Goal: Transaction & Acquisition: Purchase product/service

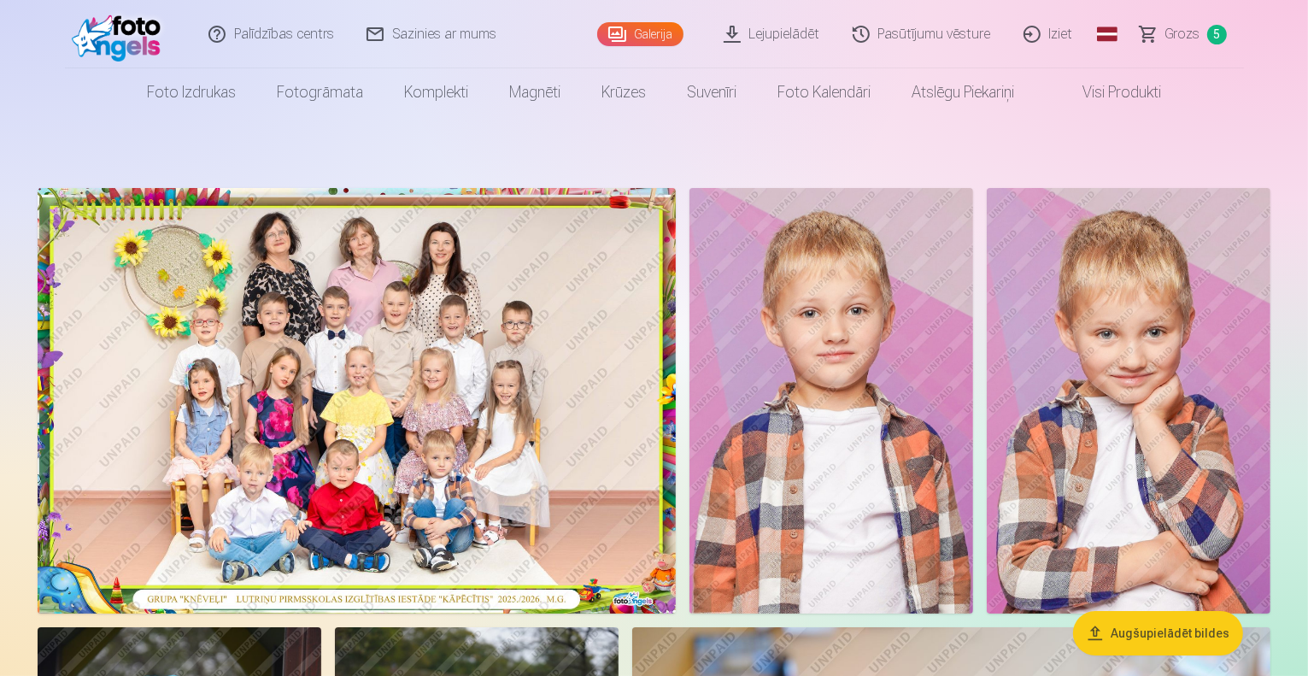
click at [1181, 30] on span "Grozs" at bounding box center [1183, 34] width 35 height 21
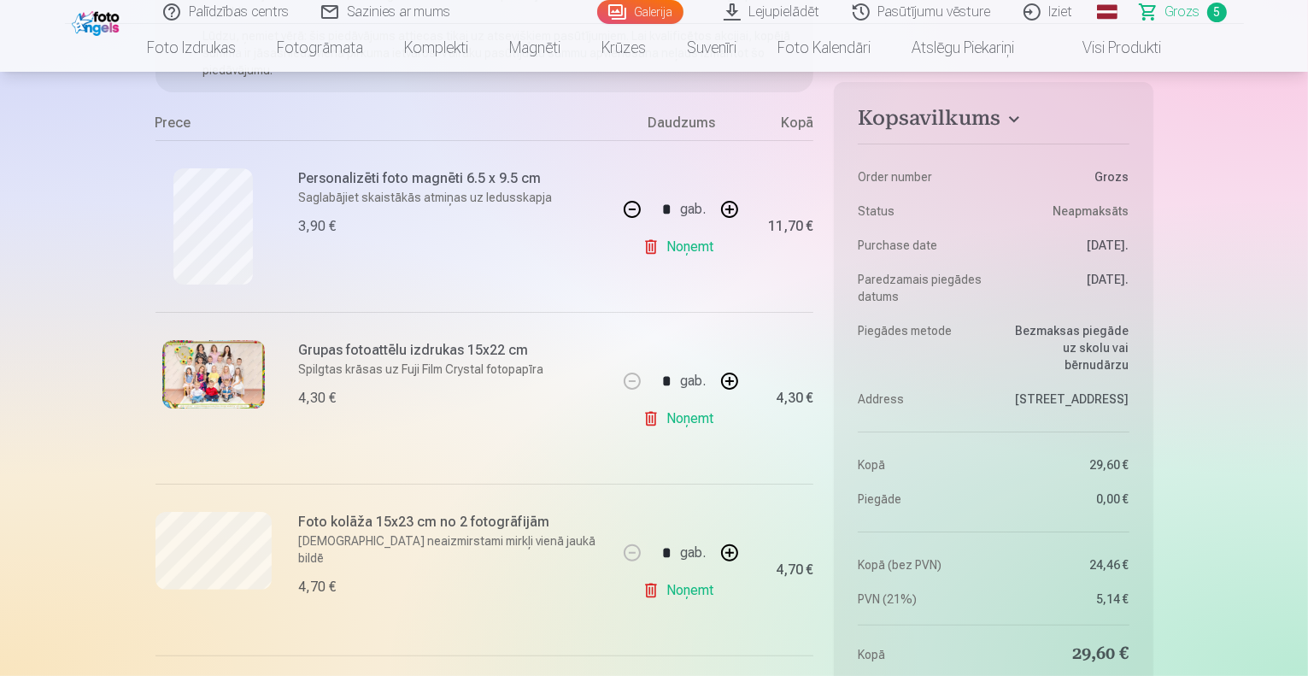
scroll to position [297, 0]
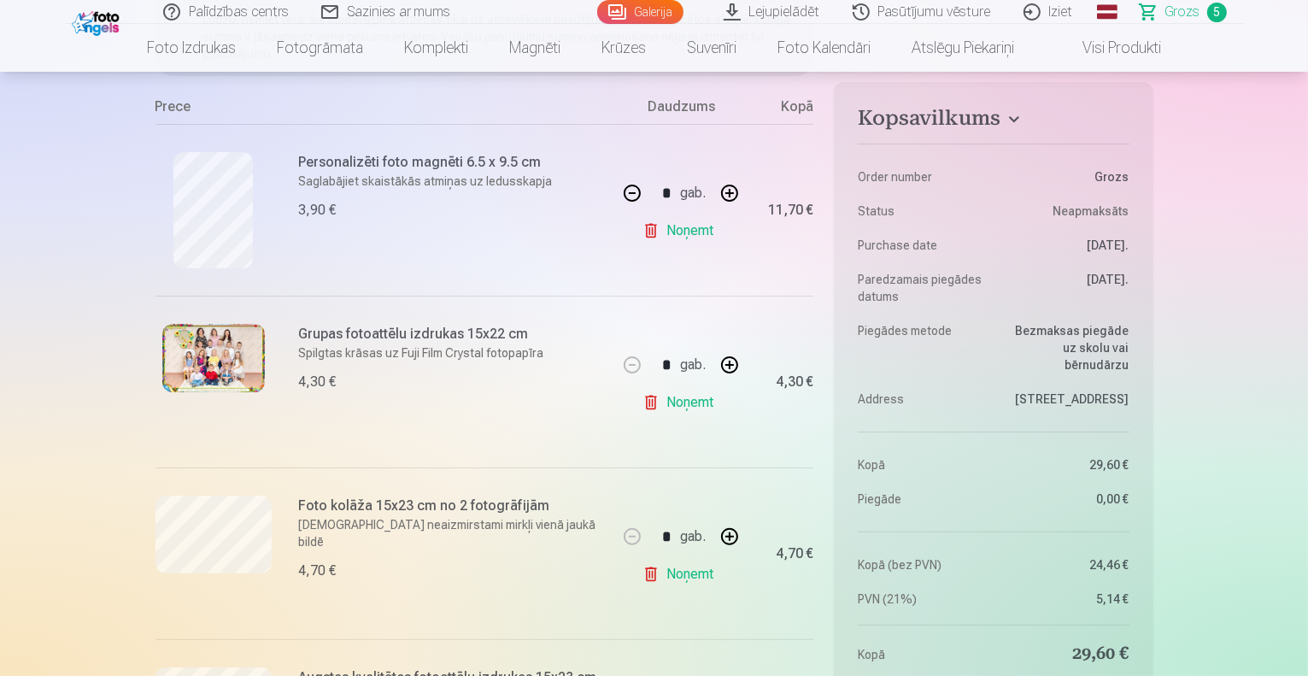
click at [629, 188] on button "button" at bounding box center [632, 193] width 41 height 41
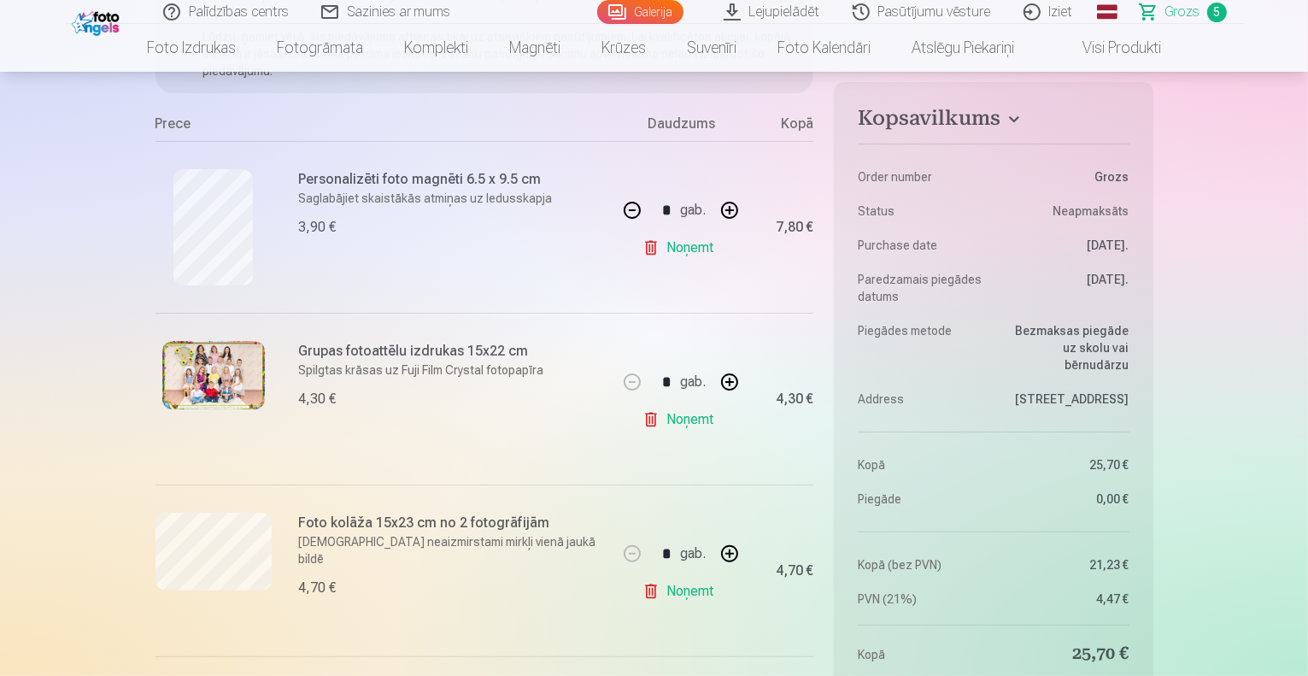
click at [629, 201] on button "button" at bounding box center [632, 210] width 41 height 41
type input "*"
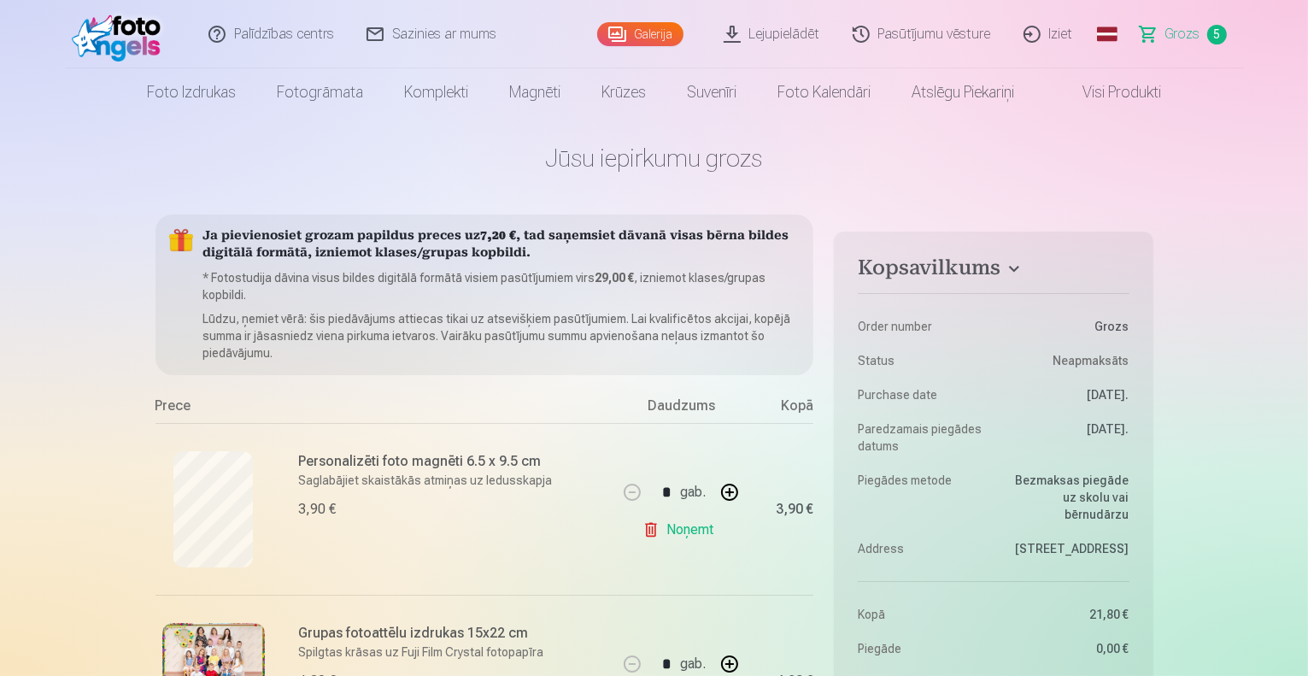
scroll to position [0, 0]
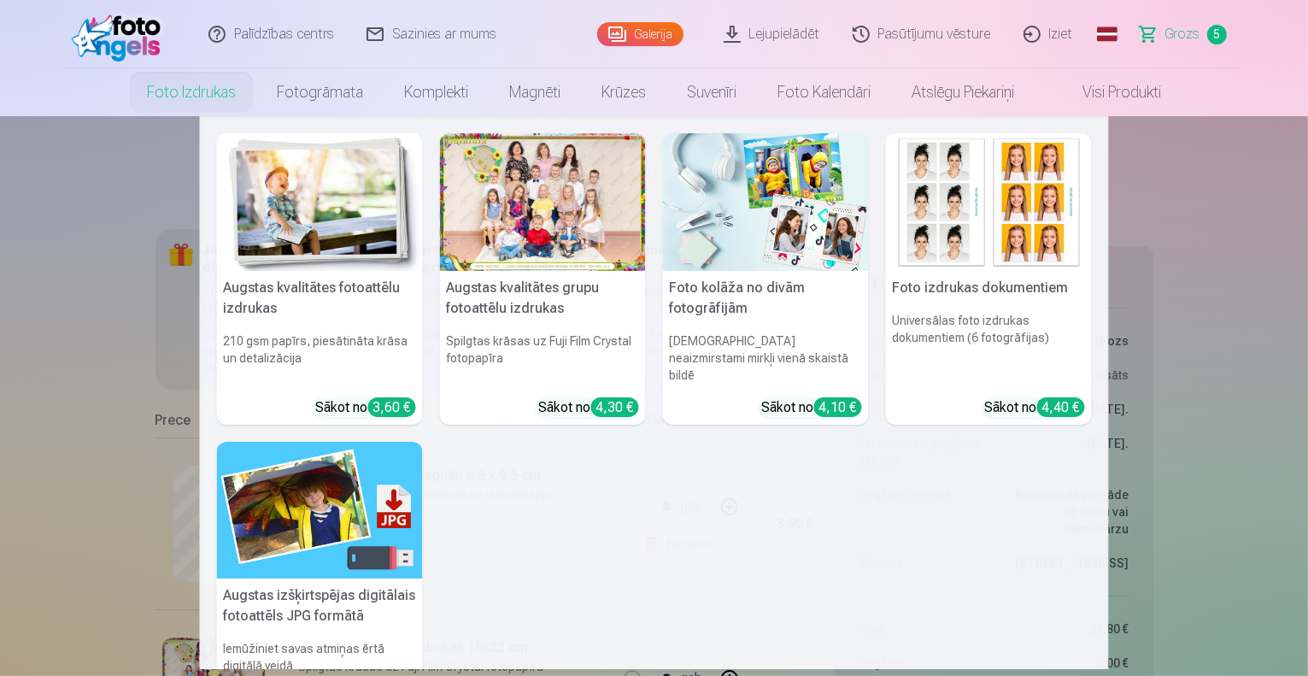
click at [173, 94] on link "Foto izdrukas" at bounding box center [191, 92] width 130 height 48
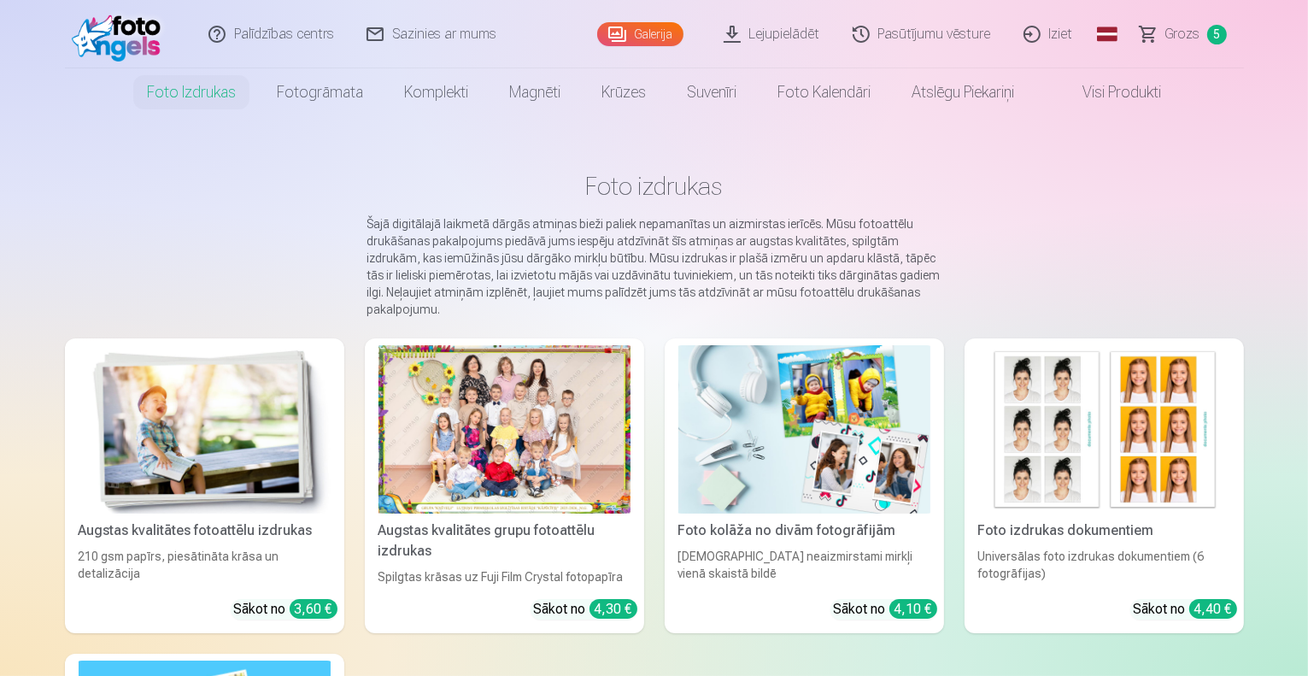
click at [237, 426] on img at bounding box center [205, 429] width 252 height 168
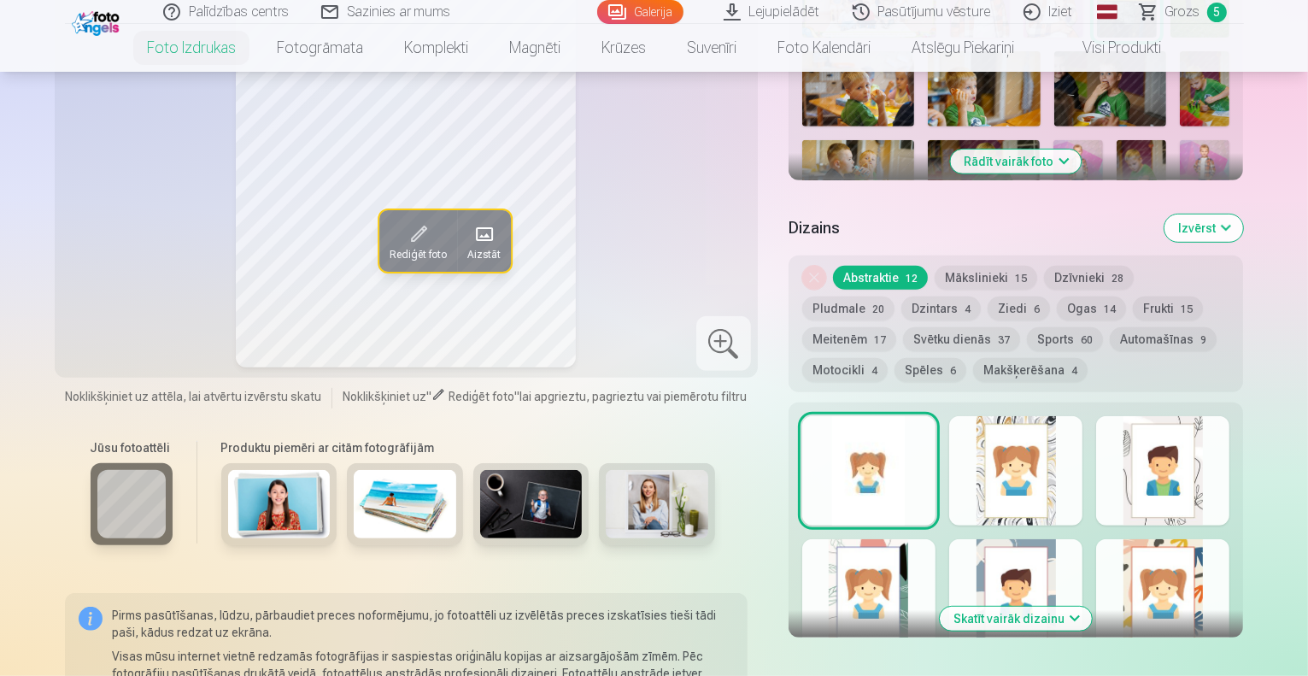
scroll to position [761, 0]
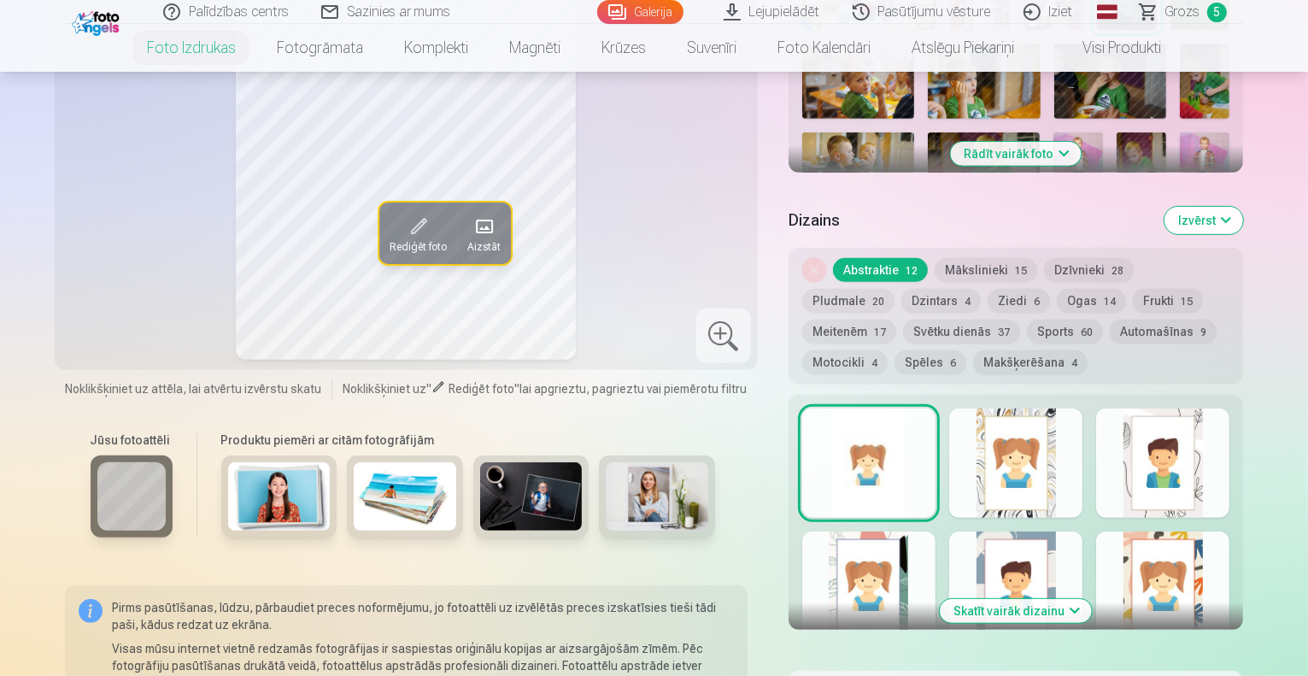
click at [1092, 599] on button "Skatīt vairāk dizainu" at bounding box center [1016, 611] width 152 height 24
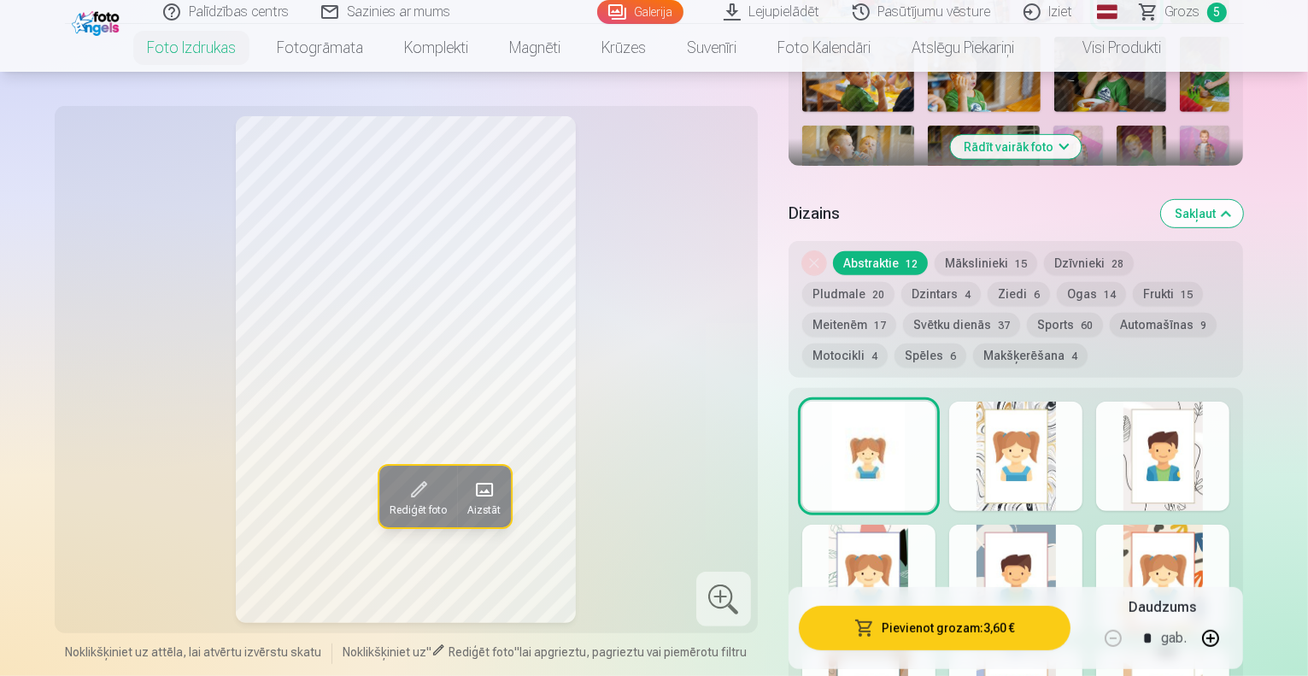
scroll to position [776, 0]
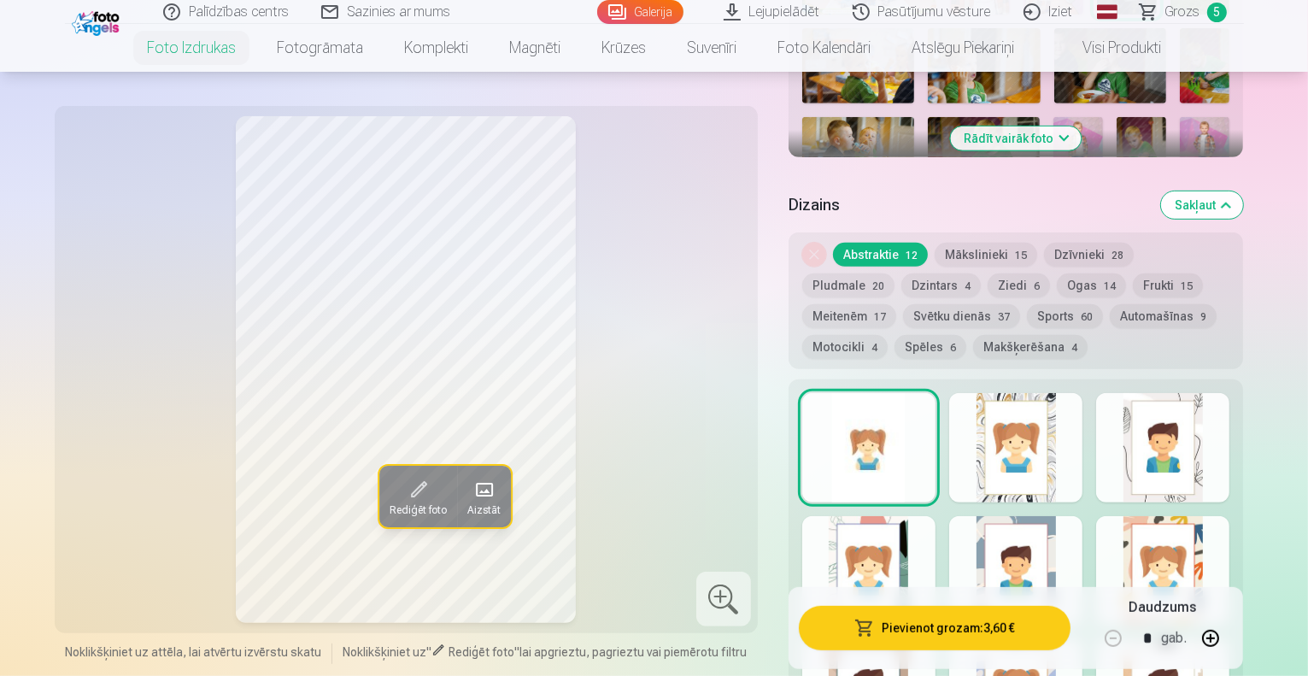
click at [999, 243] on button "Mākslinieki 15" at bounding box center [986, 255] width 103 height 24
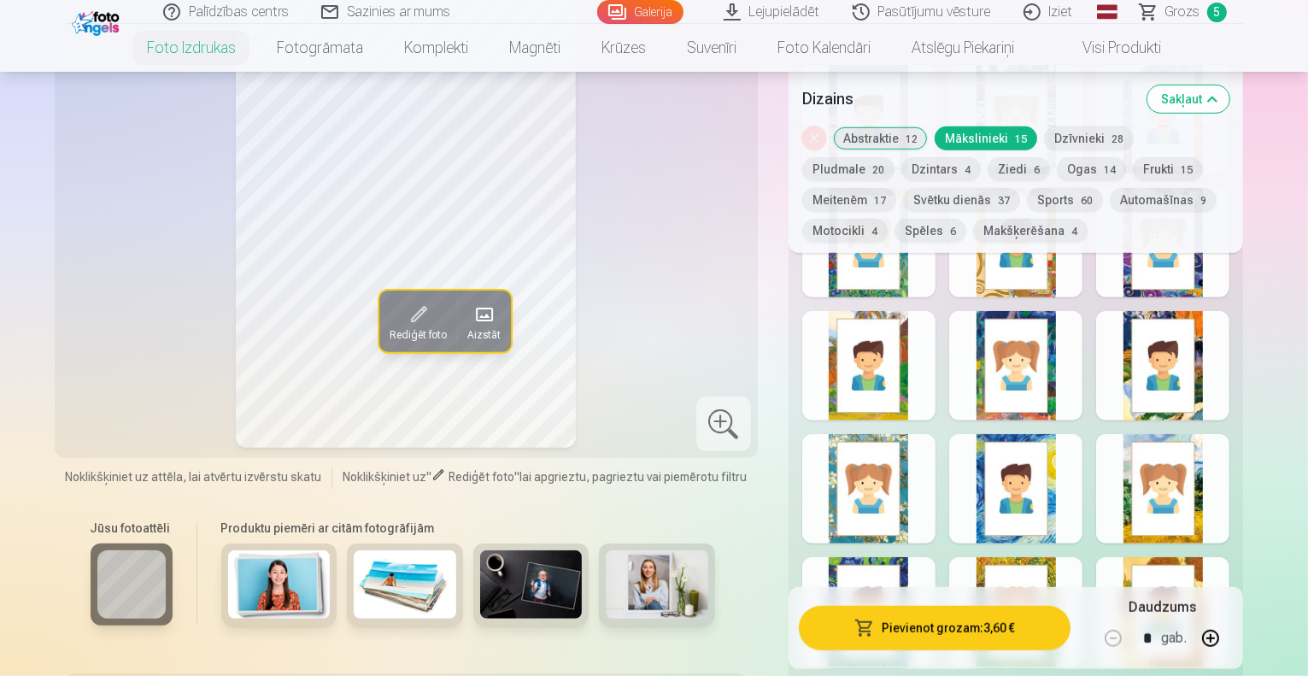
scroll to position [1085, 0]
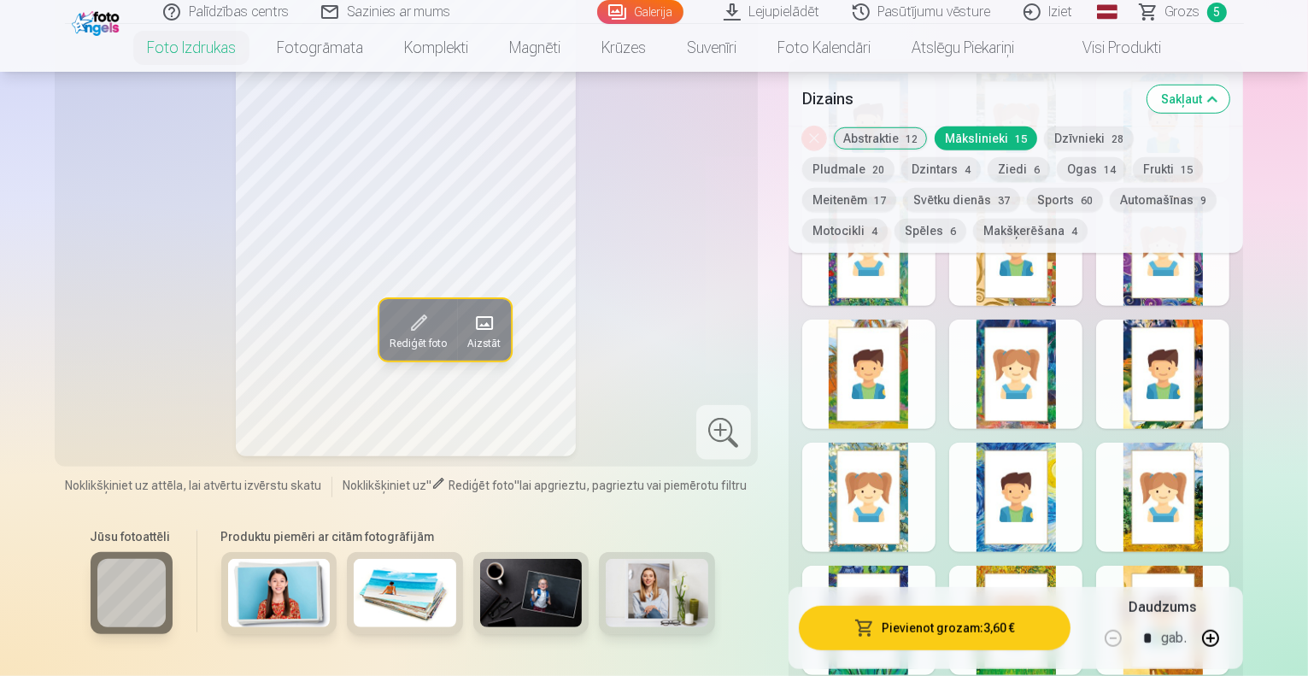
click at [1097, 140] on button "Dzīvnieki 28" at bounding box center [1089, 138] width 90 height 24
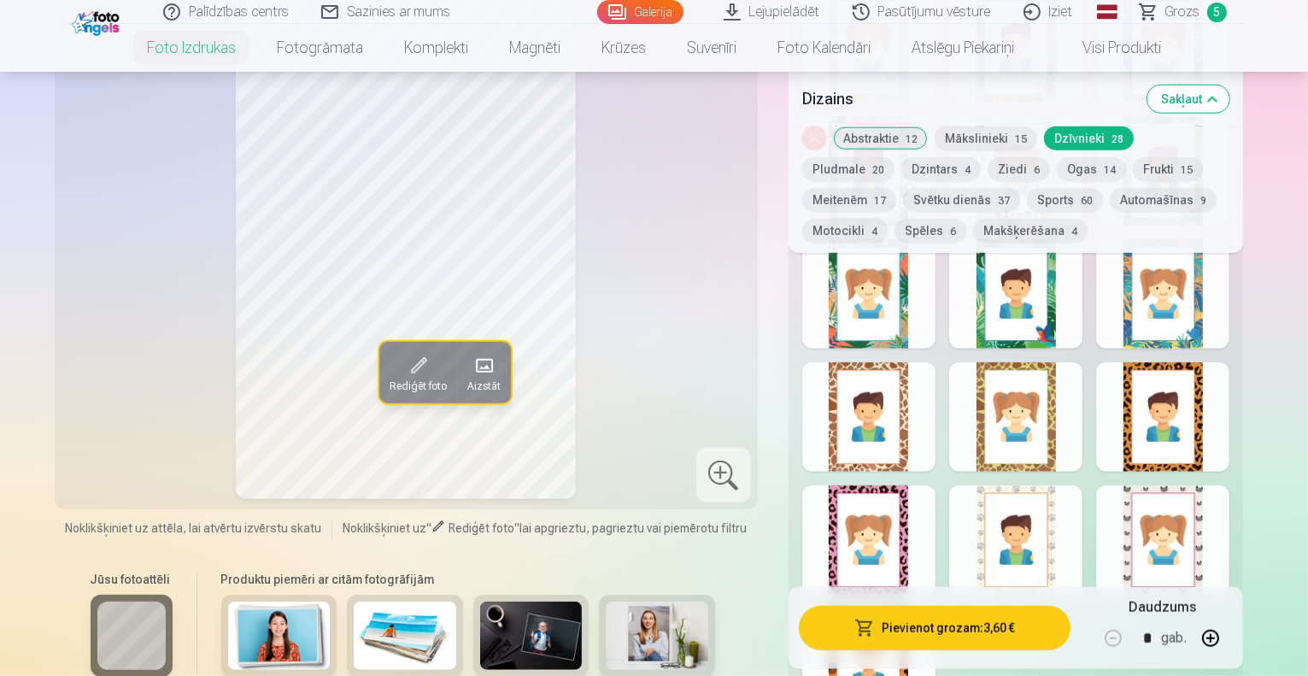
scroll to position [1650, 0]
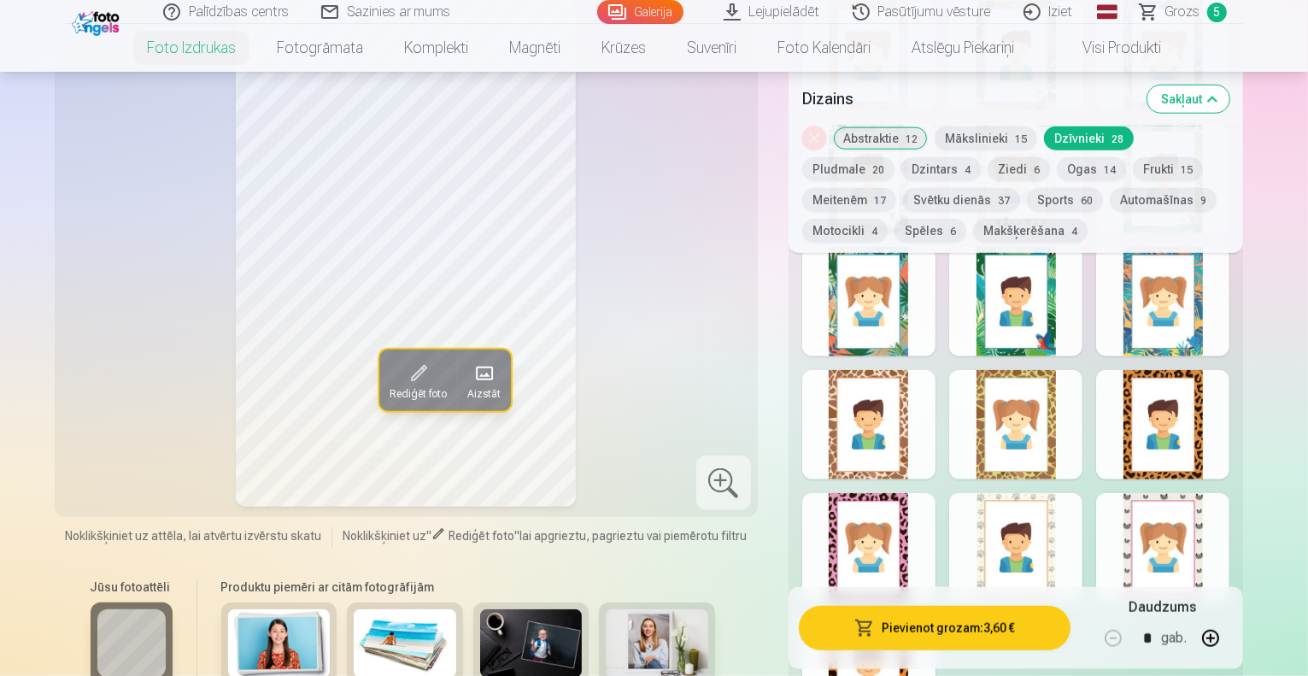
click at [895, 157] on button "Pludmale 20" at bounding box center [848, 169] width 92 height 24
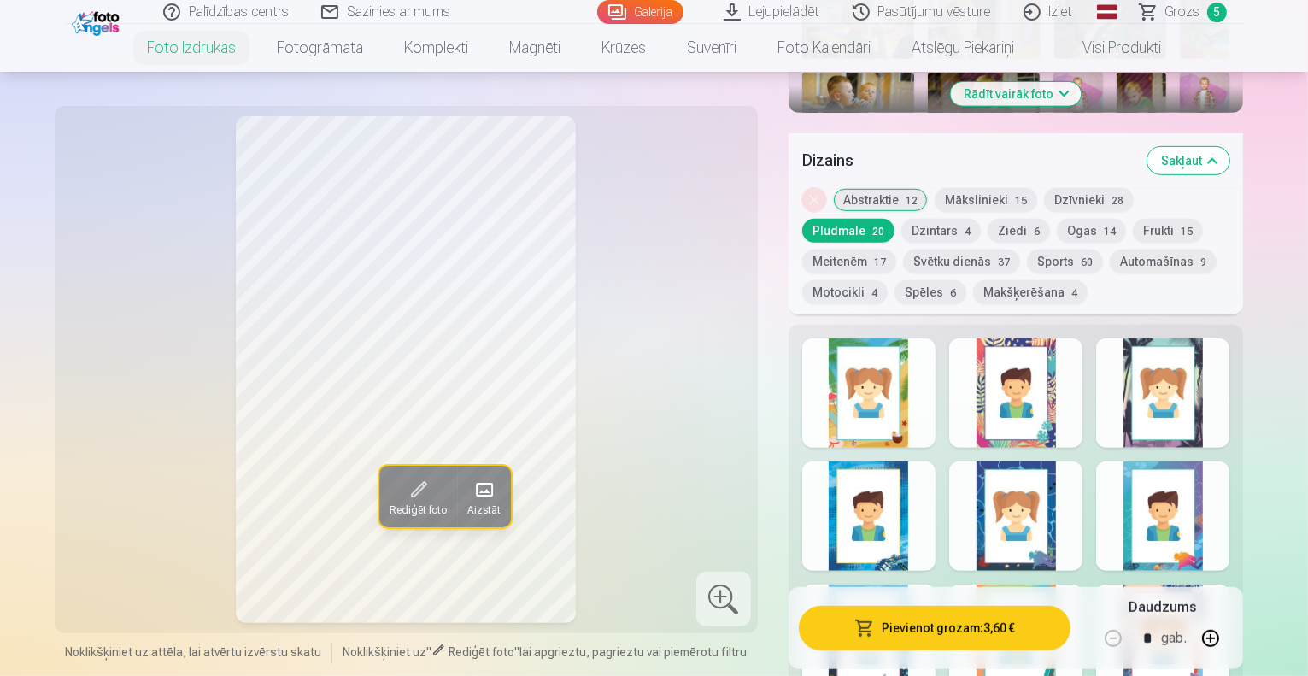
scroll to position [846, 0]
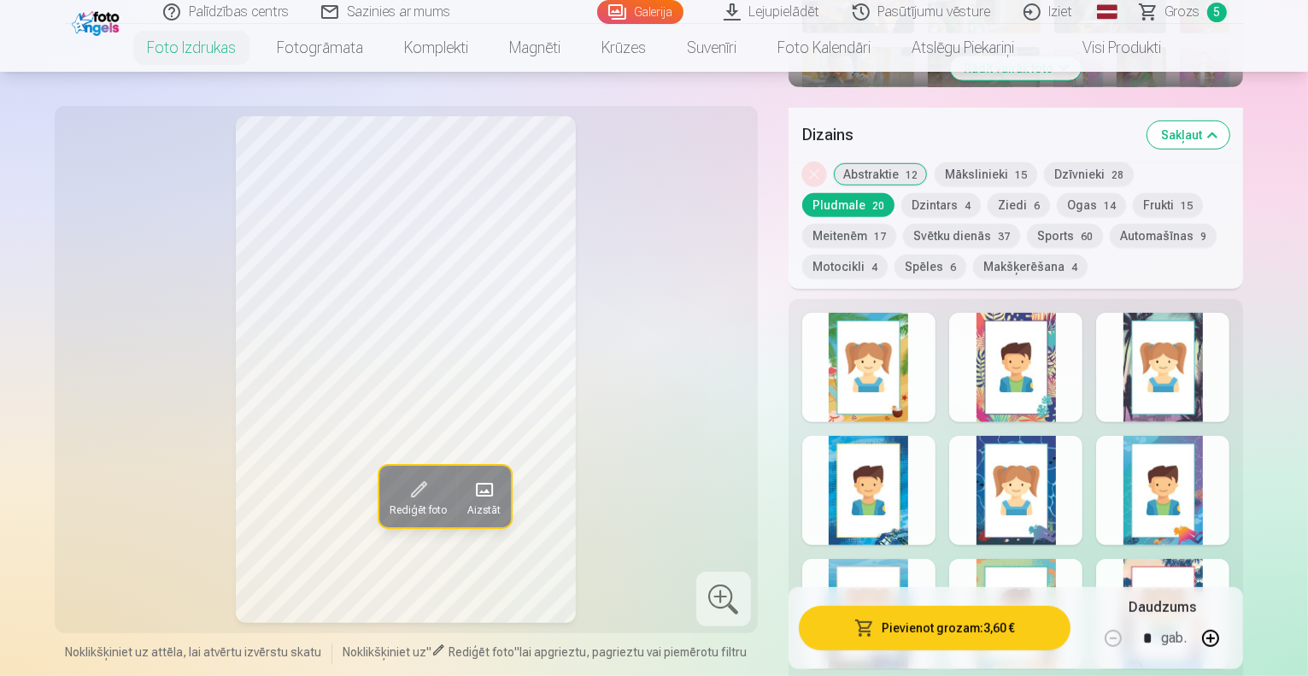
click at [988, 193] on button "Ziedi 6" at bounding box center [1019, 205] width 62 height 24
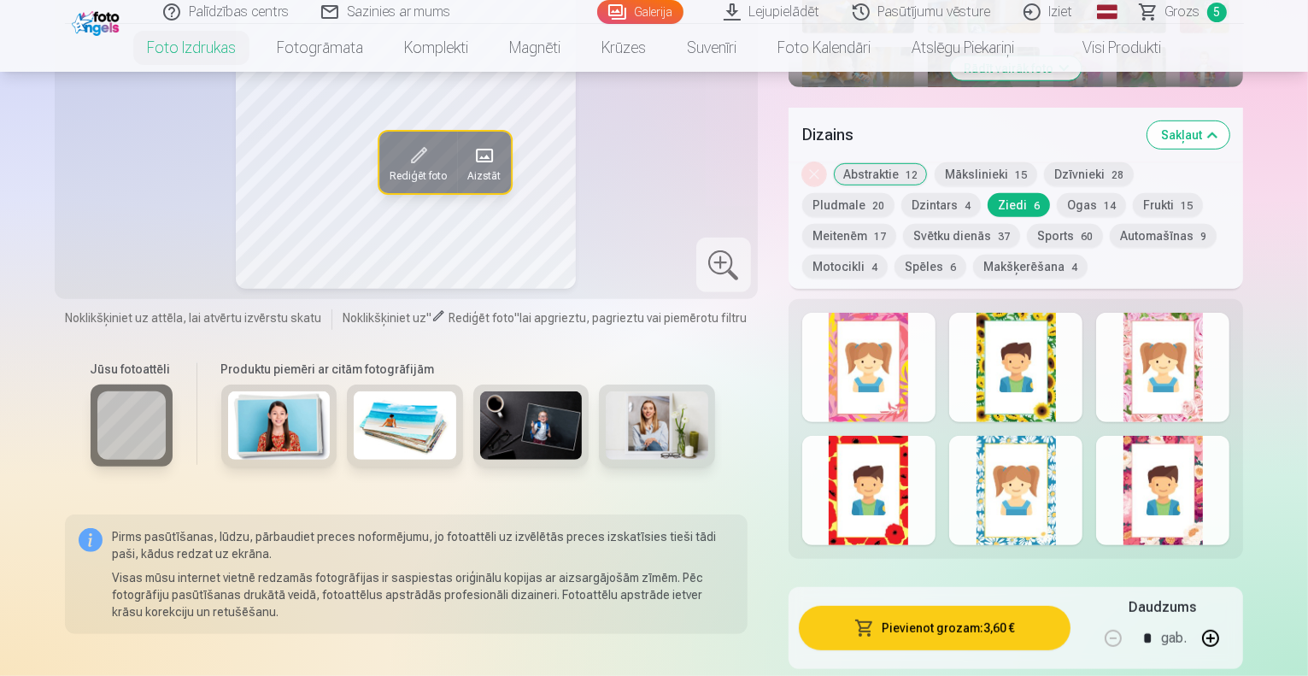
click at [903, 224] on button "Svētku dienās 37" at bounding box center [961, 236] width 117 height 24
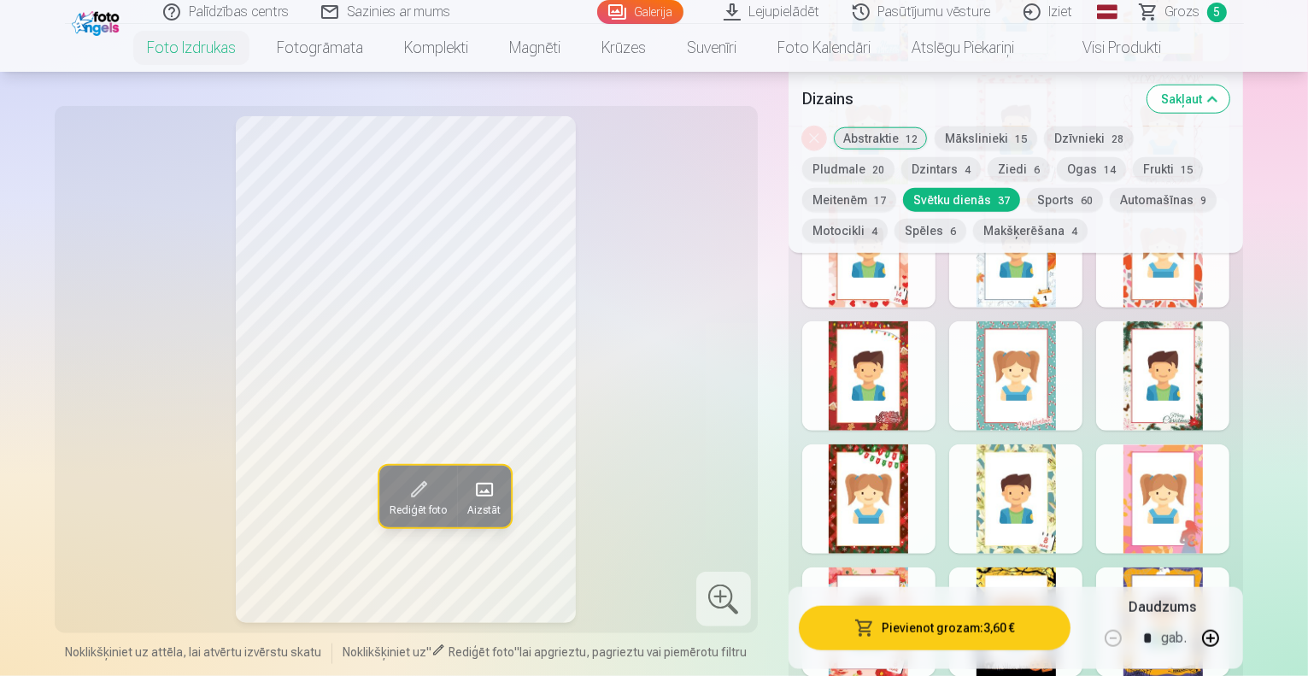
scroll to position [1823, 0]
click at [1057, 173] on button "Ogas 14" at bounding box center [1091, 169] width 69 height 24
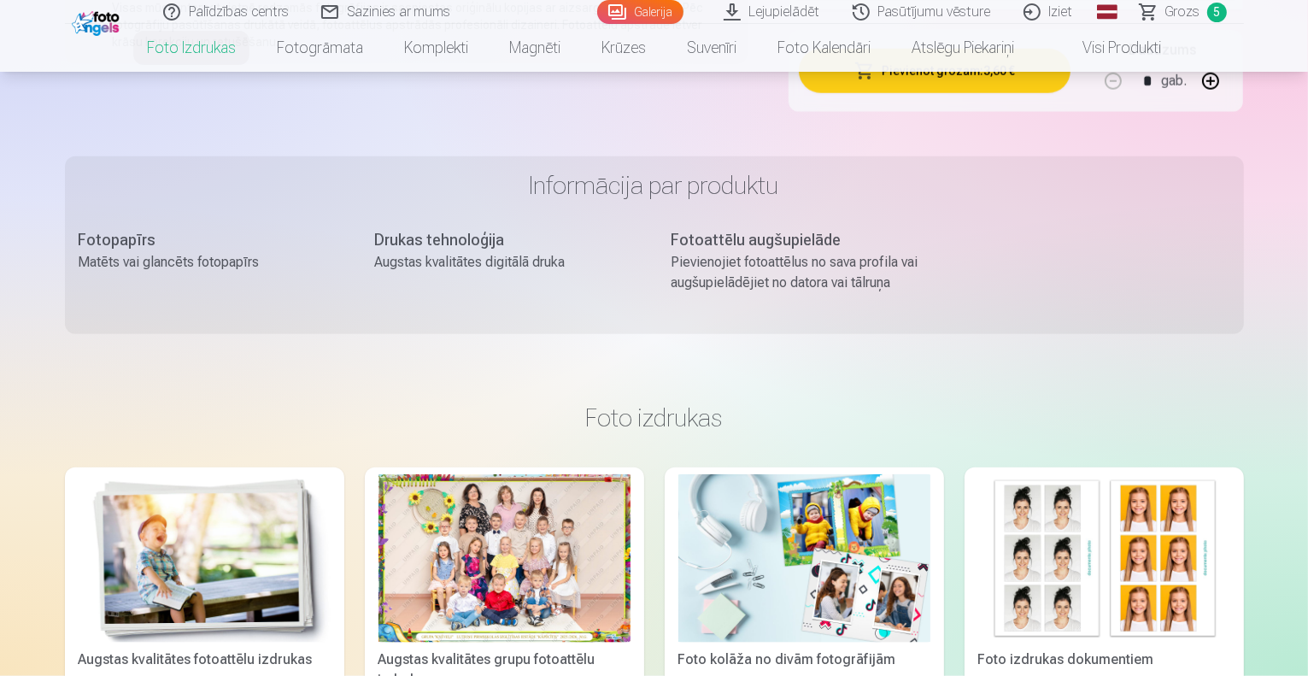
click at [153, 488] on img at bounding box center [205, 558] width 252 height 168
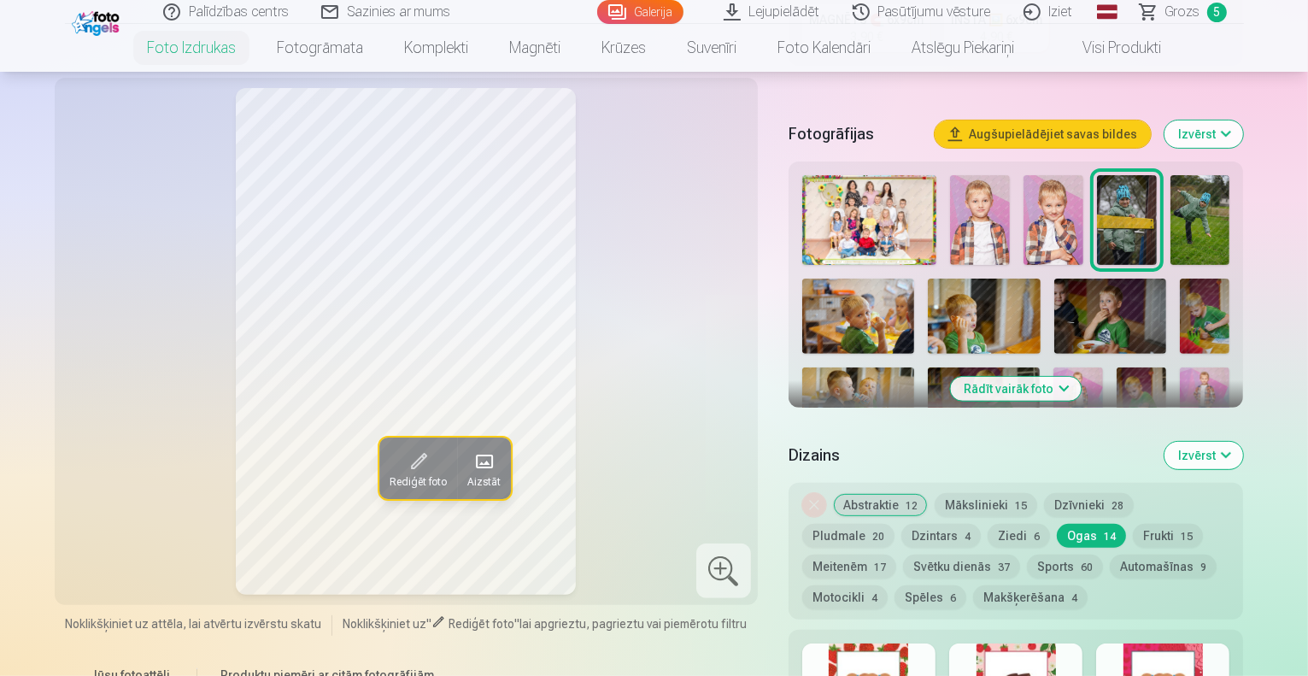
scroll to position [533, 0]
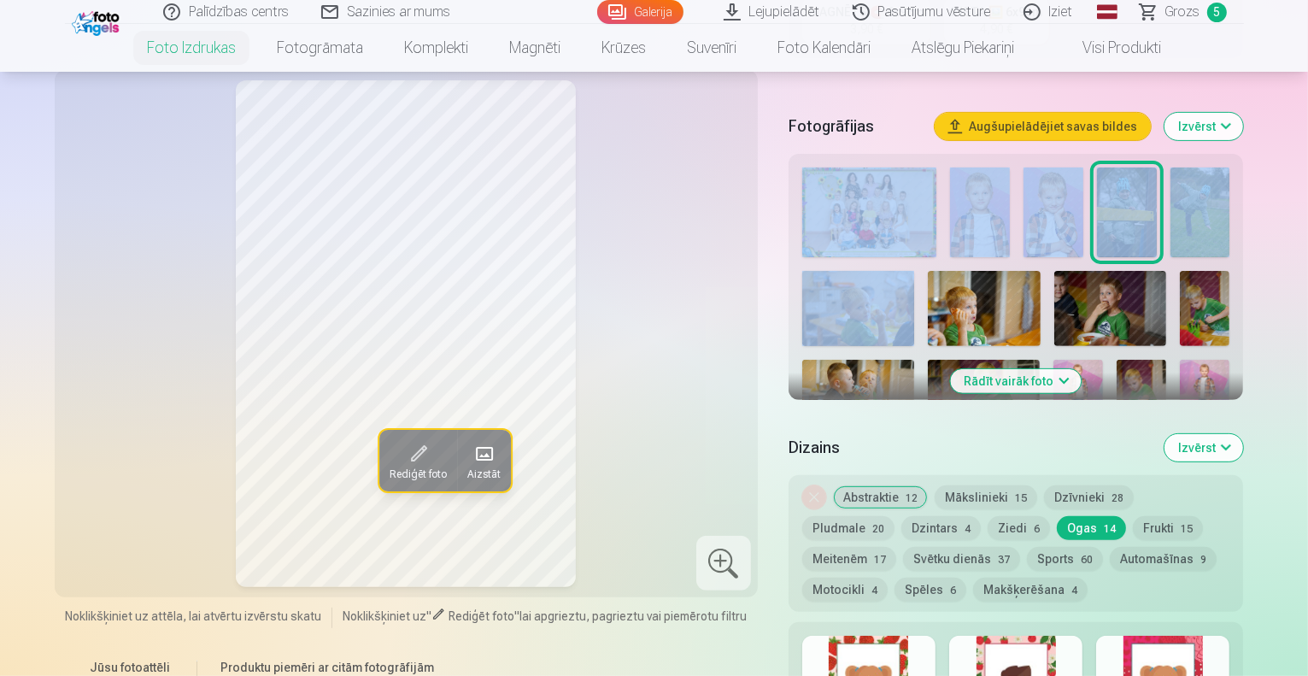
drag, startPoint x: 1308, startPoint y: 98, endPoint x: 1312, endPoint y: 117, distance: 19.3
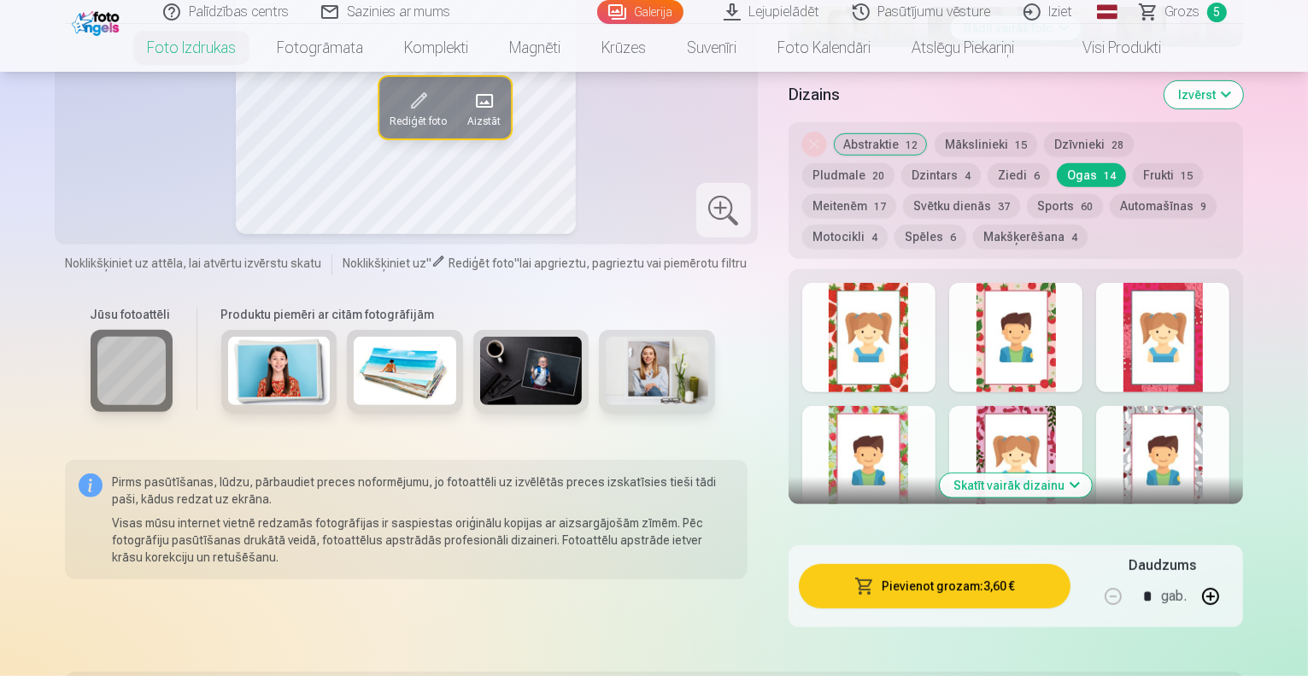
scroll to position [894, 0]
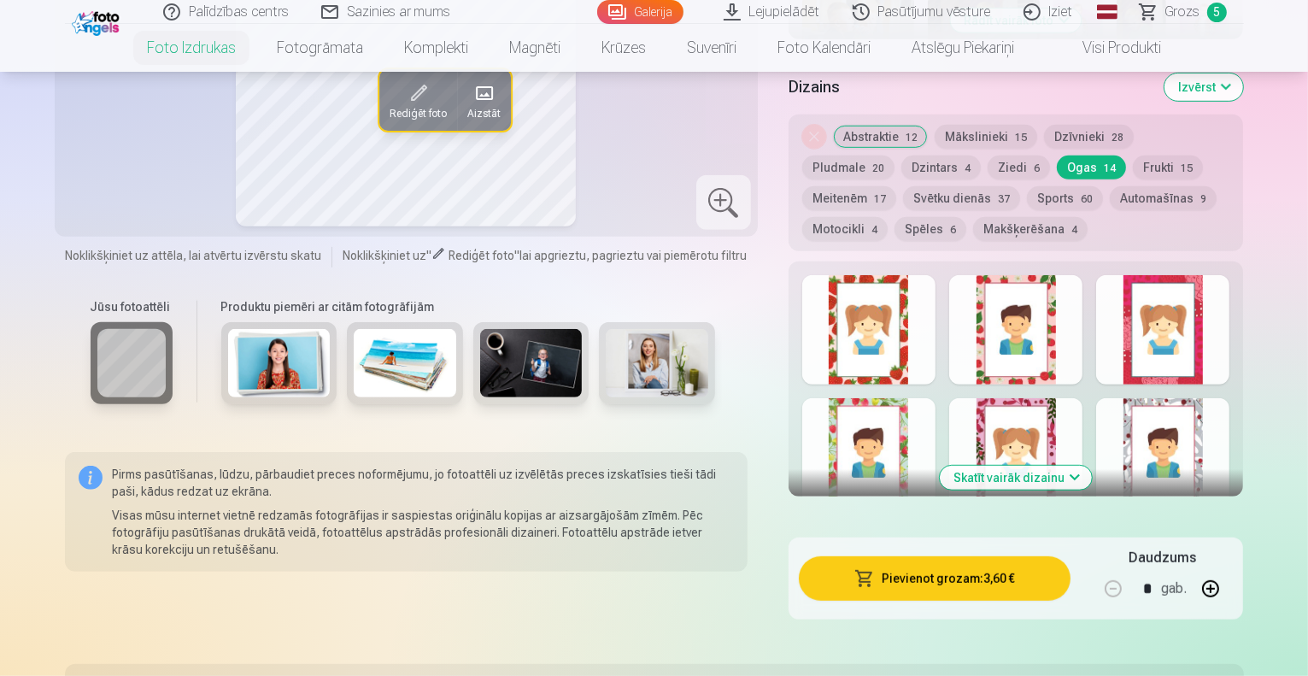
click at [1070, 466] on button "Skatīt vairāk dizainu" at bounding box center [1016, 478] width 152 height 24
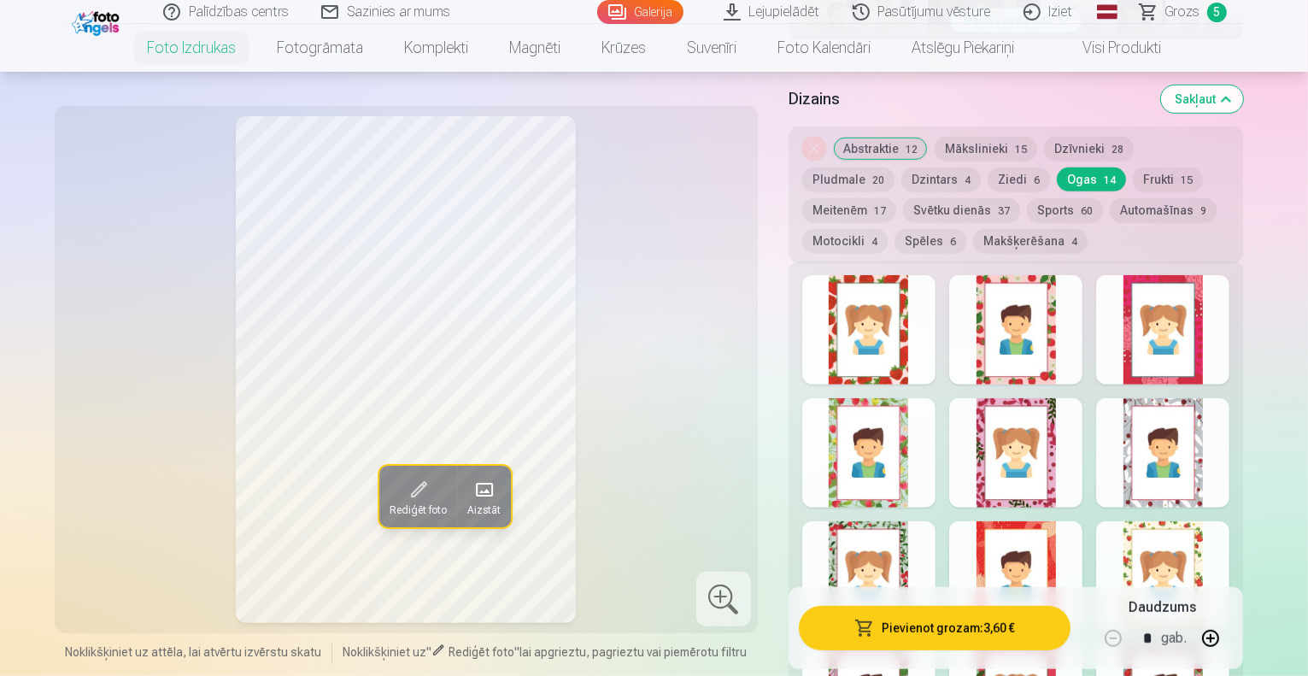
drag, startPoint x: 1307, startPoint y: 129, endPoint x: 1312, endPoint y: 139, distance: 11.5
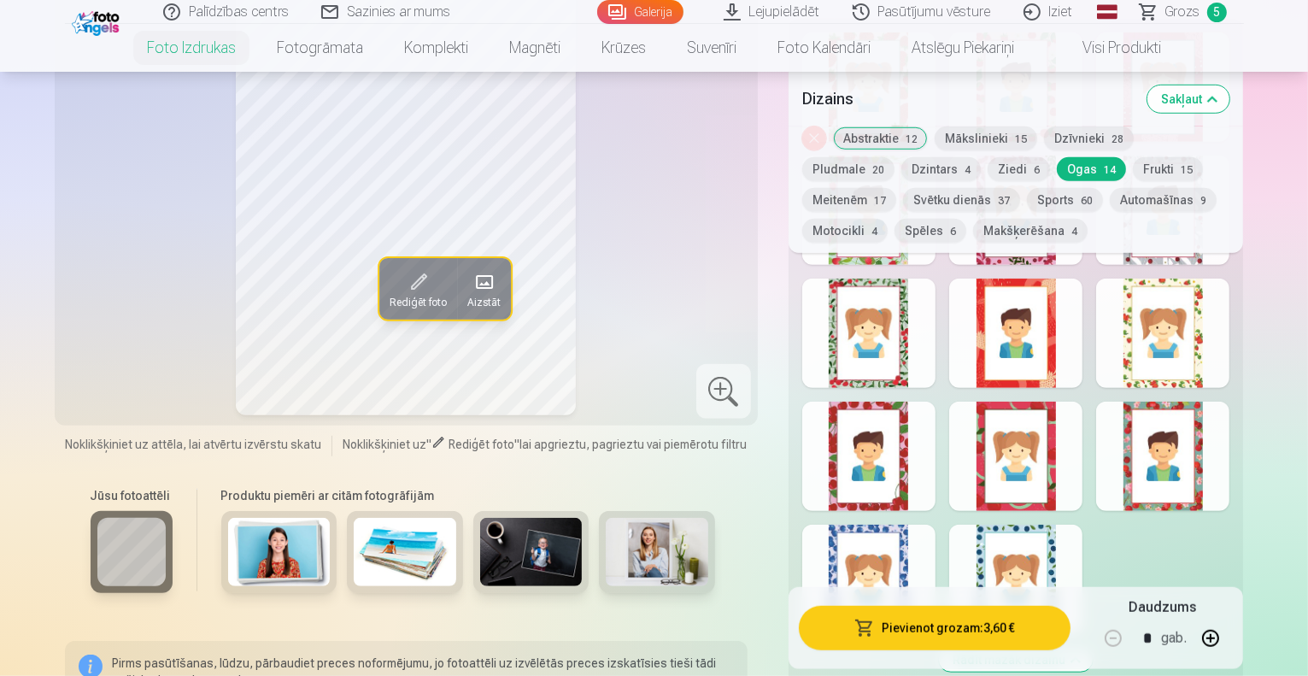
scroll to position [1135, 0]
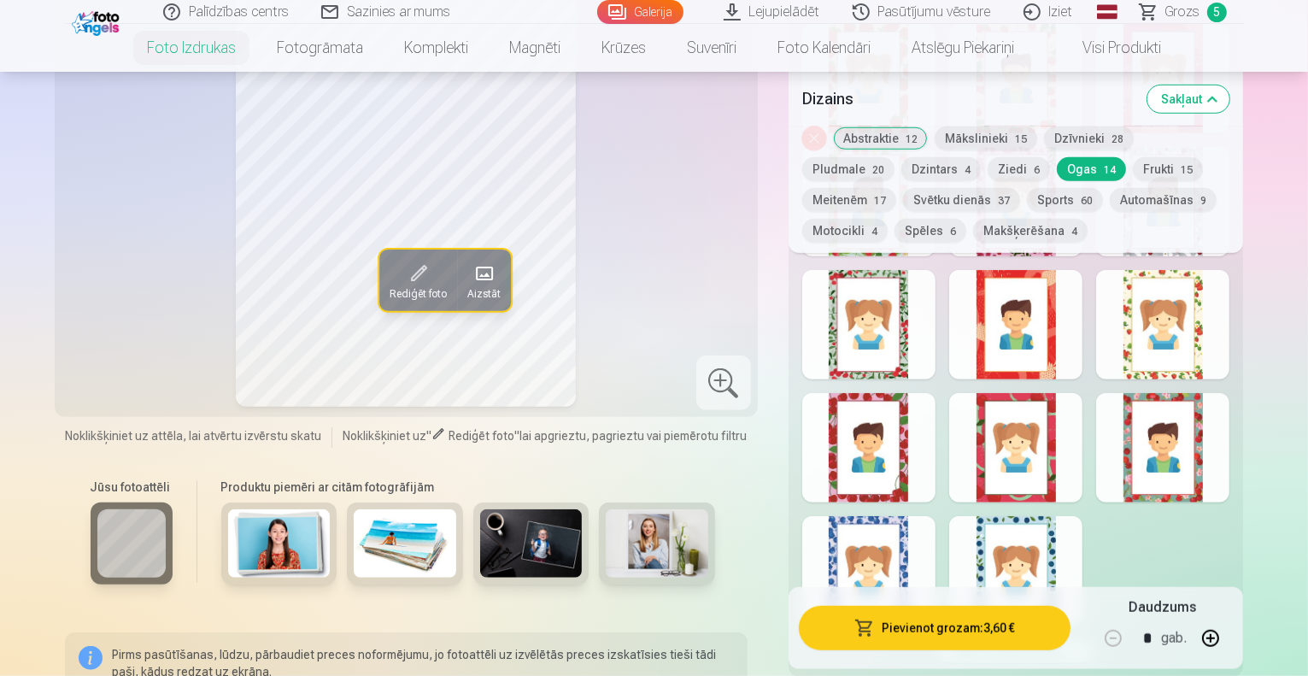
click at [1050, 516] on div at bounding box center [1015, 570] width 133 height 109
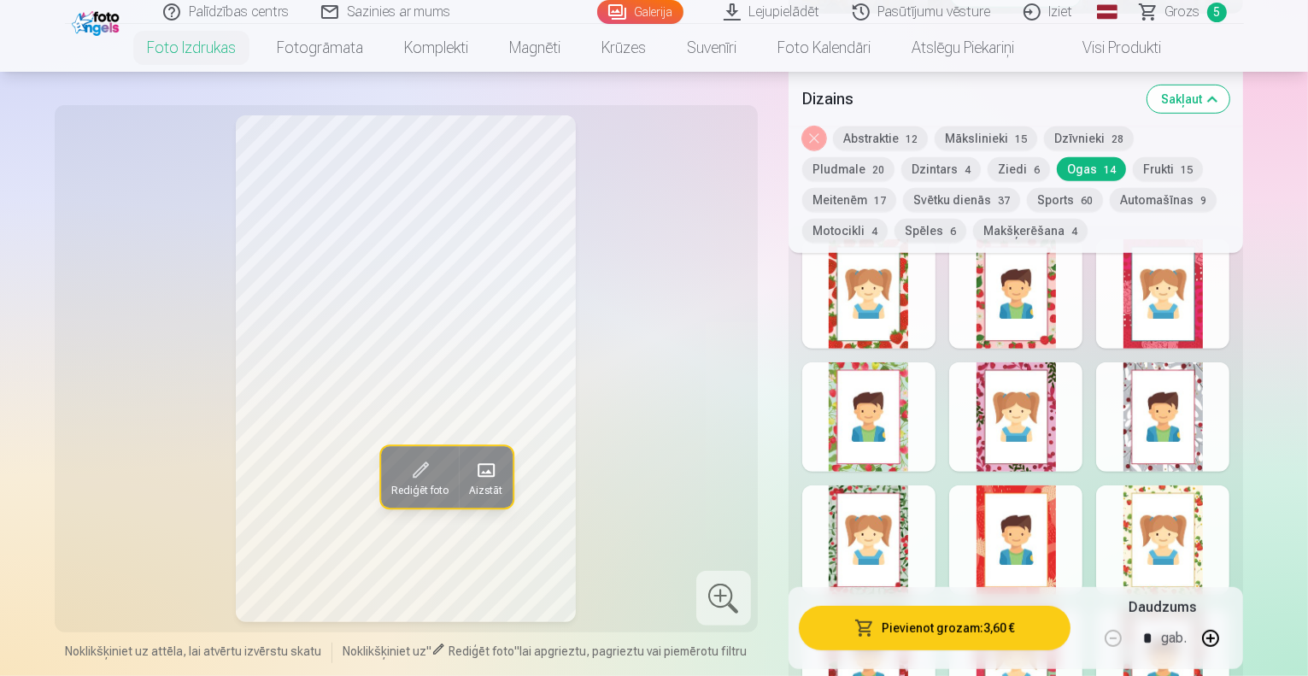
scroll to position [927, 0]
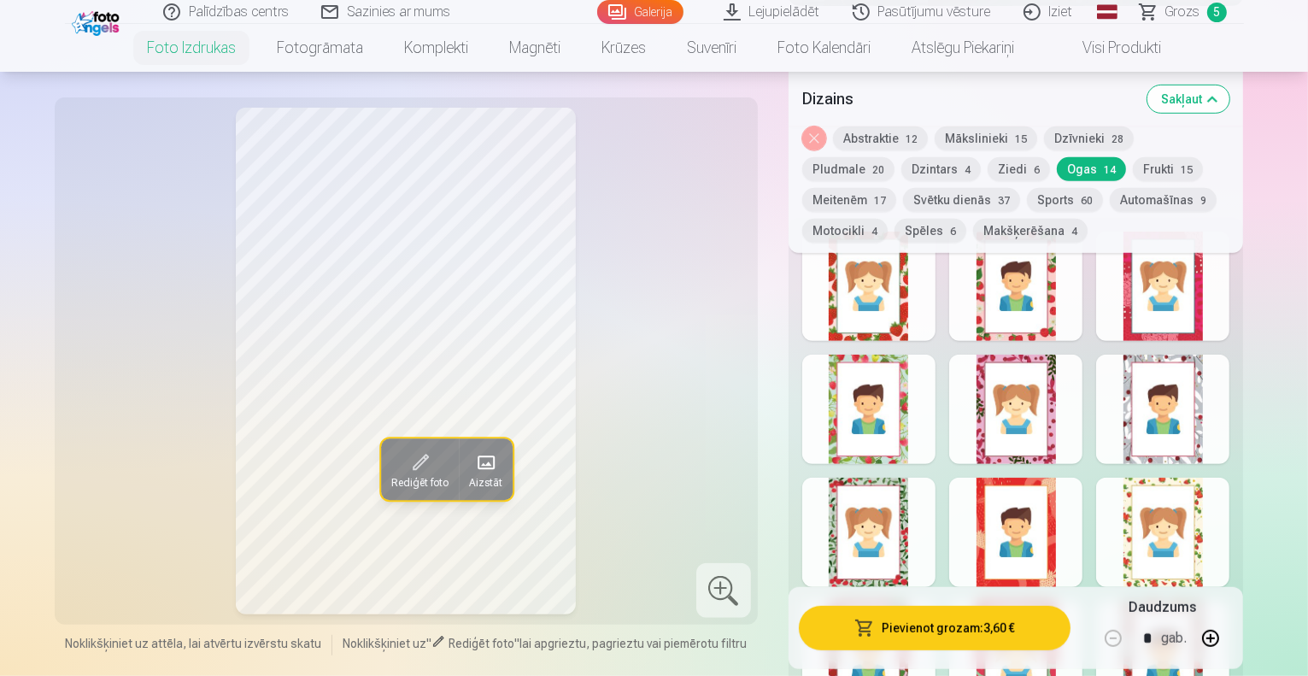
click at [1133, 163] on button "Frukti 15" at bounding box center [1168, 169] width 70 height 24
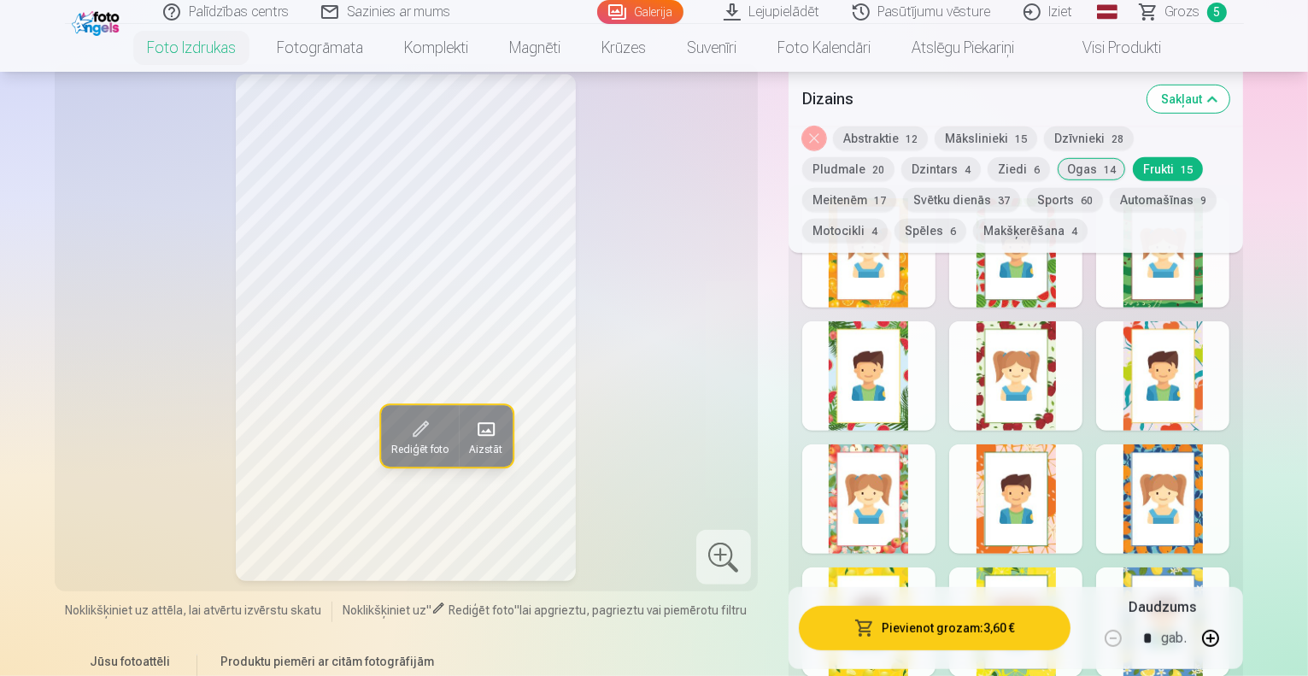
scroll to position [986, 0]
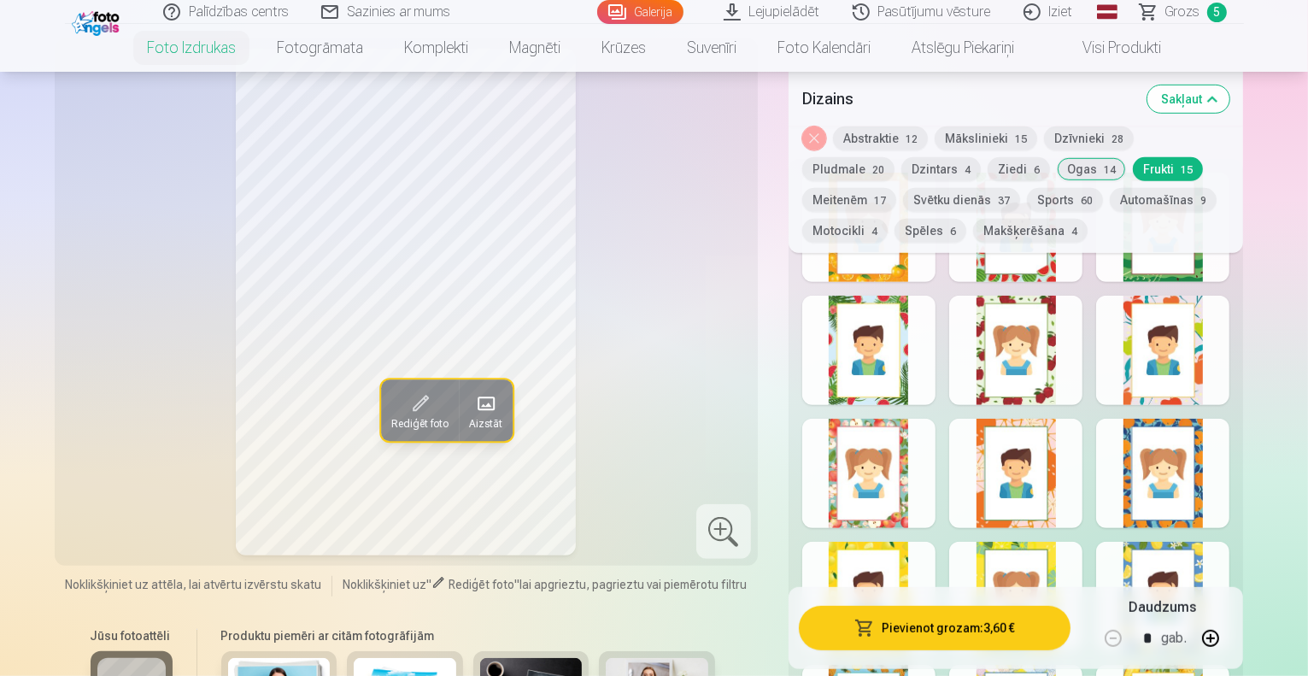
click at [917, 542] on div at bounding box center [868, 596] width 133 height 109
click at [1229, 542] on div at bounding box center [1162, 596] width 133 height 109
click at [1083, 542] on div at bounding box center [1015, 596] width 133 height 109
click at [1027, 197] on button "Sports 60" at bounding box center [1065, 200] width 76 height 24
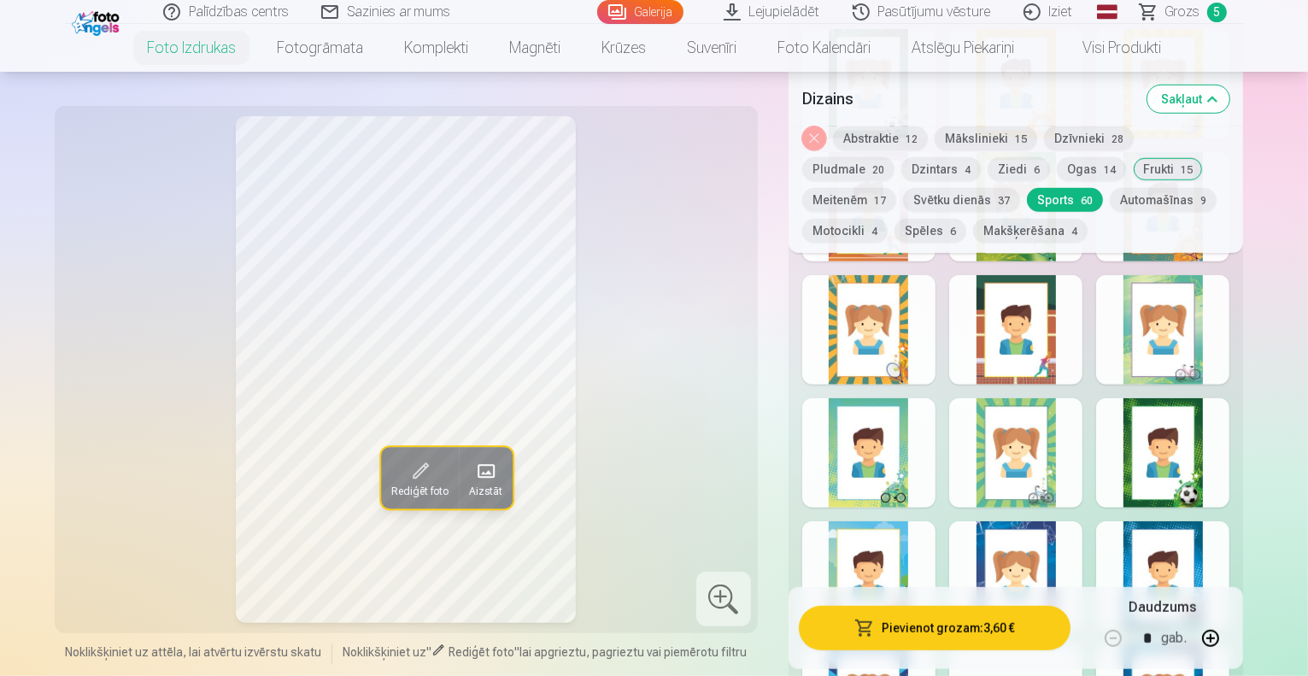
scroll to position [1099, 0]
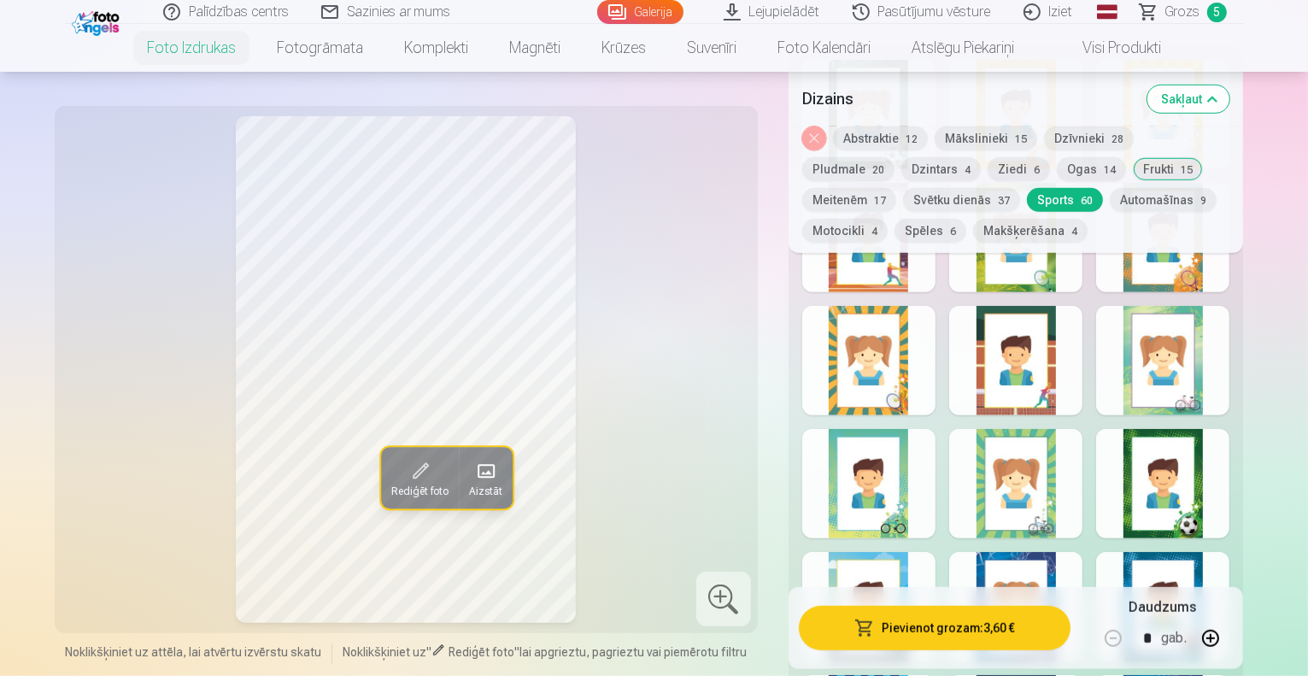
click at [1110, 202] on button "Automašīnas 9" at bounding box center [1163, 200] width 107 height 24
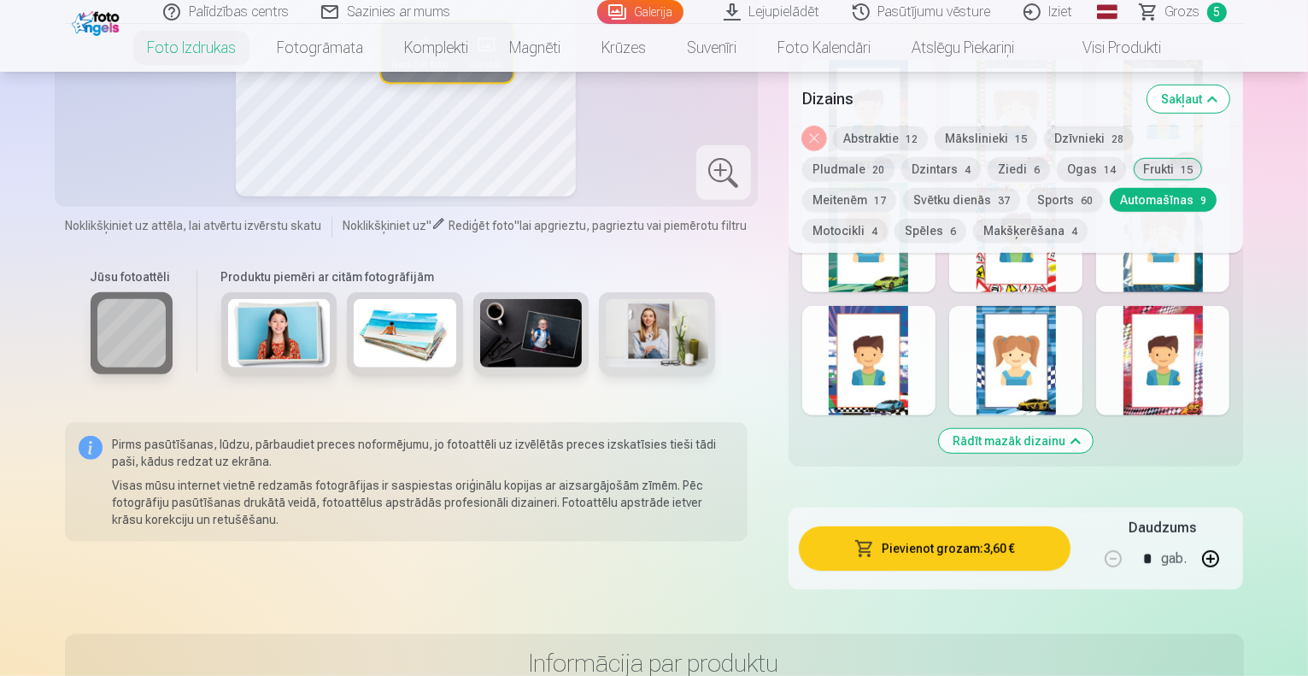
click at [888, 219] on button "Motocikli 4" at bounding box center [844, 231] width 85 height 24
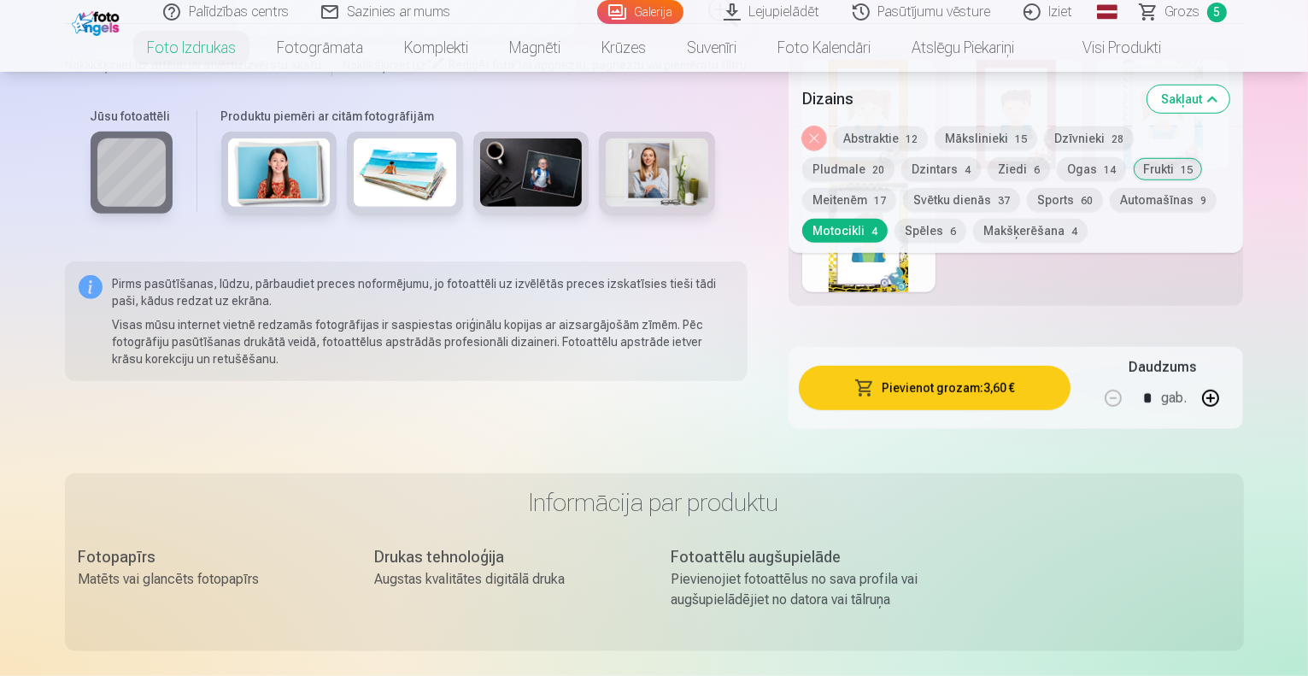
click at [888, 219] on button "Motocikli 4" at bounding box center [844, 231] width 85 height 24
click at [967, 219] on button "Spēles 6" at bounding box center [931, 231] width 72 height 24
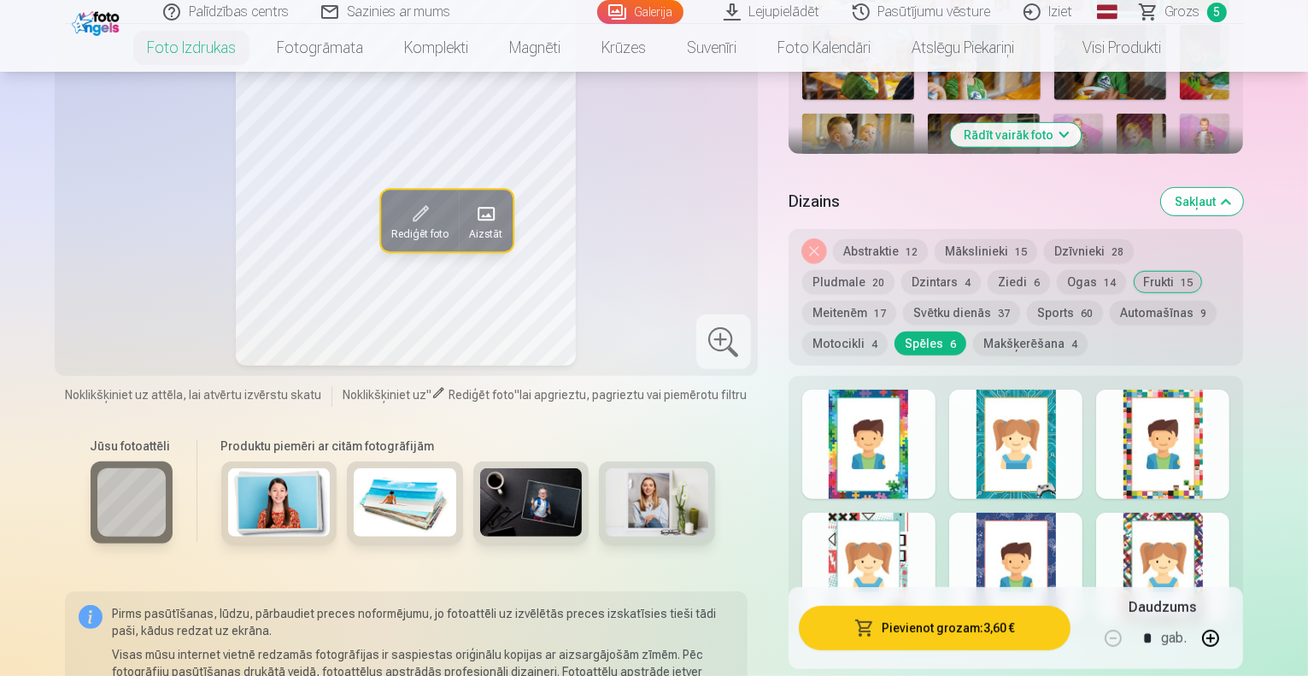
scroll to position [810, 0]
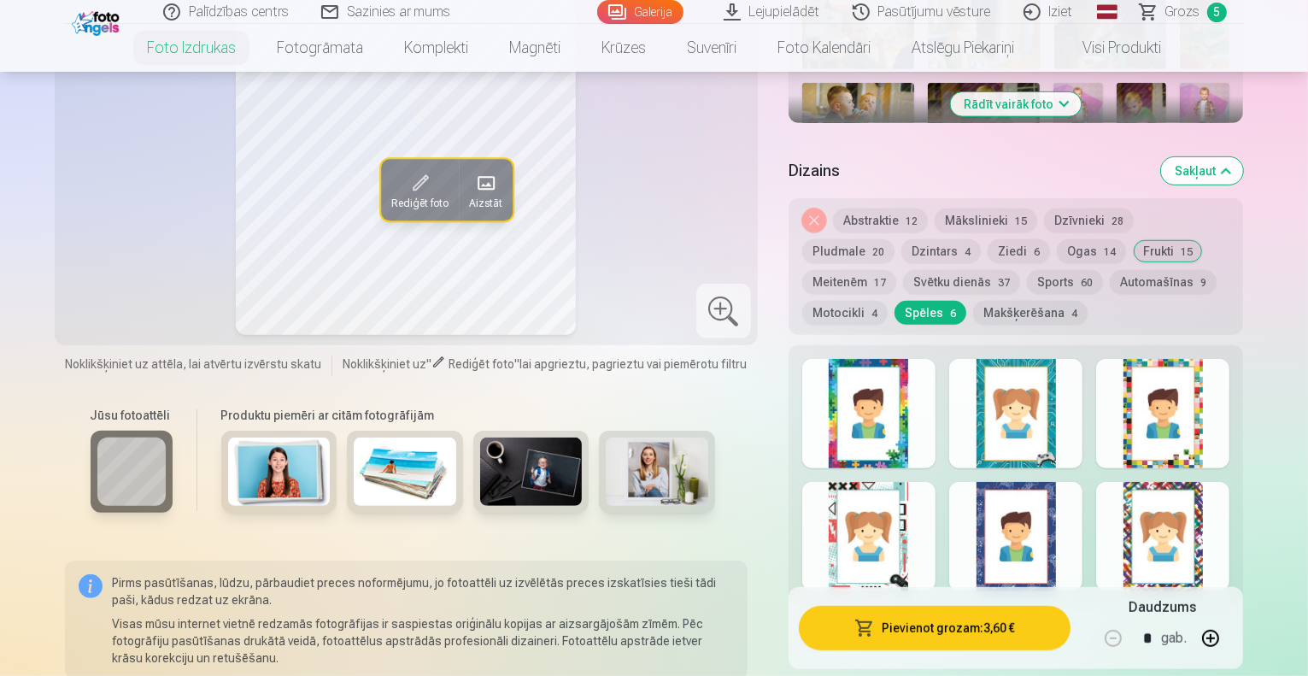
click at [1083, 482] on div at bounding box center [1015, 536] width 133 height 109
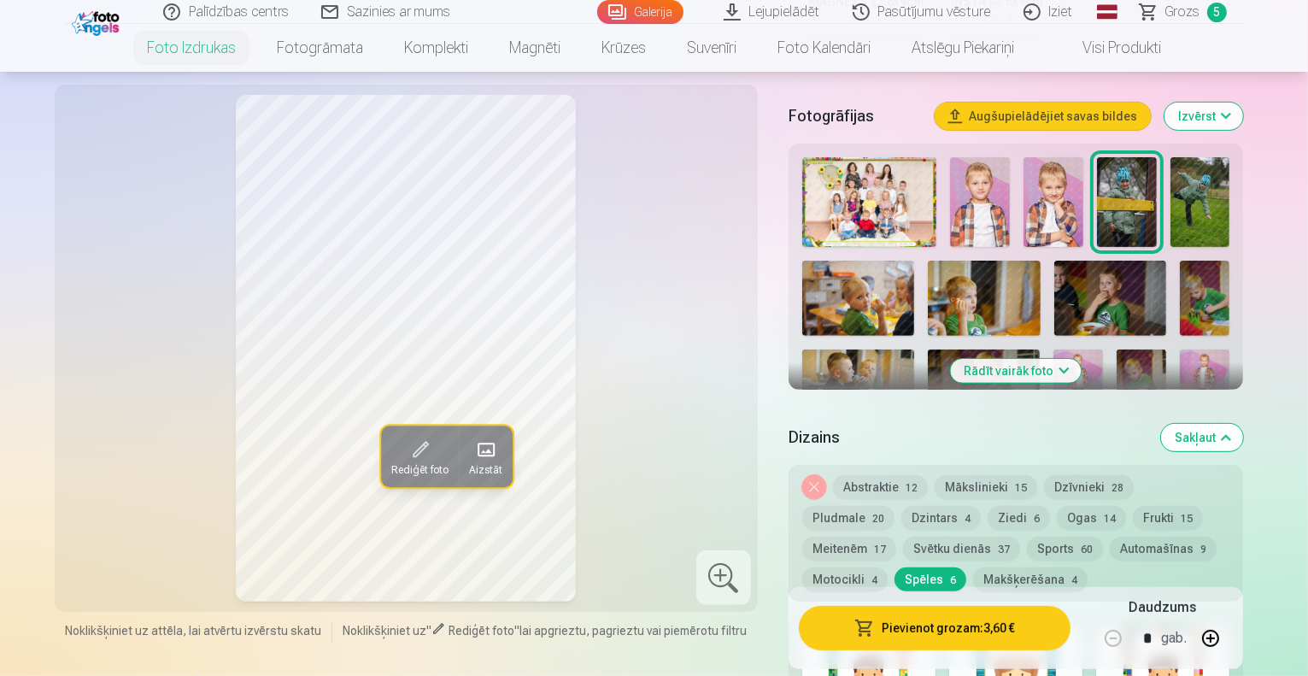
scroll to position [558, 0]
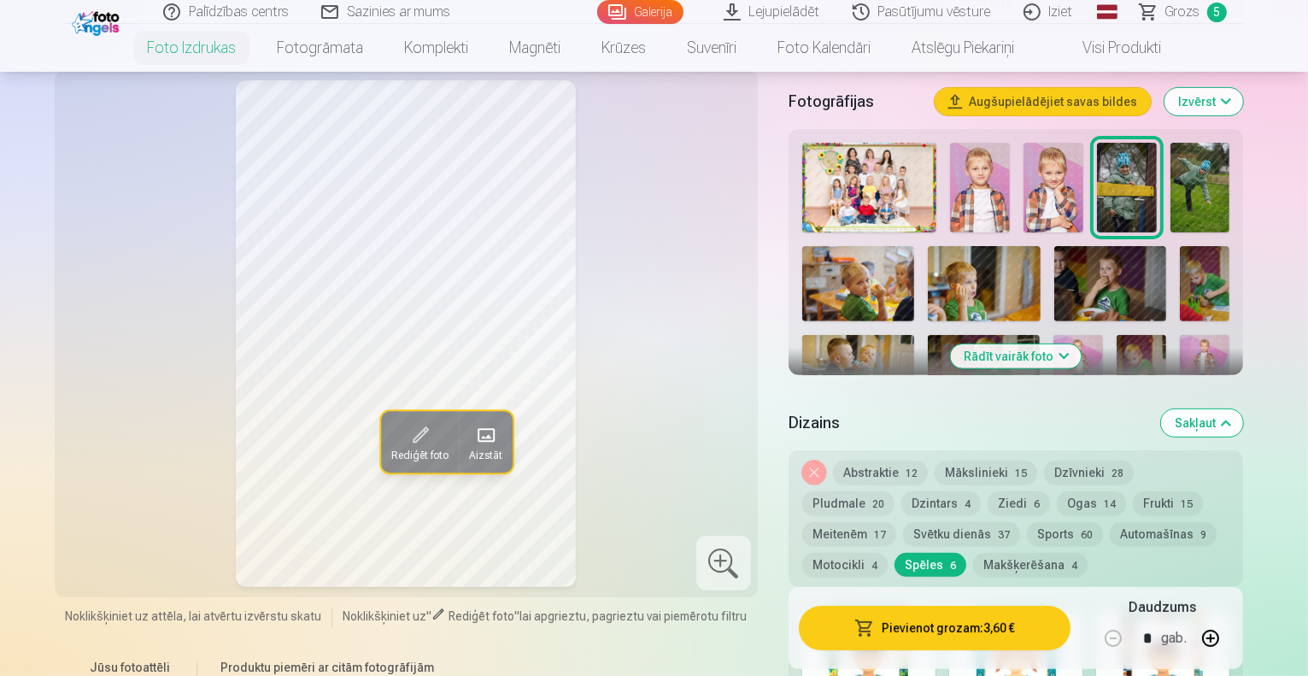
click at [973, 553] on button "Makšķerēšana 4" at bounding box center [1030, 565] width 115 height 24
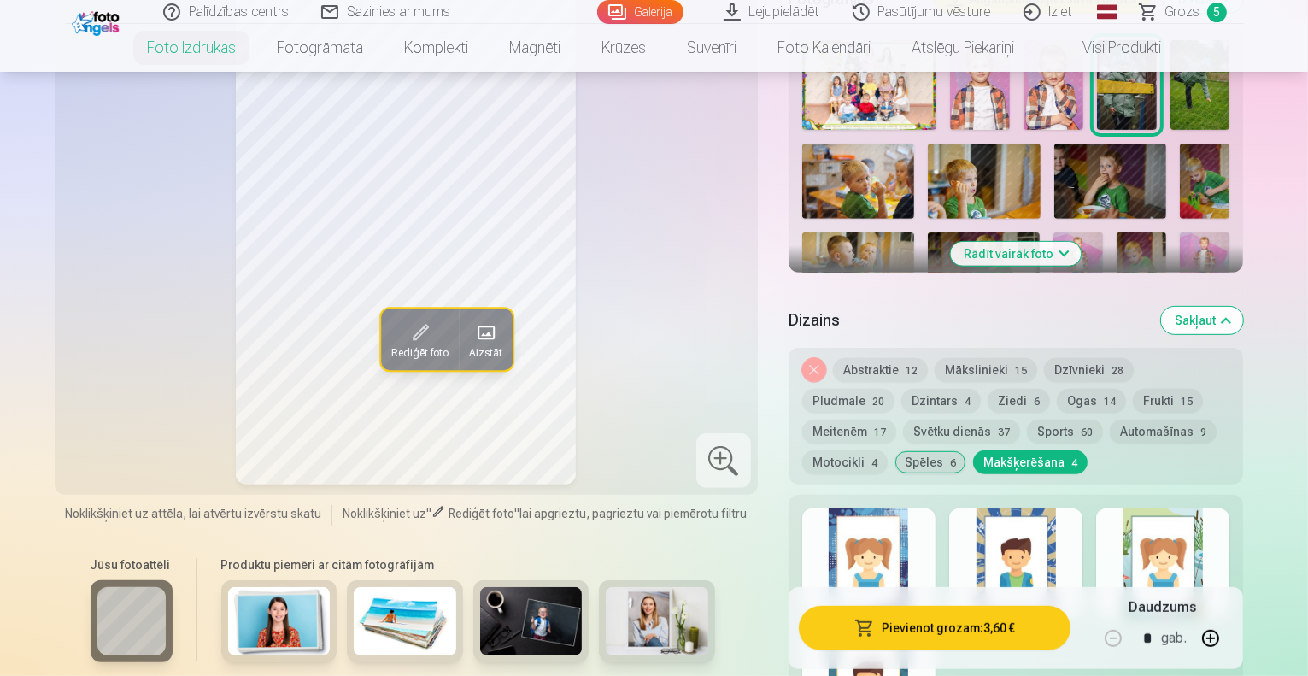
scroll to position [646, 0]
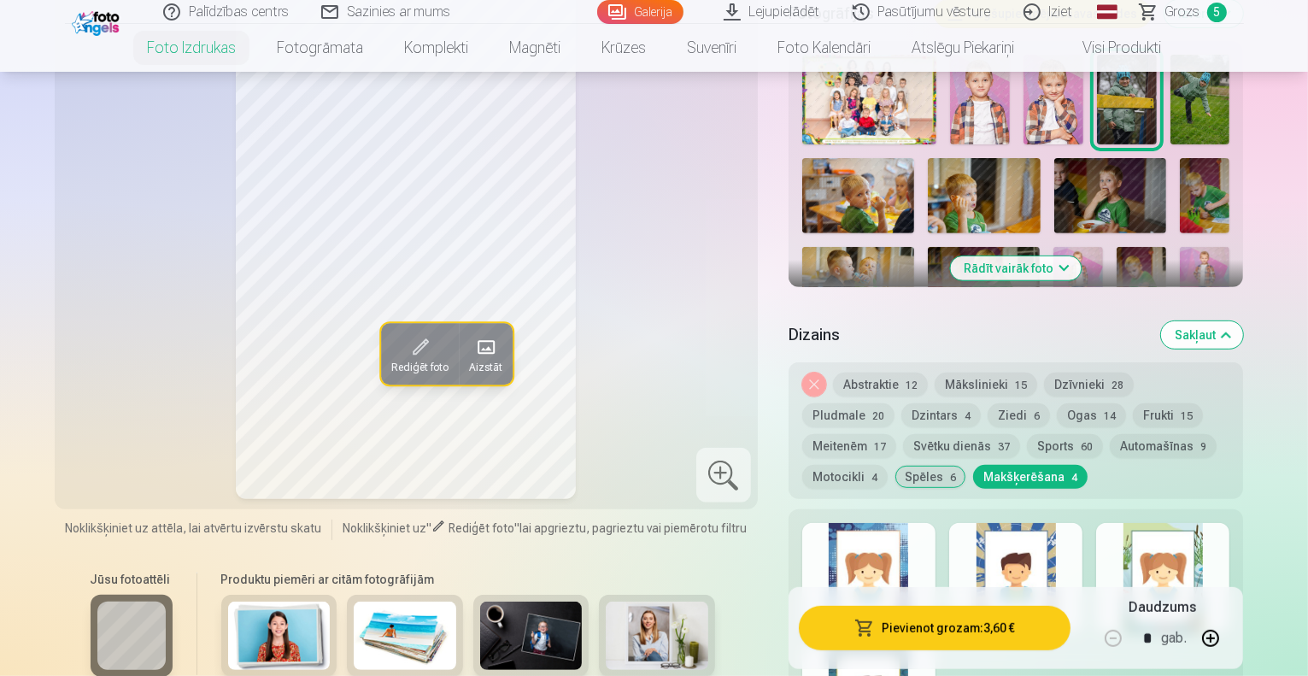
click at [1133, 403] on button "Frukti 15" at bounding box center [1168, 415] width 70 height 24
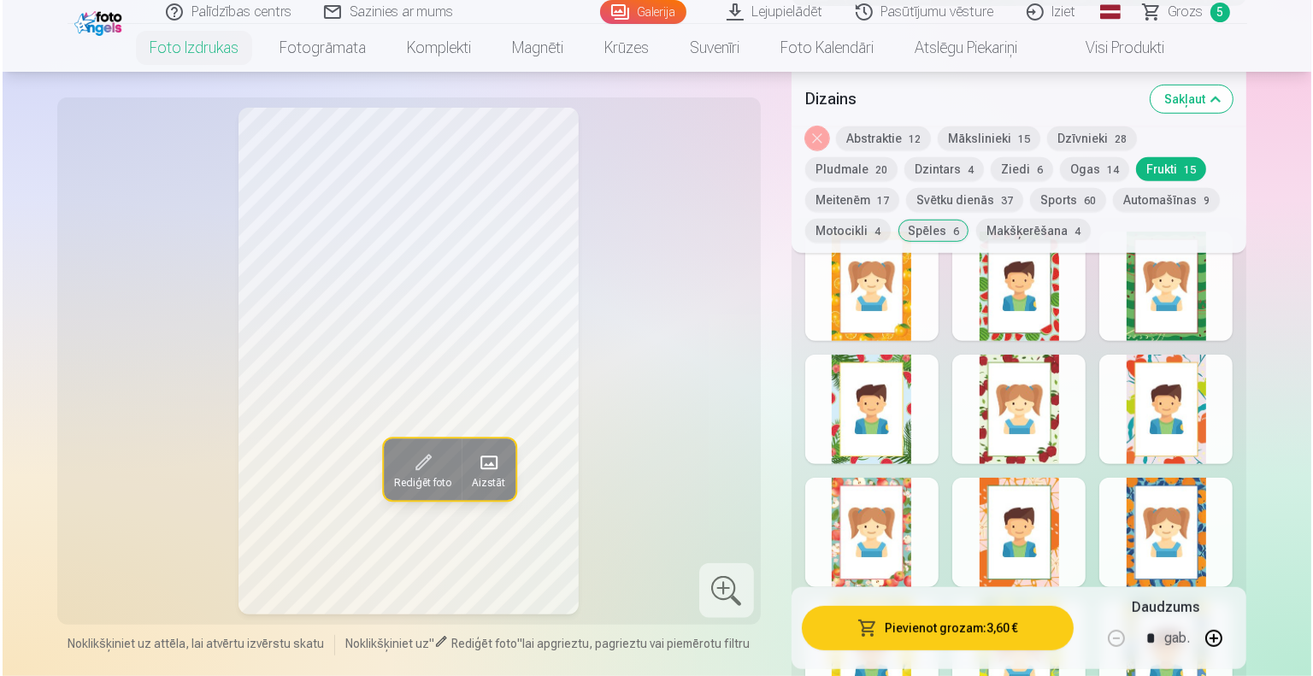
scroll to position [953, 0]
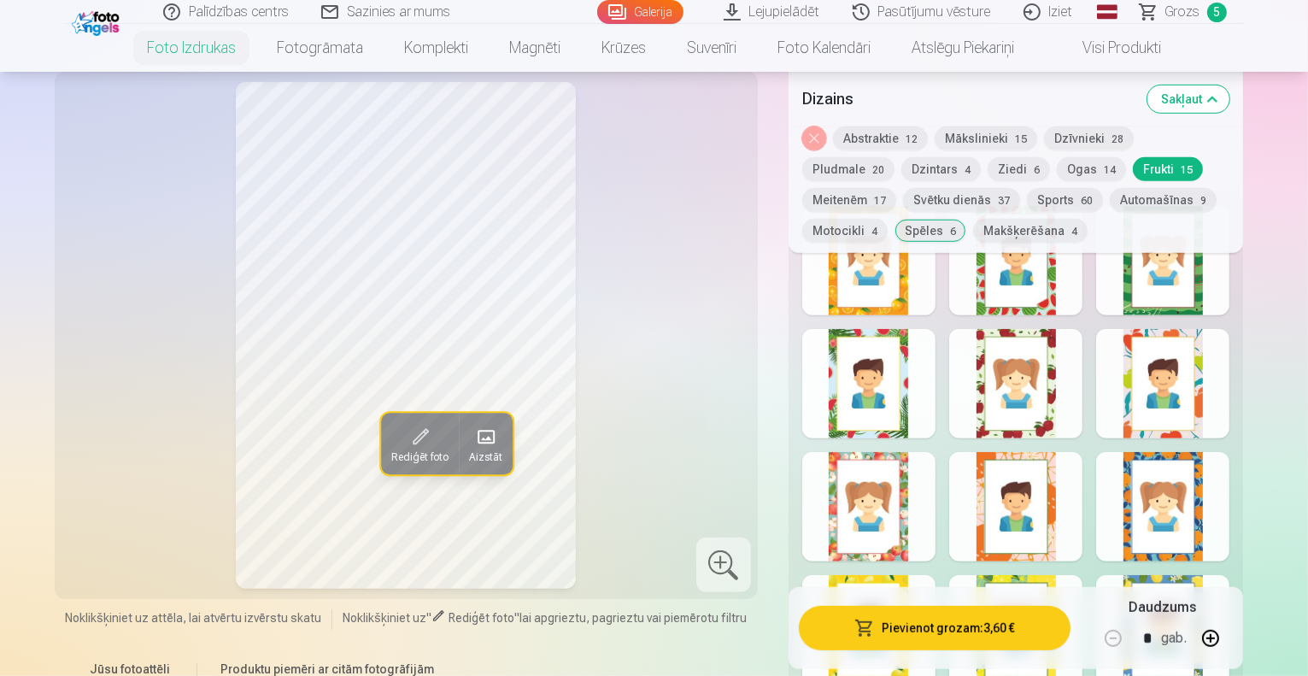
click at [907, 262] on div at bounding box center [868, 260] width 133 height 109
click at [472, 423] on span at bounding box center [485, 436] width 27 height 27
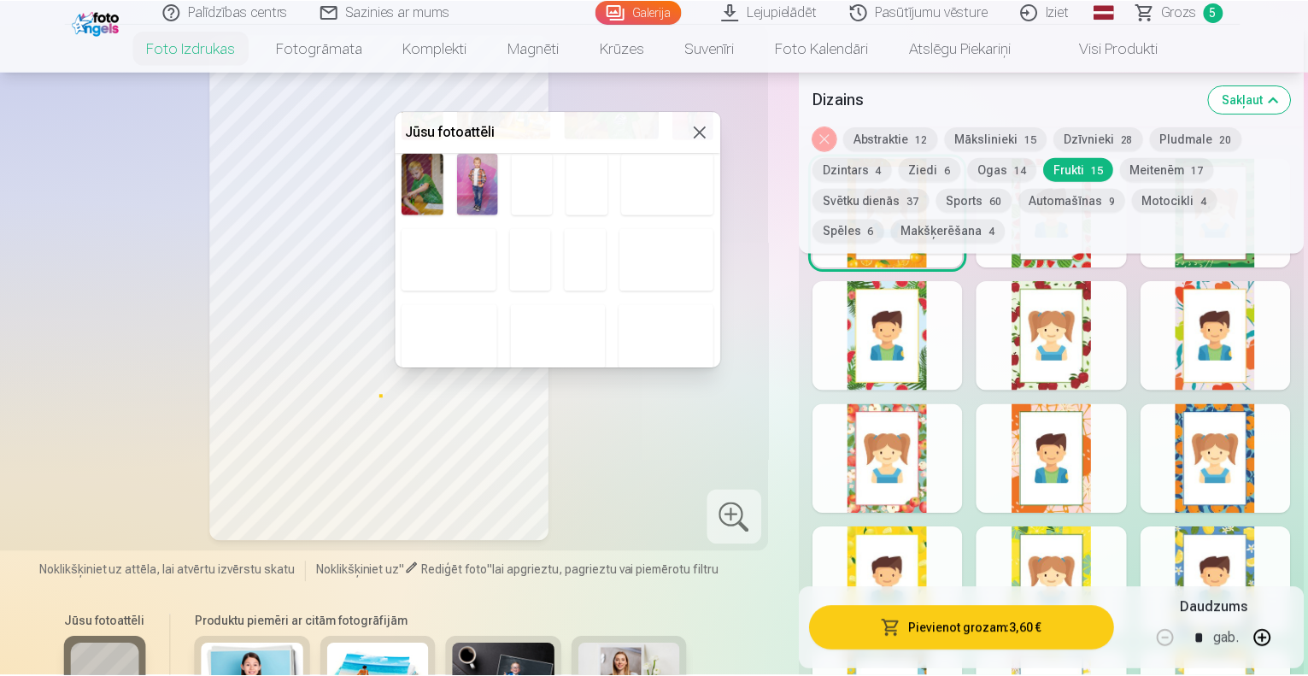
scroll to position [256, 0]
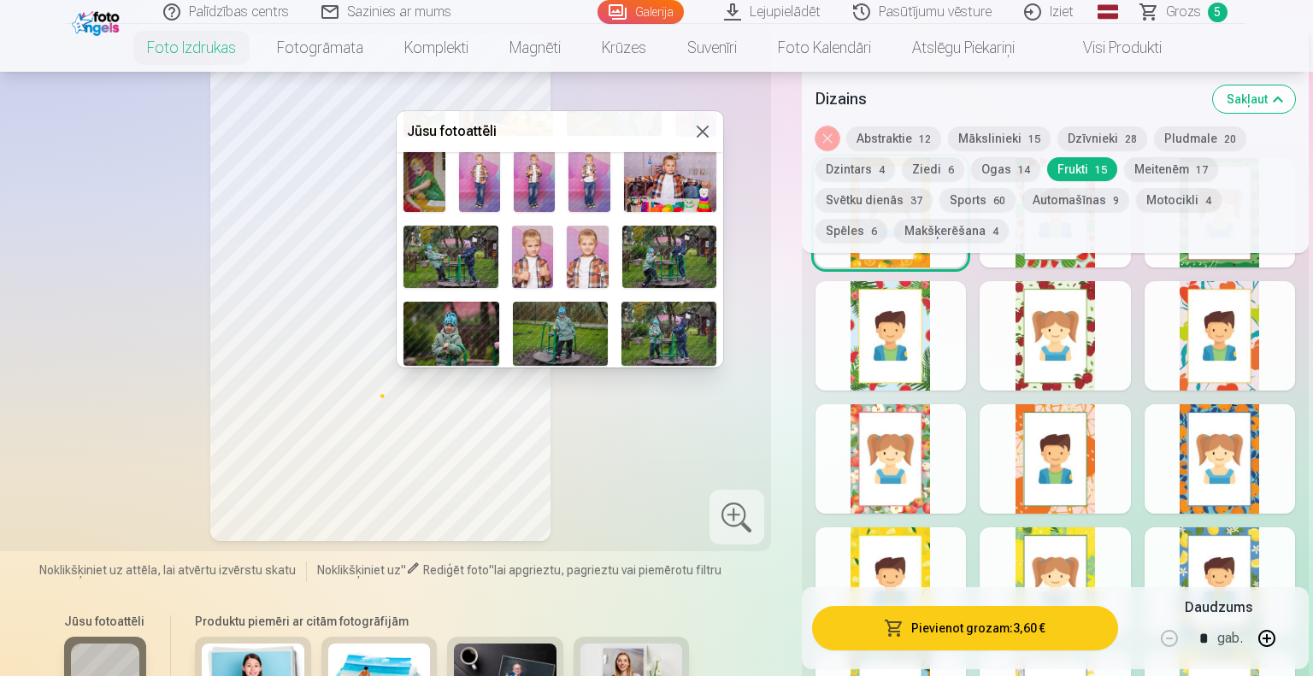
click at [577, 259] on img at bounding box center [588, 257] width 42 height 62
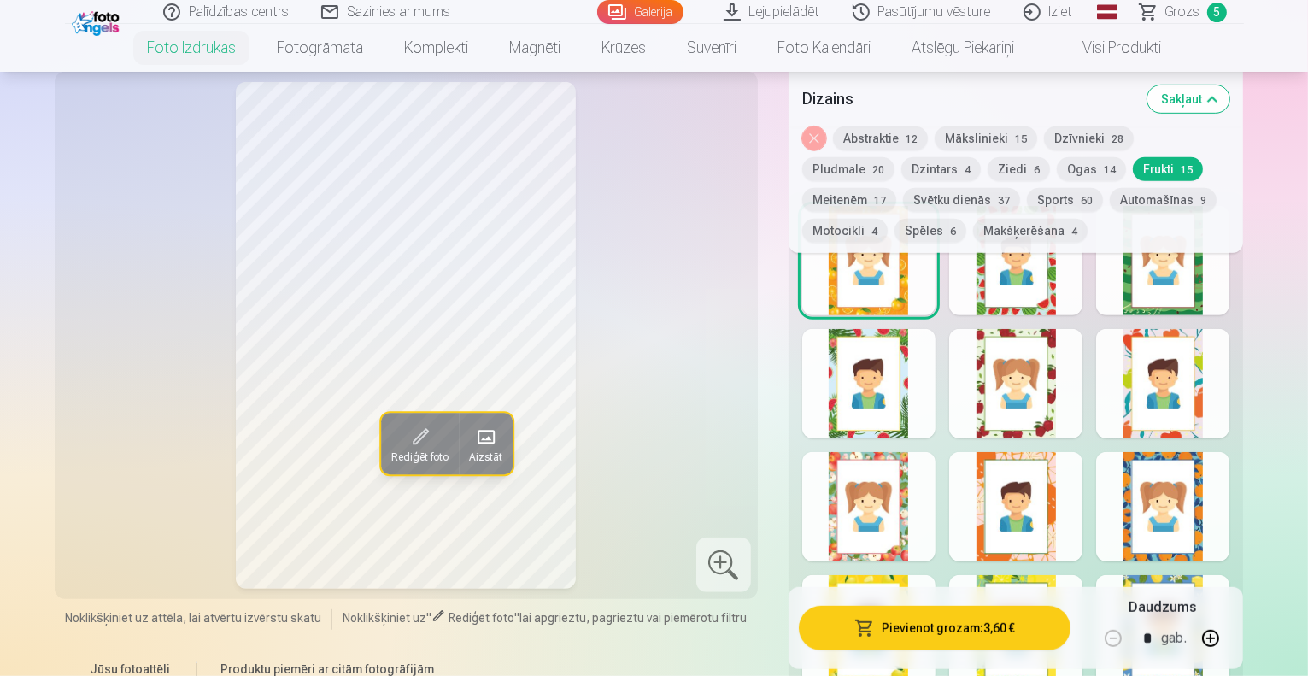
click at [468, 450] on span "Aizstāt" at bounding box center [484, 457] width 33 height 14
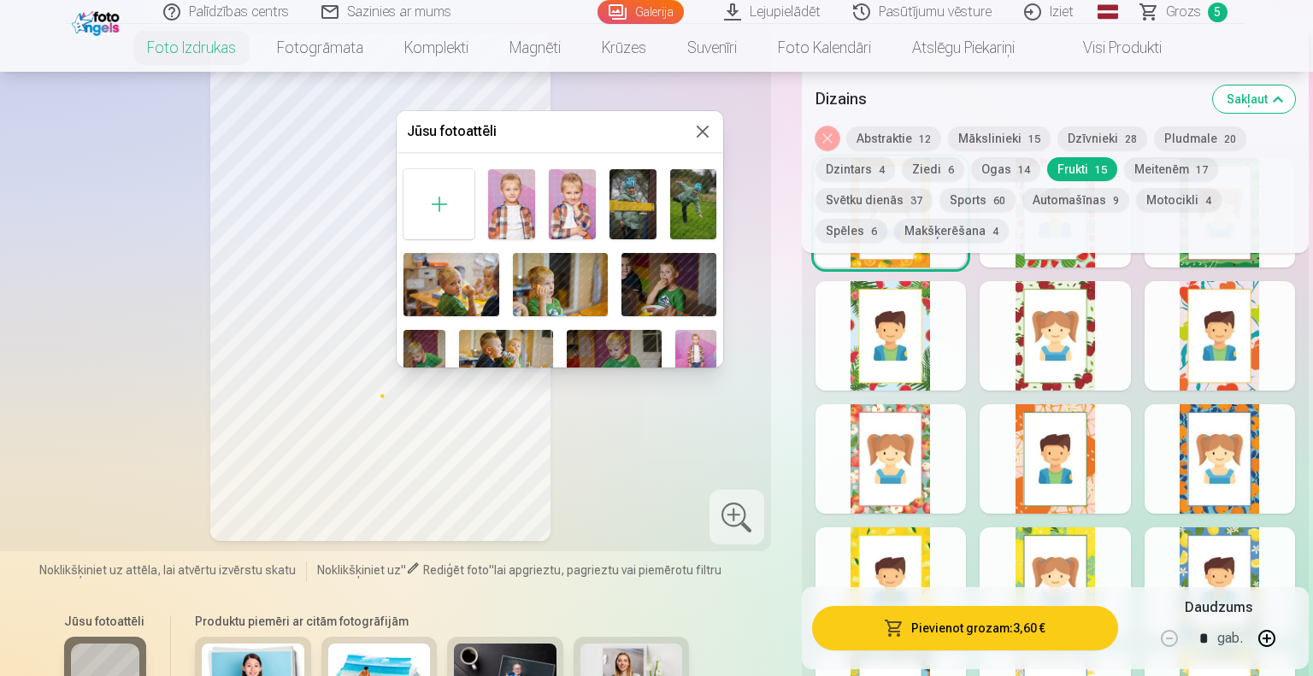
click at [571, 212] on img at bounding box center [572, 204] width 47 height 70
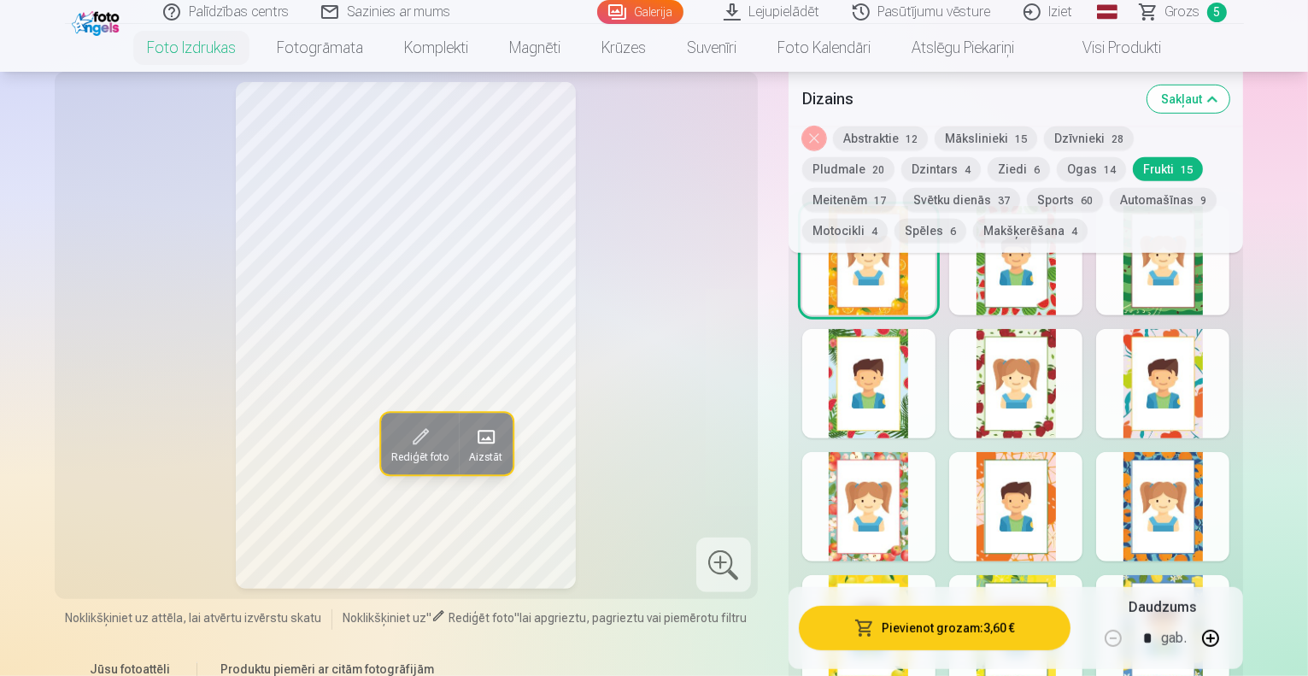
click at [472, 423] on span at bounding box center [485, 436] width 27 height 27
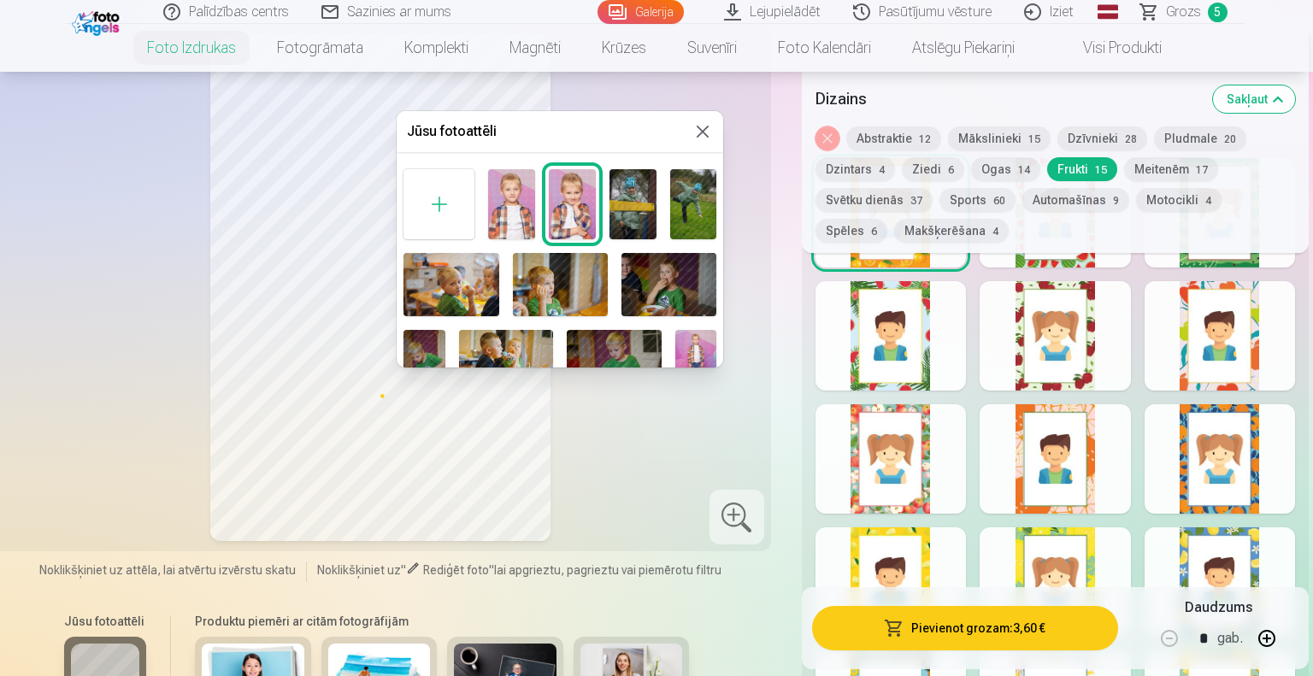
click at [520, 204] on img at bounding box center [511, 204] width 47 height 70
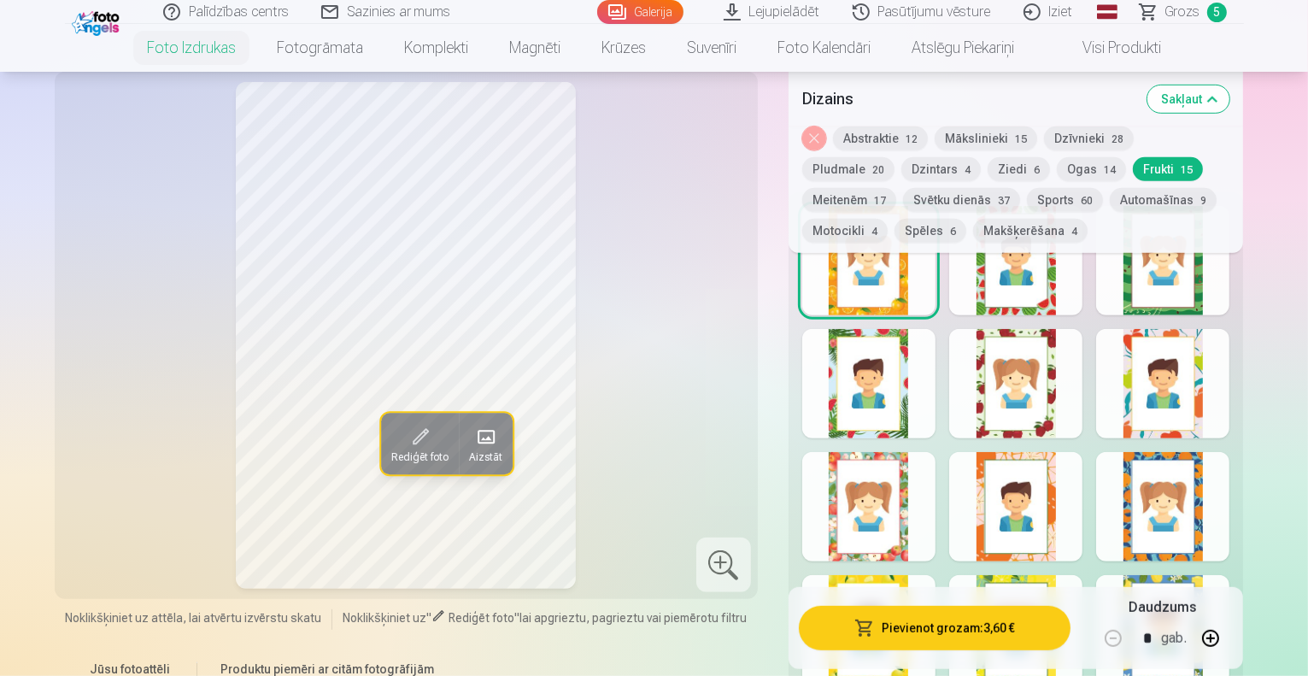
click at [472, 423] on span at bounding box center [485, 436] width 27 height 27
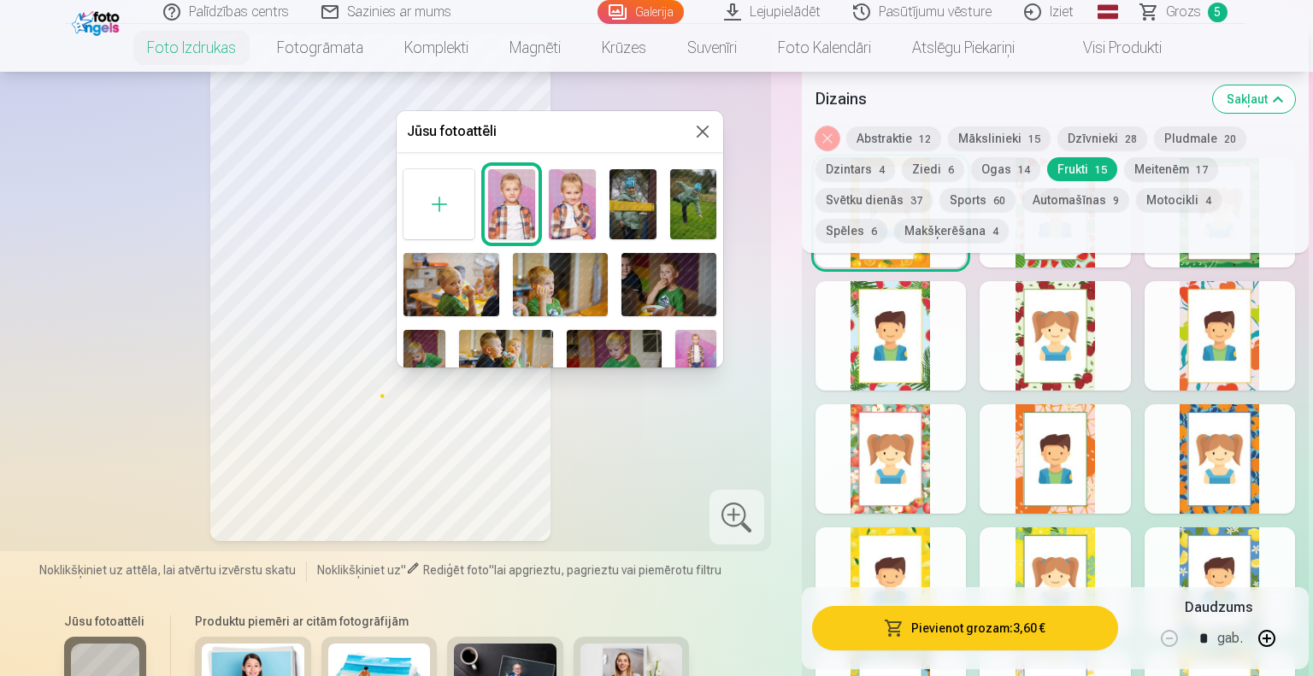
click at [573, 203] on img at bounding box center [572, 204] width 47 height 70
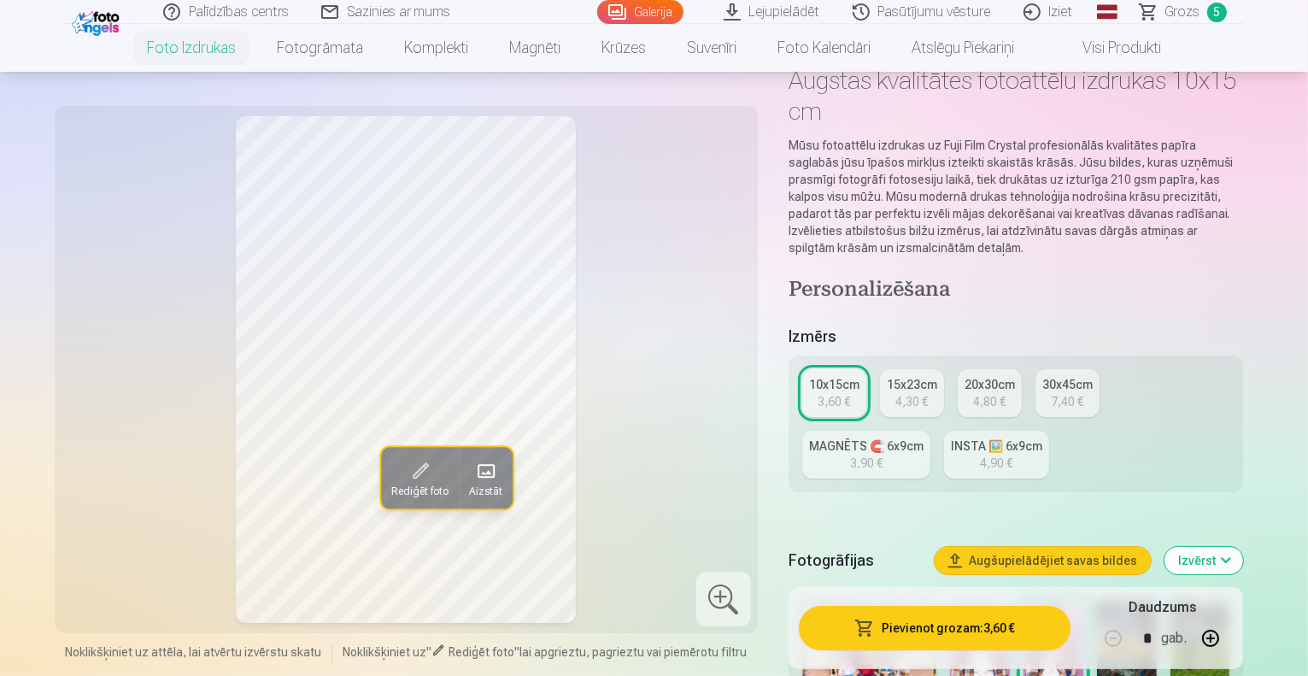
scroll to position [108, 0]
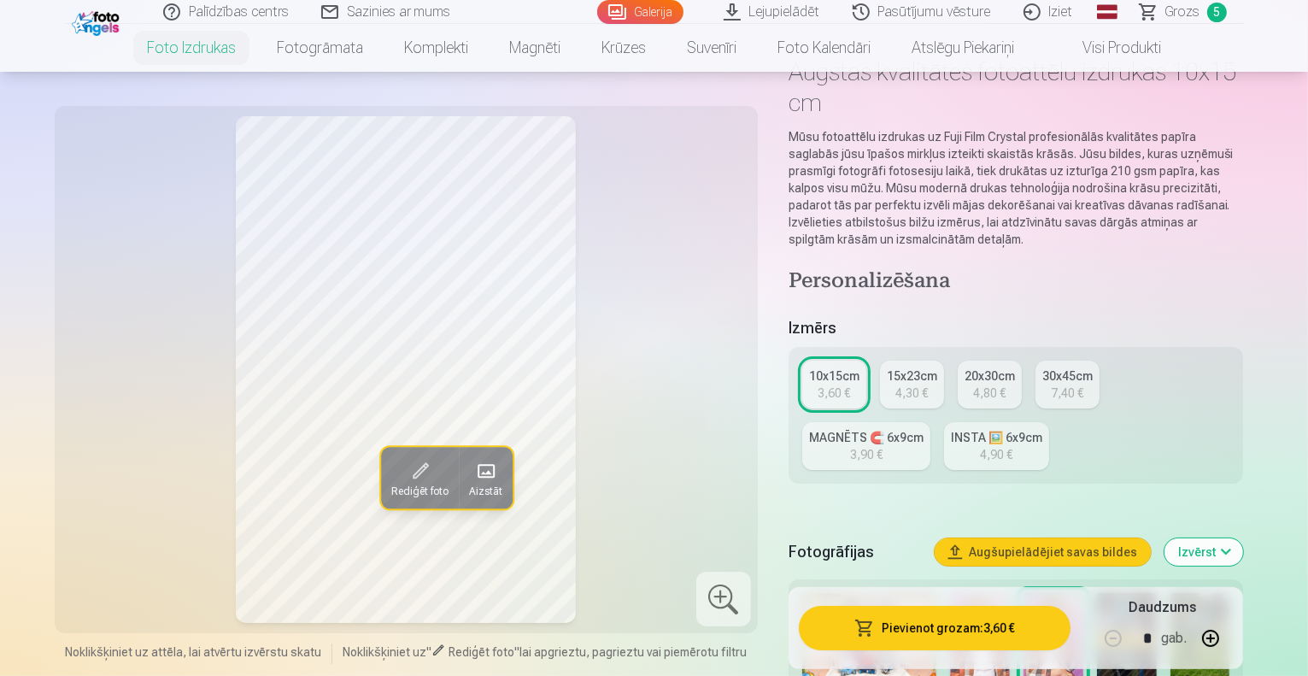
click at [913, 385] on div "4,30 €" at bounding box center [912, 393] width 32 height 17
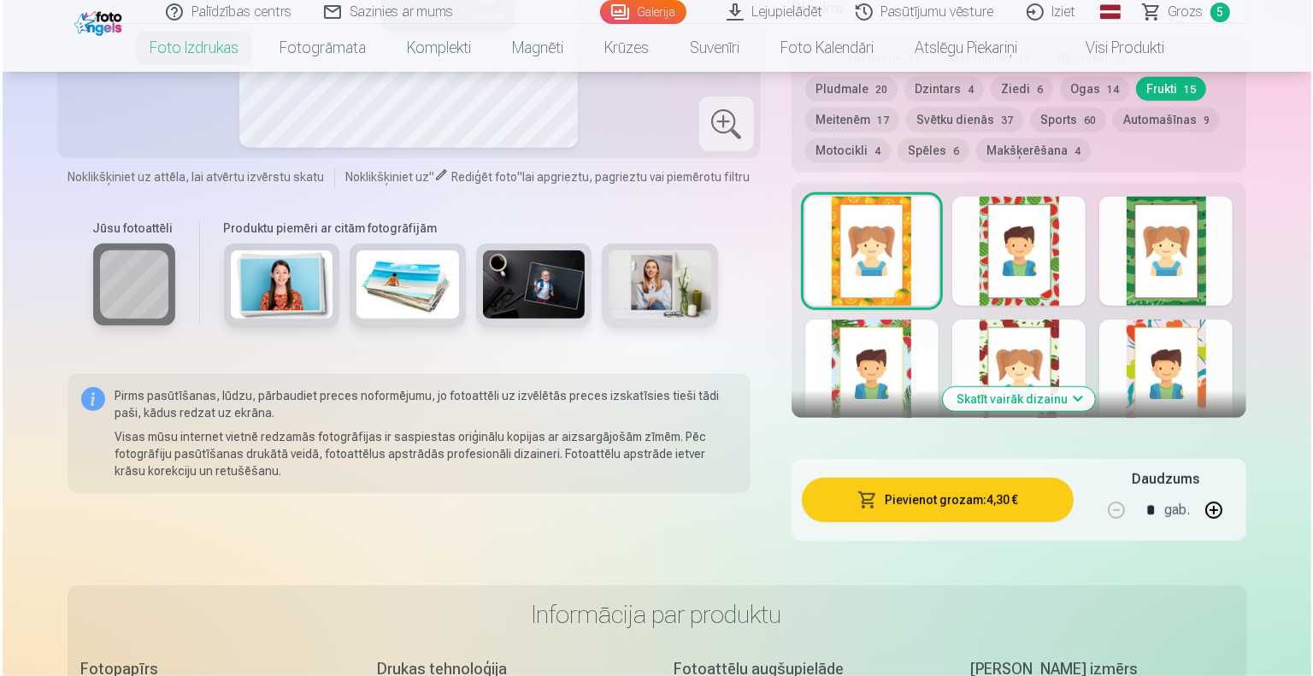
scroll to position [1193, 0]
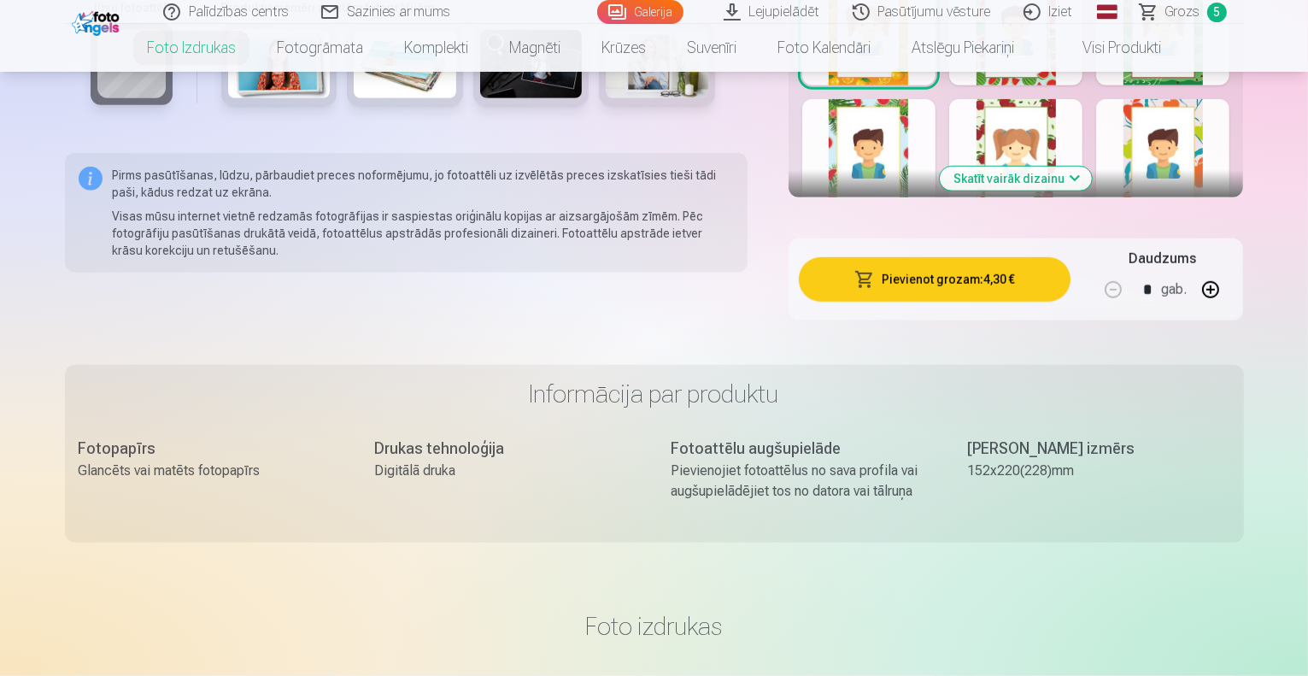
click at [1020, 257] on button "Pievienot grozam : 4,30 €" at bounding box center [935, 279] width 273 height 44
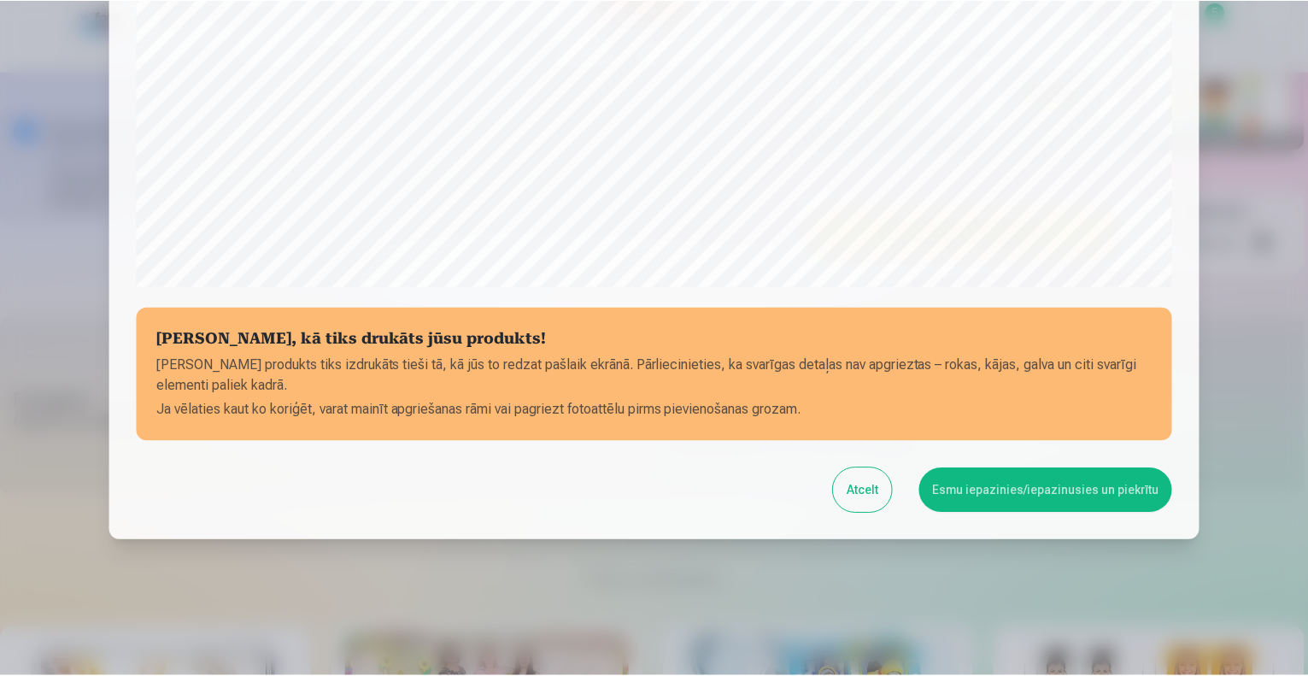
scroll to position [554, 0]
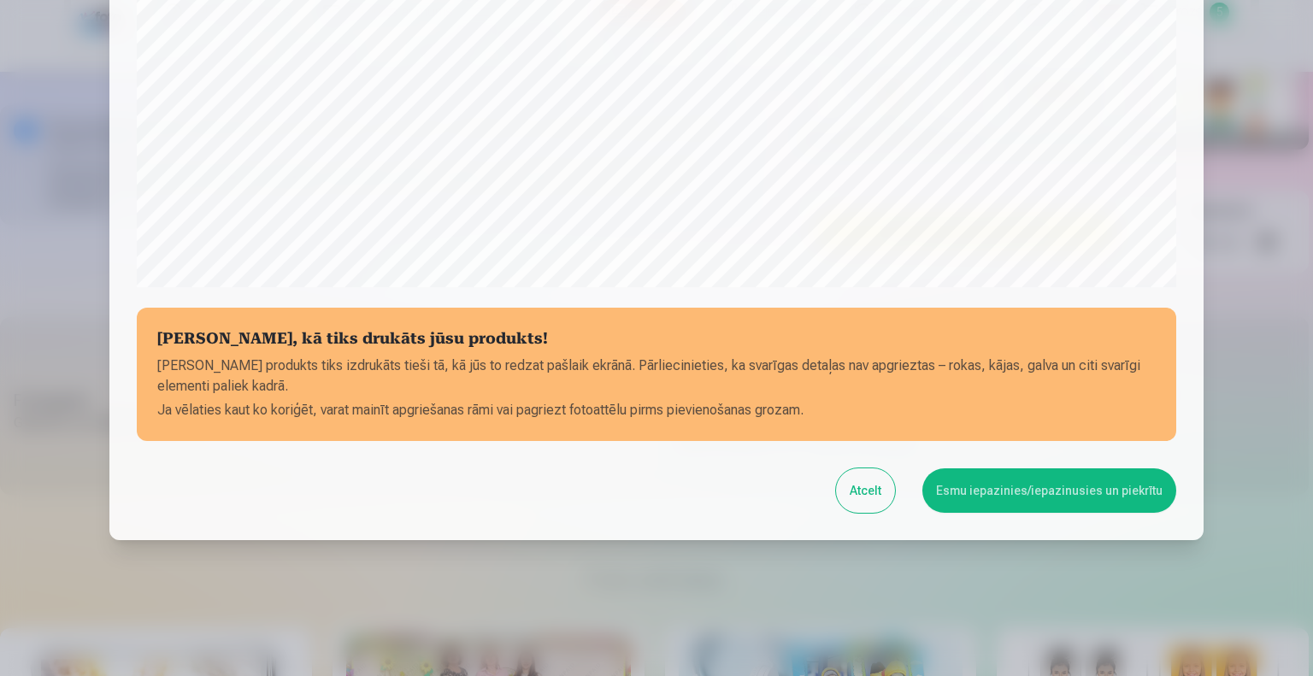
click at [1005, 491] on button "Esmu iepazinies/iepazinusies un piekrītu" at bounding box center [1049, 490] width 254 height 44
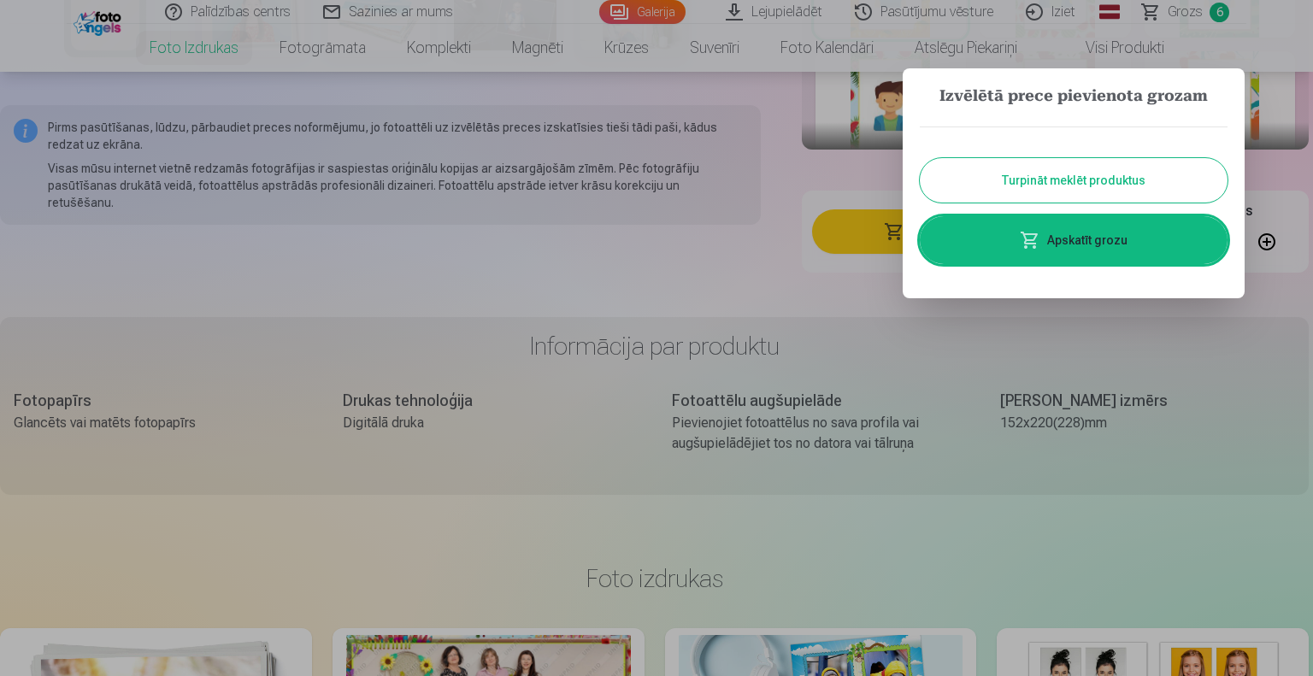
click at [1156, 176] on button "Turpināt meklēt produktus" at bounding box center [1074, 180] width 308 height 44
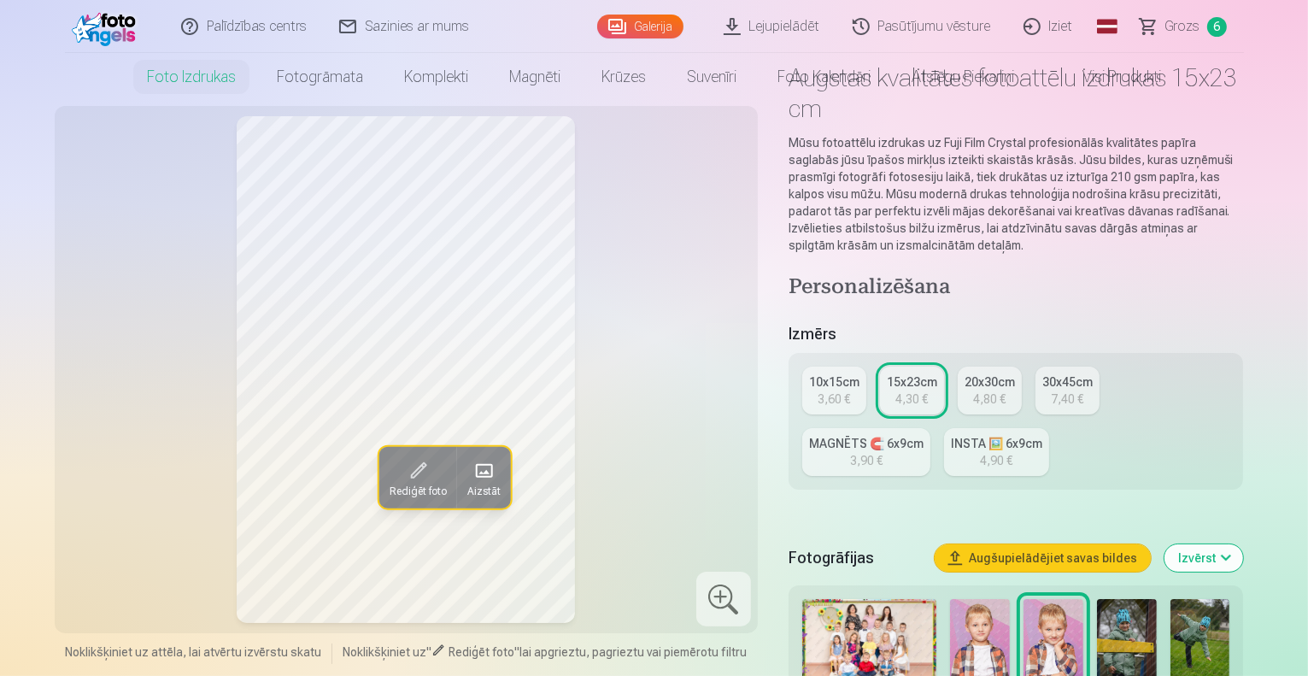
scroll to position [0, 0]
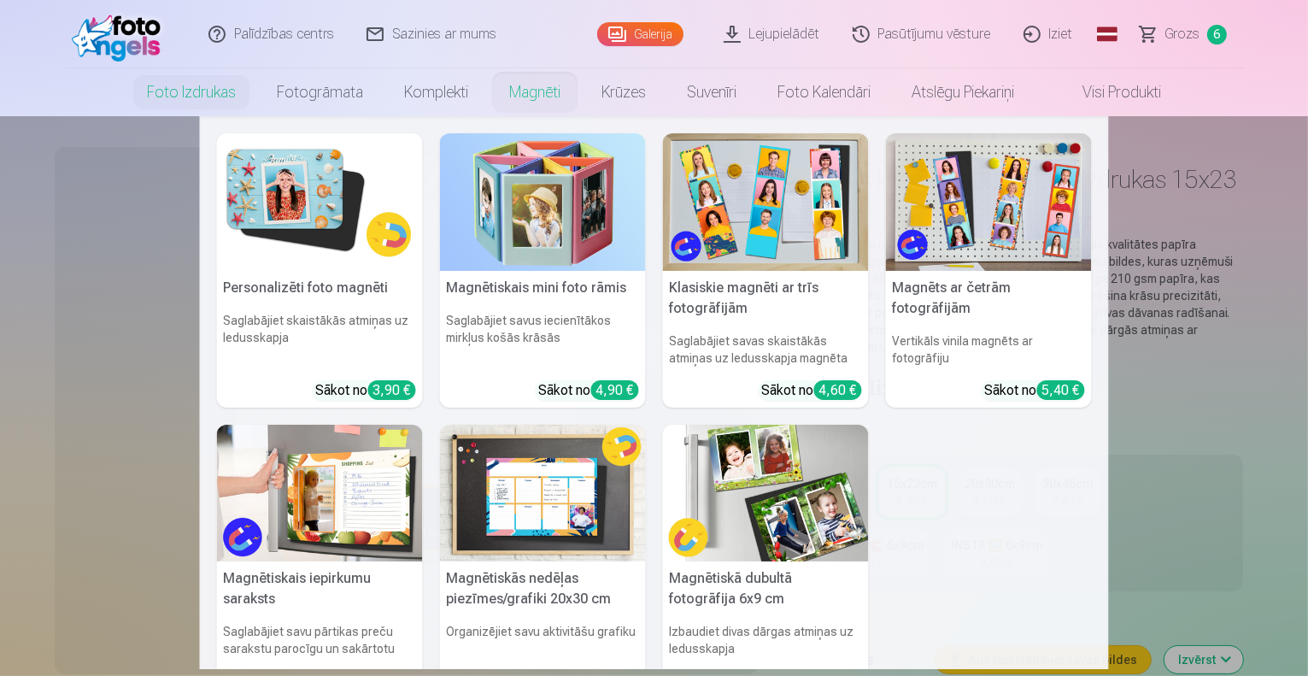
click at [533, 88] on link "Magnēti" at bounding box center [535, 92] width 92 height 48
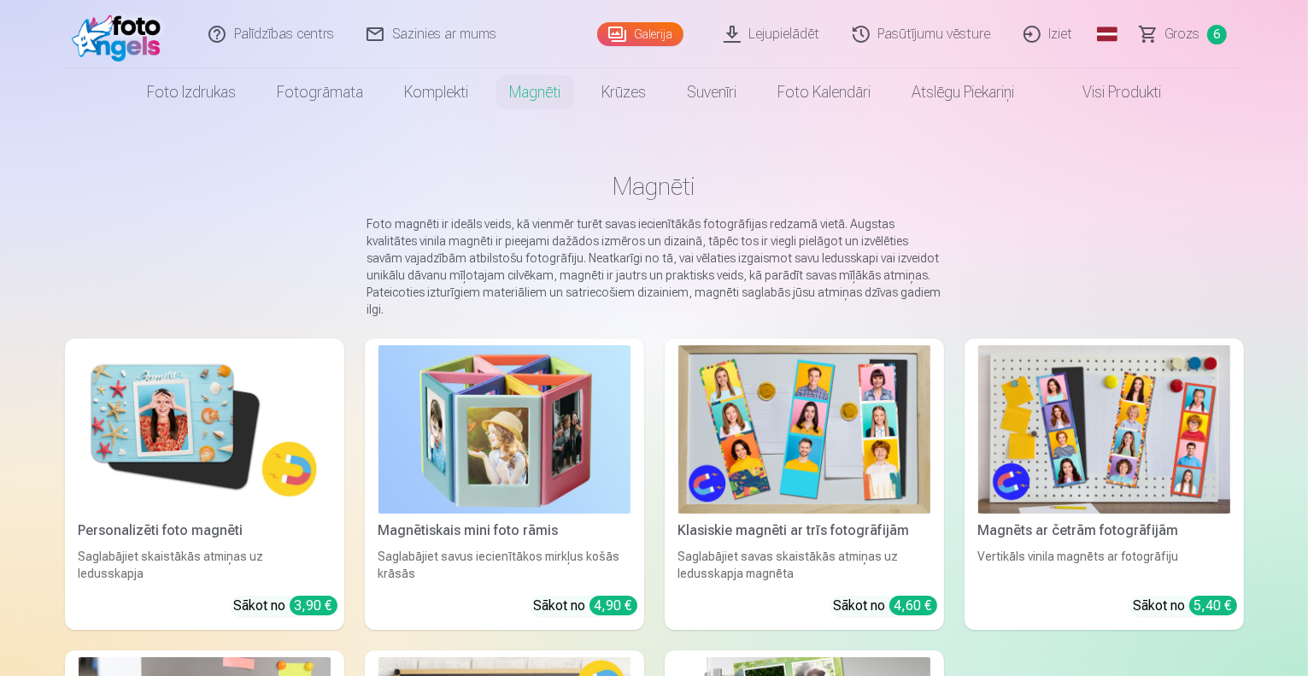
click at [198, 403] on img at bounding box center [205, 429] width 252 height 168
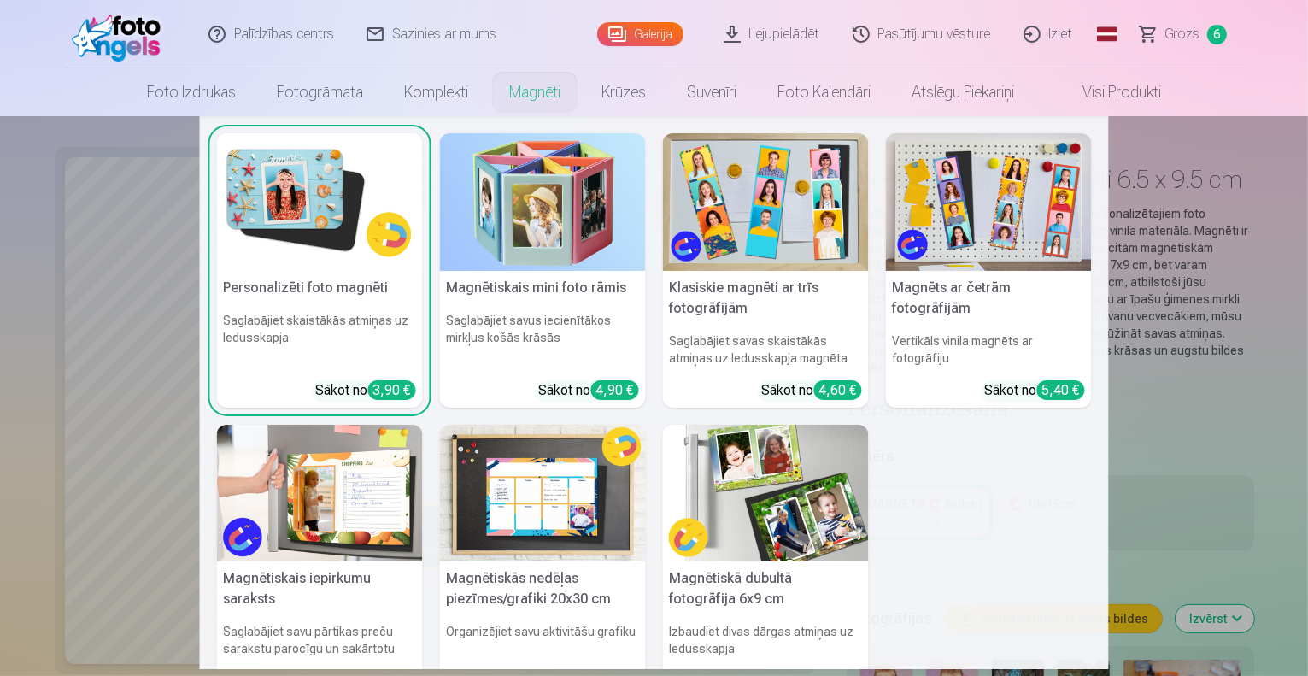
click at [807, 467] on img at bounding box center [766, 494] width 206 height 138
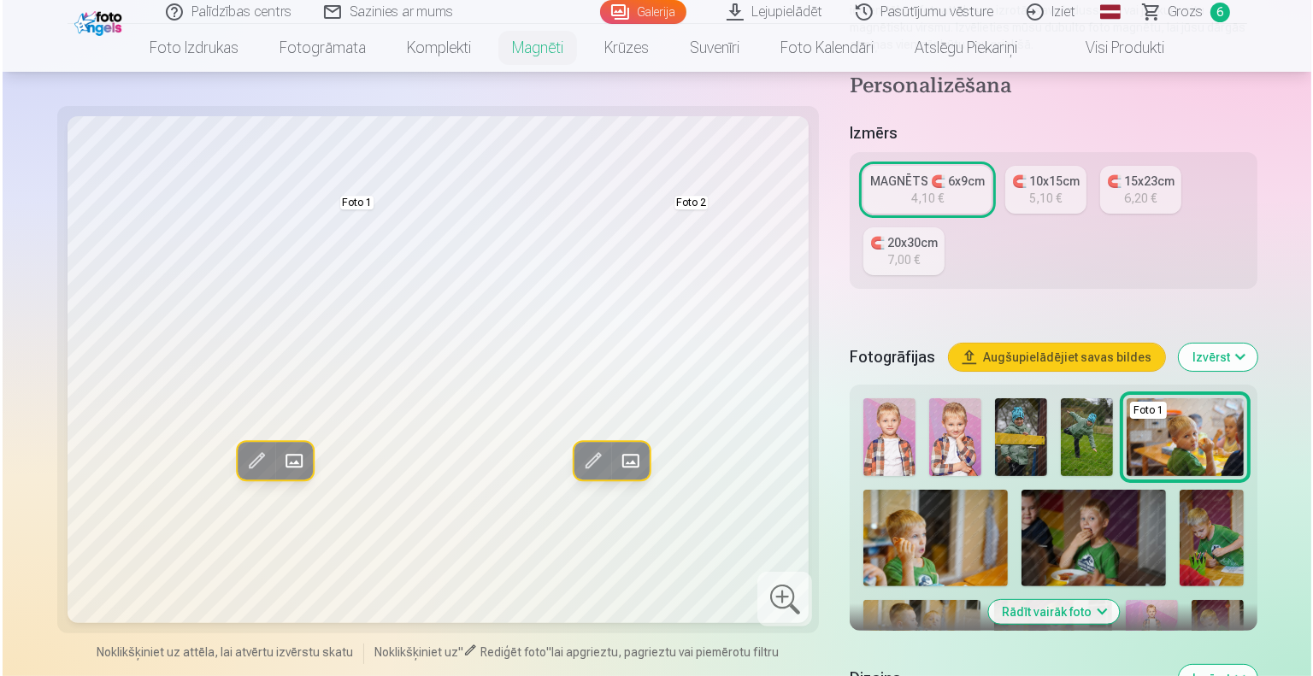
scroll to position [357, 0]
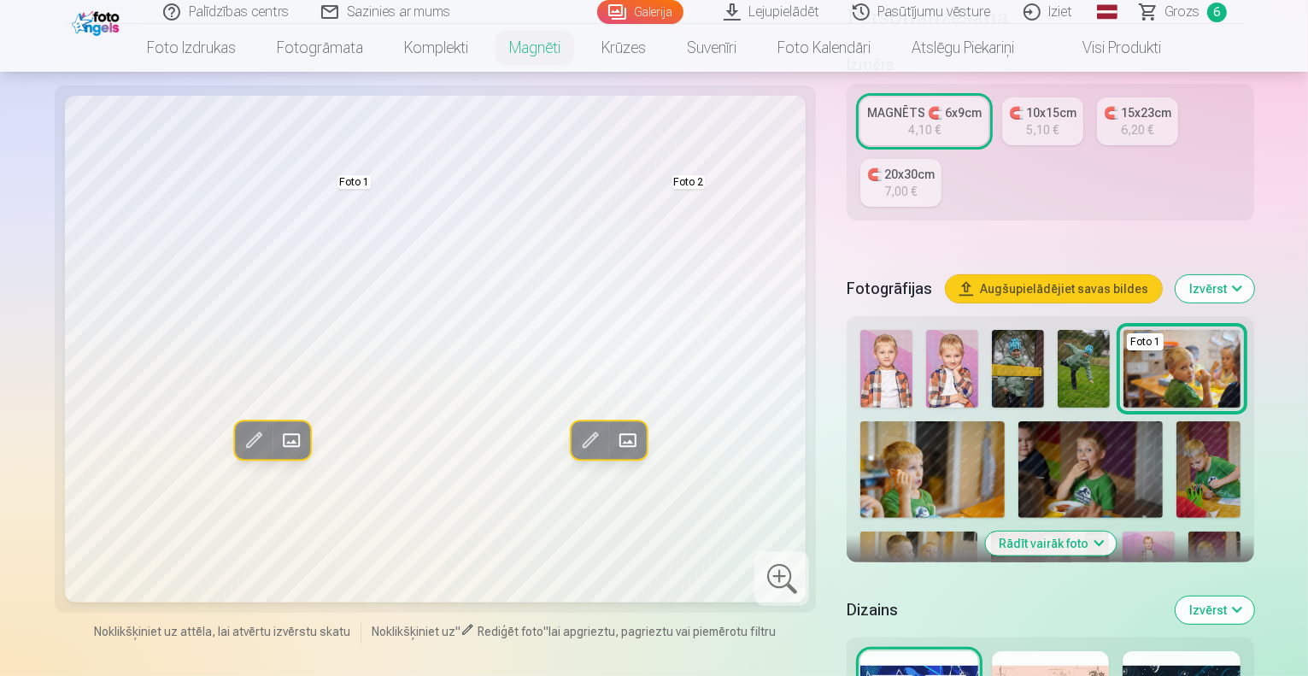
click at [279, 427] on span at bounding box center [292, 440] width 27 height 27
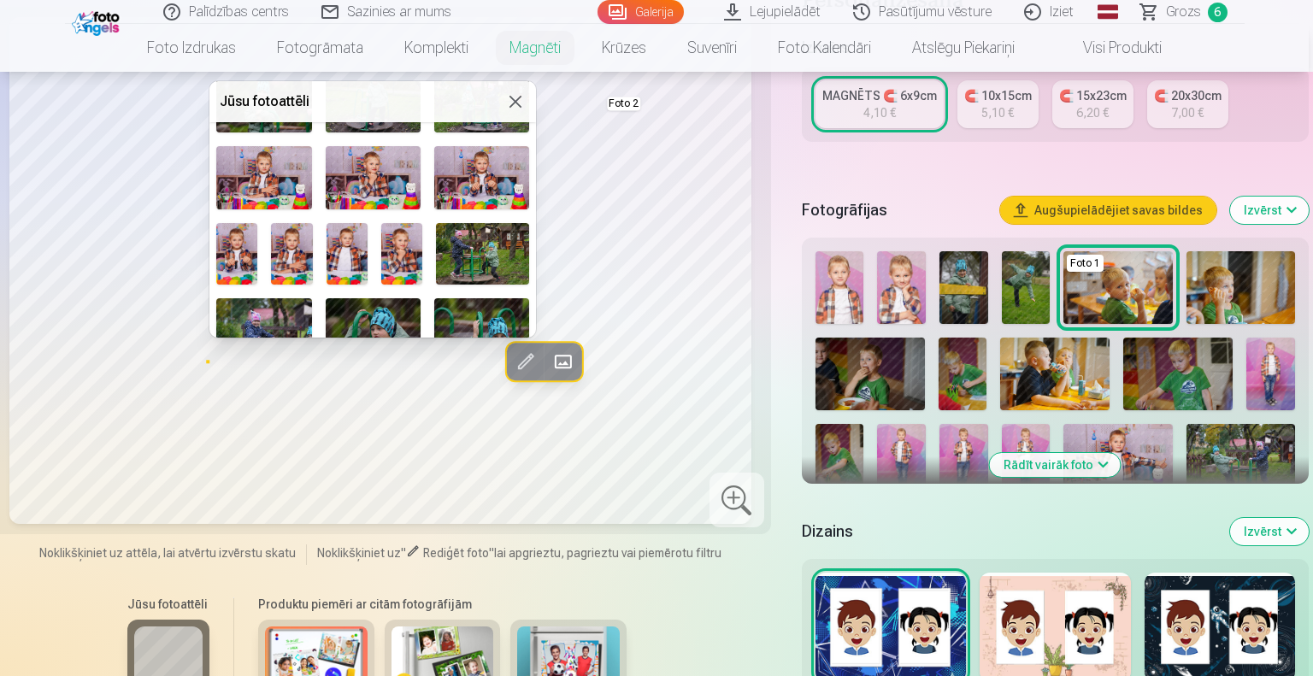
scroll to position [465, 0]
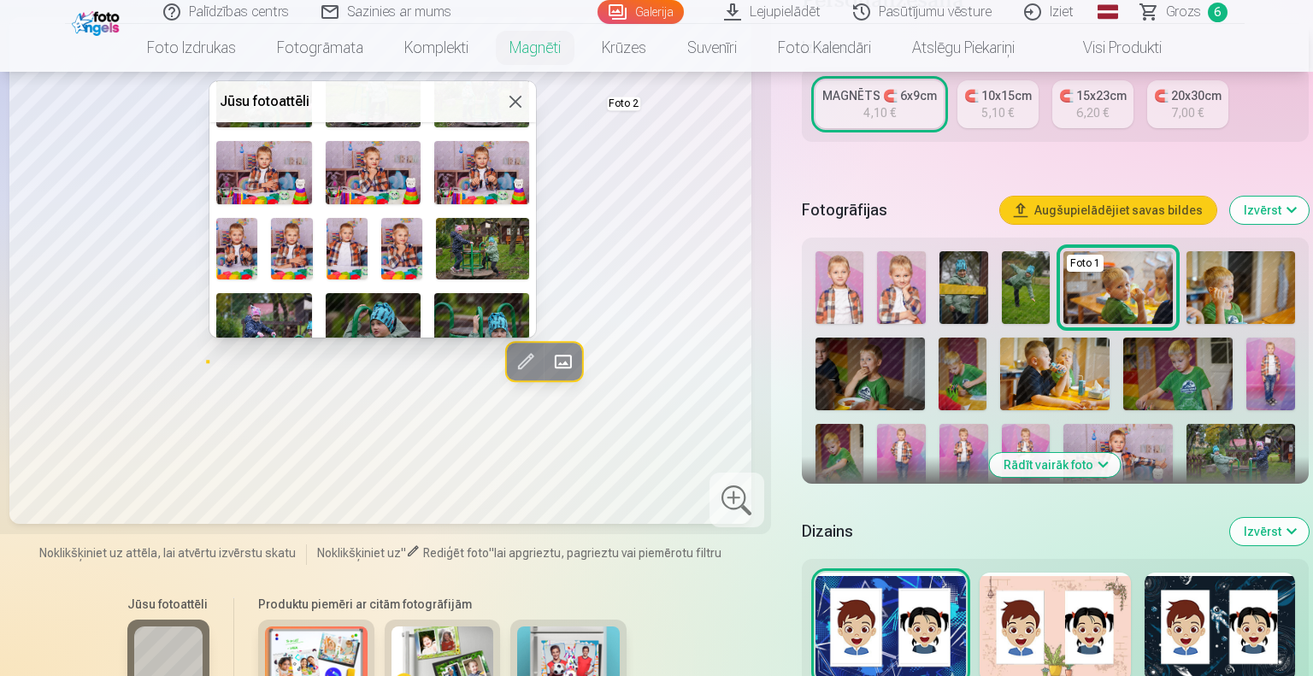
click at [409, 232] on img at bounding box center [401, 249] width 41 height 62
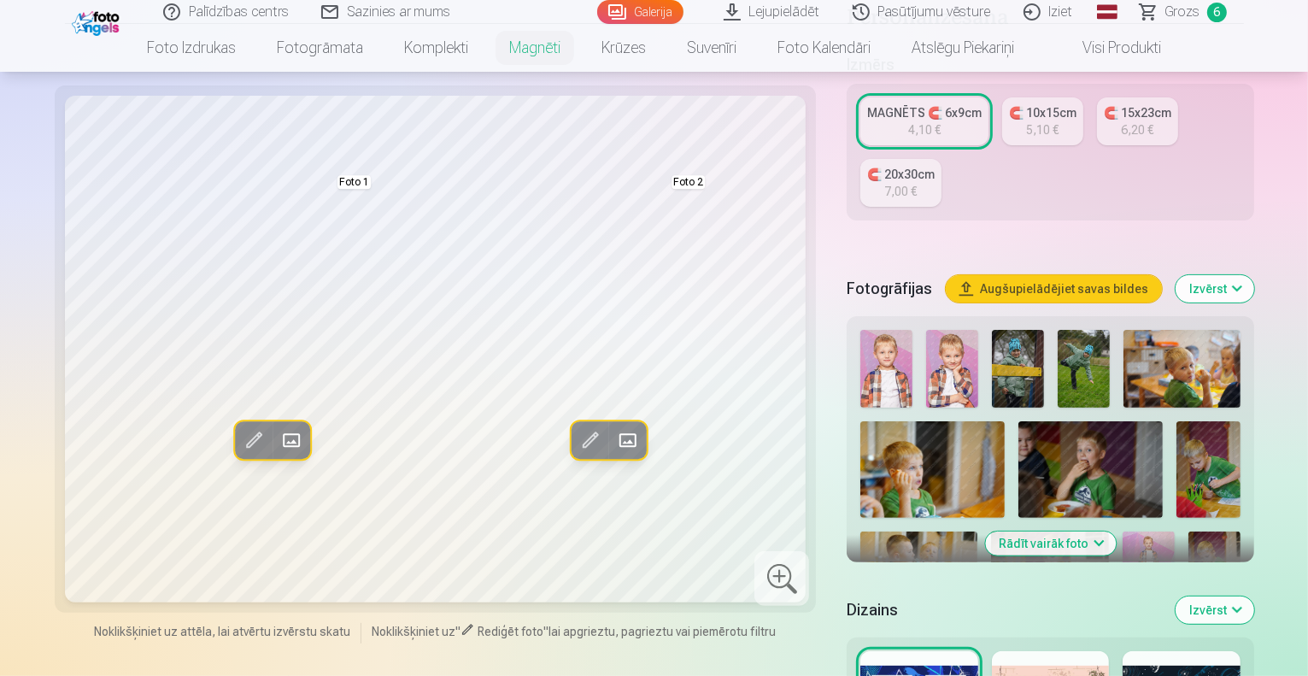
click at [614, 427] on span at bounding box center [627, 440] width 27 height 27
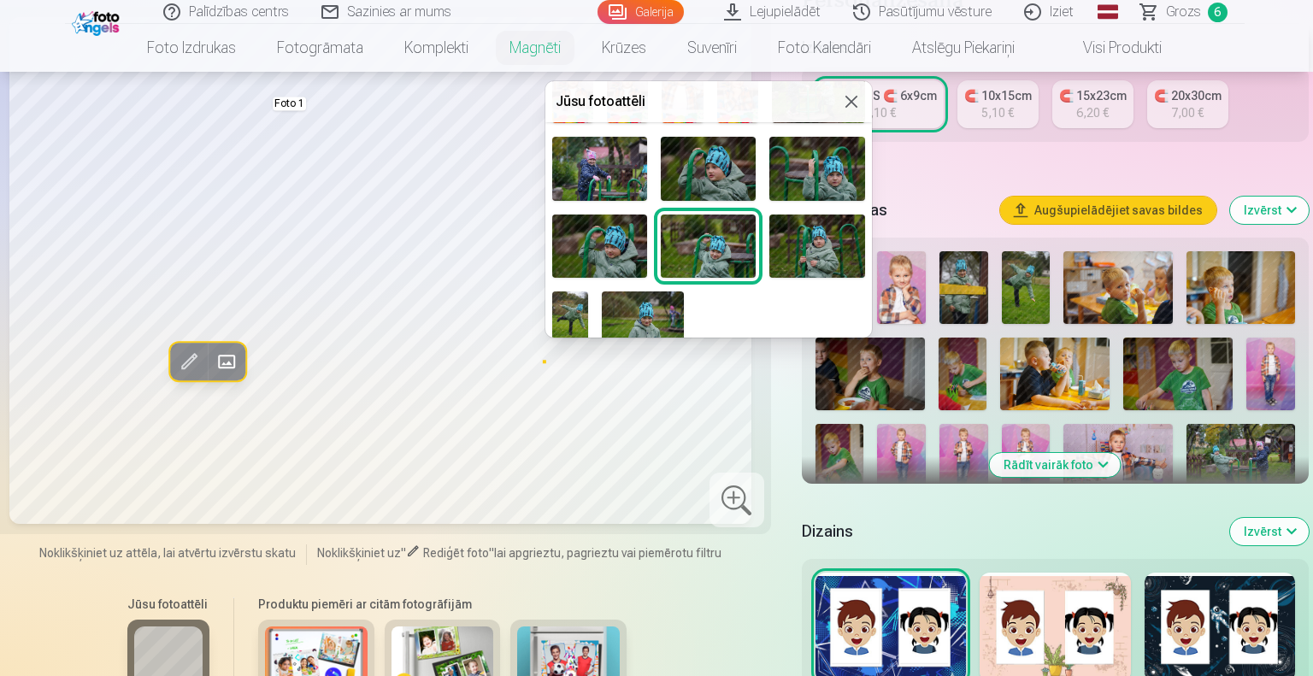
scroll to position [626, 0]
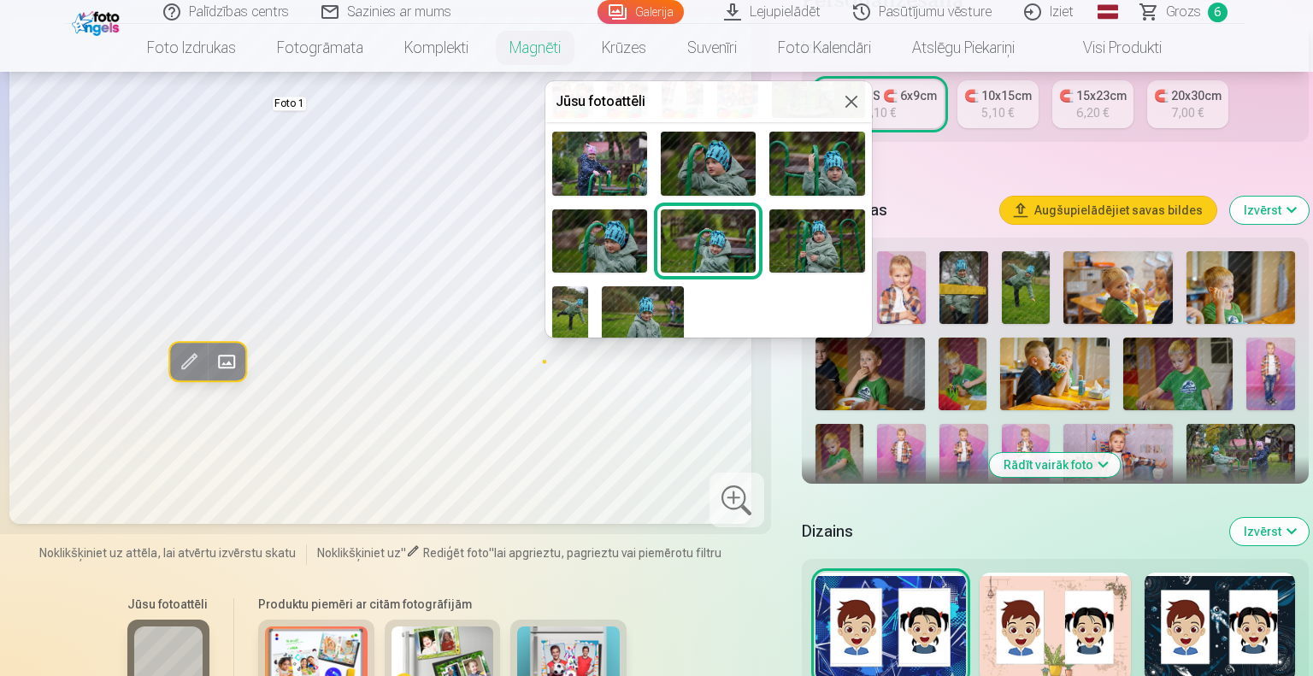
click at [838, 156] on img at bounding box center [816, 163] width 95 height 63
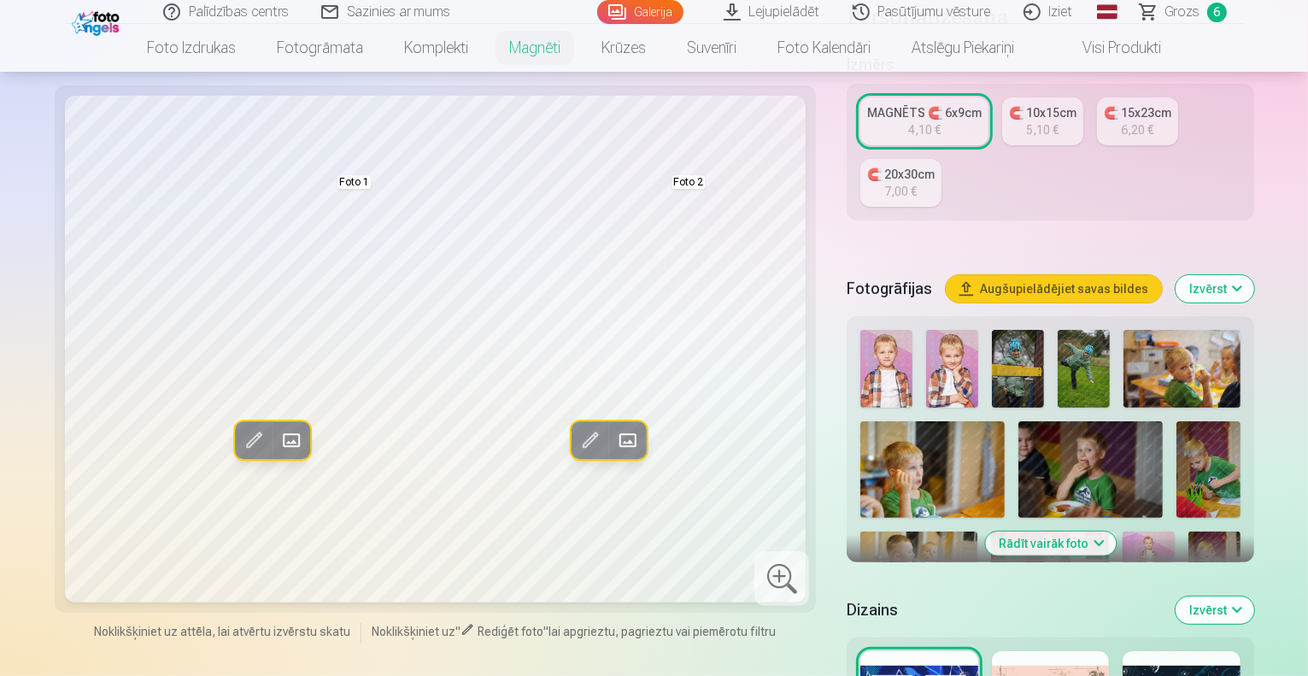
click at [614, 427] on span at bounding box center [627, 440] width 27 height 27
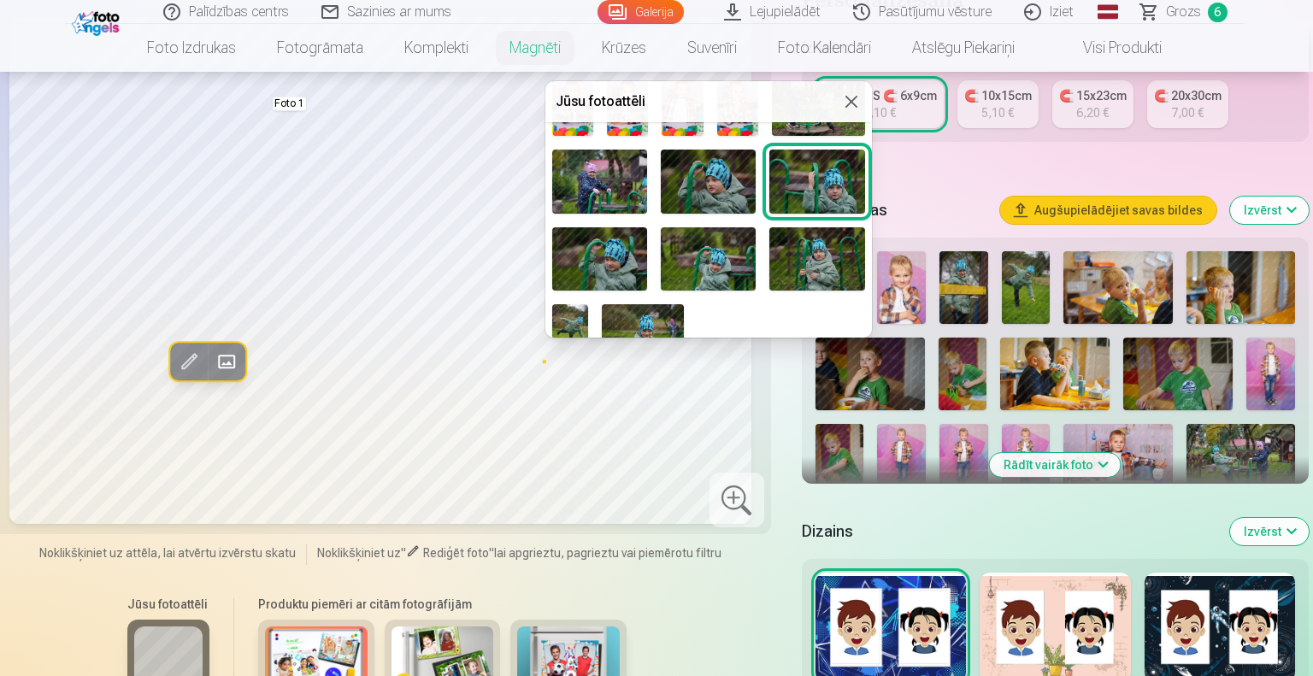
scroll to position [614, 0]
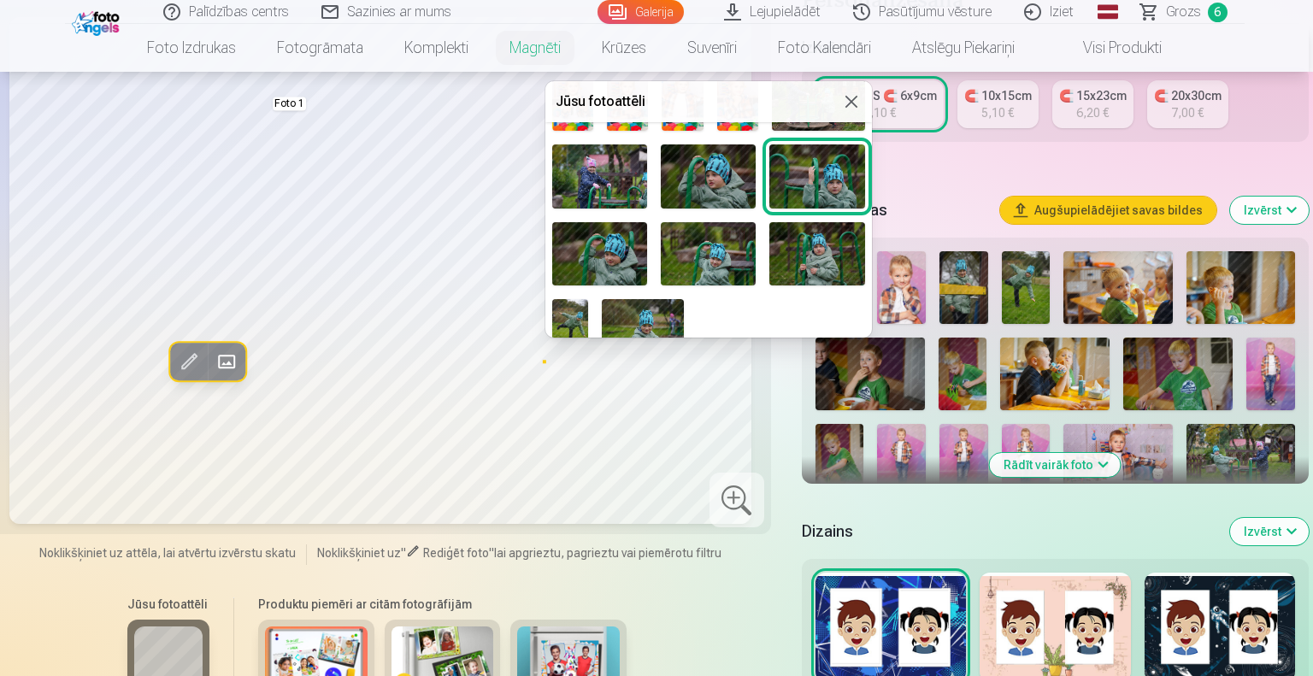
click at [658, 314] on img at bounding box center [643, 326] width 82 height 55
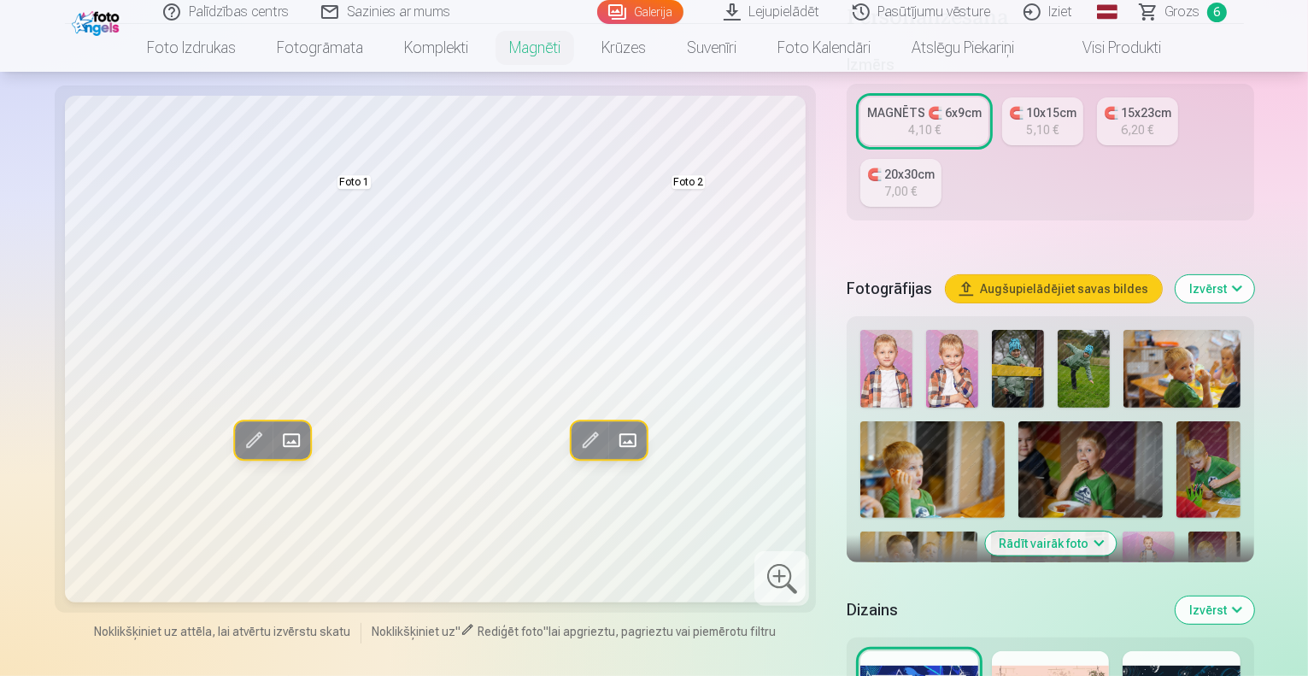
click at [614, 427] on span at bounding box center [627, 440] width 27 height 27
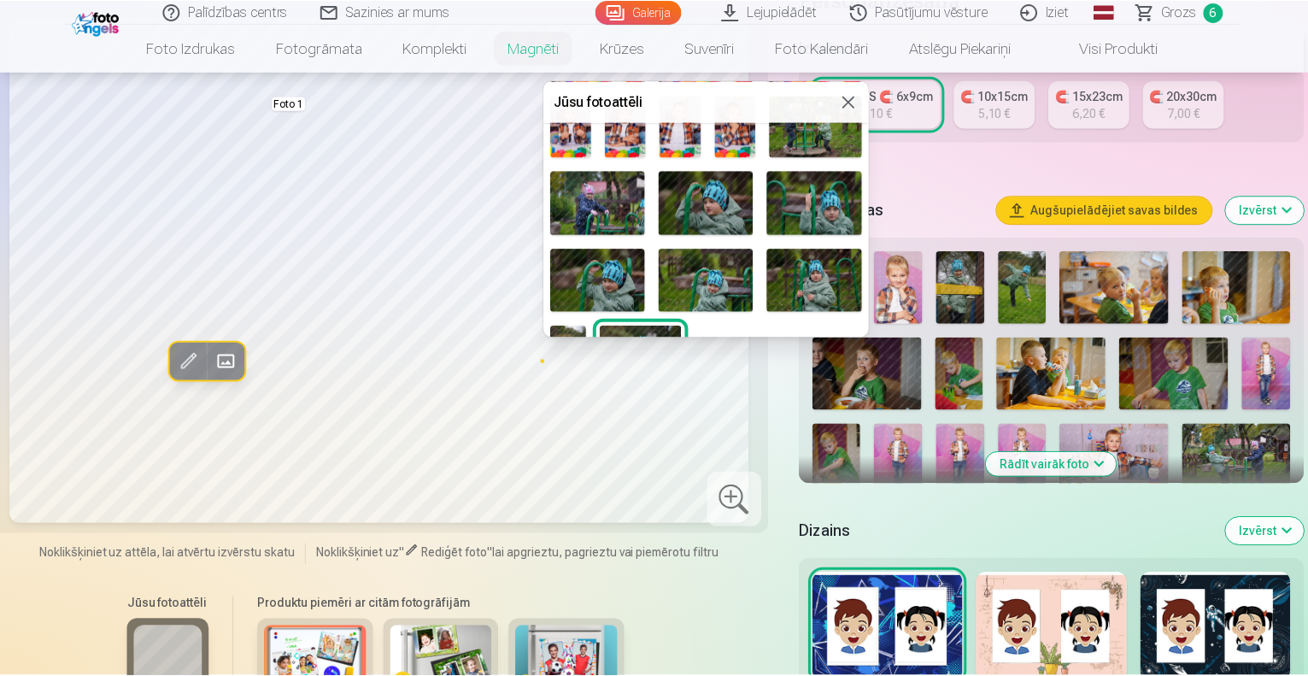
scroll to position [590, 0]
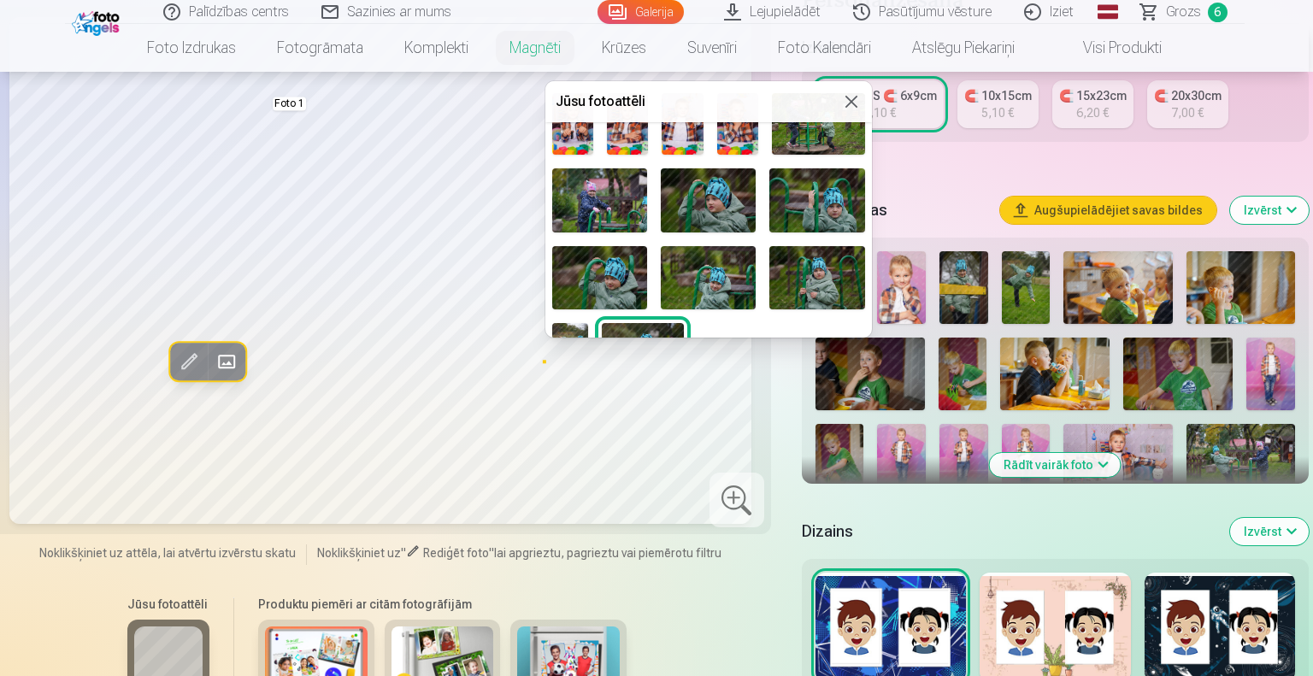
click at [708, 273] on img at bounding box center [708, 277] width 95 height 63
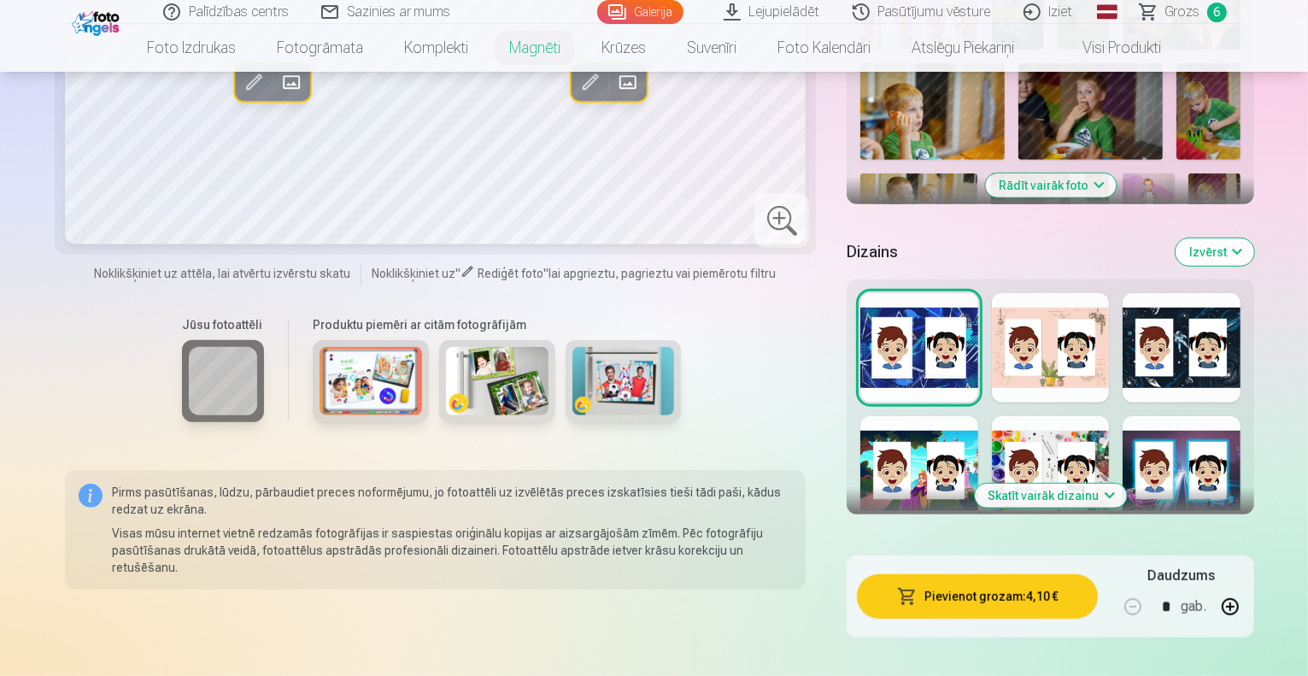
scroll to position [722, 0]
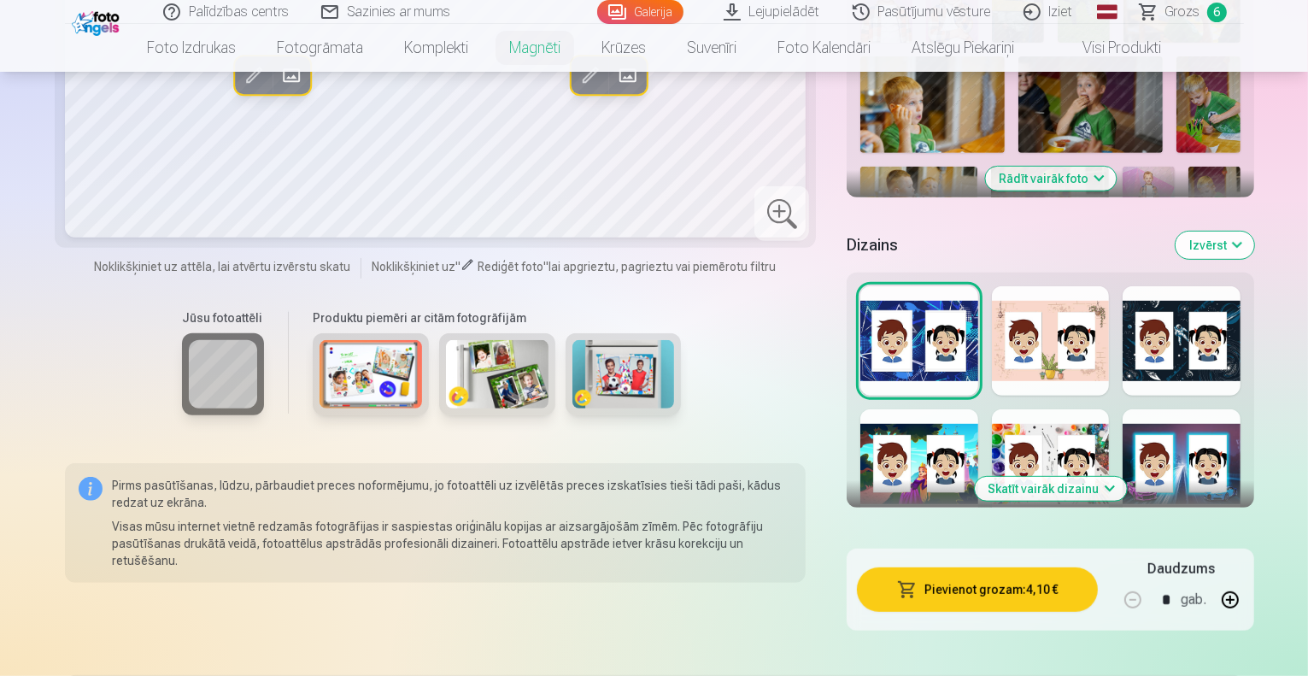
click at [1091, 477] on button "Skatīt vairāk dizainu" at bounding box center [1051, 489] width 152 height 24
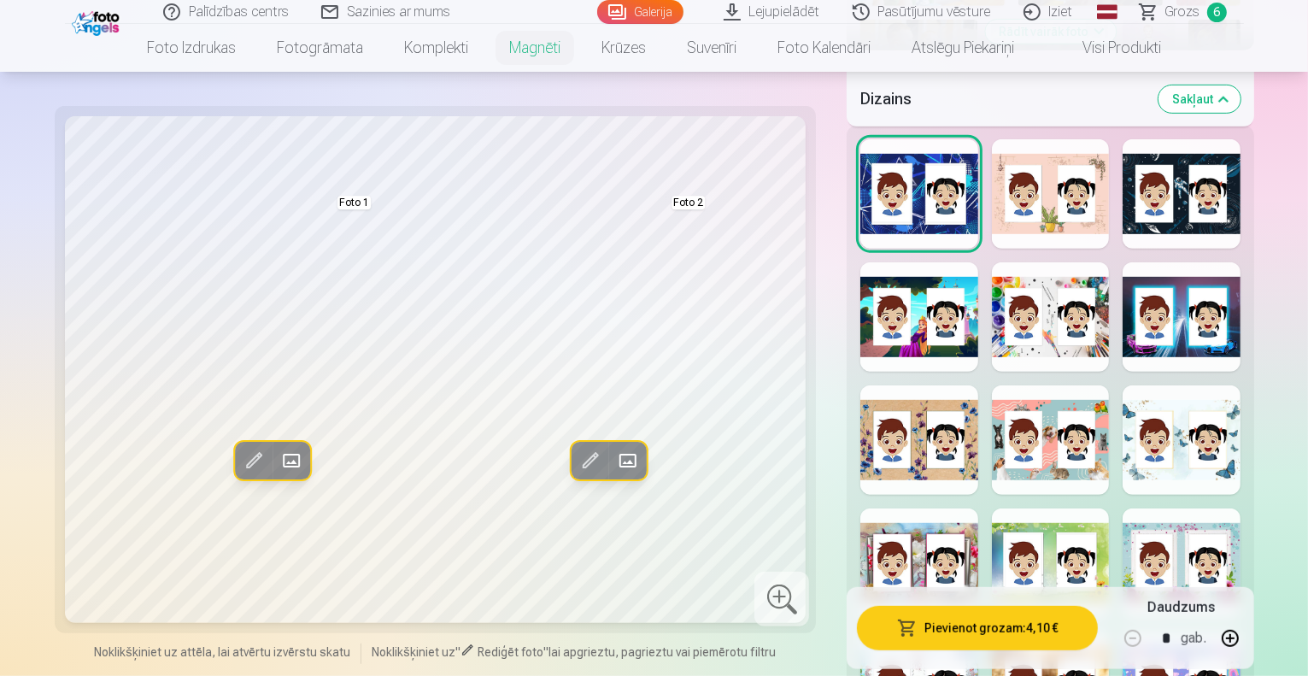
scroll to position [844, 0]
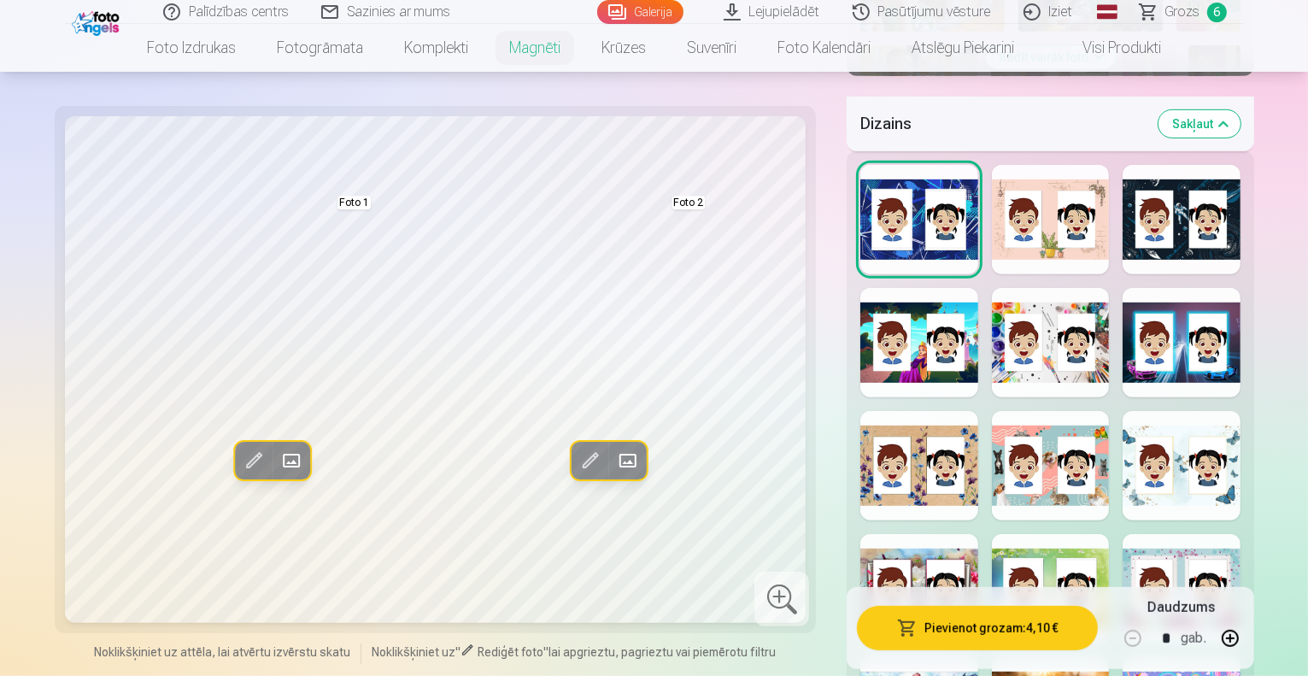
click at [1110, 168] on div at bounding box center [1051, 219] width 118 height 109
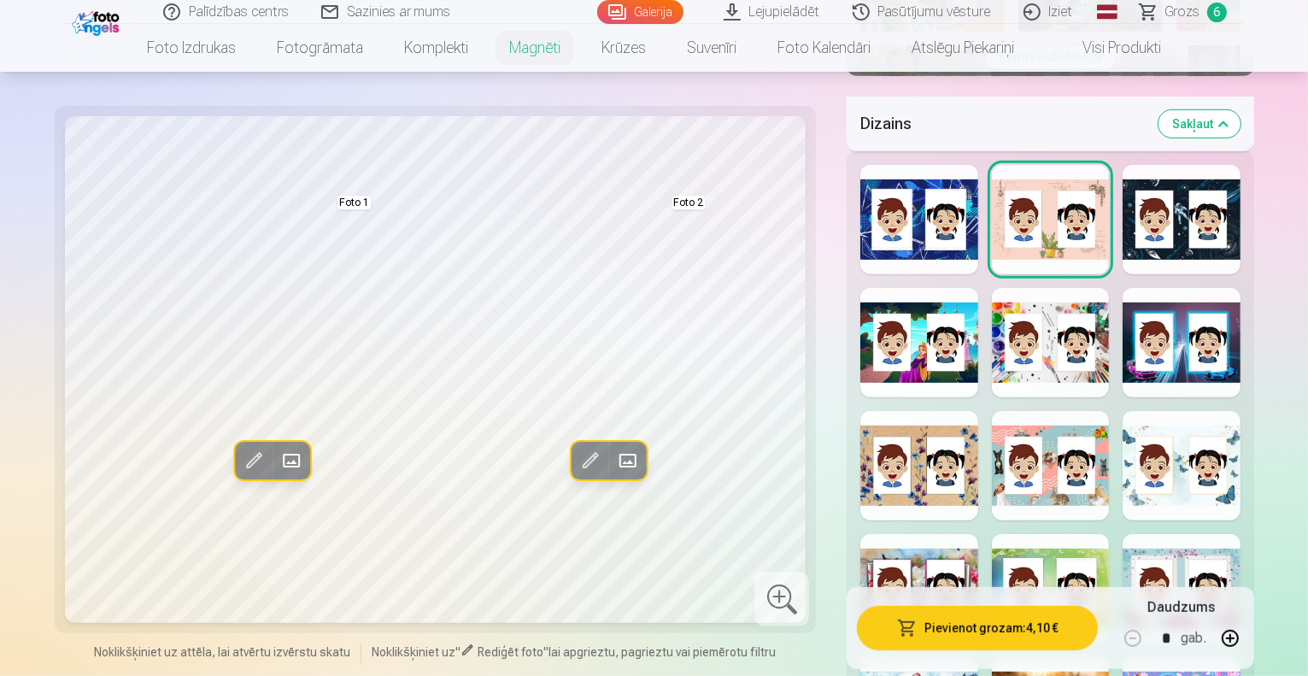
click at [891, 534] on div at bounding box center [920, 588] width 118 height 109
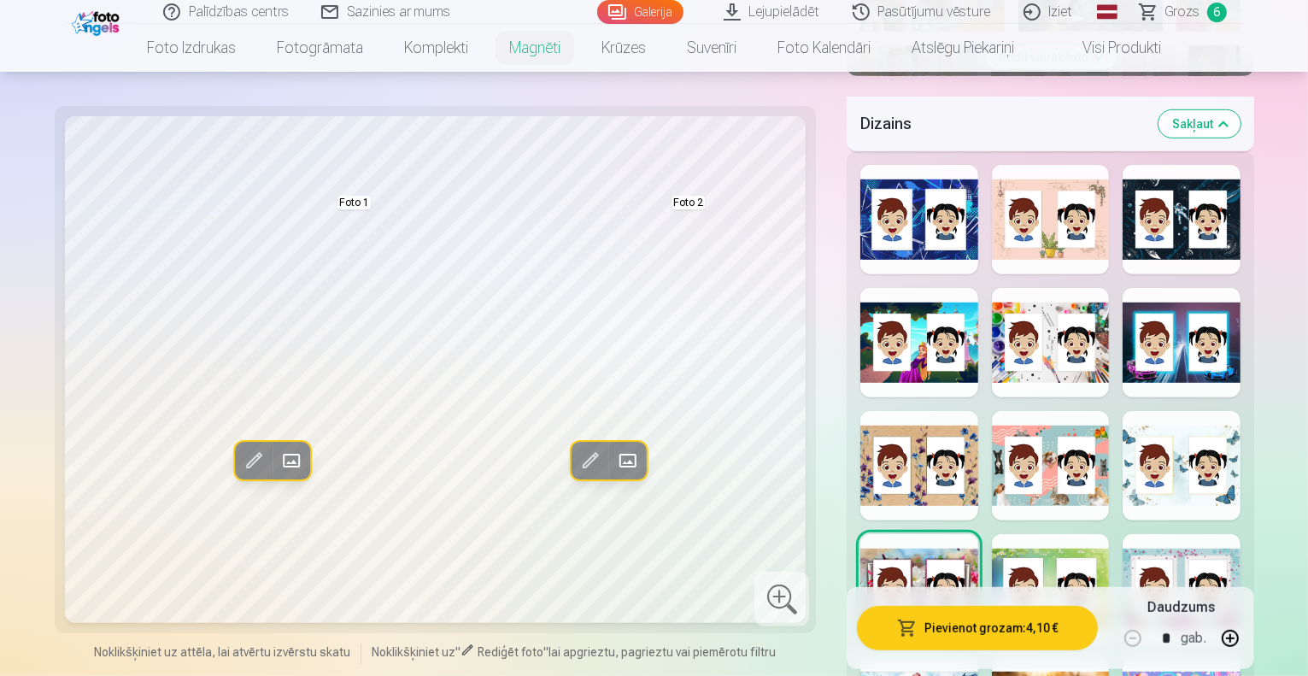
click at [1063, 411] on div at bounding box center [1051, 465] width 118 height 109
click at [1241, 411] on div at bounding box center [1182, 465] width 118 height 109
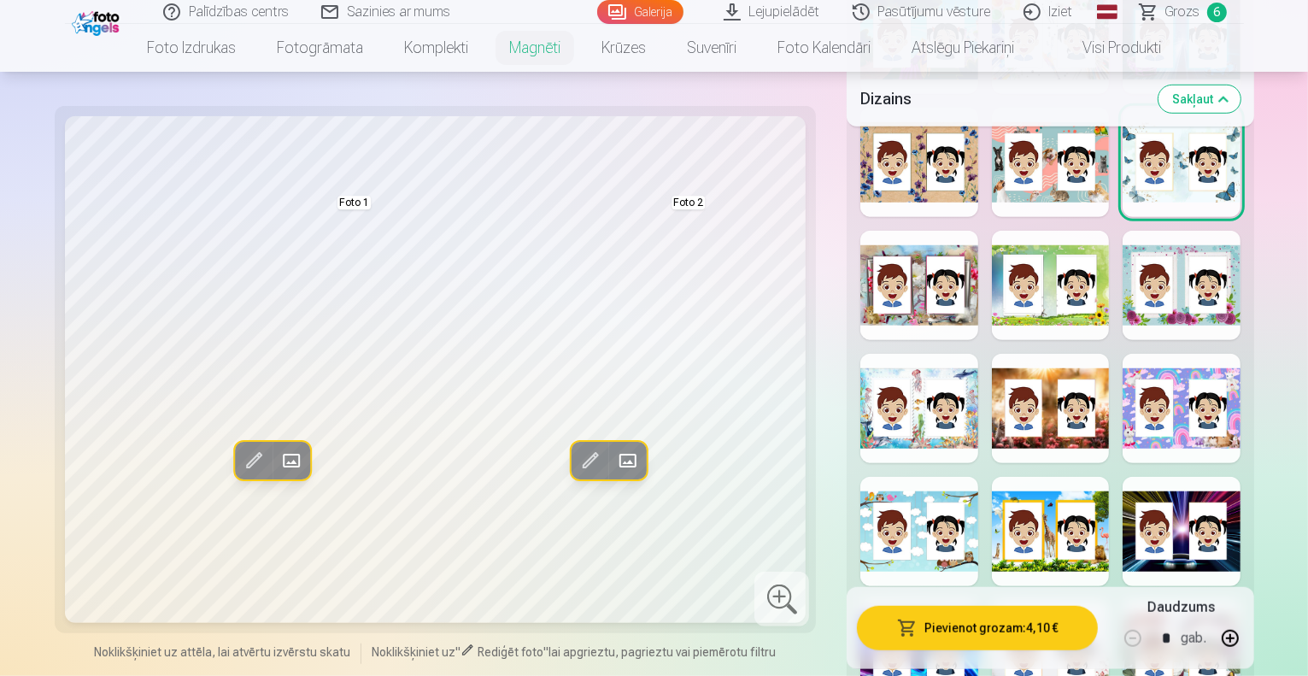
scroll to position [1173, 0]
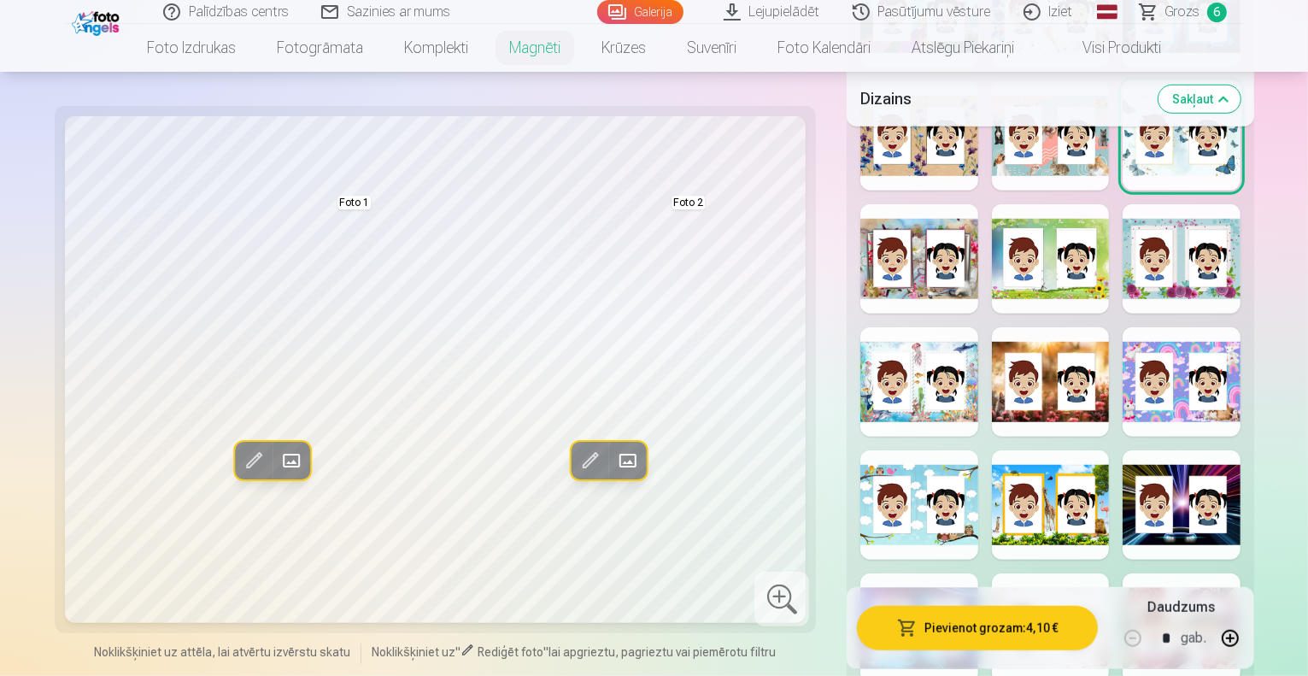
click at [956, 327] on div at bounding box center [920, 381] width 118 height 109
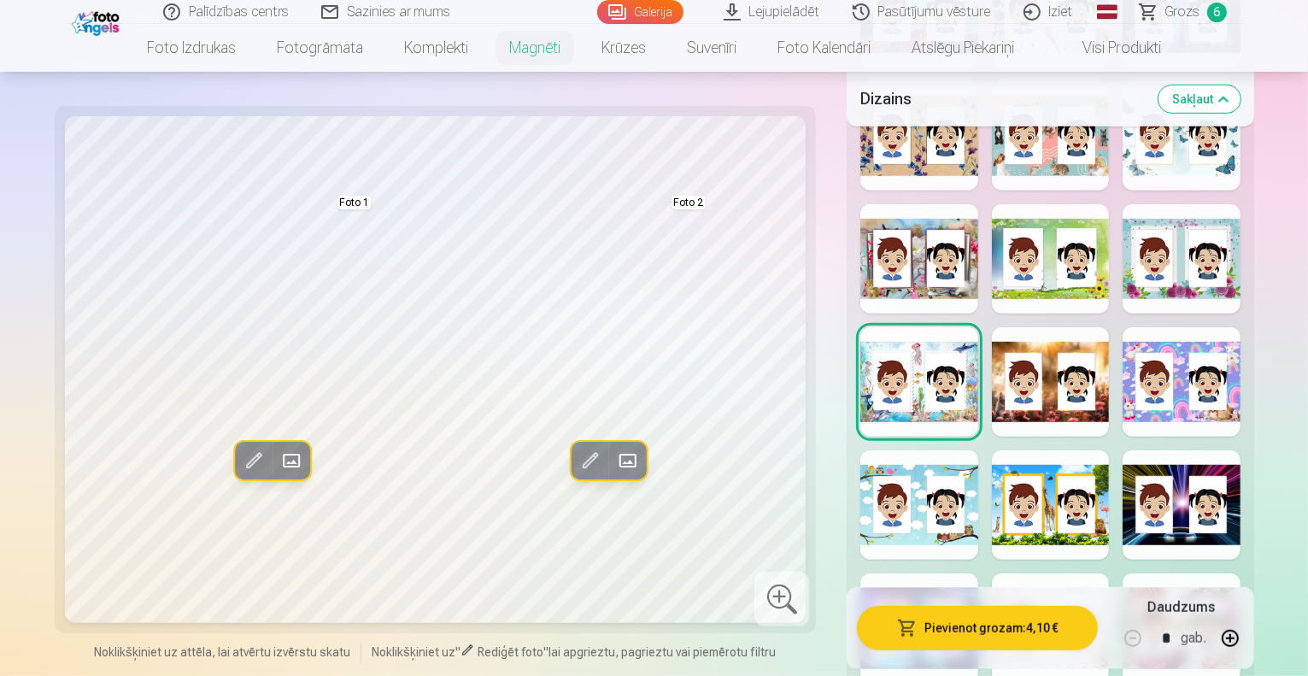
click at [949, 450] on div at bounding box center [920, 504] width 118 height 109
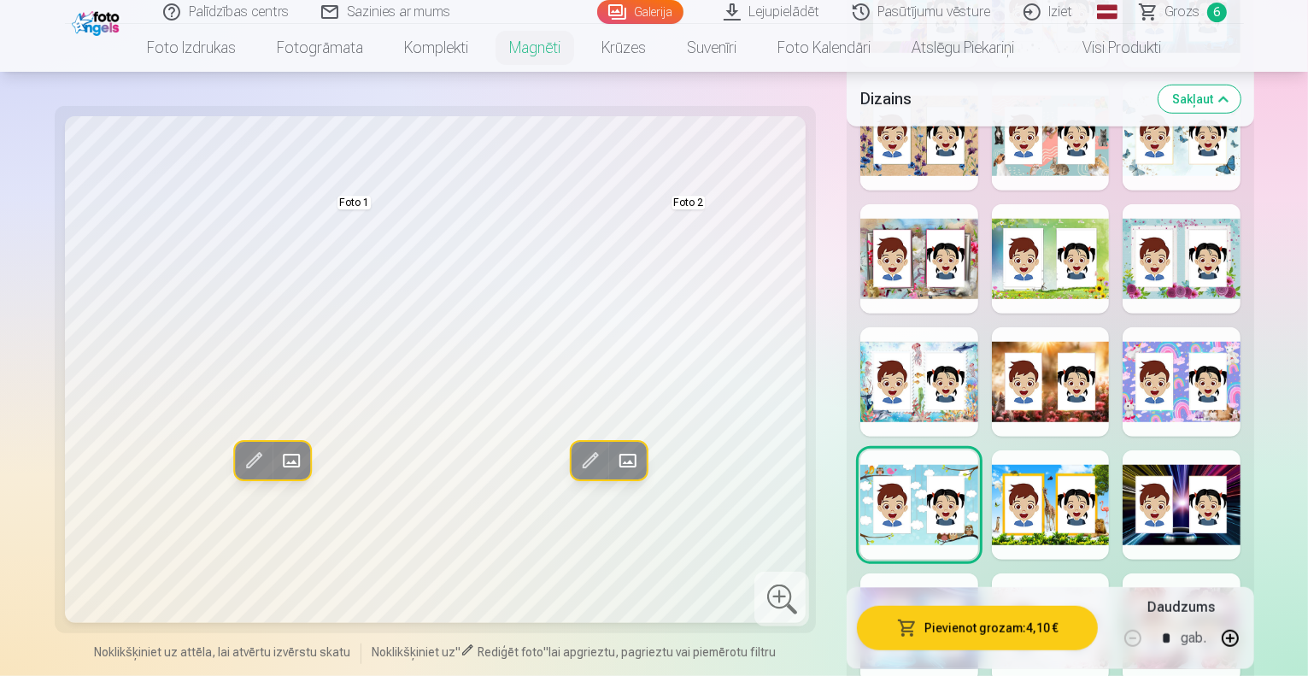
click at [1066, 450] on div at bounding box center [1051, 504] width 118 height 109
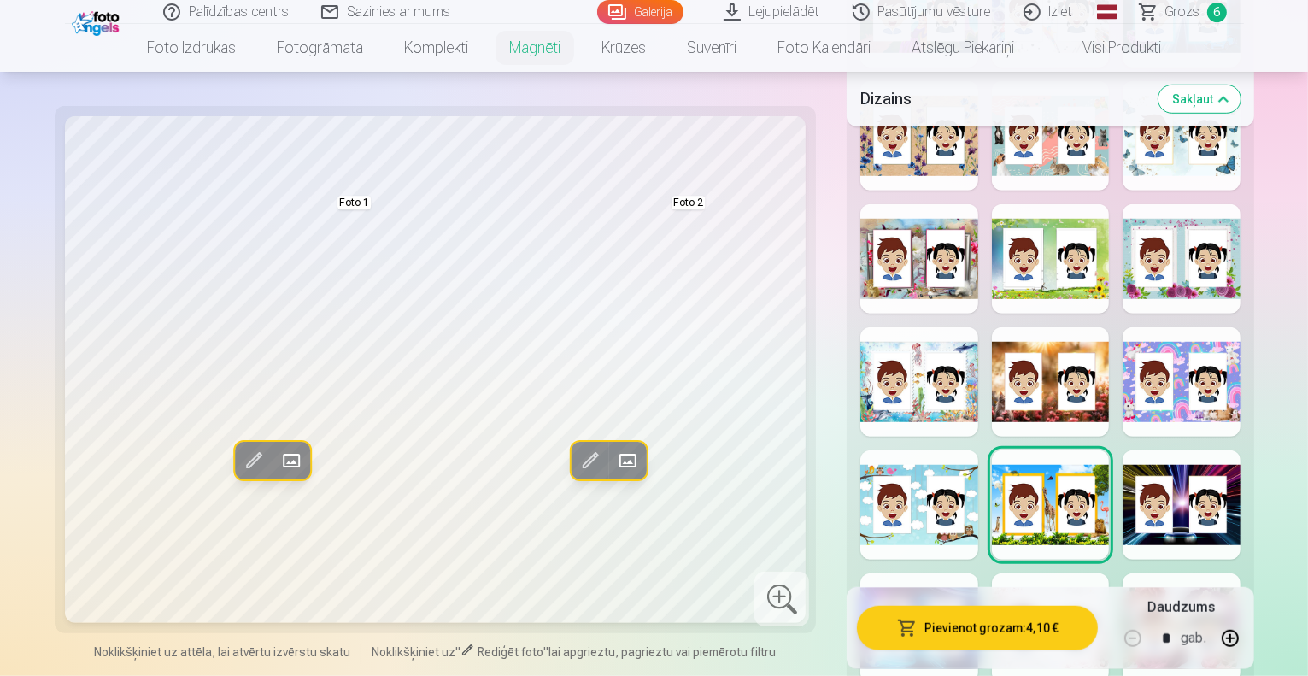
click at [956, 573] on div at bounding box center [920, 627] width 118 height 109
click at [1034, 573] on div at bounding box center [1051, 627] width 118 height 109
click at [939, 573] on div at bounding box center [920, 627] width 118 height 109
click at [1019, 573] on div at bounding box center [1051, 627] width 118 height 109
click at [1222, 573] on div at bounding box center [1182, 627] width 118 height 109
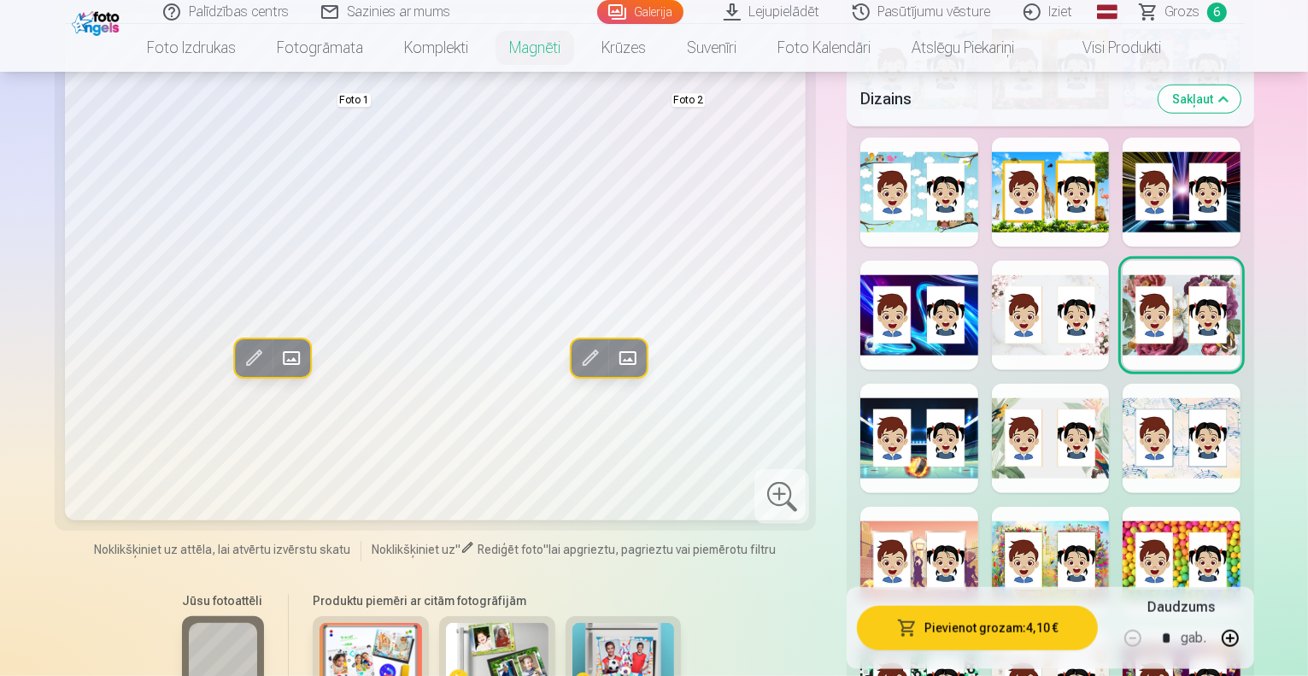
scroll to position [1504, 0]
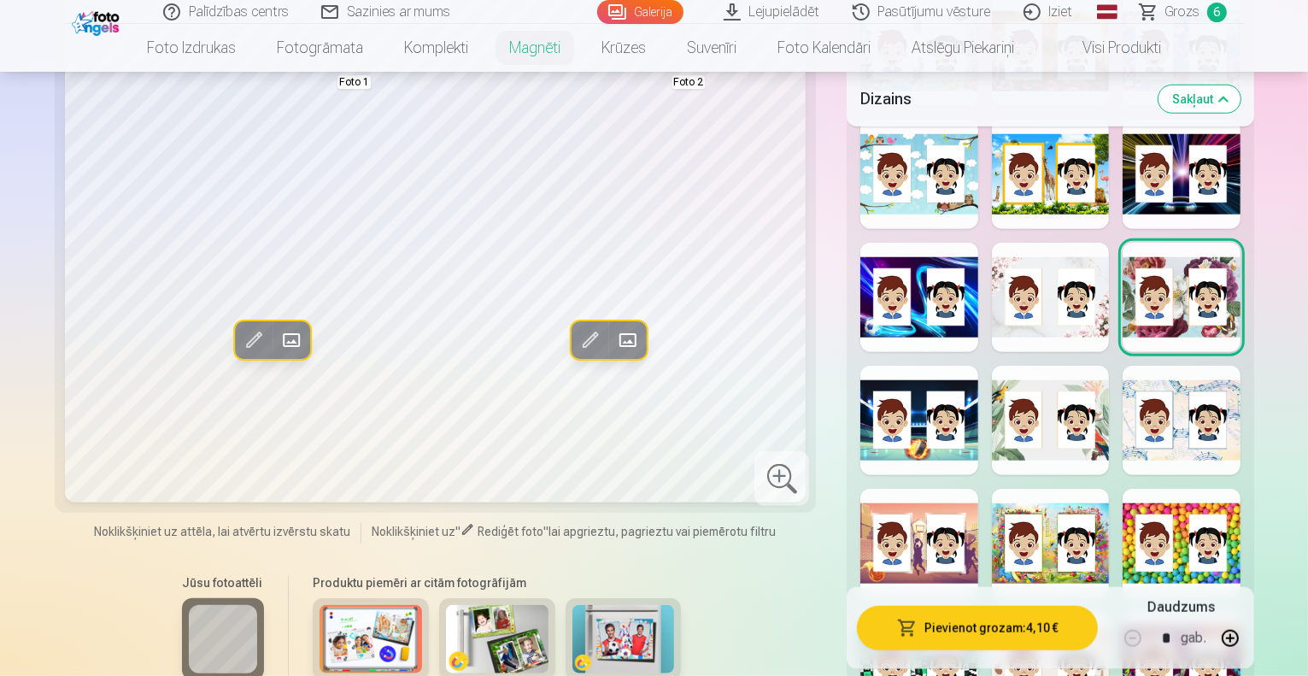
click at [956, 366] on div at bounding box center [920, 420] width 118 height 109
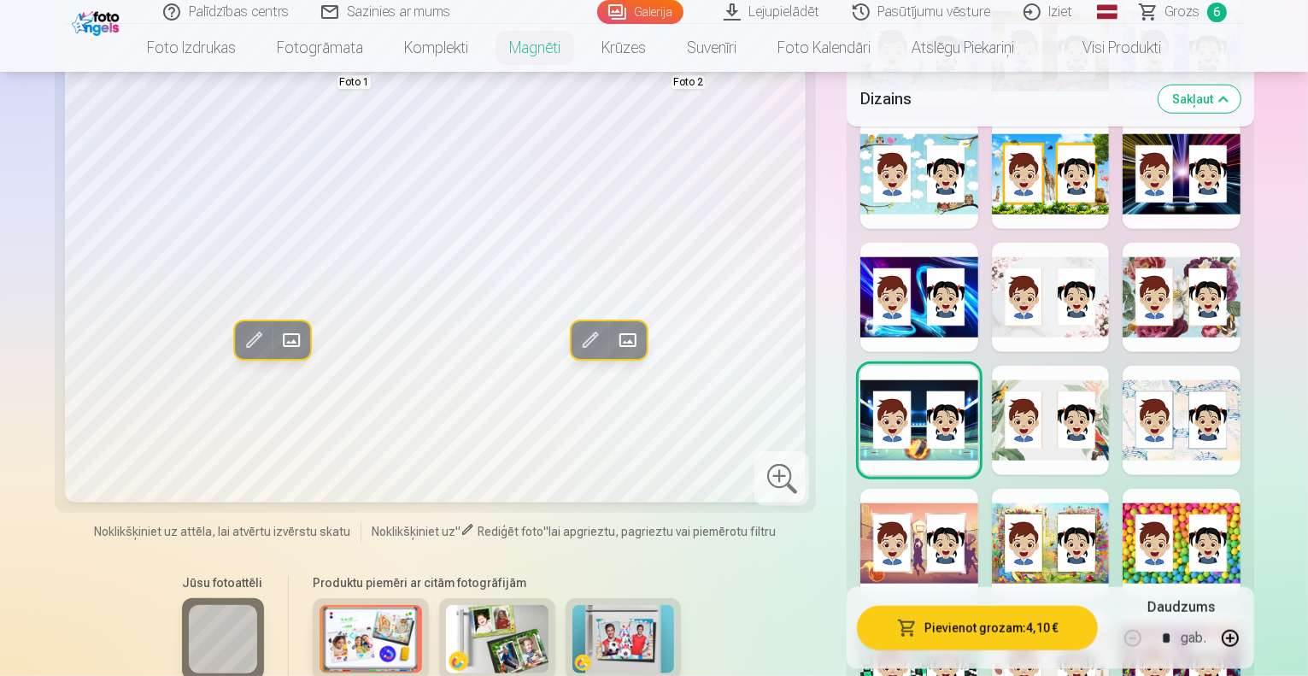
click at [1086, 366] on div at bounding box center [1051, 420] width 118 height 109
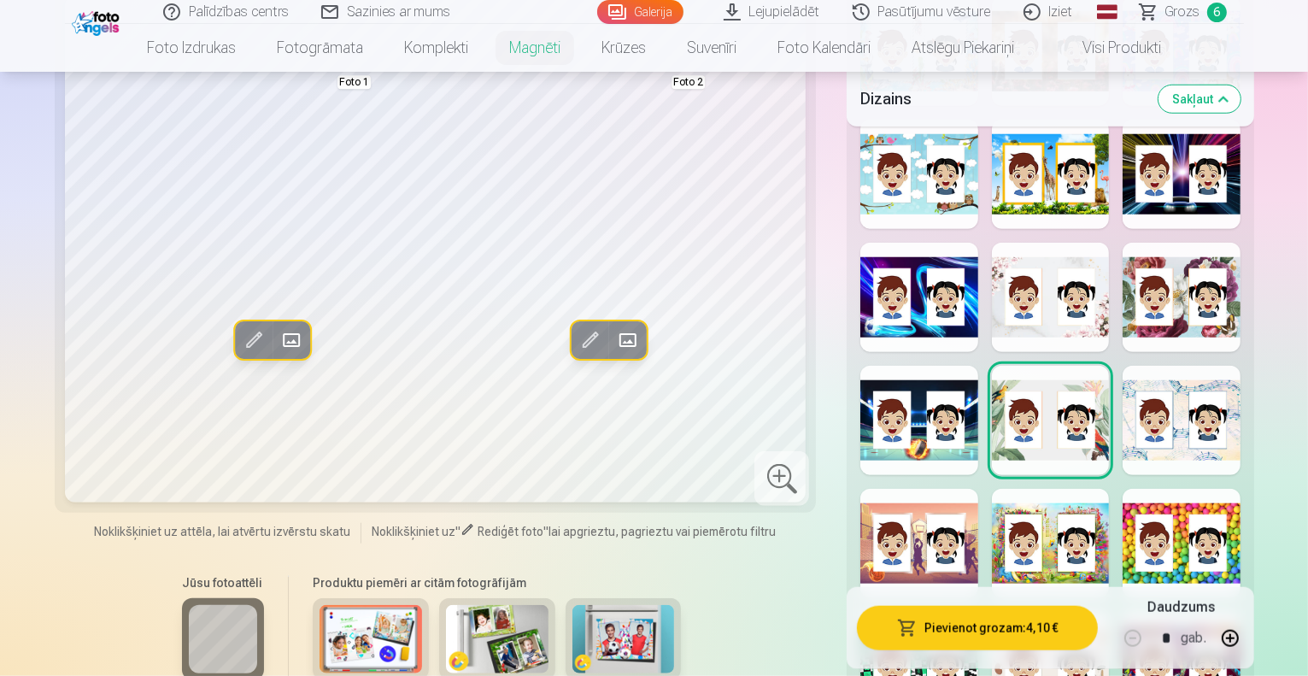
click at [1060, 489] on div at bounding box center [1051, 543] width 118 height 109
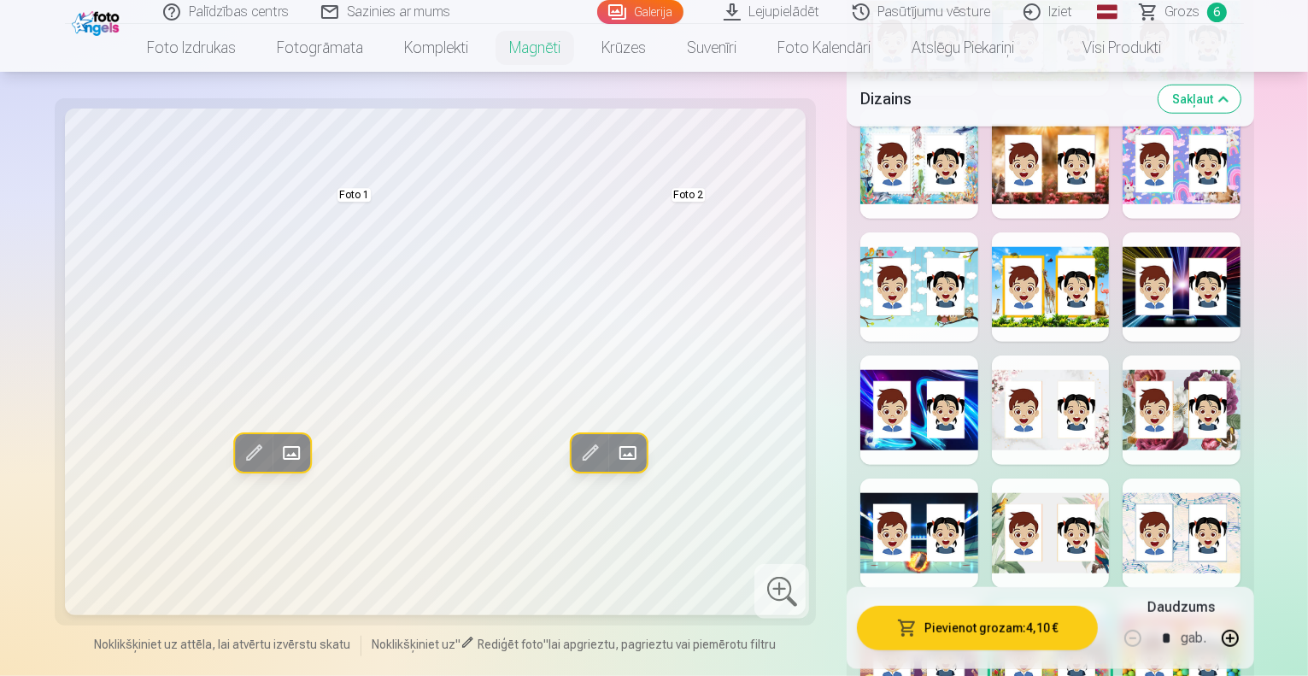
scroll to position [1382, 0]
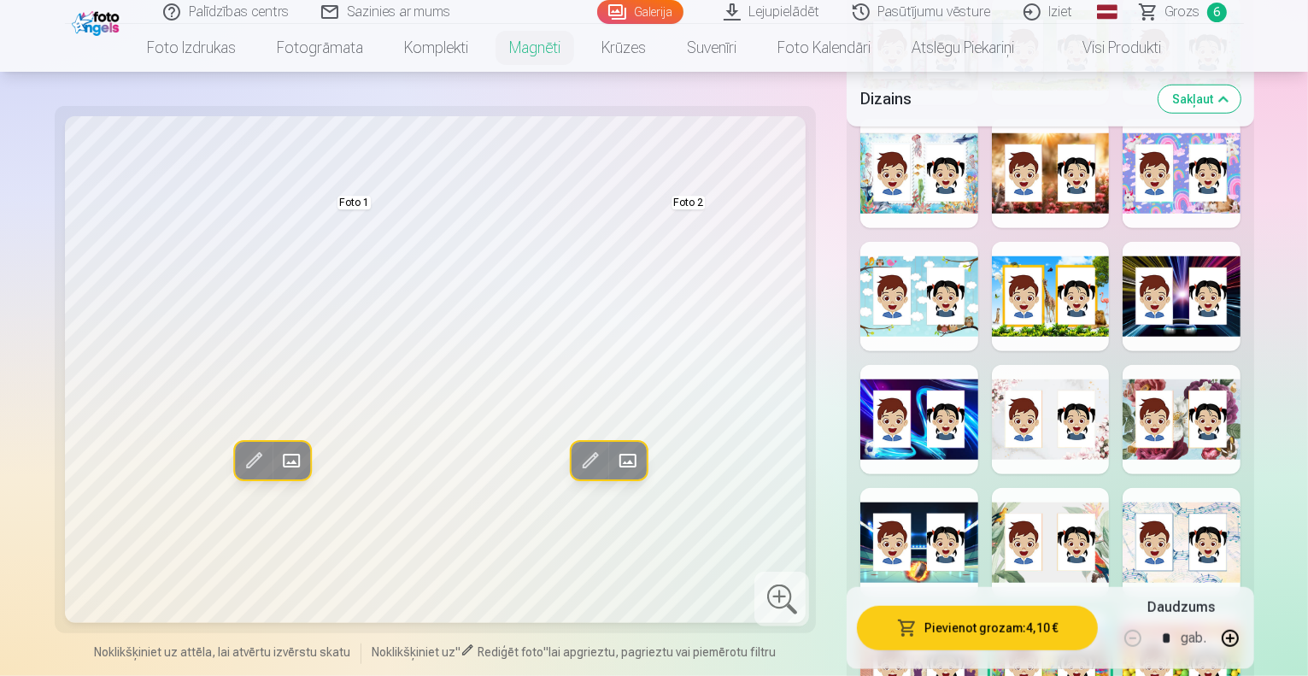
click at [1224, 611] on div at bounding box center [1182, 665] width 118 height 109
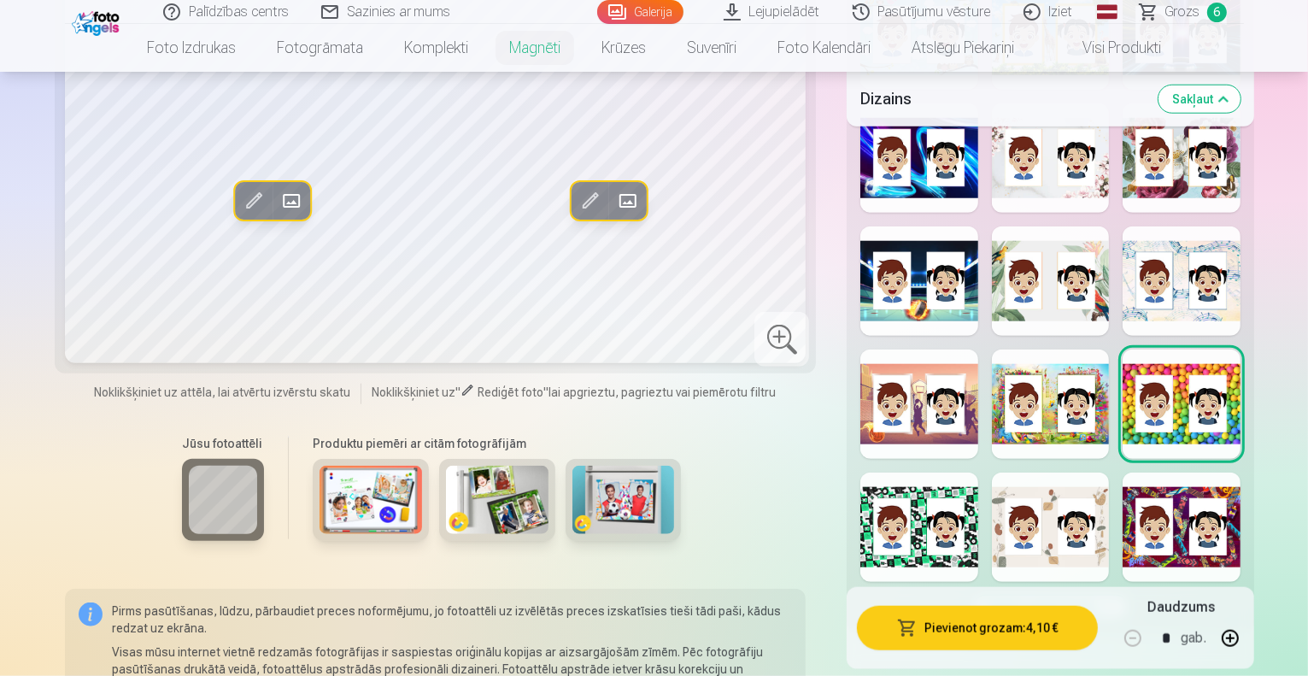
scroll to position [1651, 0]
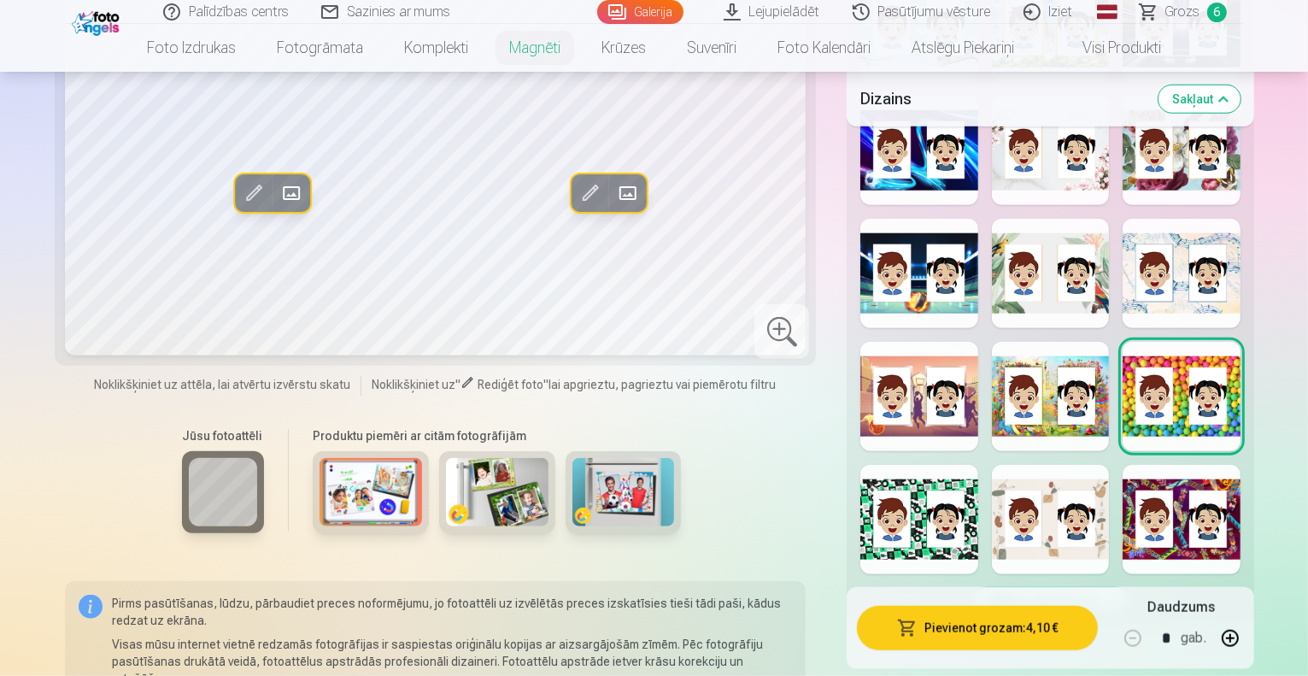
click at [897, 465] on div at bounding box center [920, 519] width 118 height 109
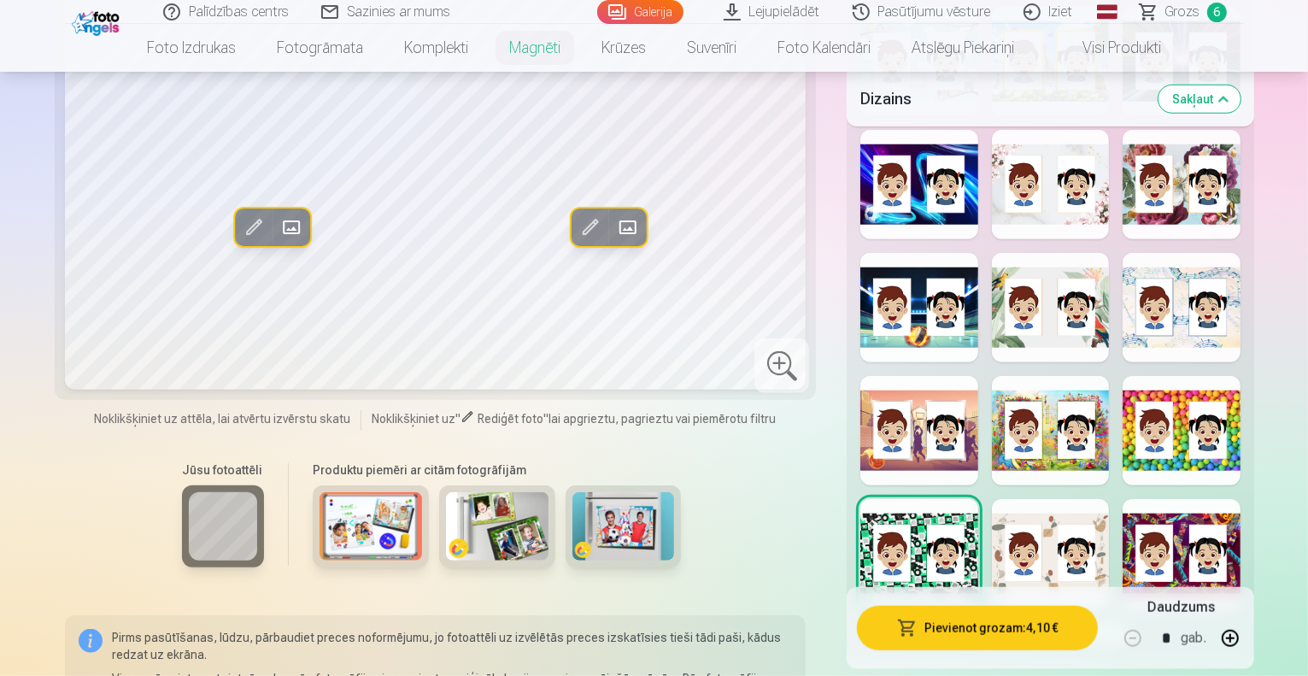
scroll to position [1626, 0]
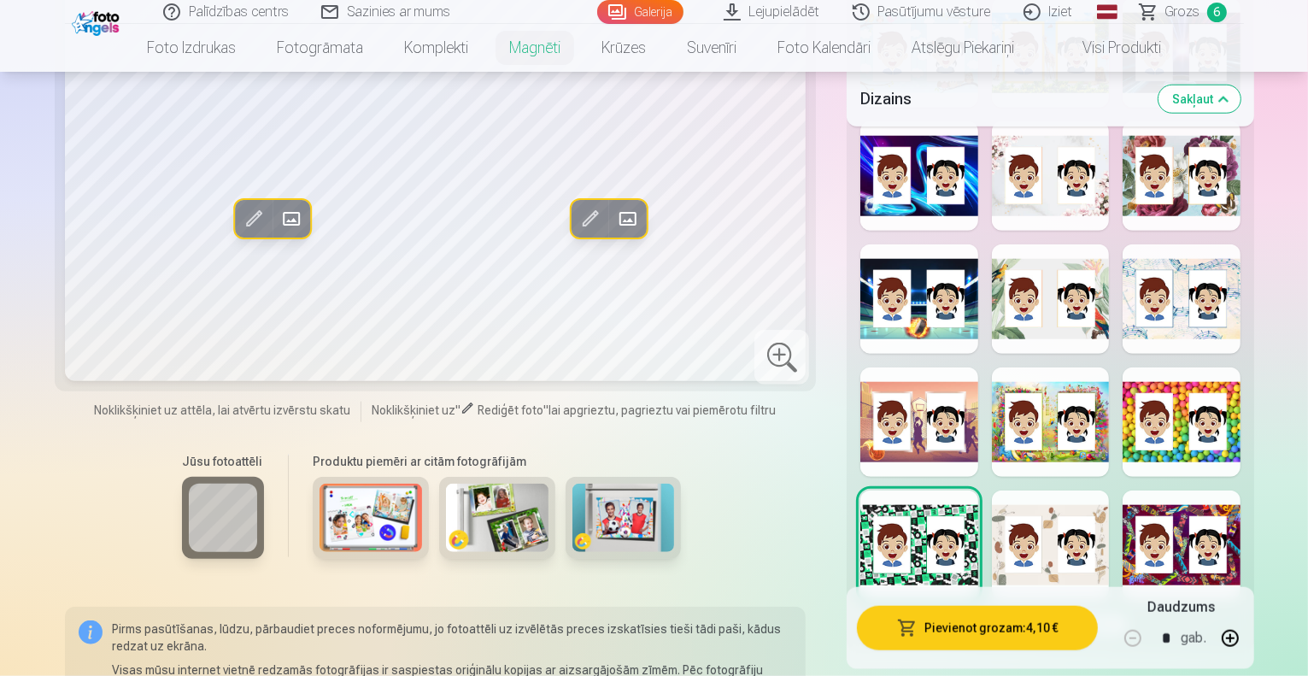
click at [1220, 491] on div at bounding box center [1182, 545] width 118 height 109
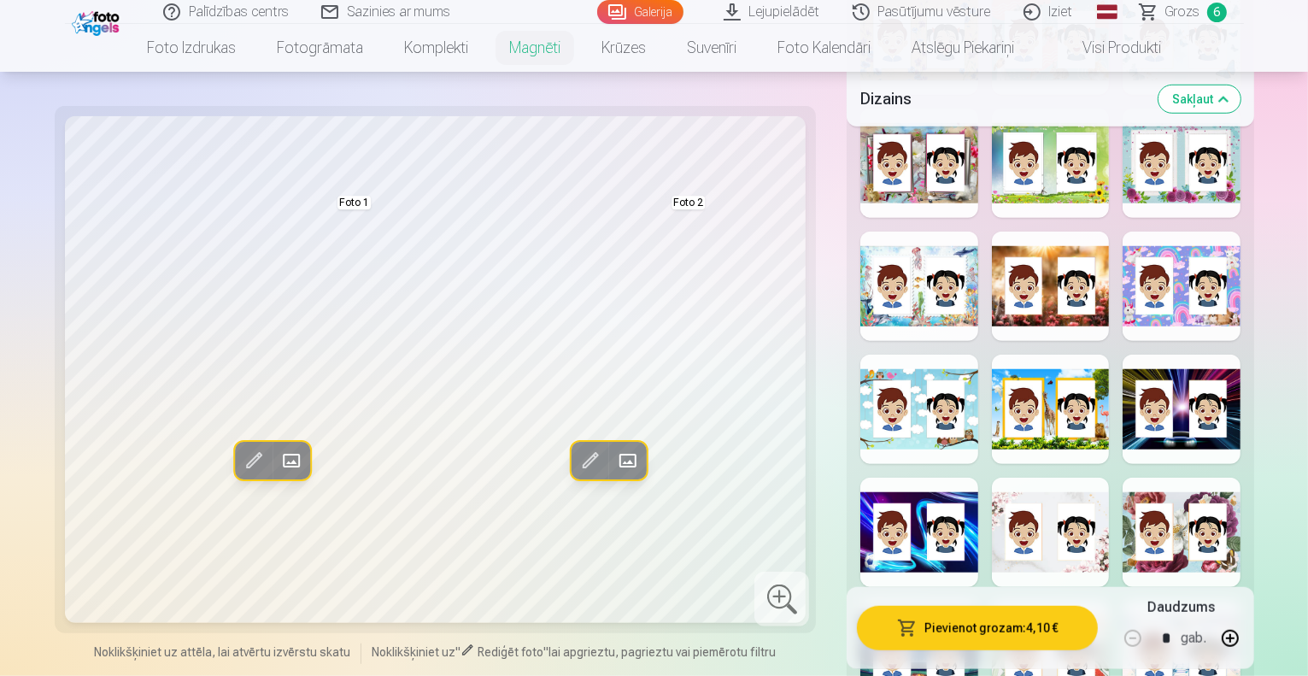
scroll to position [1286, 0]
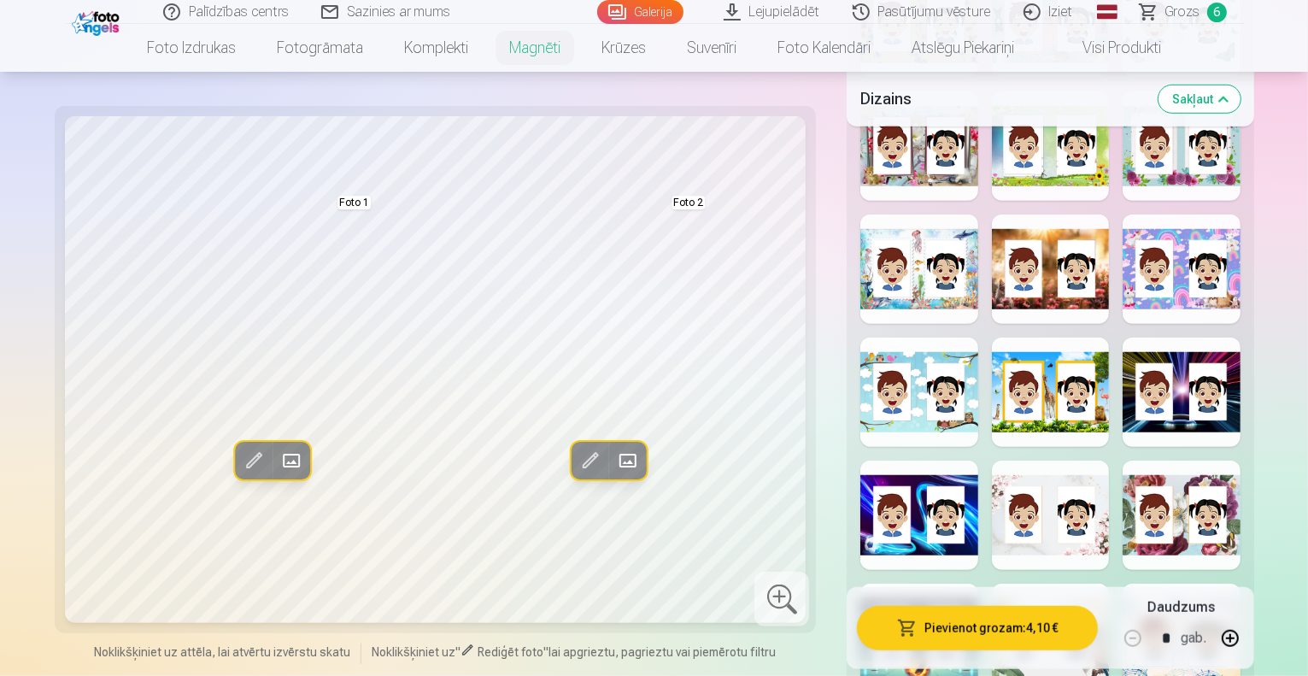
click at [1223, 338] on div at bounding box center [1182, 392] width 118 height 109
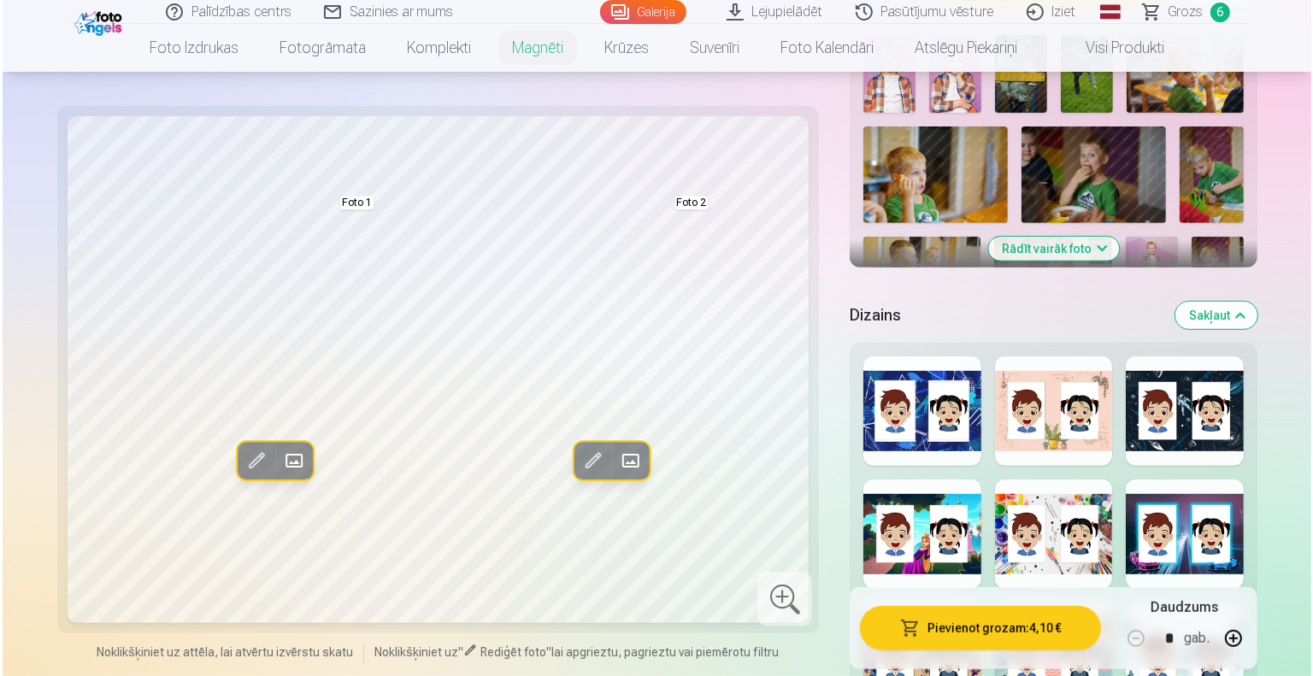
scroll to position [669, 0]
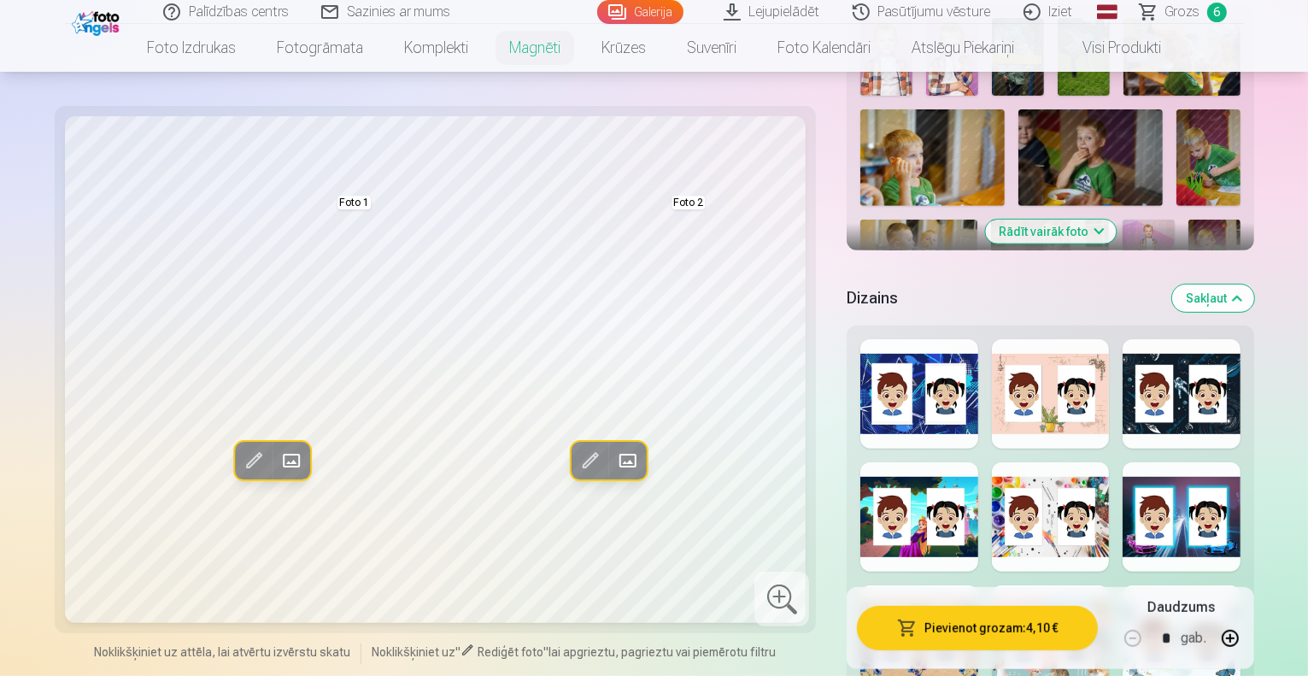
click at [1222, 339] on div at bounding box center [1182, 393] width 118 height 109
click at [1048, 462] on div at bounding box center [1051, 516] width 118 height 109
click at [956, 628] on button "Pievienot grozam : 4,10 €" at bounding box center [977, 628] width 241 height 44
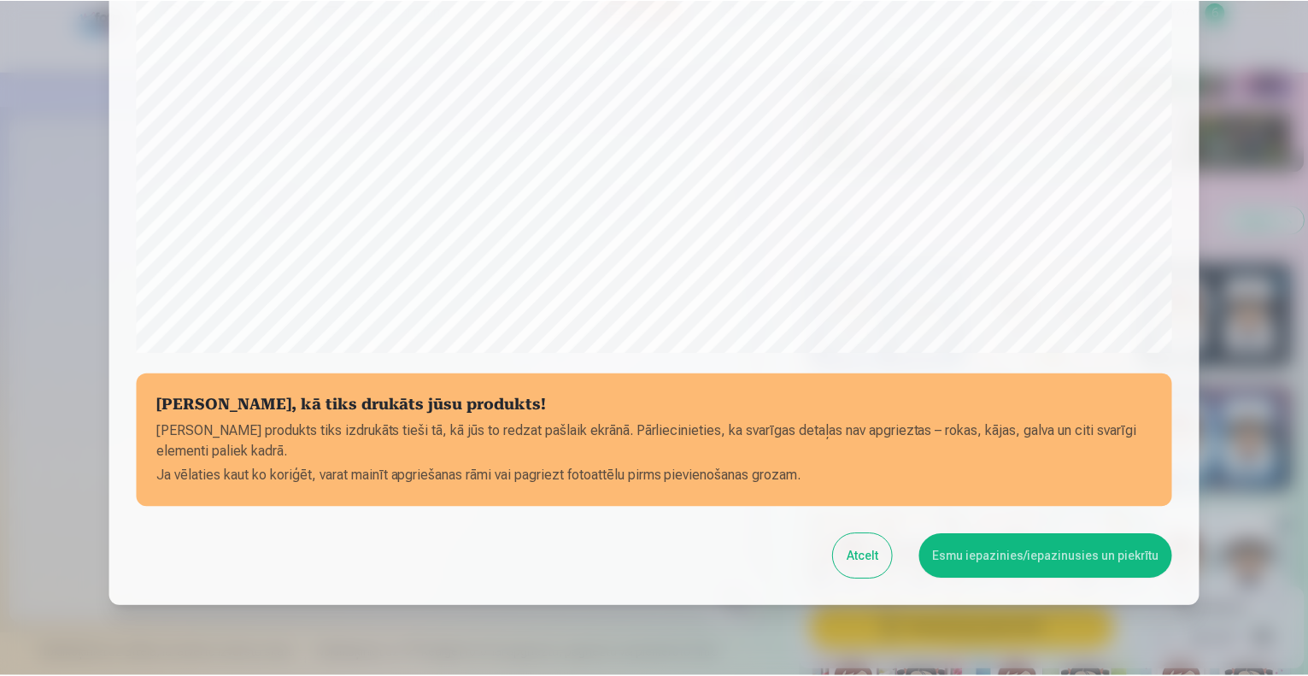
scroll to position [554, 0]
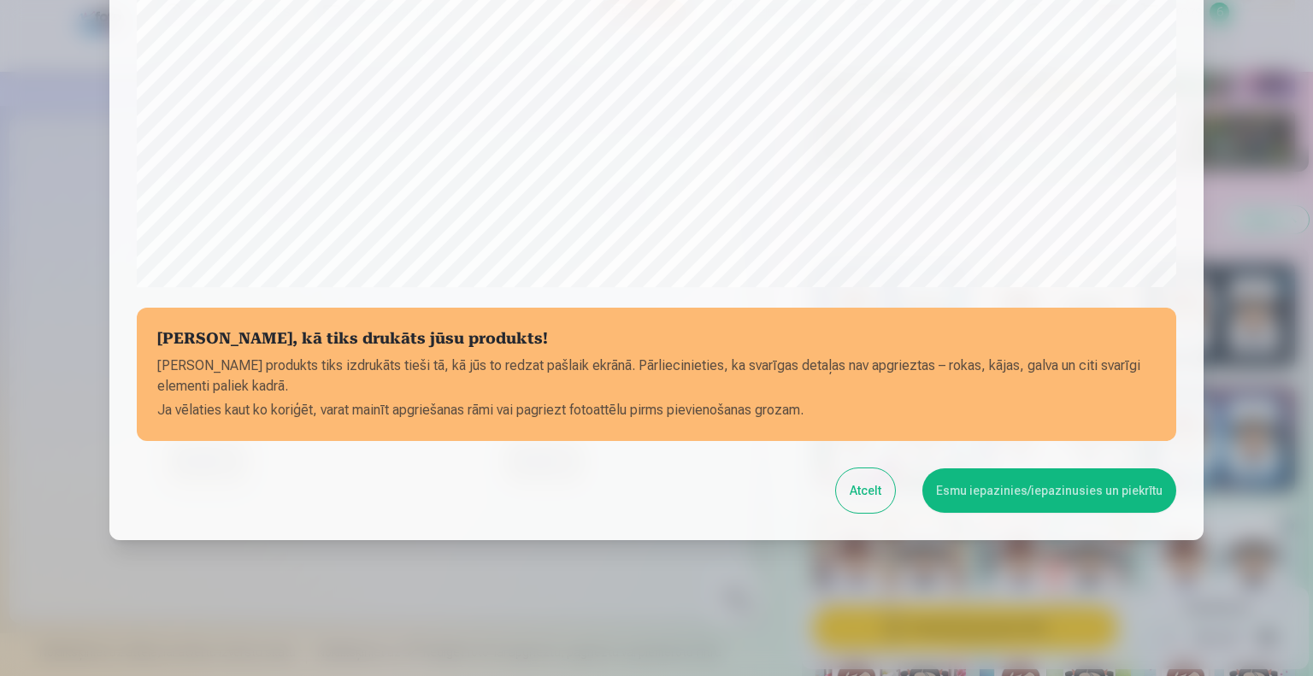
click at [1008, 497] on button "Esmu iepazinies/iepazinusies un piekrītu" at bounding box center [1049, 490] width 254 height 44
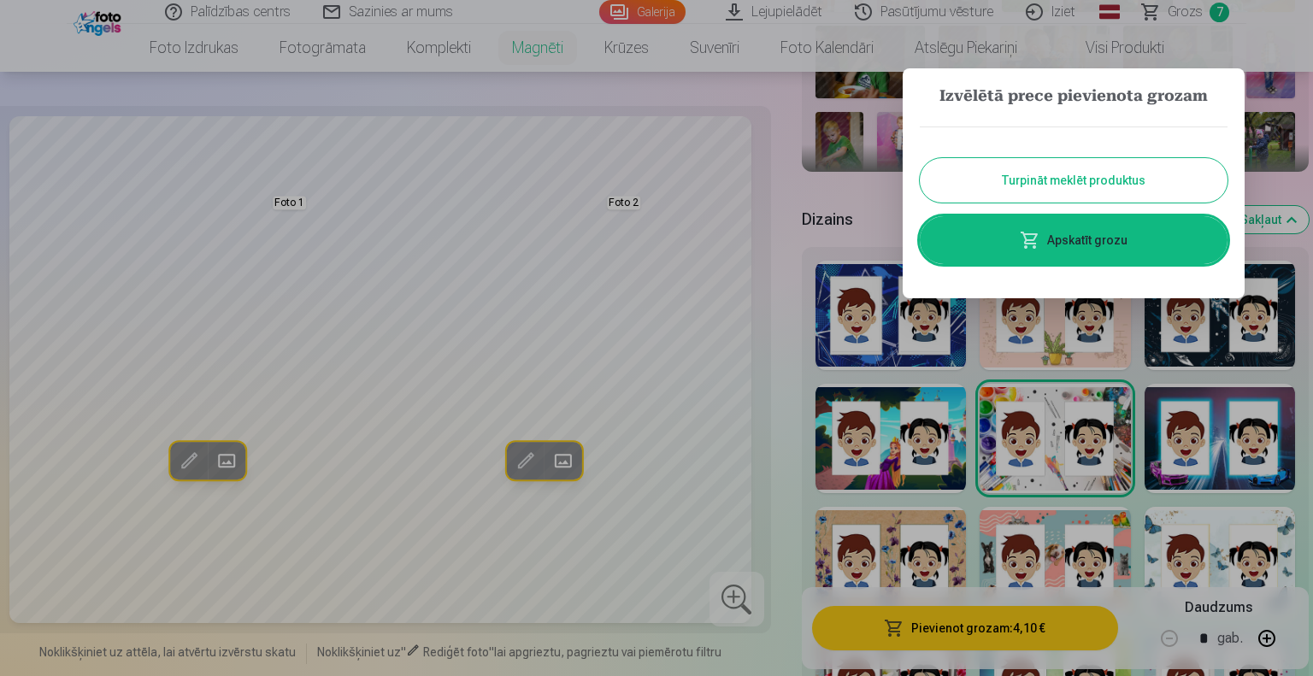
click at [1043, 180] on button "Turpināt meklēt produktus" at bounding box center [1074, 180] width 308 height 44
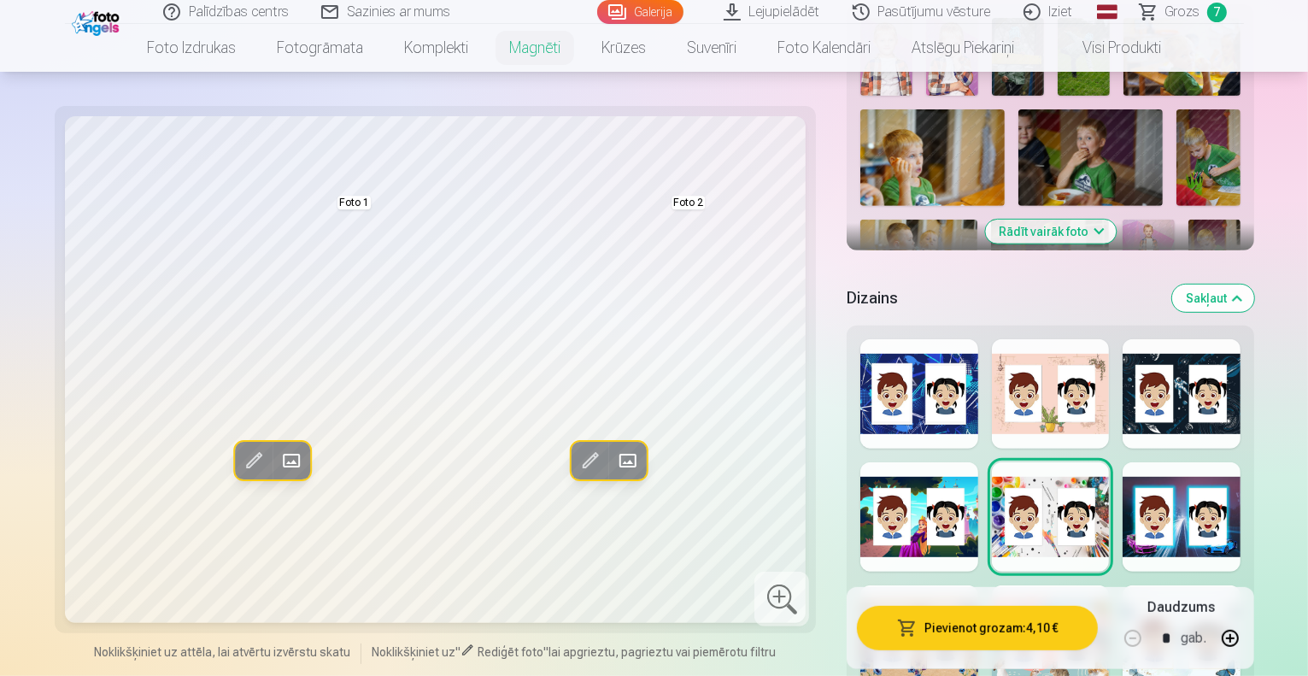
click at [1183, 9] on span "Grozs" at bounding box center [1183, 12] width 35 height 21
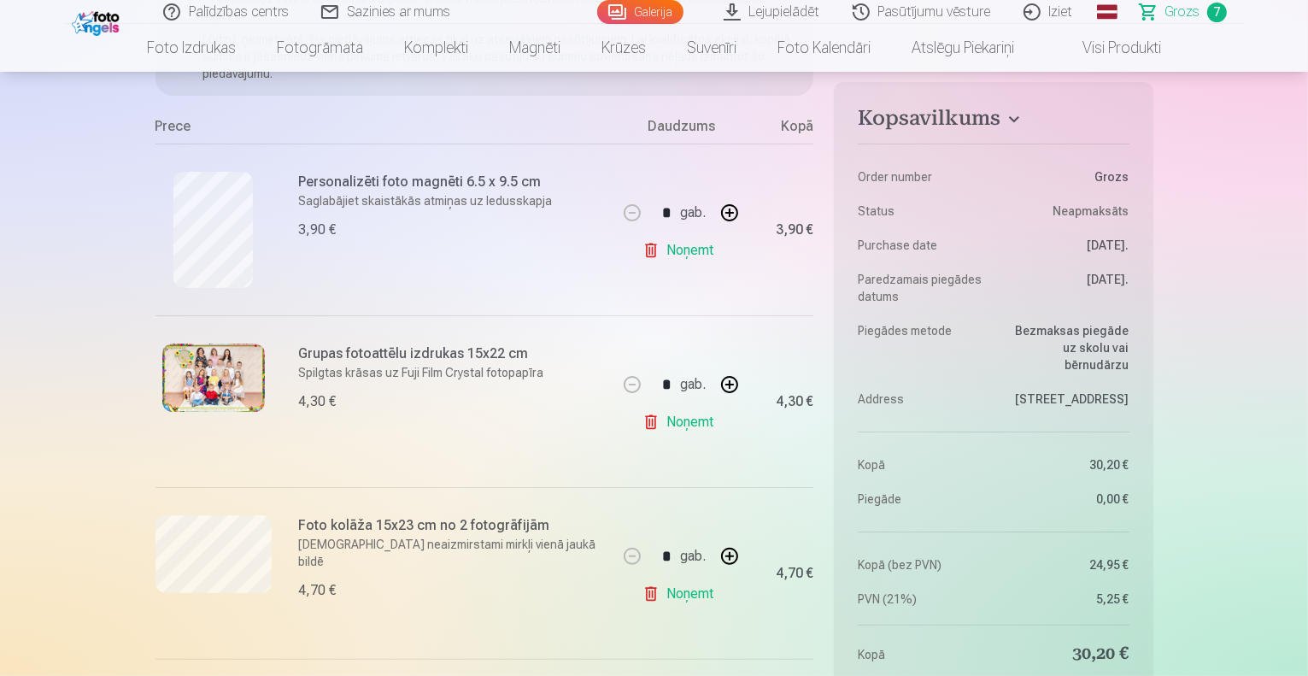
scroll to position [343, 0]
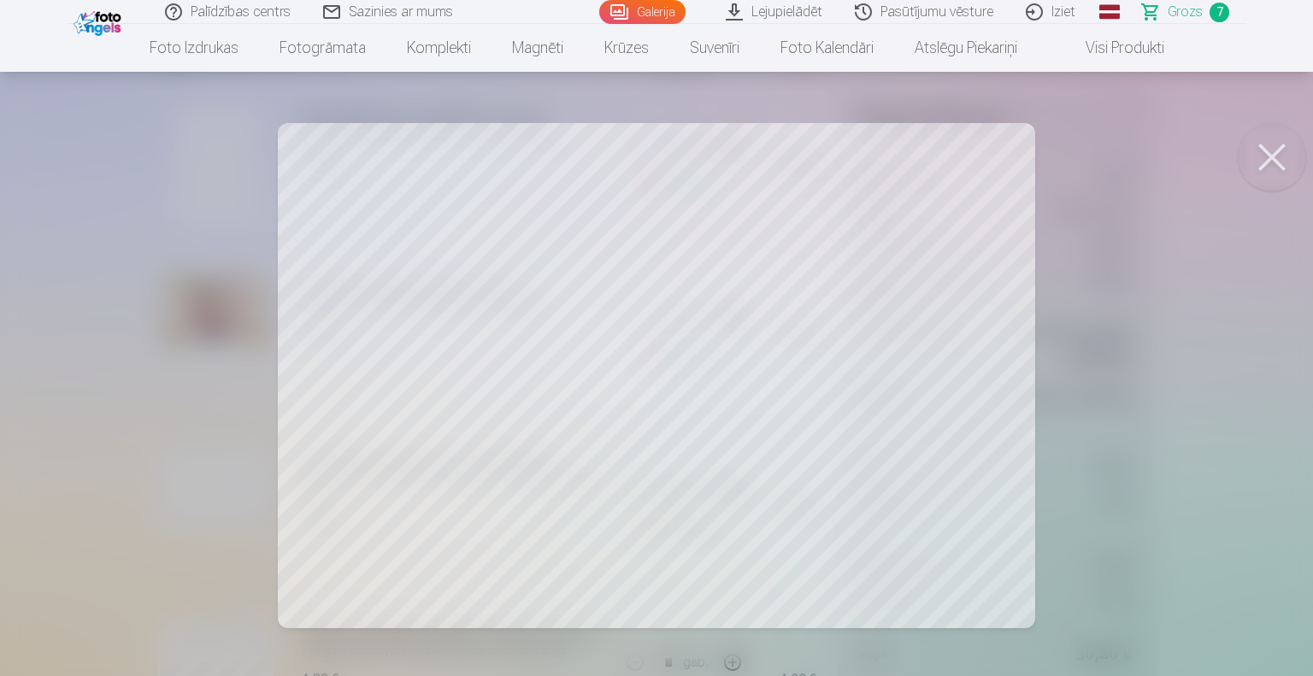
click at [1272, 157] on button at bounding box center [1272, 157] width 68 height 68
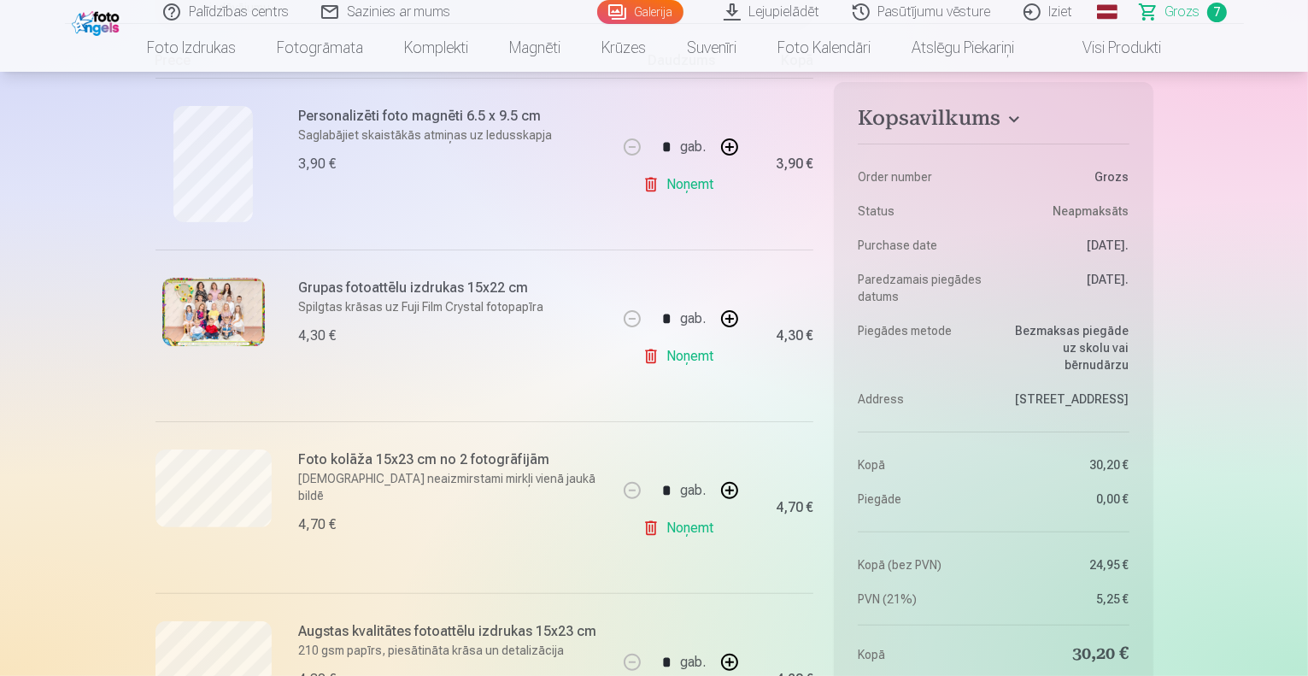
click at [685, 529] on link "Noņemt" at bounding box center [682, 528] width 78 height 34
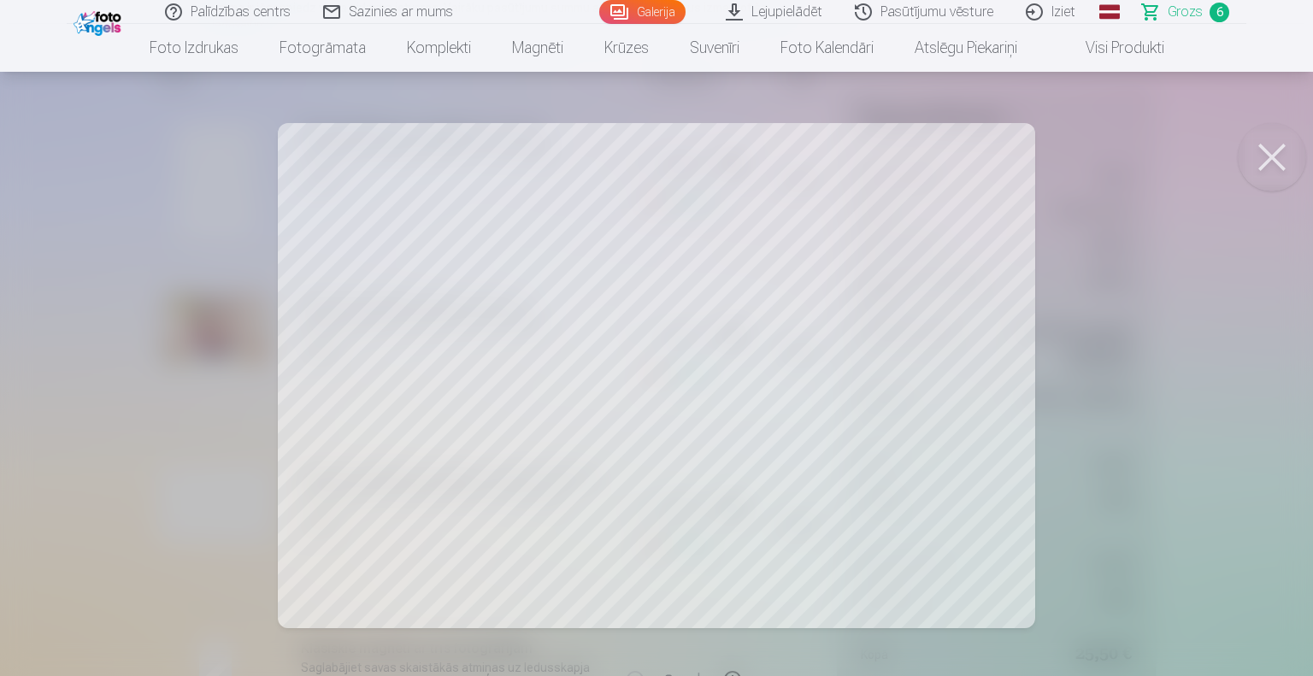
click at [1275, 153] on button at bounding box center [1272, 157] width 68 height 68
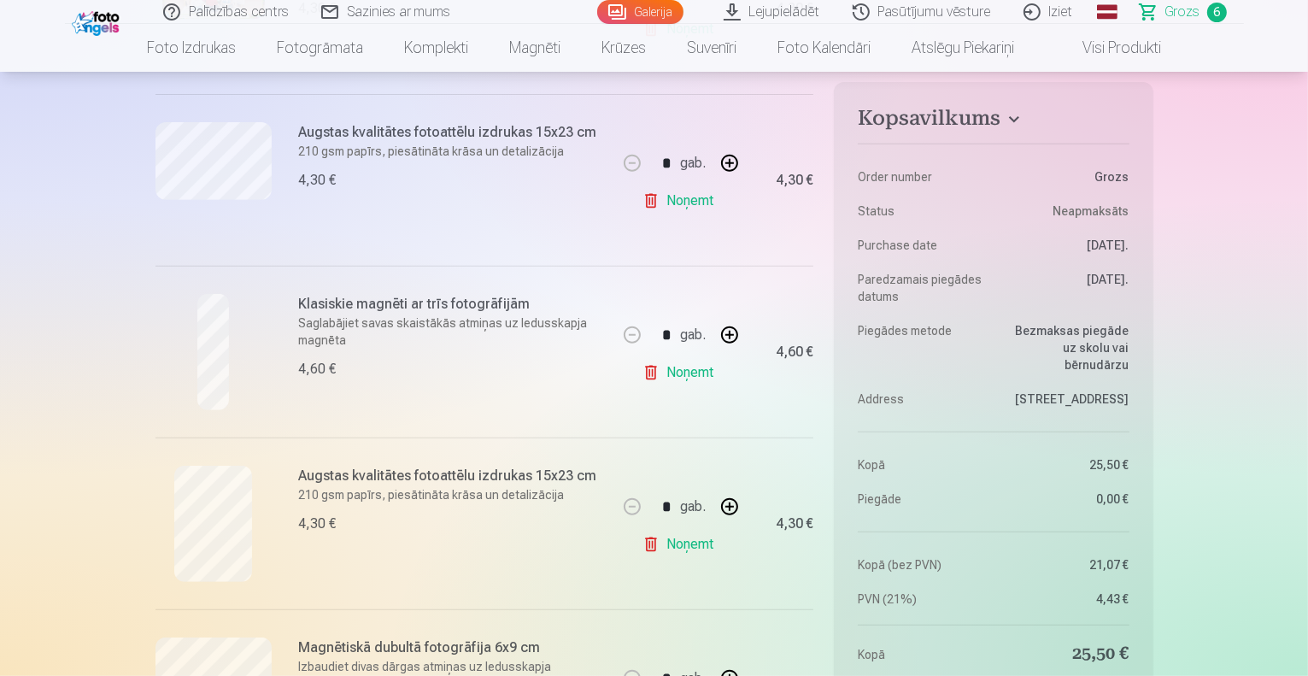
scroll to position [697, 0]
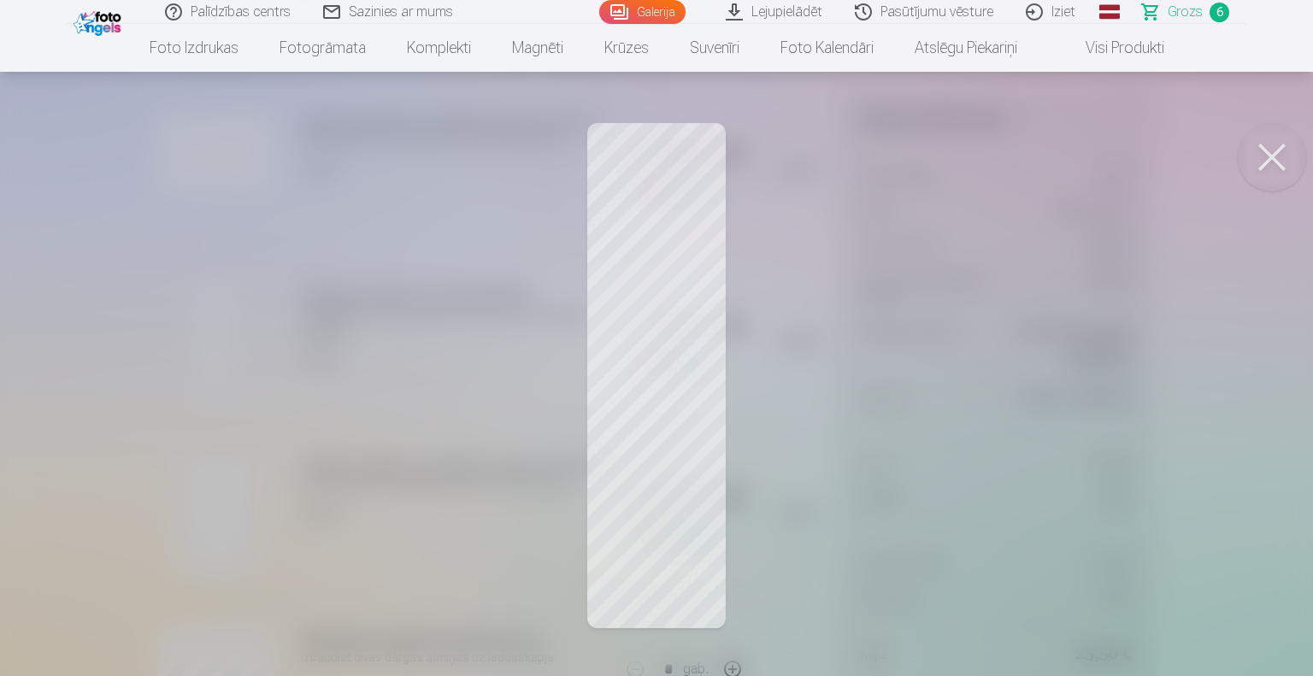
click at [1268, 147] on button at bounding box center [1272, 157] width 68 height 68
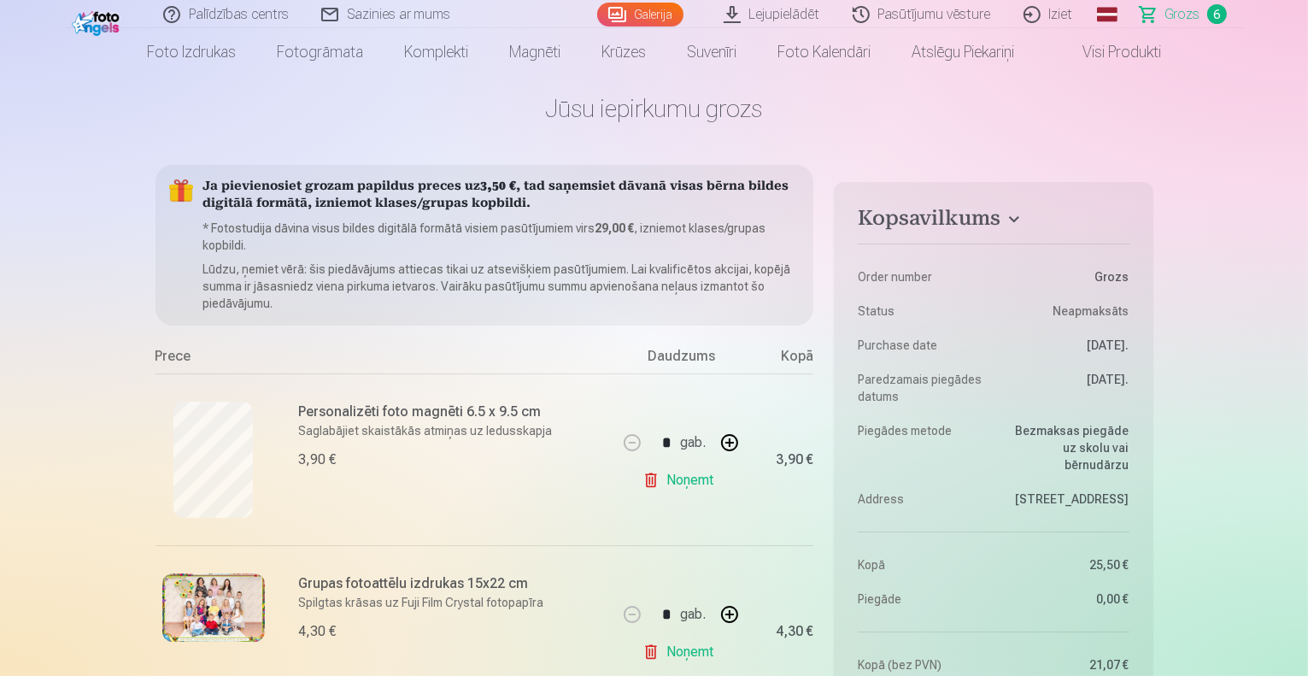
scroll to position [40, 0]
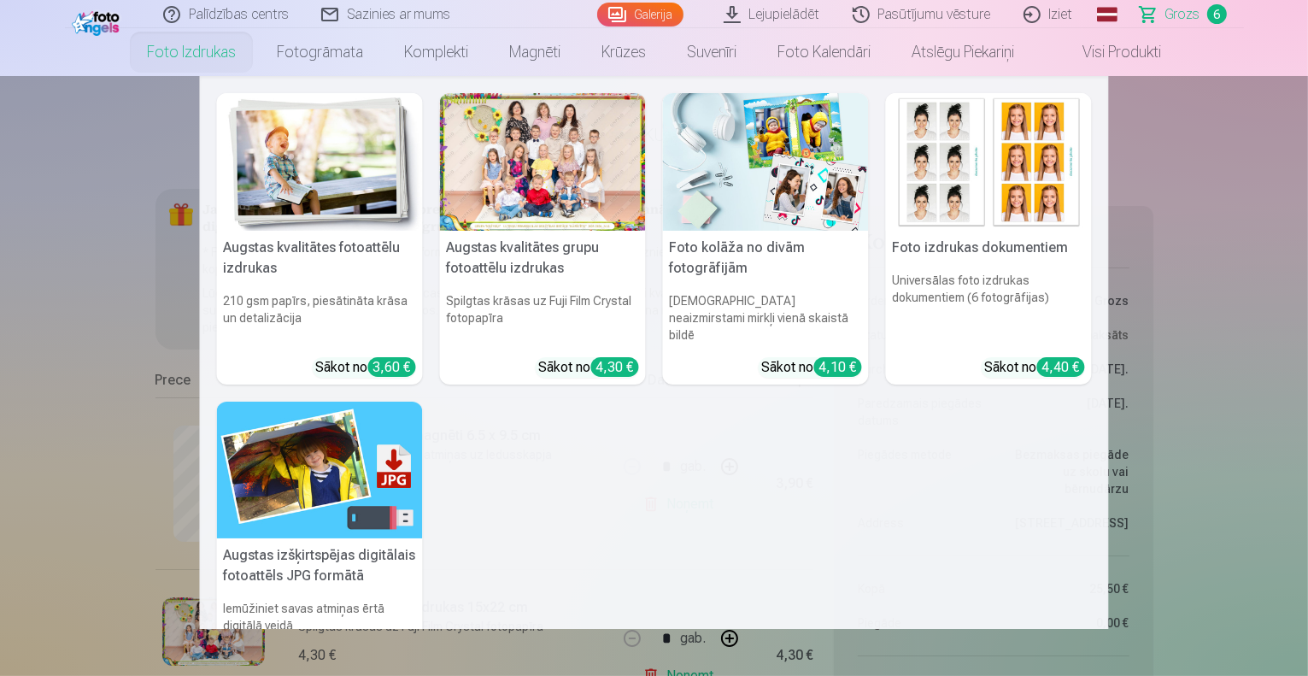
click at [279, 178] on img at bounding box center [320, 162] width 206 height 138
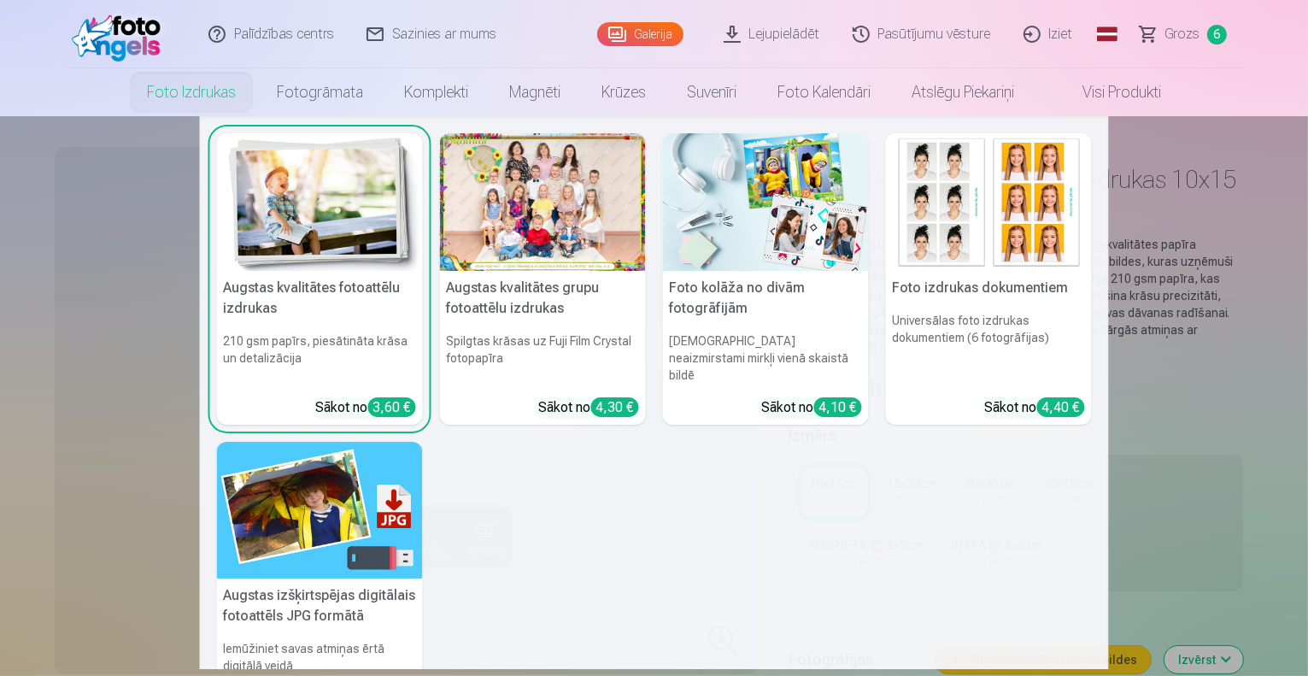
click at [761, 215] on img at bounding box center [766, 202] width 206 height 138
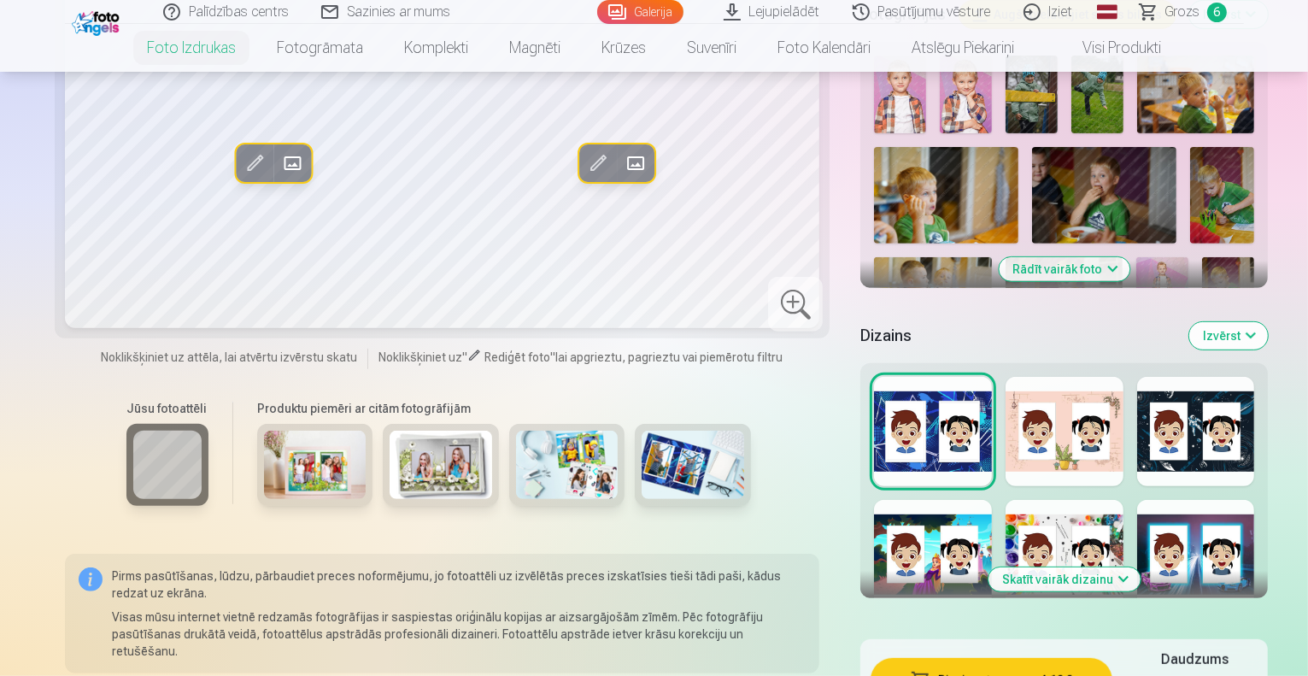
scroll to position [660, 0]
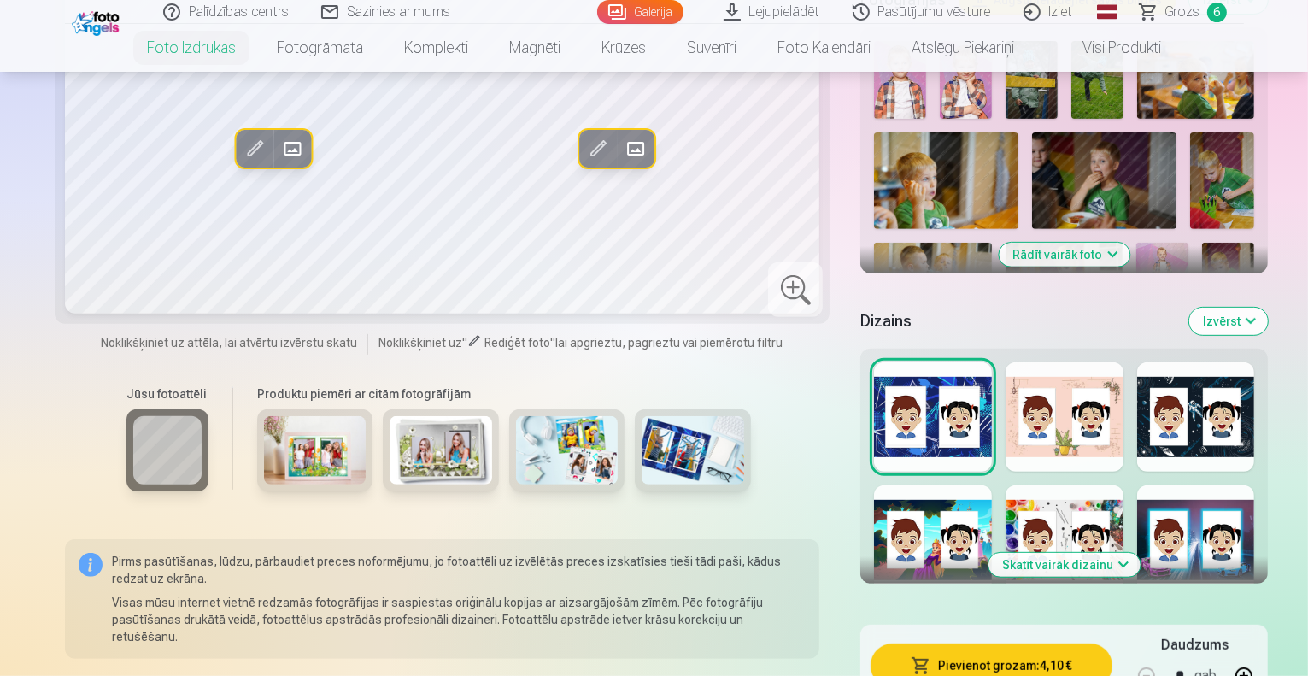
click at [1063, 553] on button "Skatīt vairāk dizainu" at bounding box center [1065, 565] width 152 height 24
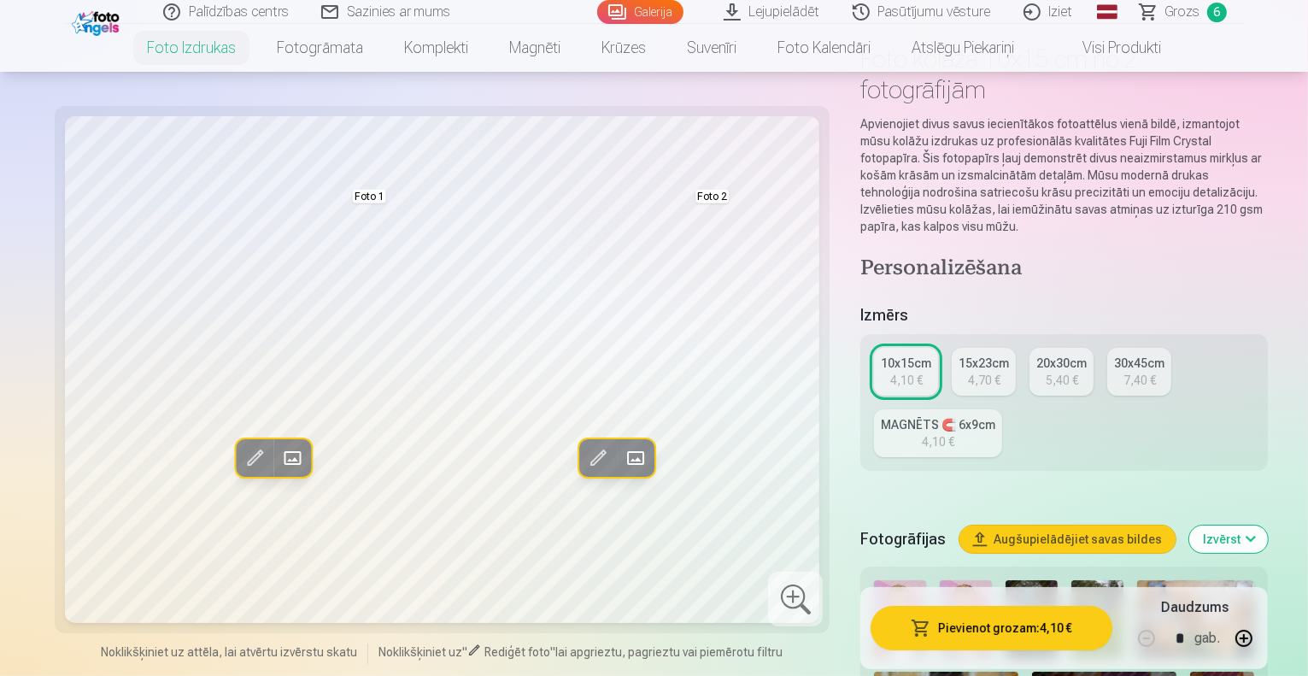
scroll to position [0, 0]
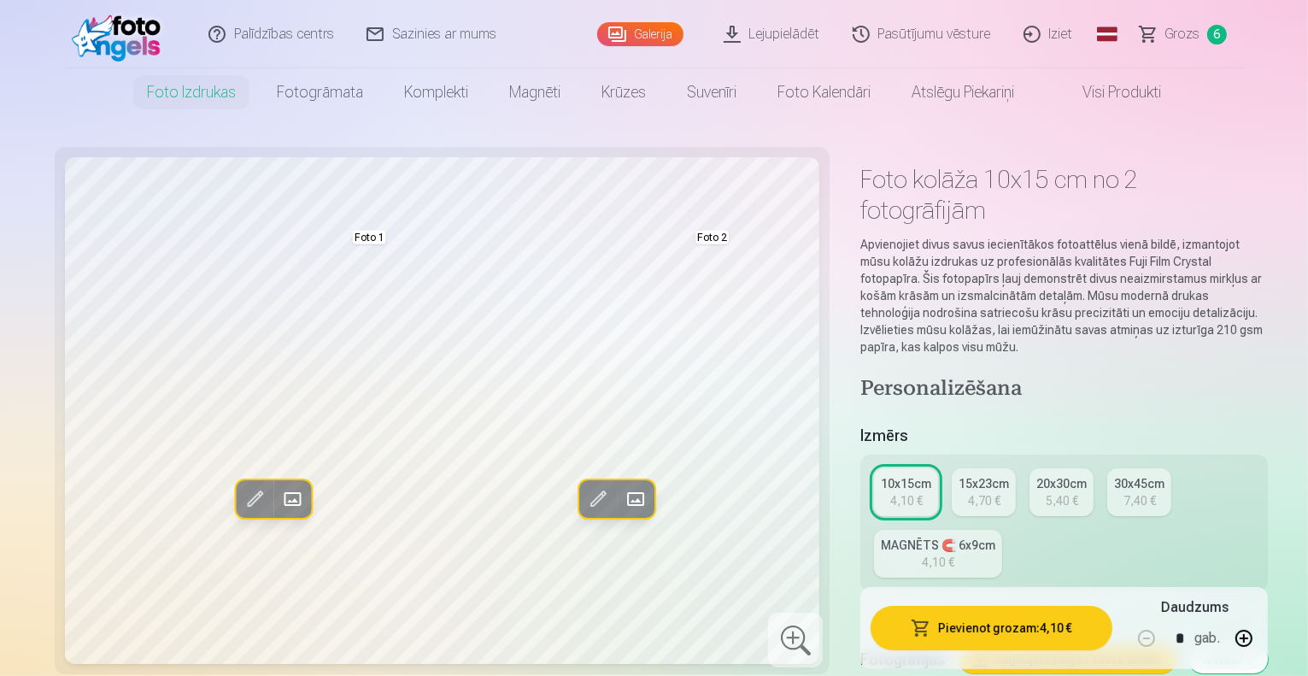
click at [968, 492] on div "4,70 €" at bounding box center [984, 500] width 32 height 17
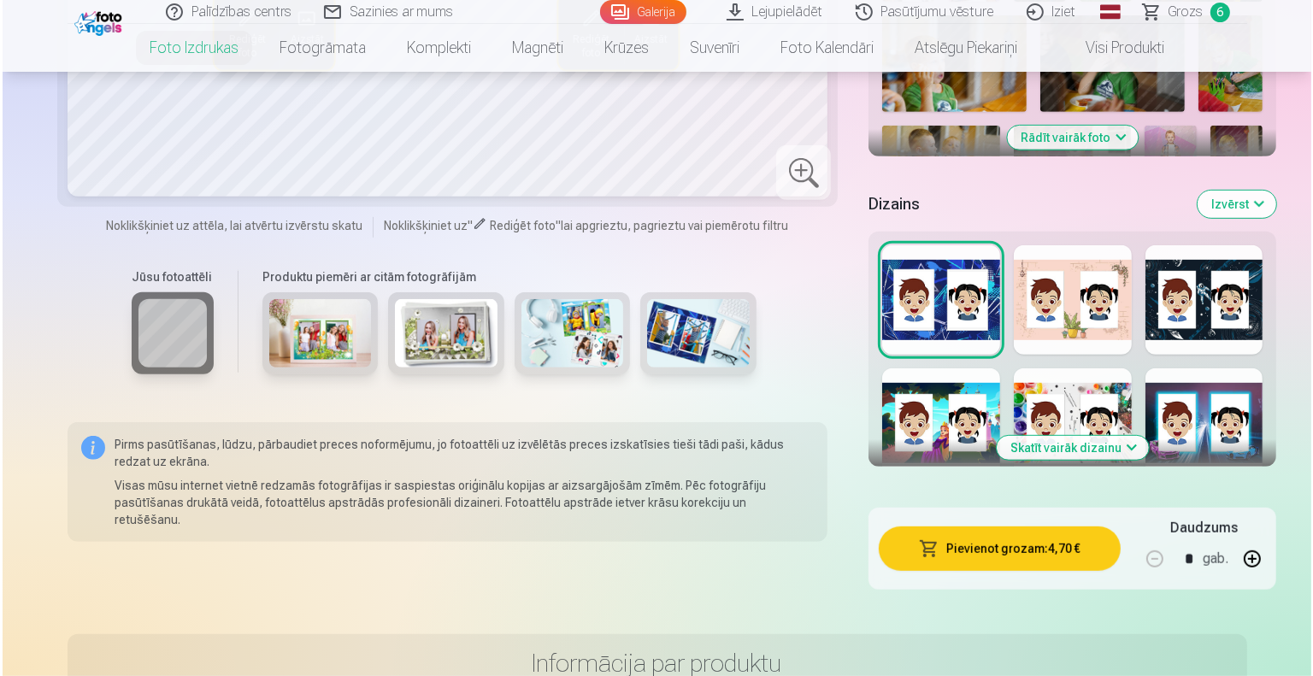
scroll to position [738, 0]
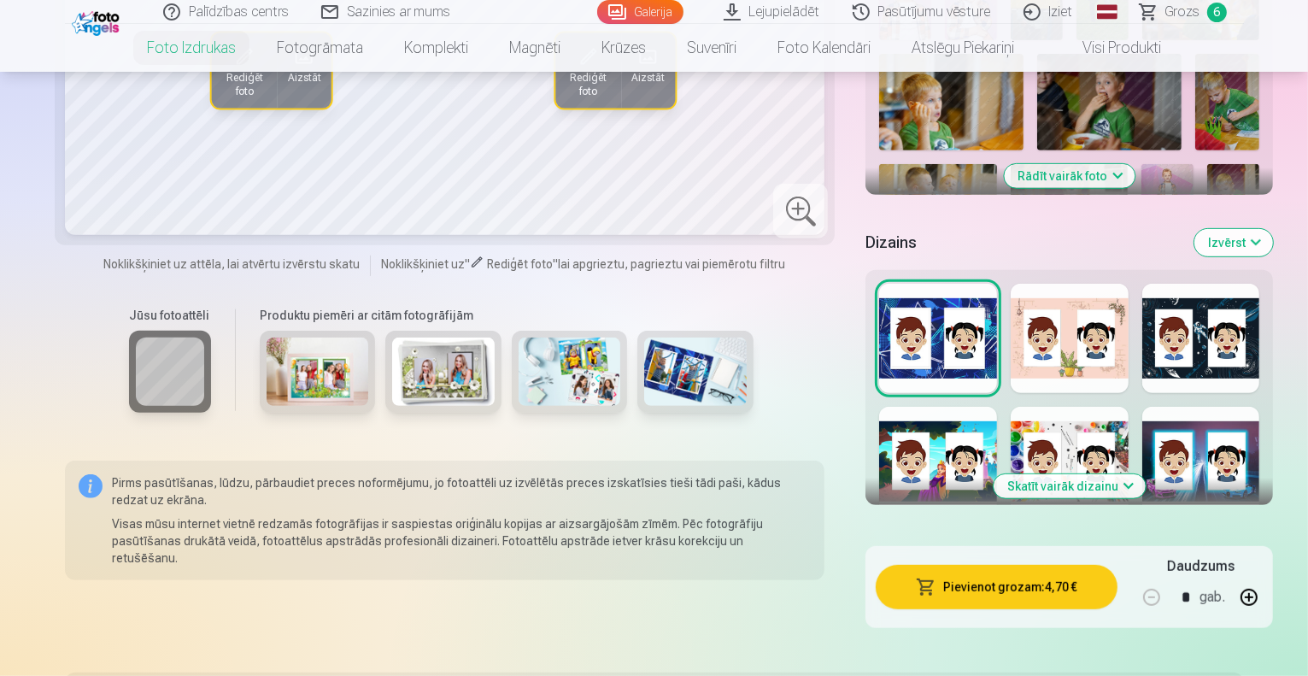
click at [940, 565] on button "Pievienot grozam : 4,70 €" at bounding box center [996, 587] width 241 height 44
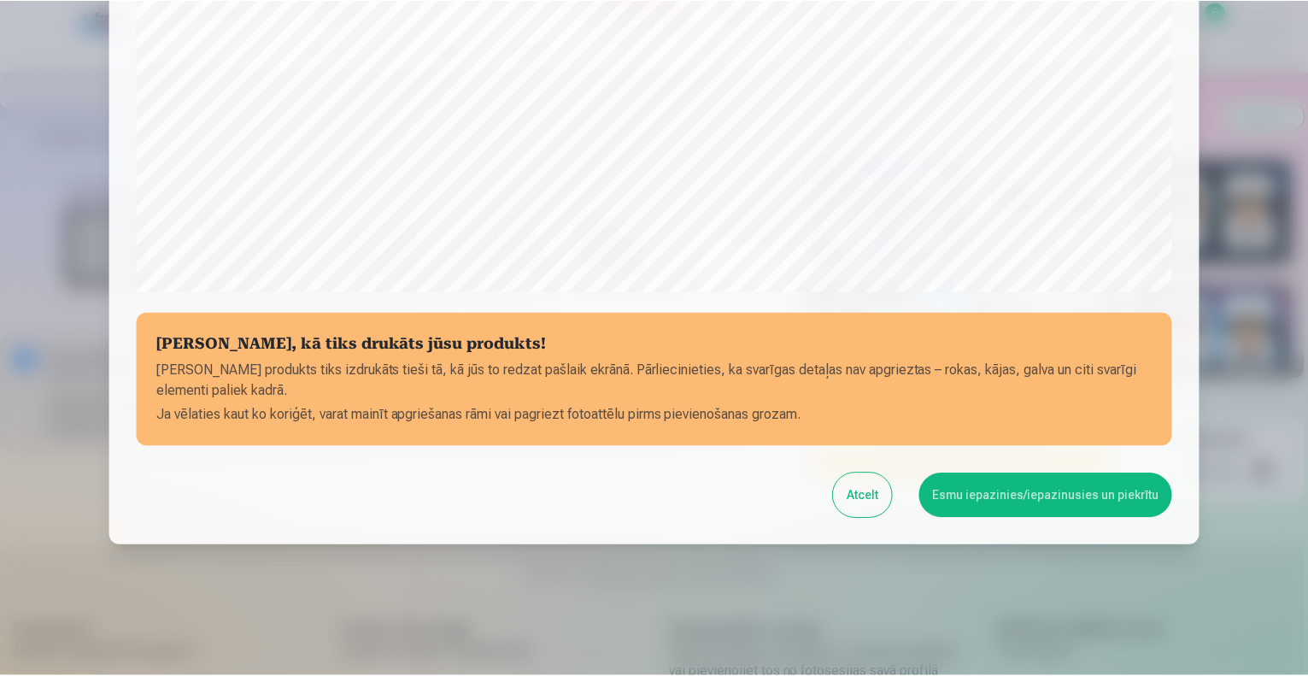
scroll to position [554, 0]
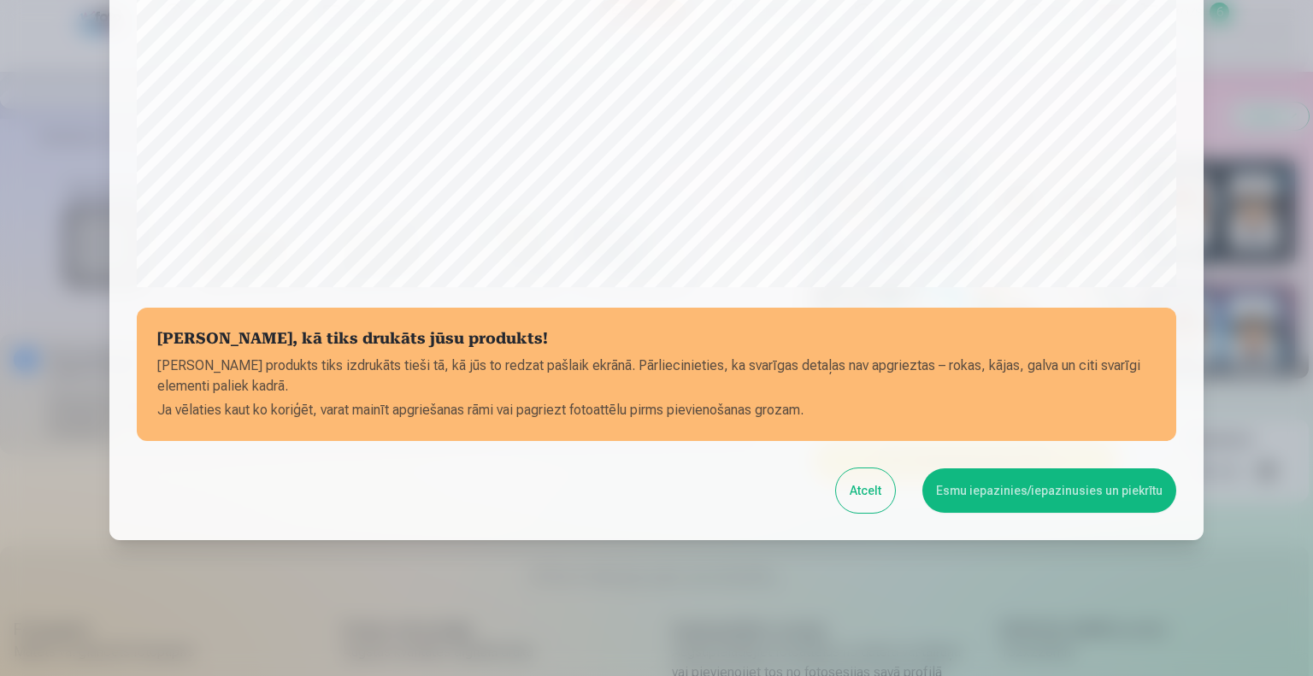
click at [988, 486] on button "Esmu iepazinies/iepazinusies un piekrītu" at bounding box center [1049, 490] width 254 height 44
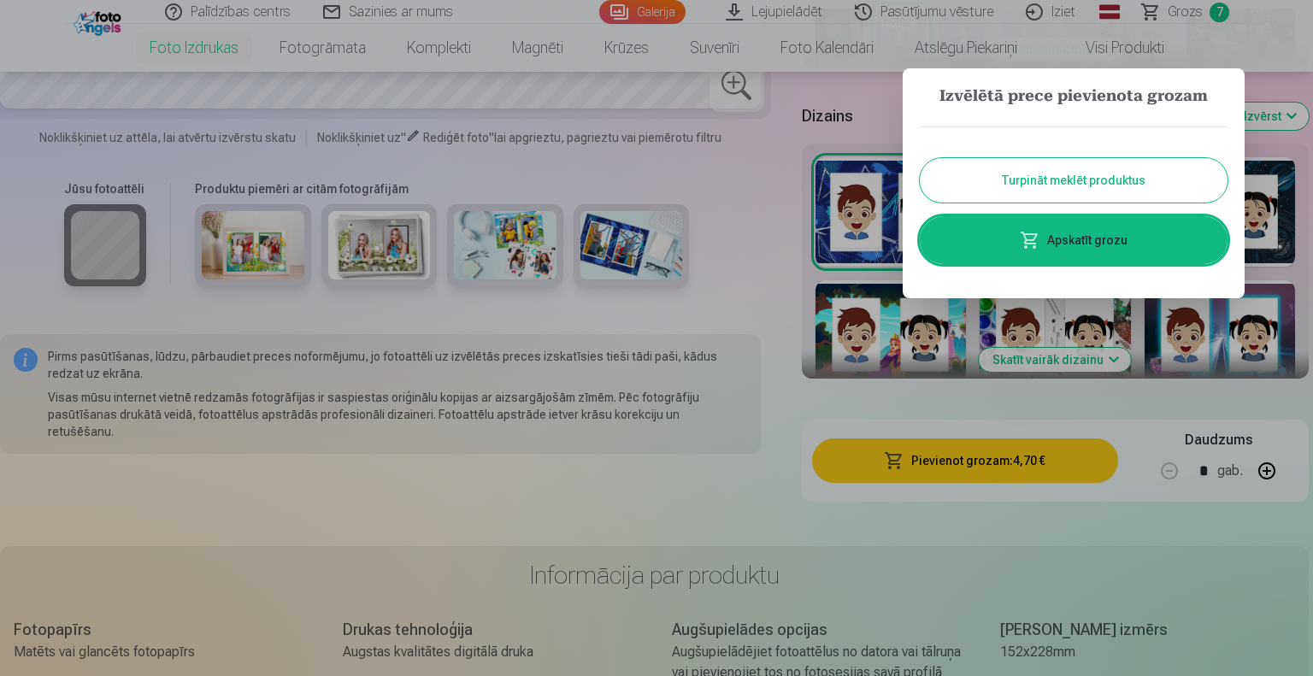
click at [1058, 188] on button "Turpināt meklēt produktus" at bounding box center [1074, 180] width 308 height 44
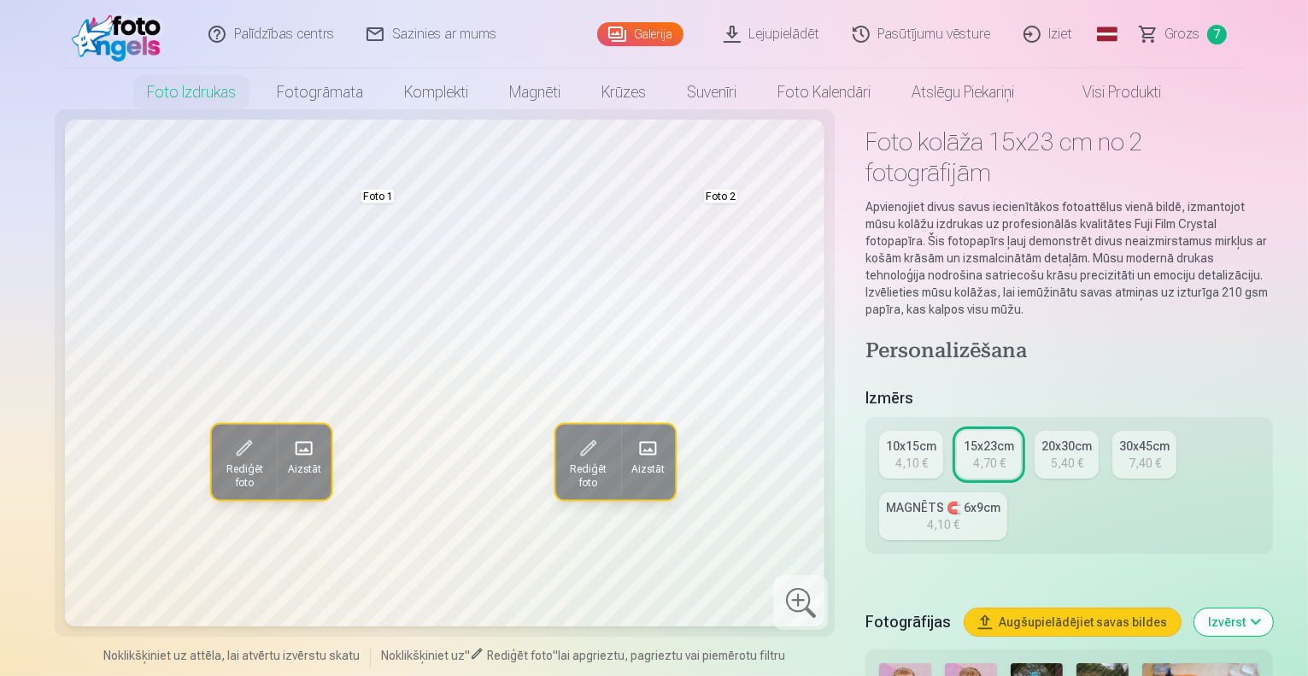
scroll to position [0, 0]
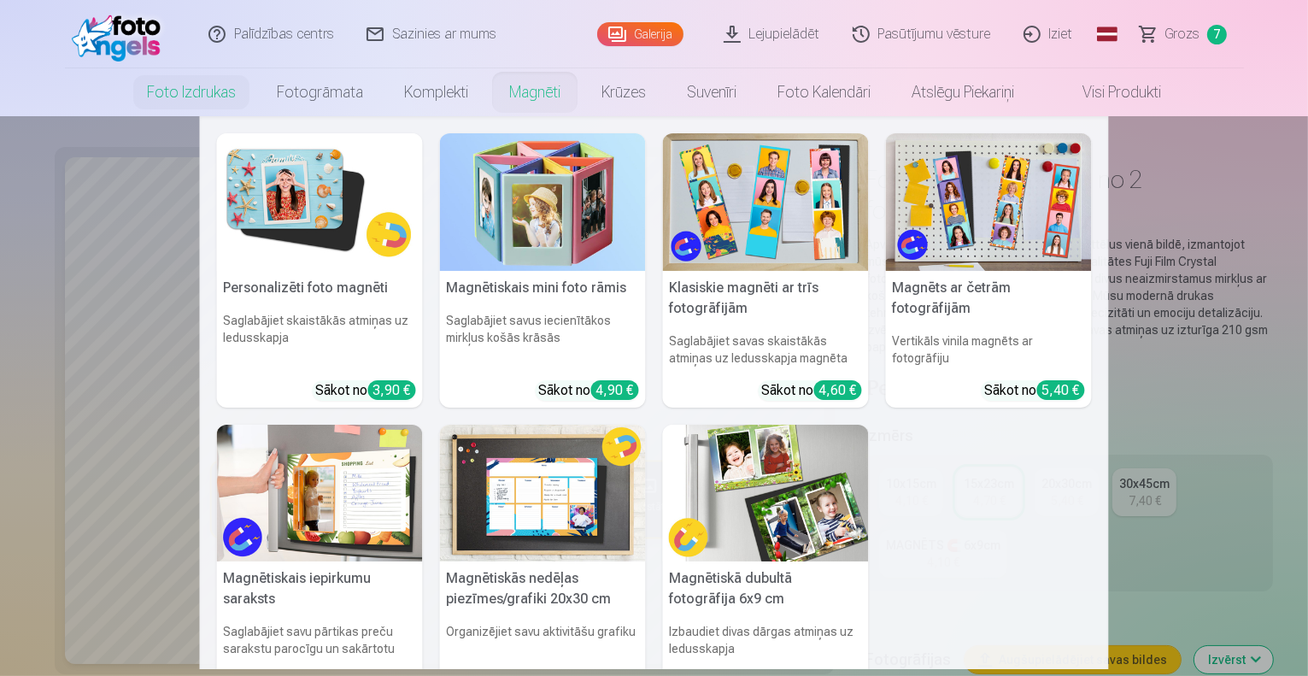
click at [973, 185] on img at bounding box center [989, 202] width 206 height 138
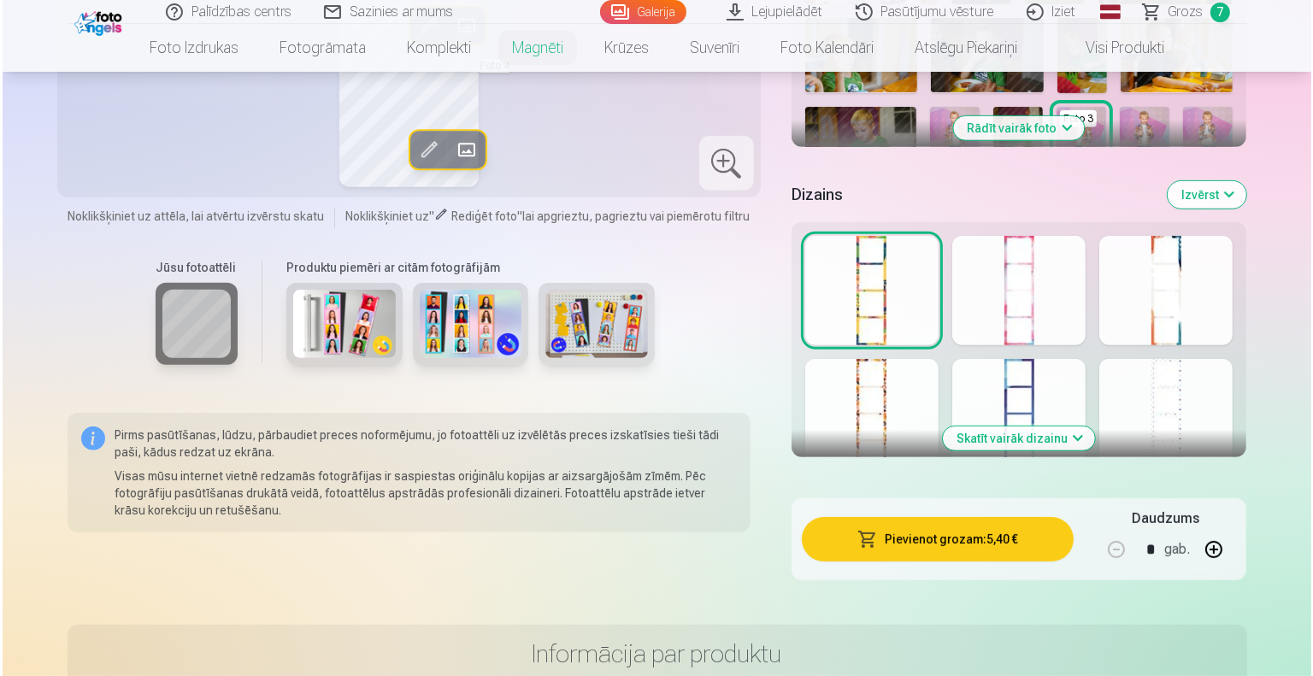
scroll to position [718, 0]
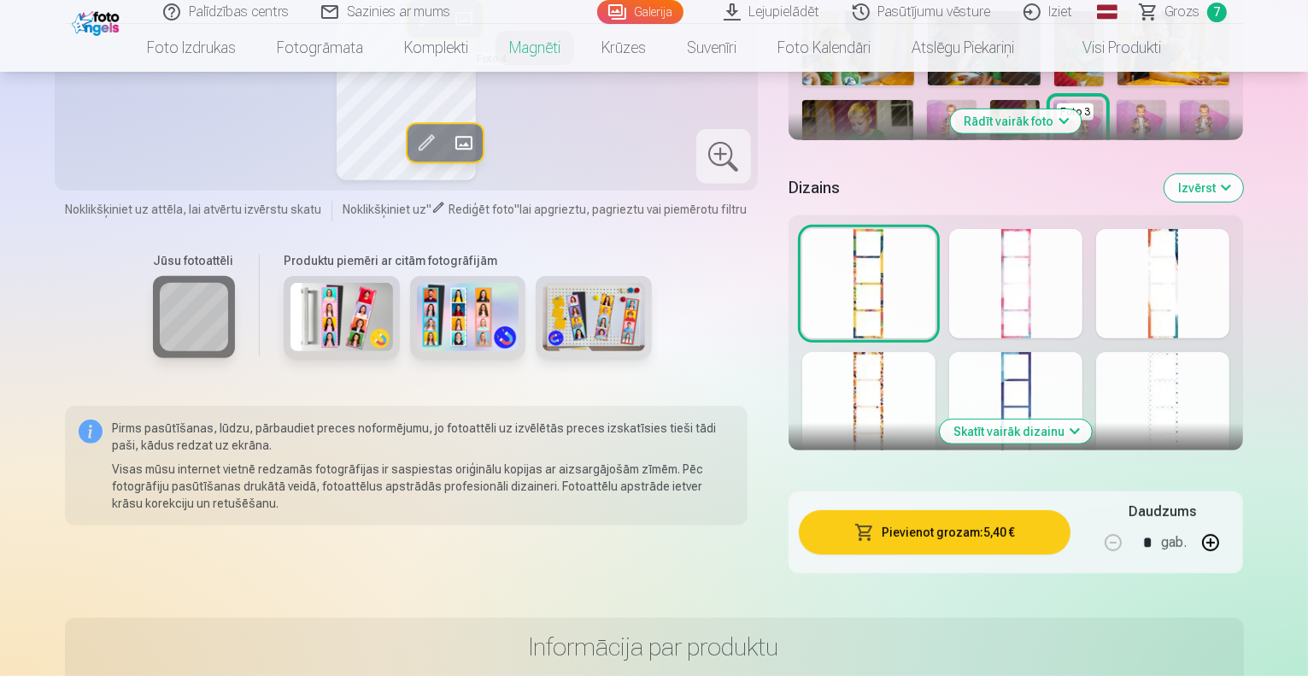
click at [1092, 428] on button "Skatīt vairāk dizainu" at bounding box center [1016, 432] width 152 height 24
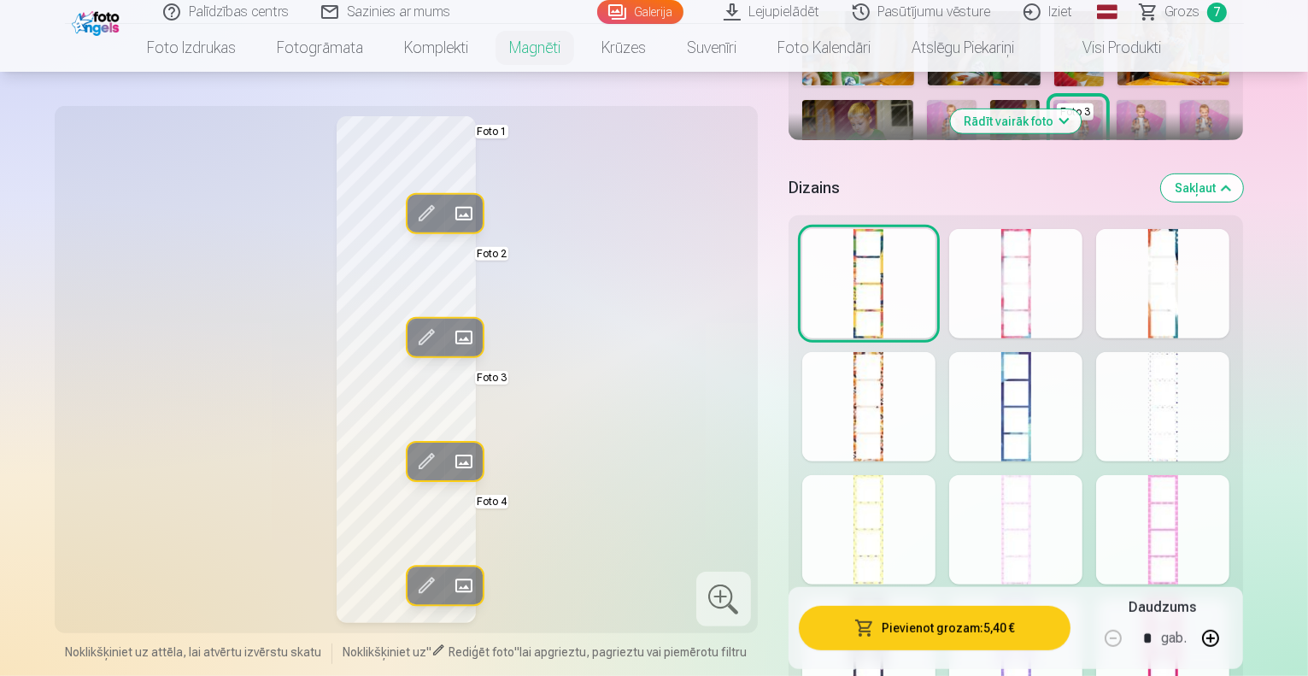
click at [1060, 409] on div at bounding box center [1015, 406] width 133 height 109
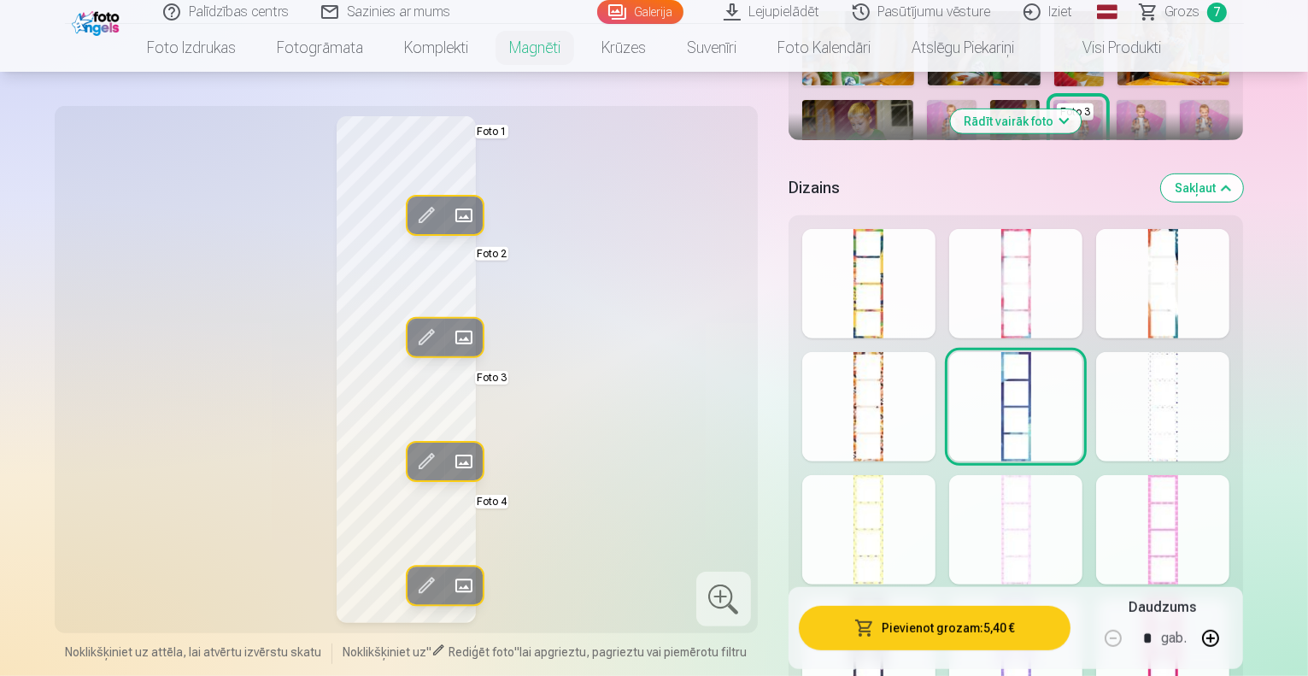
click at [898, 401] on div at bounding box center [868, 406] width 133 height 109
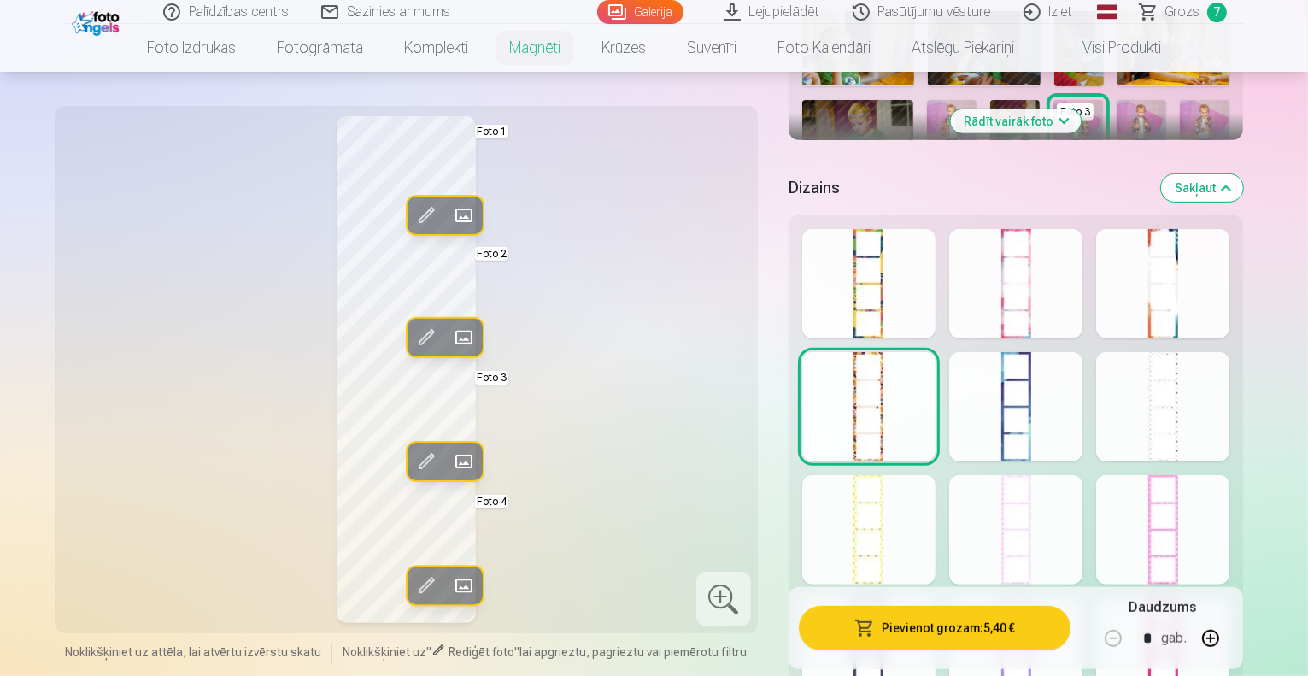
click at [1229, 244] on div at bounding box center [1162, 283] width 133 height 109
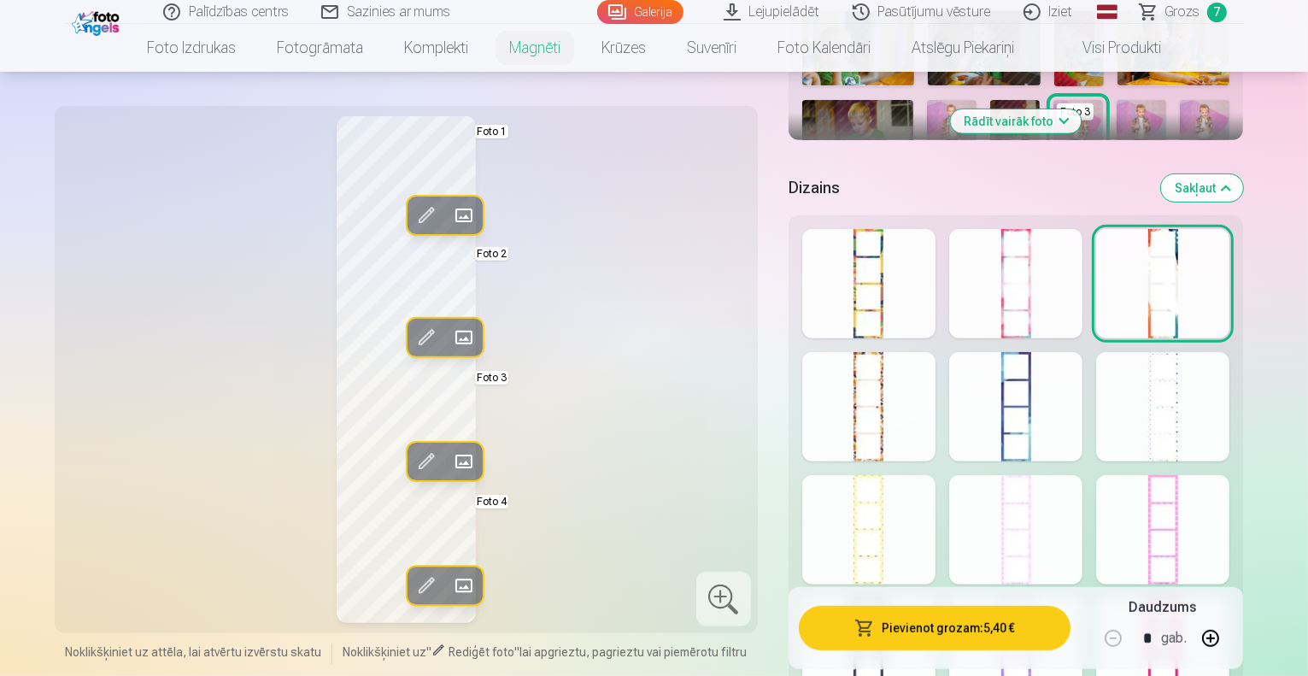
click at [450, 216] on span at bounding box center [463, 215] width 27 height 27
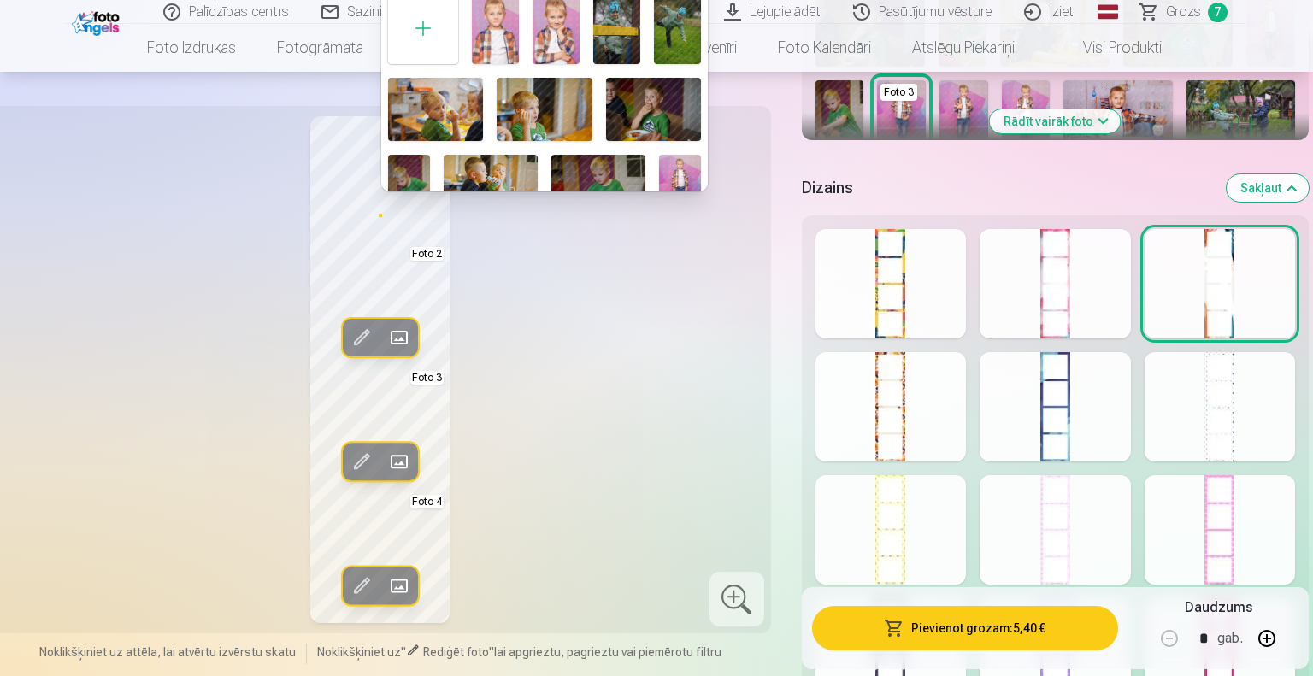
drag, startPoint x: 709, startPoint y: 8, endPoint x: 700, endPoint y: 3, distance: 10.3
click at [709, 19] on div at bounding box center [656, 338] width 1313 height 676
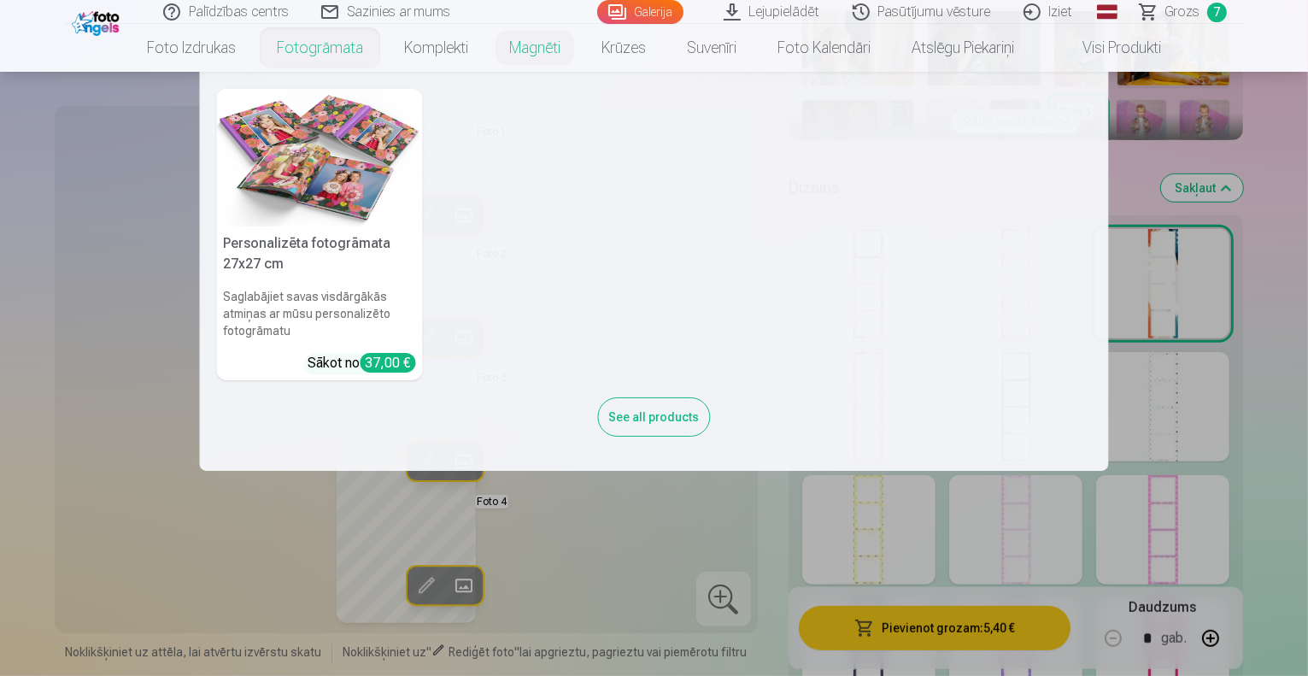
click at [51, 303] on nav "Personalizēta fotogrāmata 27x27 cm Saglabājiet savas visdārgākās atmiņas ar mūs…" at bounding box center [654, 271] width 1308 height 399
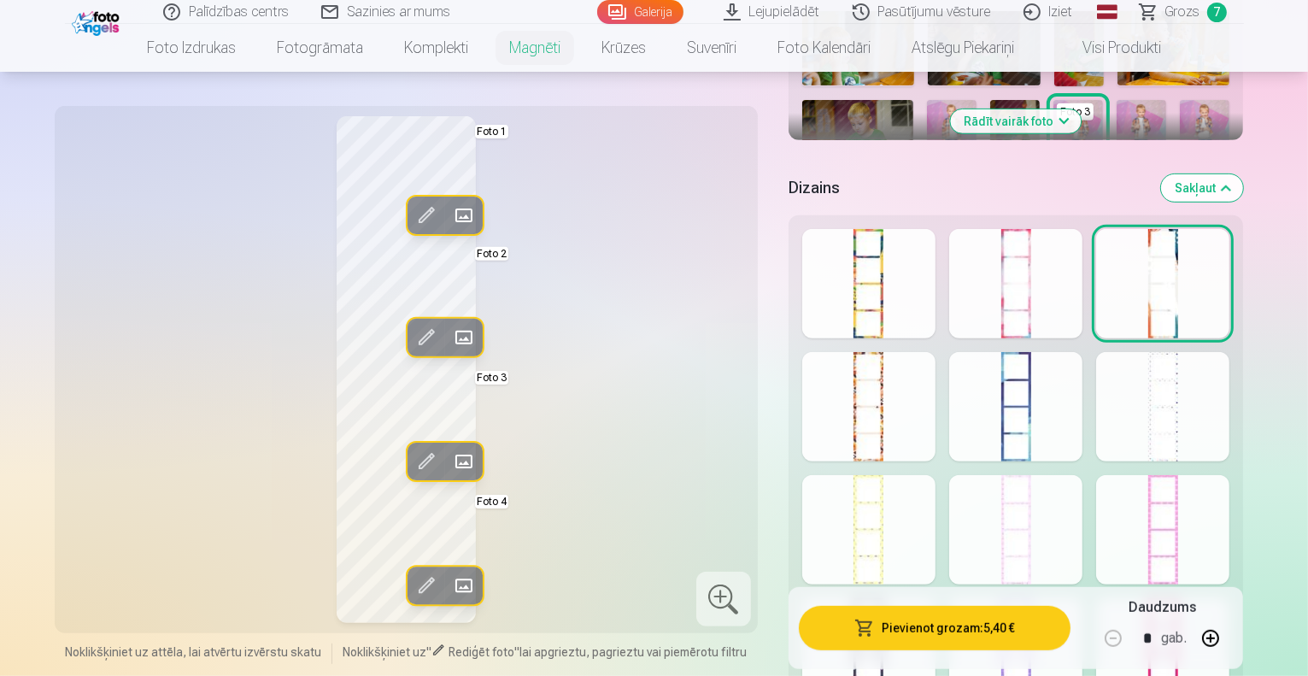
click at [450, 587] on span at bounding box center [463, 586] width 27 height 27
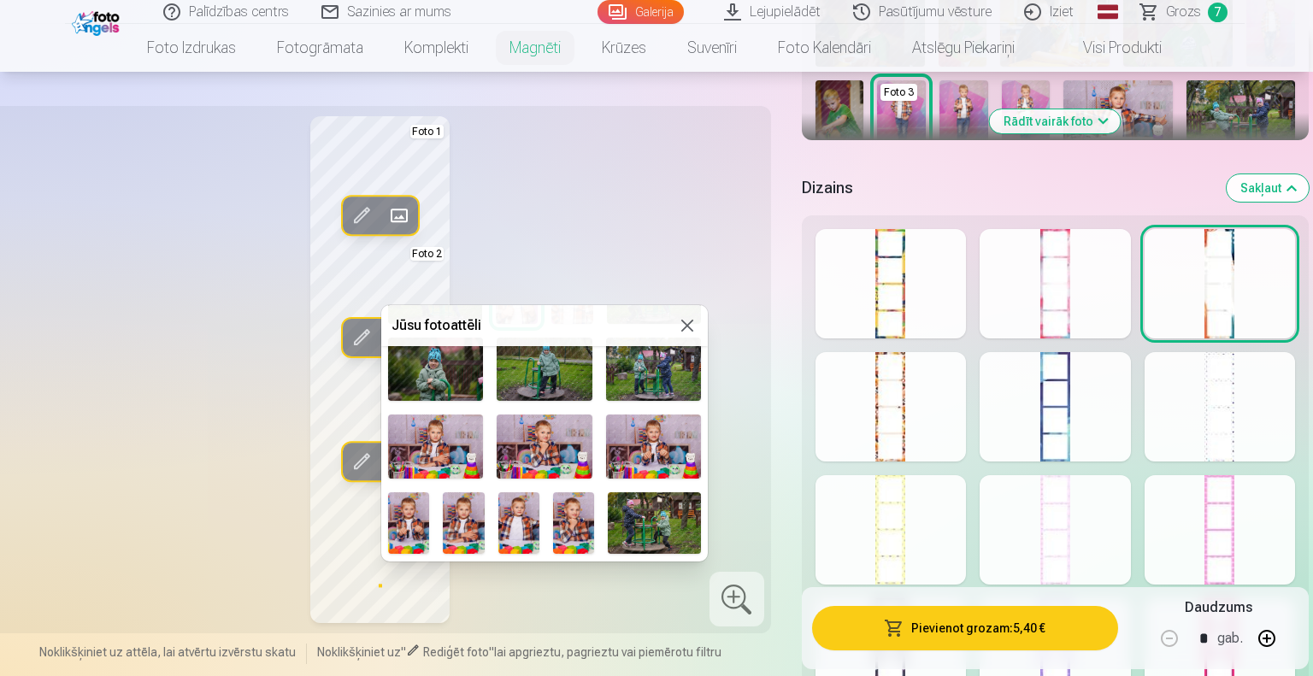
scroll to position [420, 0]
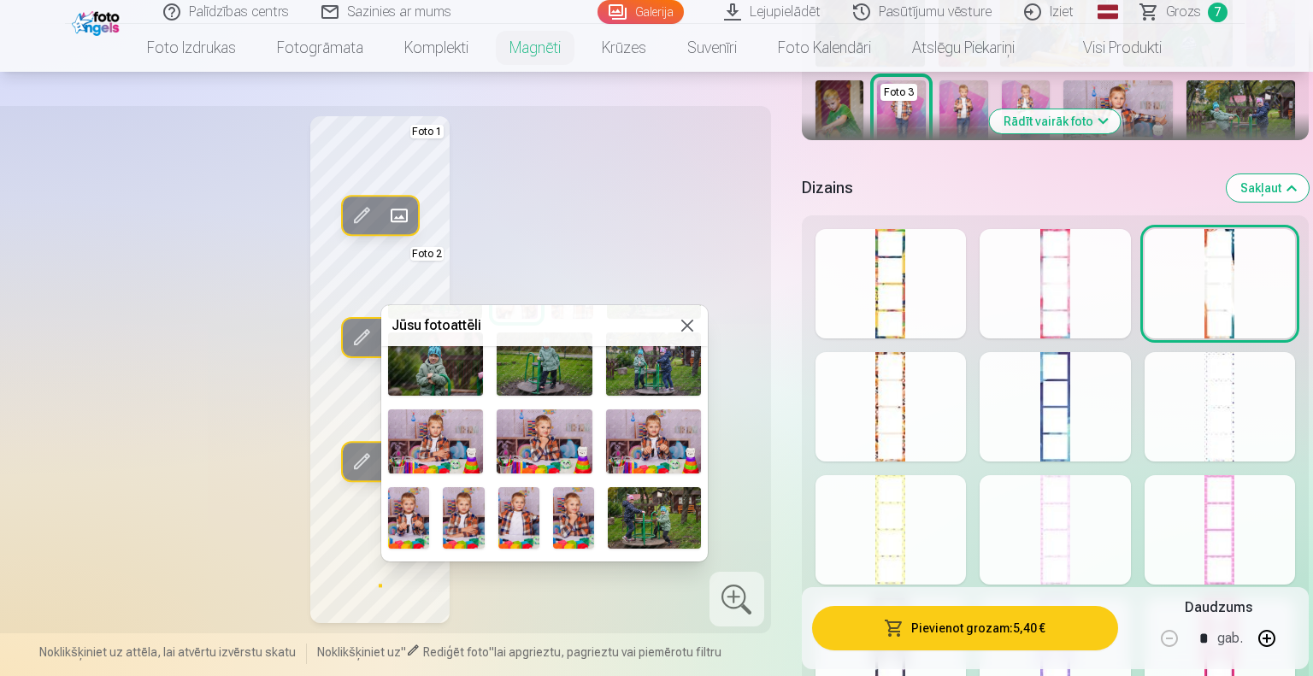
click at [570, 503] on img at bounding box center [573, 518] width 41 height 62
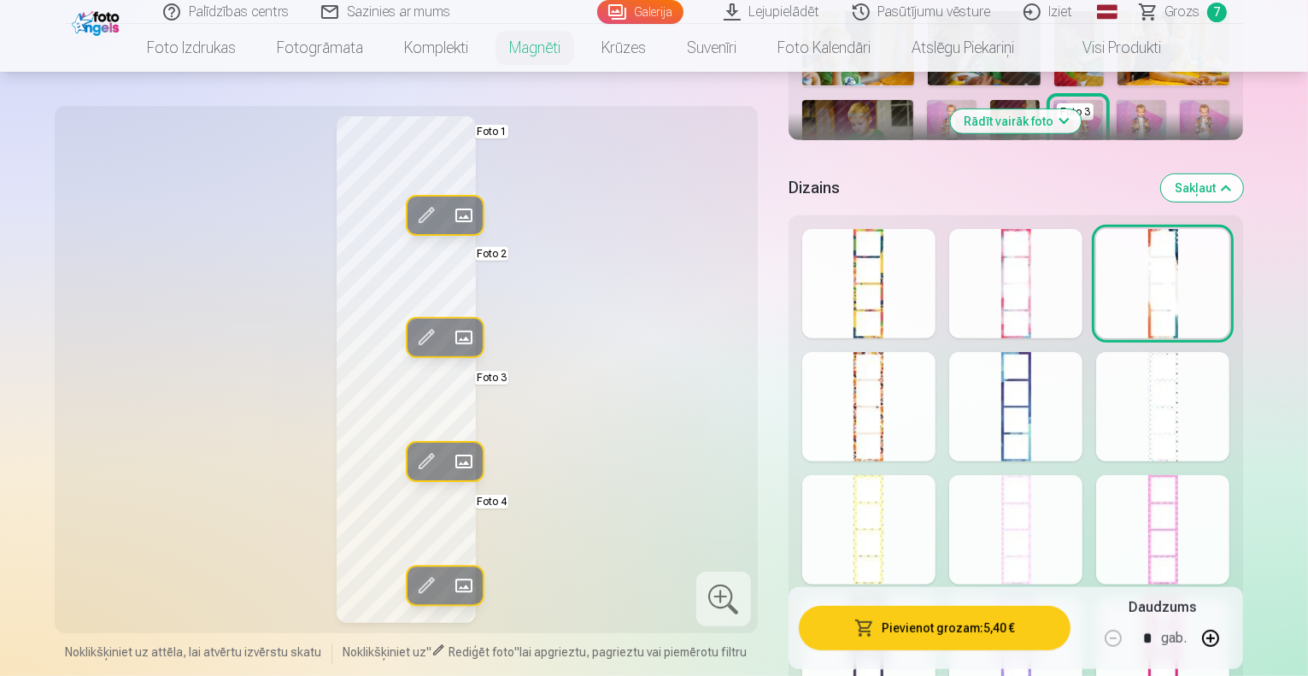
click at [450, 211] on span at bounding box center [463, 215] width 27 height 27
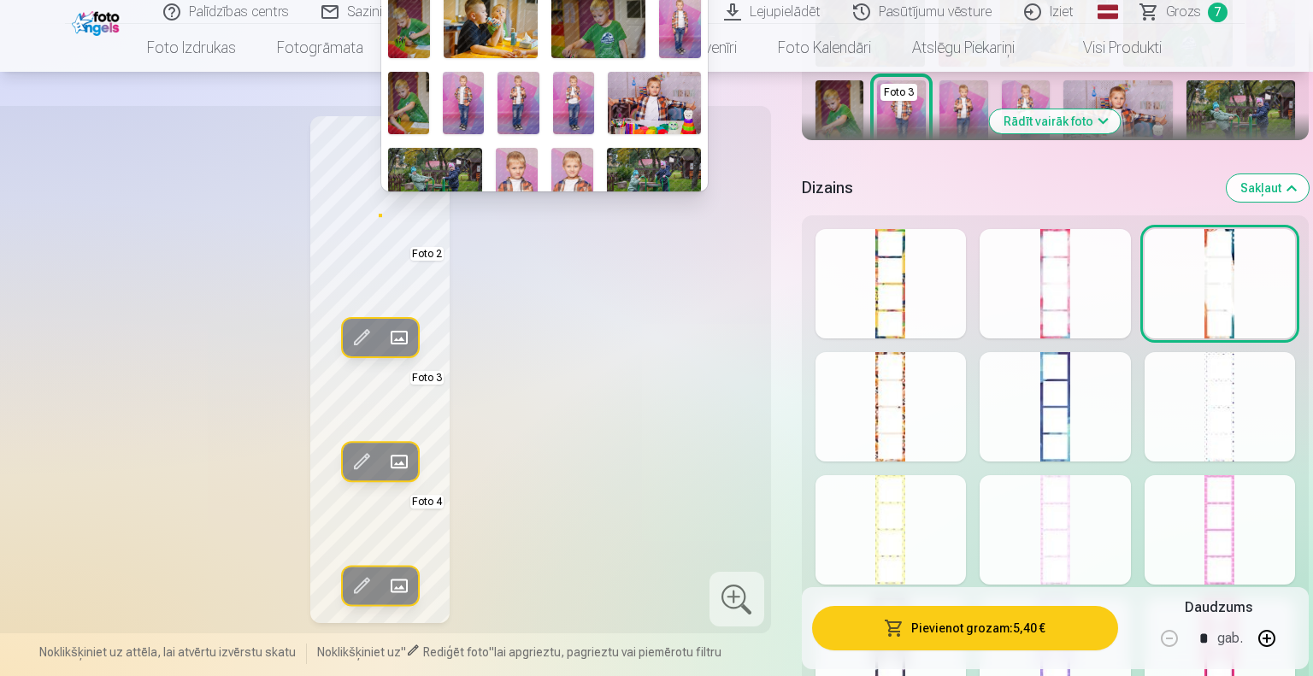
scroll to position [162, 0]
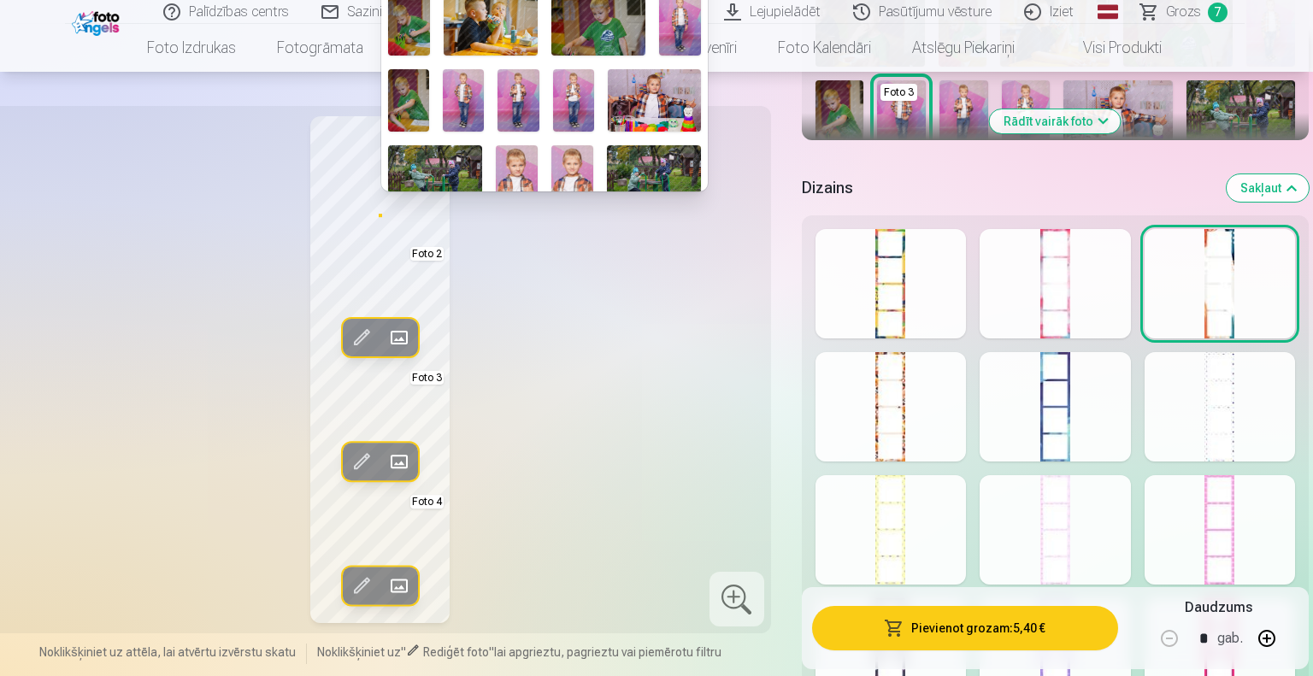
click at [563, 88] on img at bounding box center [573, 100] width 41 height 62
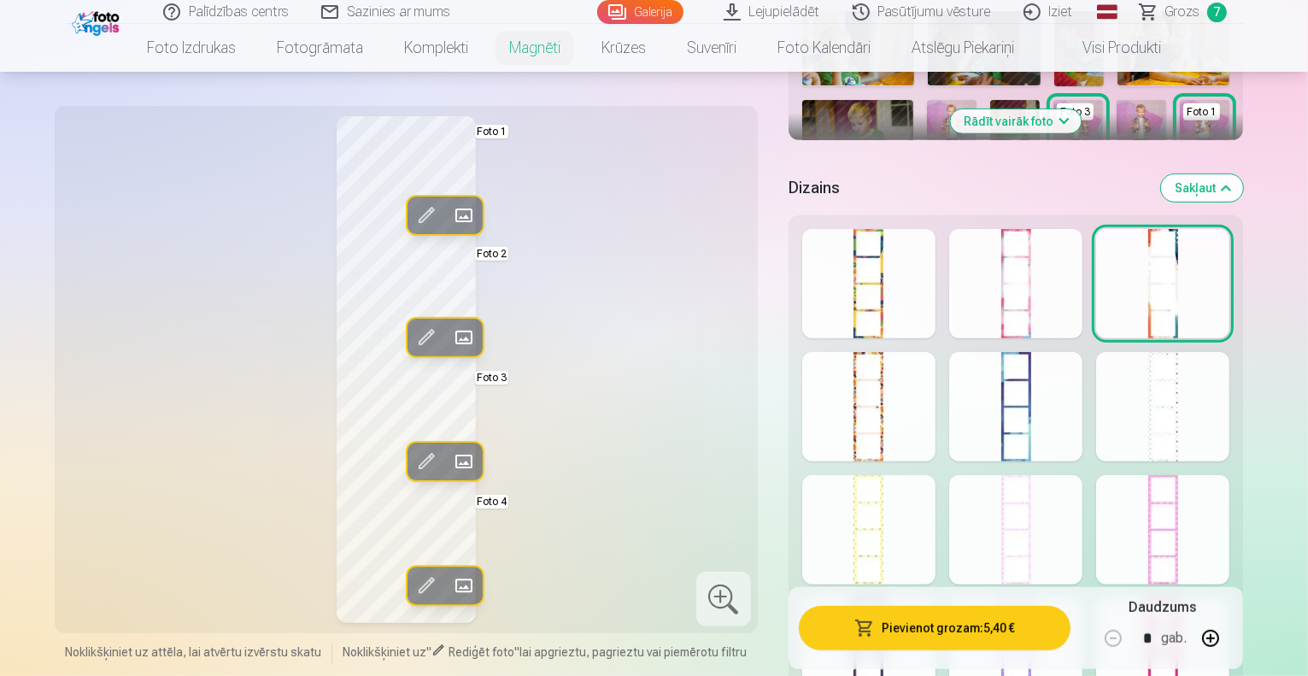
click at [450, 337] on span at bounding box center [463, 337] width 27 height 27
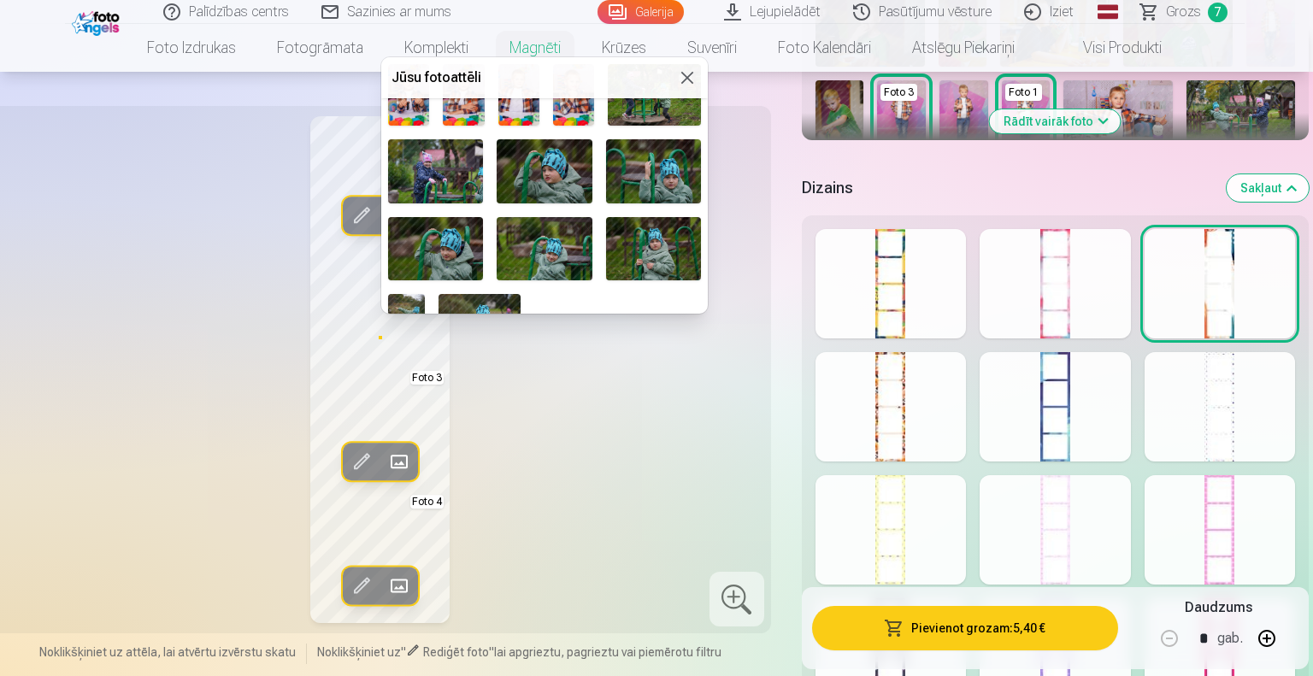
scroll to position [626, 0]
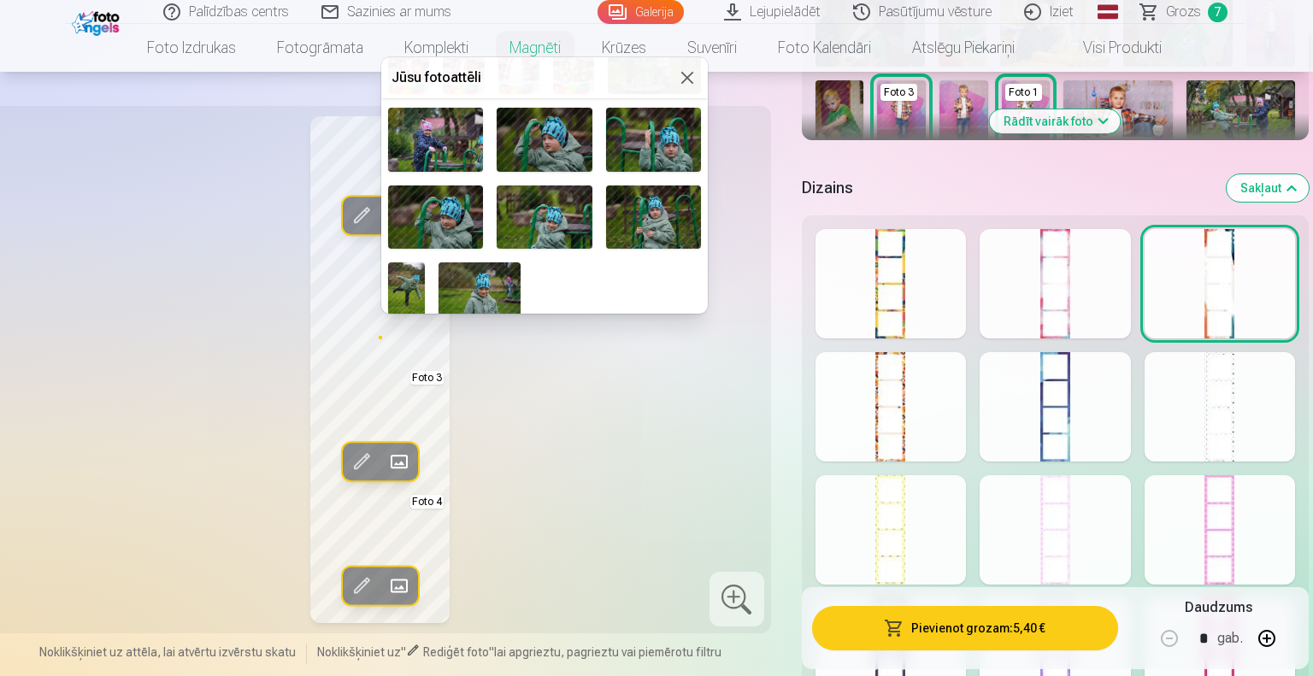
click at [559, 205] on img at bounding box center [544, 216] width 95 height 63
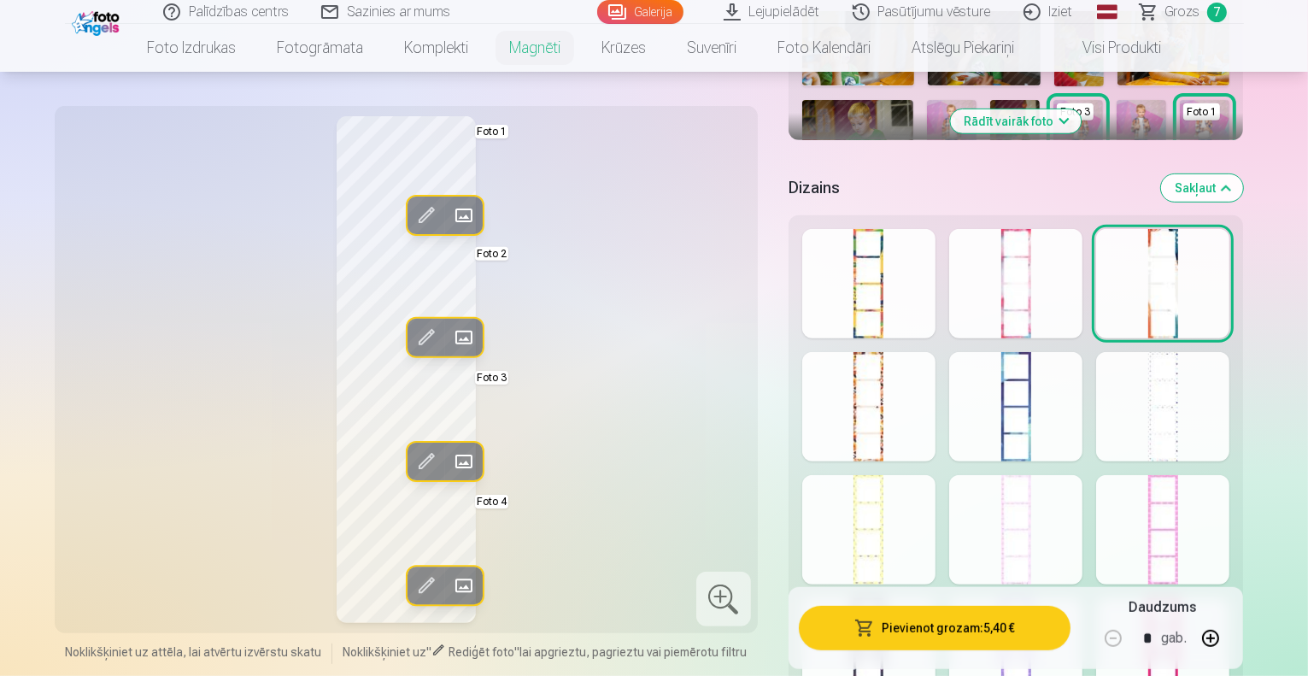
click at [450, 453] on span at bounding box center [463, 461] width 27 height 27
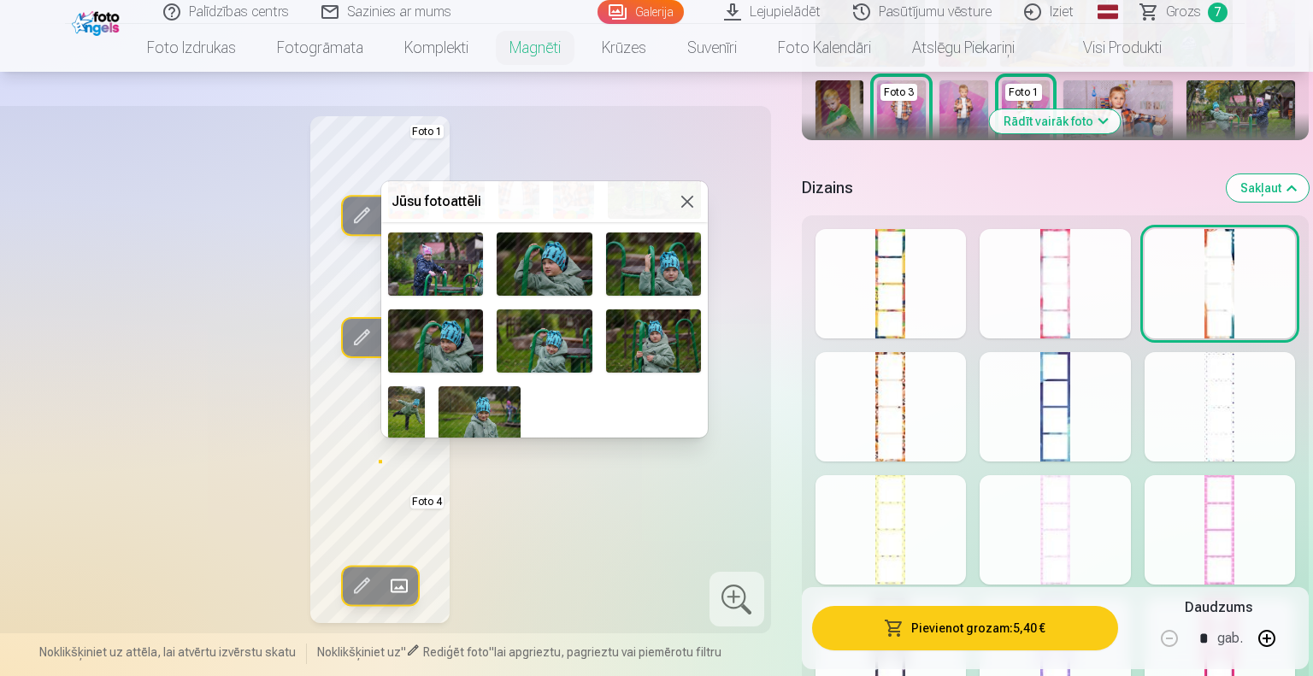
click at [409, 397] on img at bounding box center [406, 413] width 37 height 55
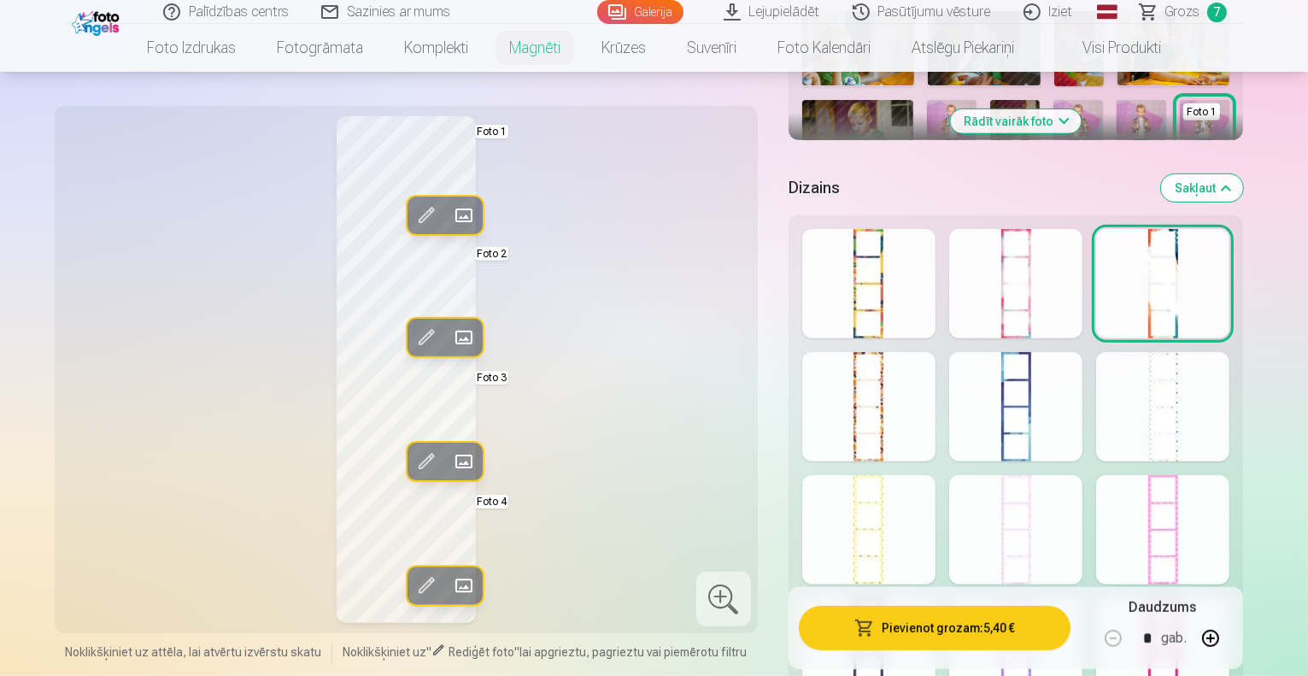
click at [412, 460] on span at bounding box center [425, 461] width 27 height 27
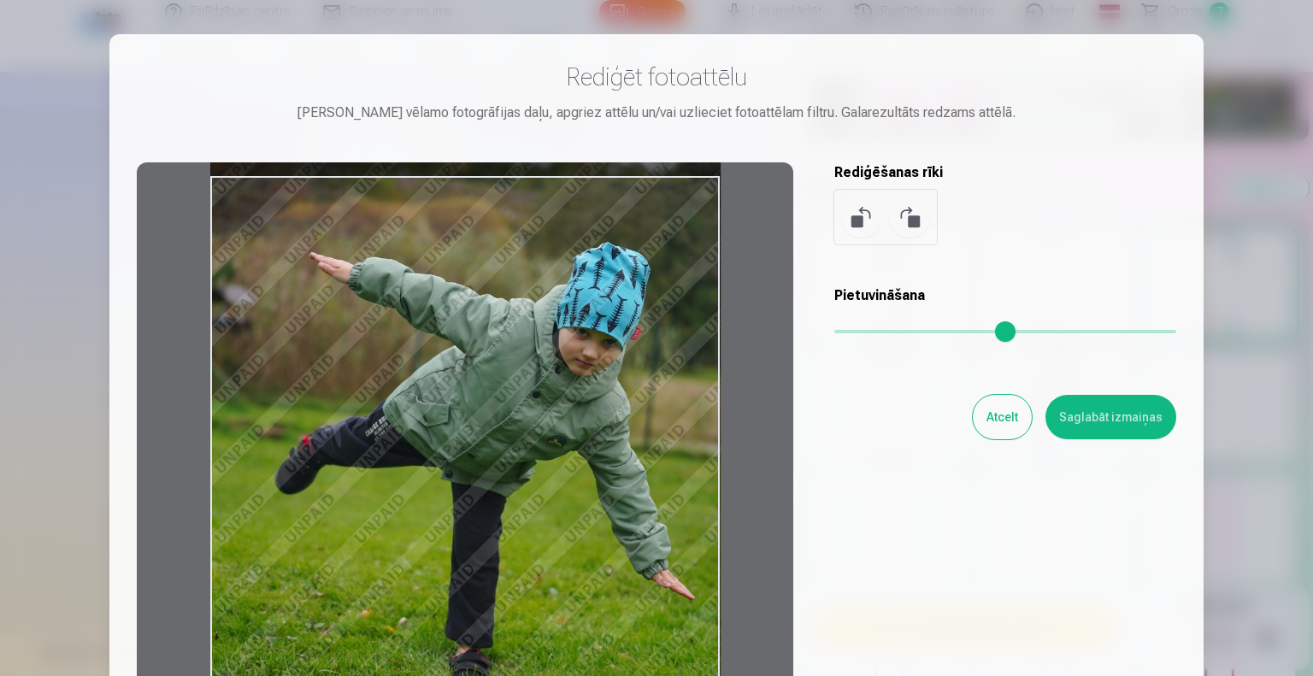
drag, startPoint x: 573, startPoint y: 327, endPoint x: 563, endPoint y: 424, distance: 97.0
click at [563, 424] on div at bounding box center [465, 430] width 656 height 537
click at [1090, 419] on button "Saglabāt izmaiņas" at bounding box center [1110, 417] width 131 height 44
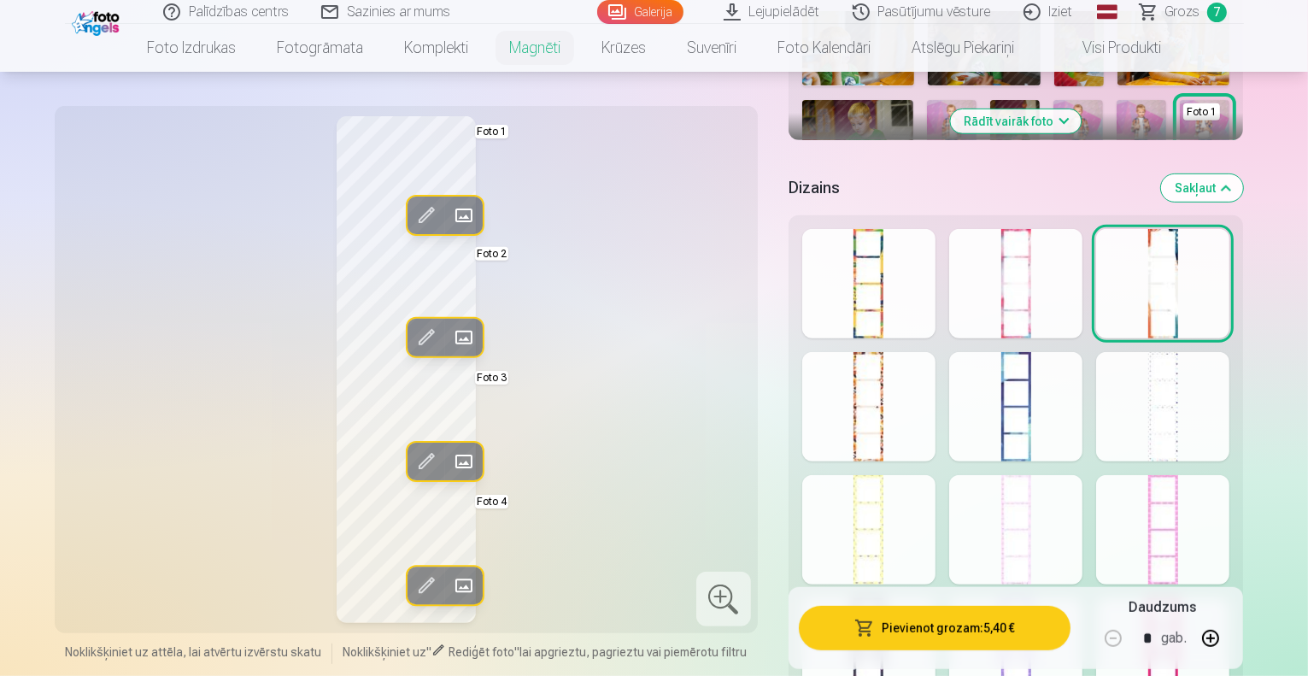
click at [450, 457] on span at bounding box center [463, 461] width 27 height 27
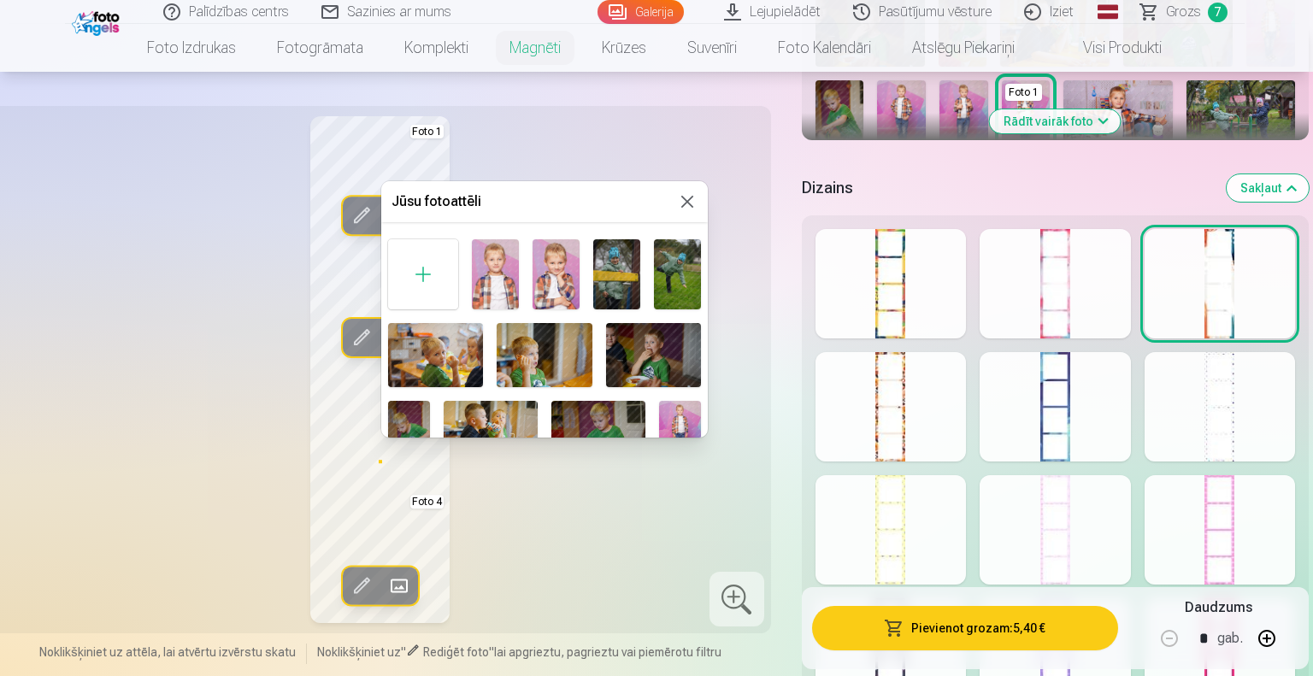
click at [675, 264] on img at bounding box center [677, 274] width 47 height 70
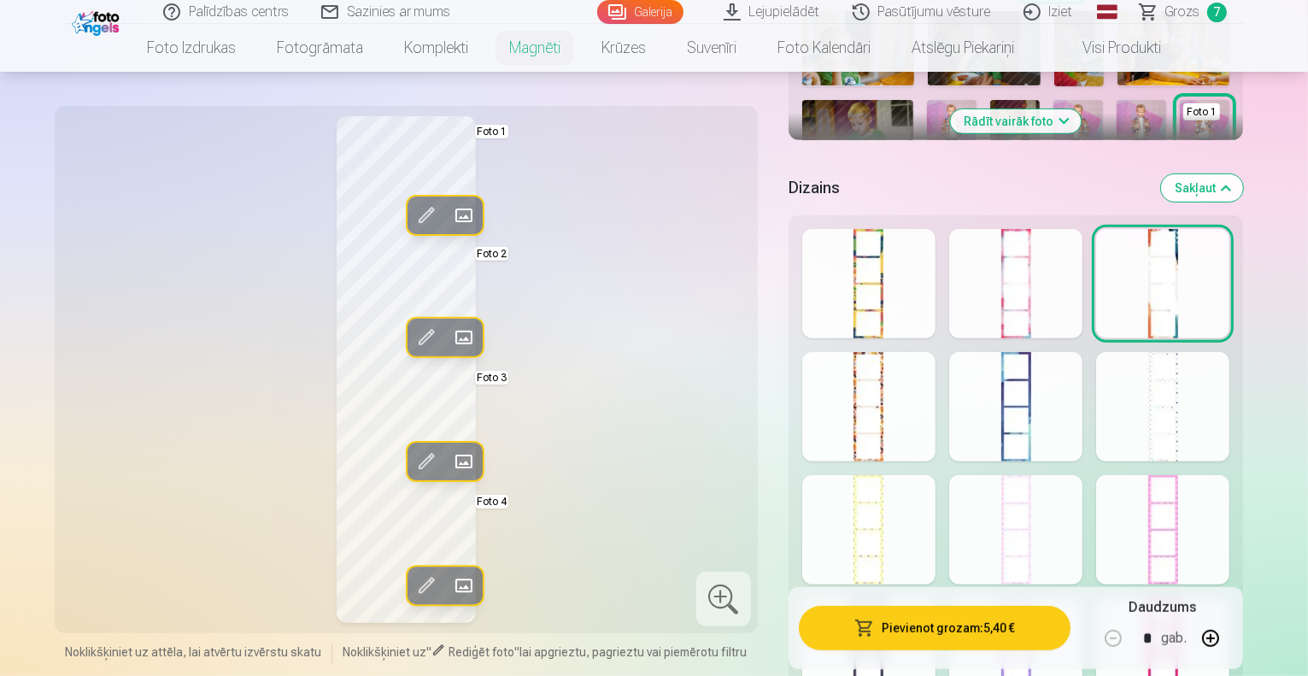
click at [450, 463] on span at bounding box center [463, 461] width 27 height 27
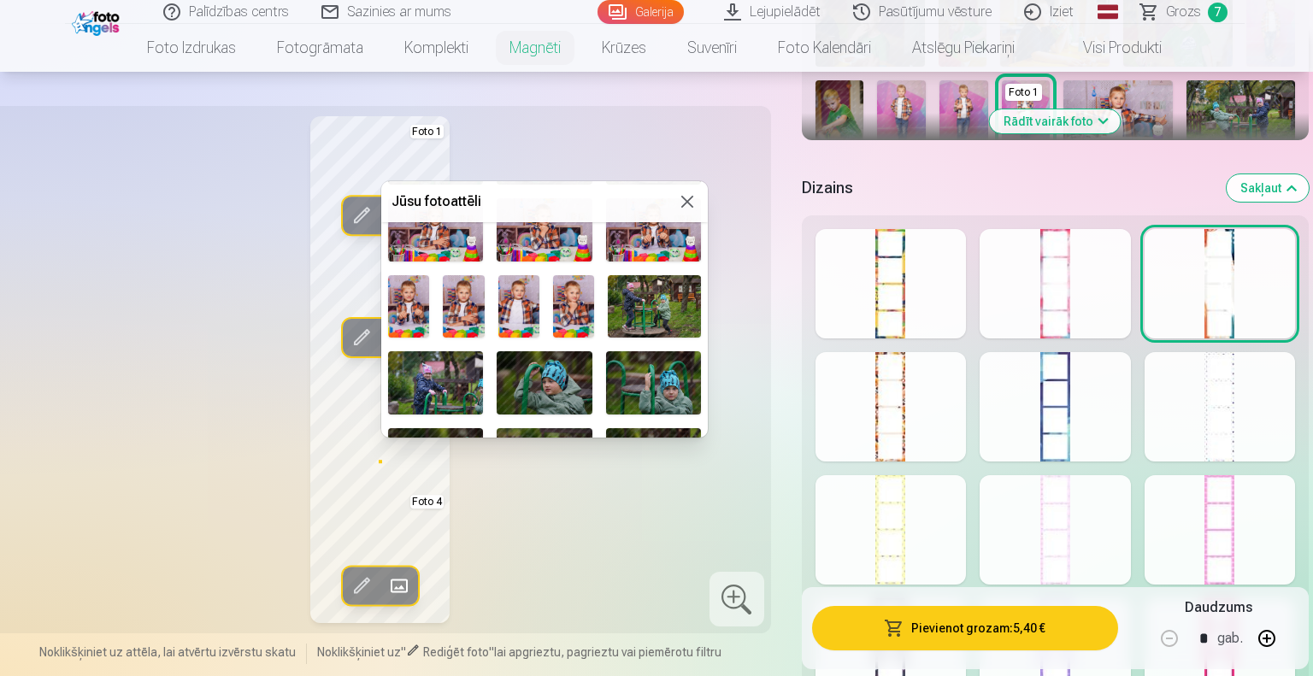
scroll to position [520, 0]
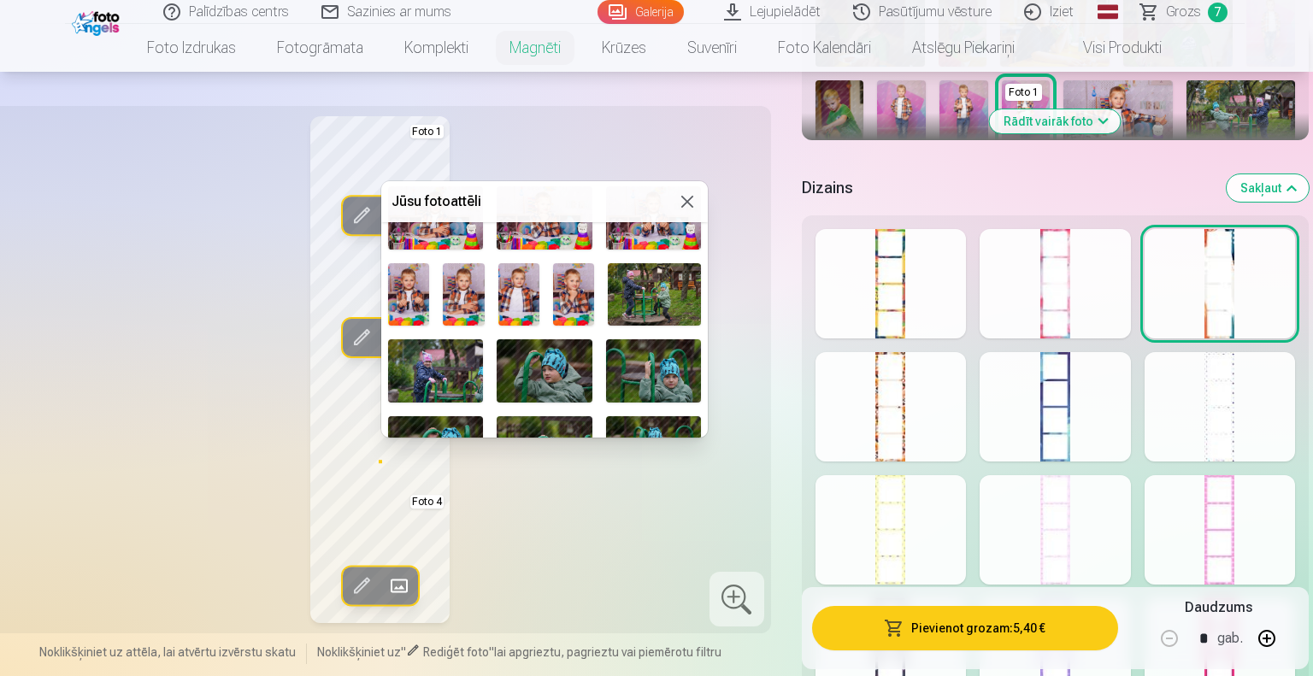
click at [569, 286] on img at bounding box center [573, 294] width 41 height 62
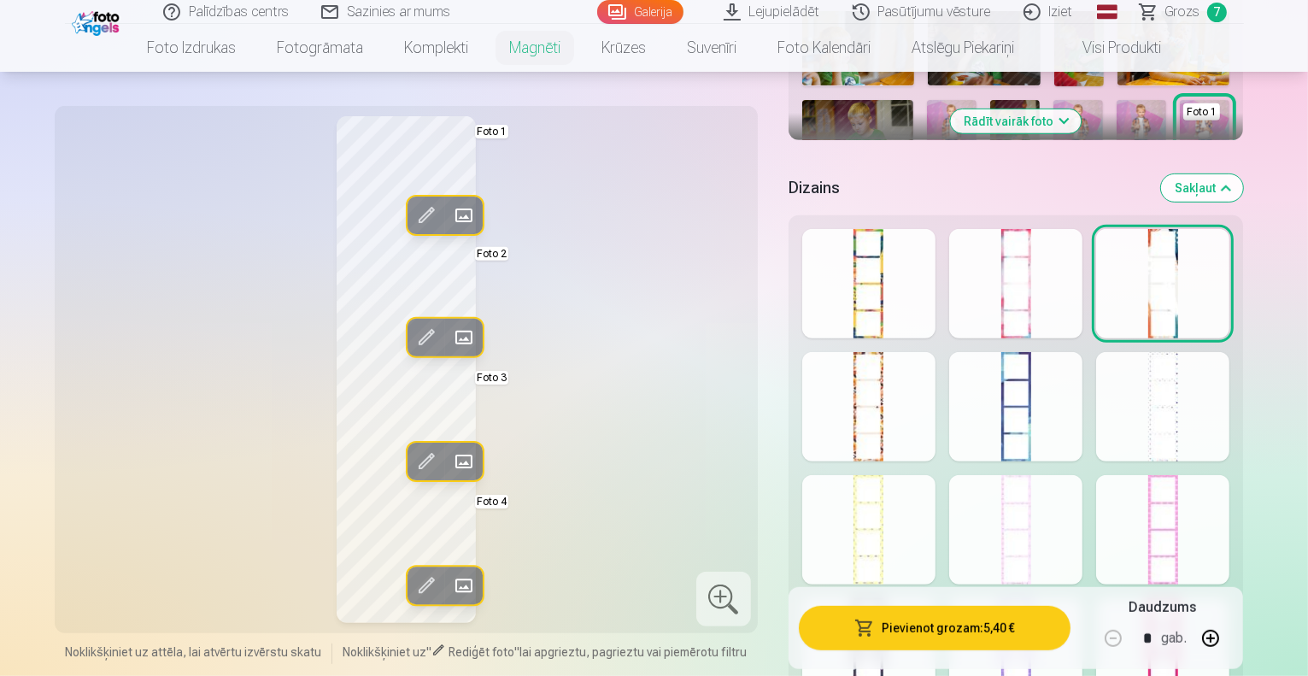
click at [450, 584] on span at bounding box center [463, 586] width 27 height 27
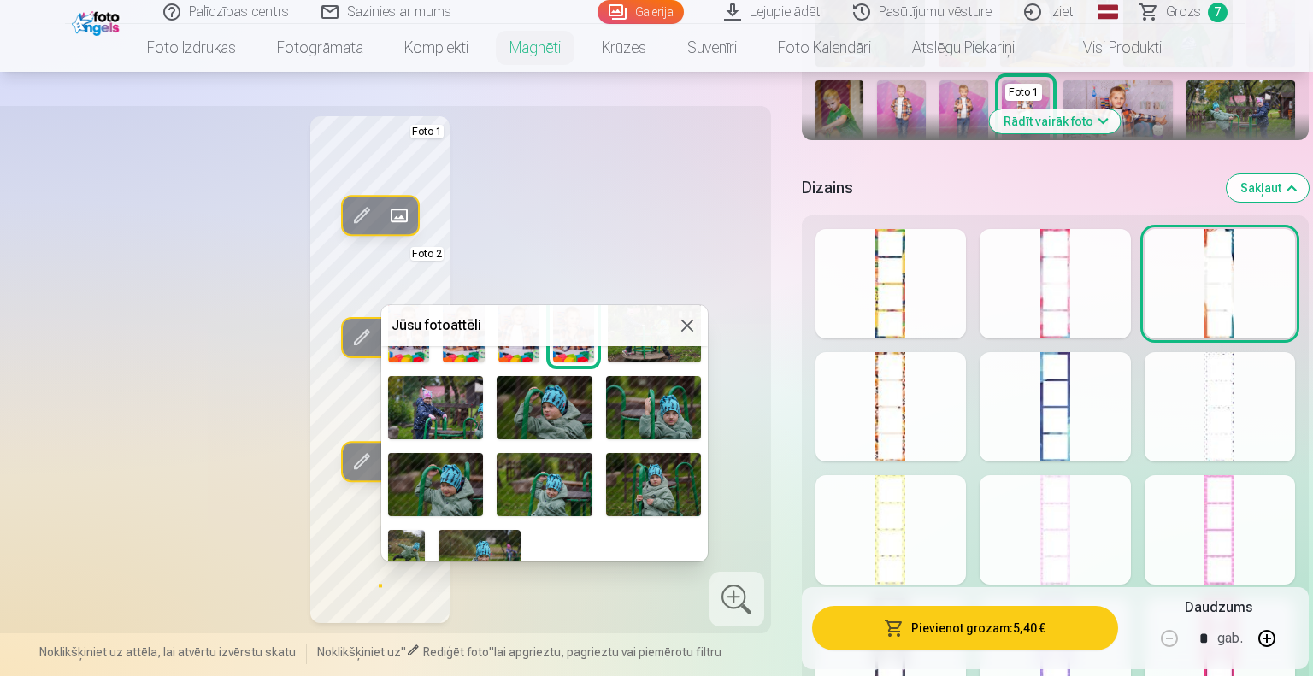
scroll to position [626, 0]
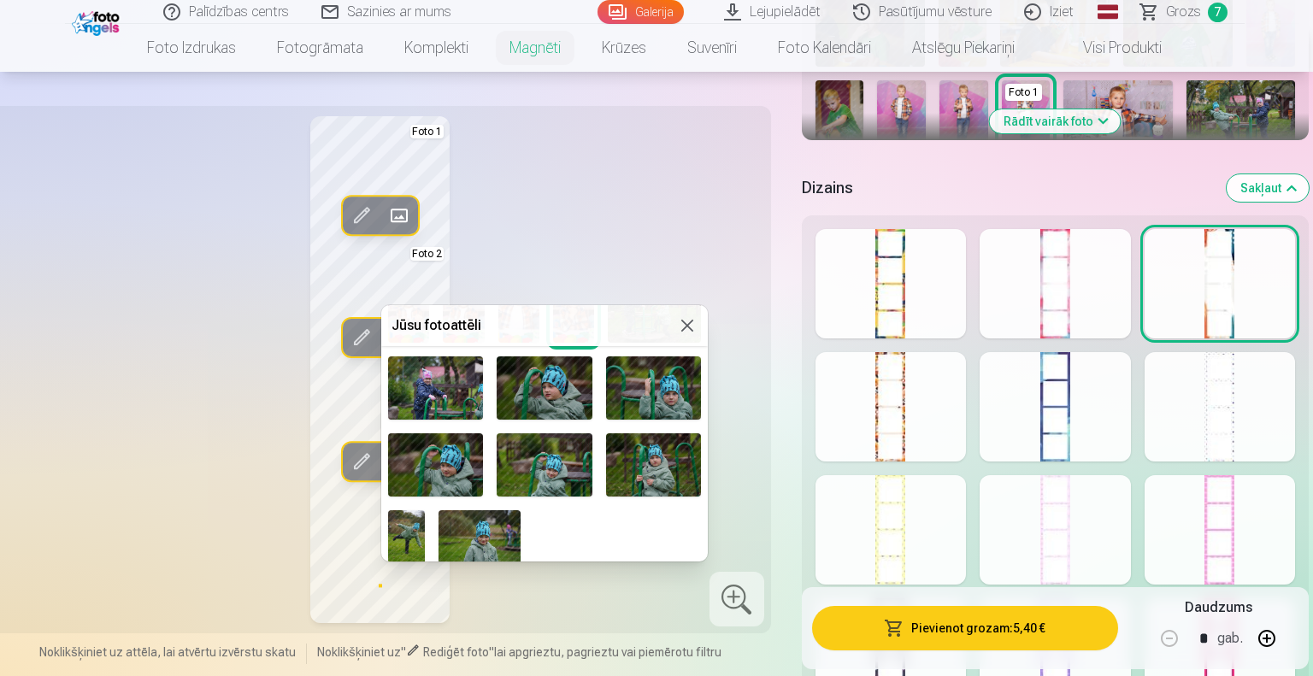
click at [403, 523] on img at bounding box center [406, 537] width 37 height 55
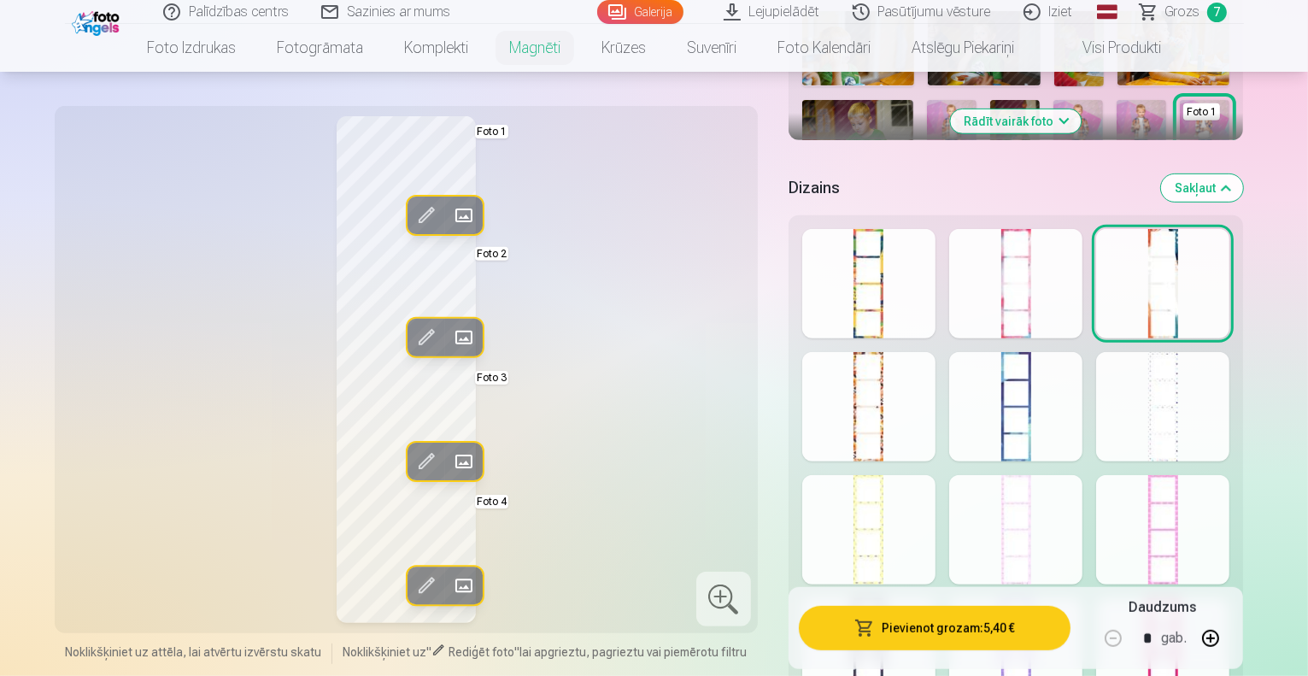
click at [412, 582] on span at bounding box center [425, 586] width 27 height 27
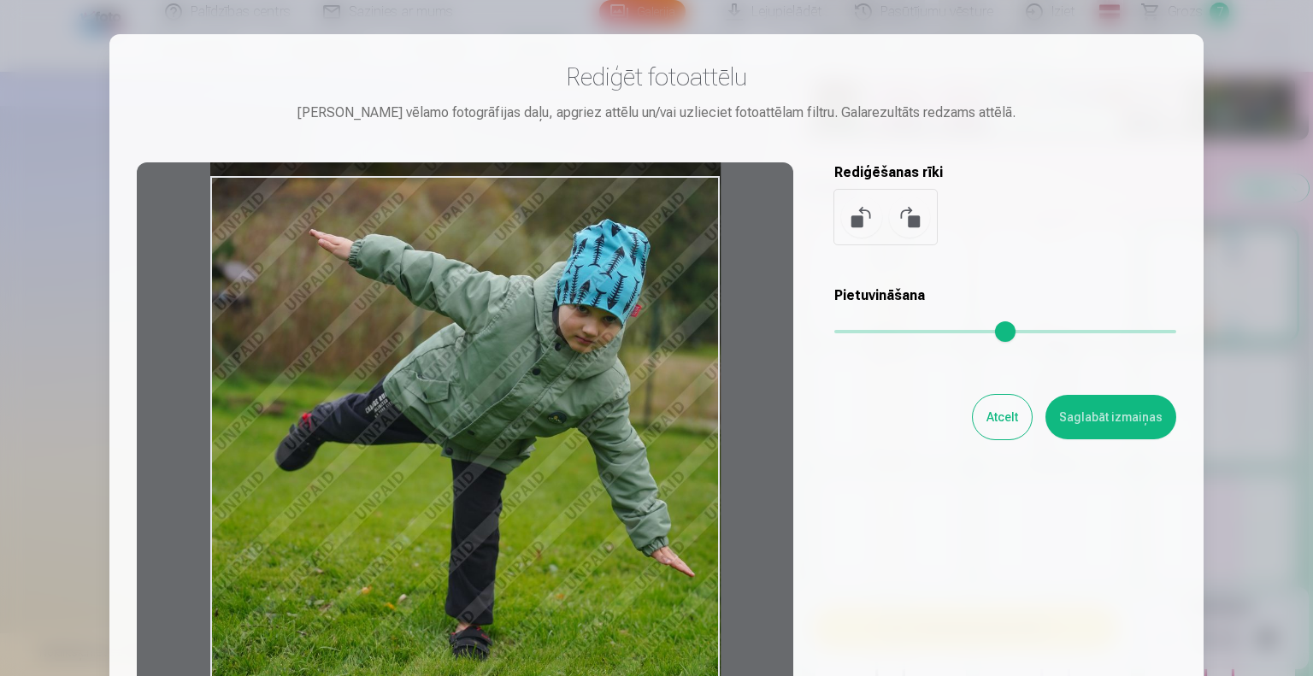
drag, startPoint x: 598, startPoint y: 320, endPoint x: 599, endPoint y: 396, distance: 75.2
click at [599, 396] on div at bounding box center [465, 430] width 656 height 537
click at [1073, 412] on button "Saglabāt izmaiņas" at bounding box center [1110, 417] width 131 height 44
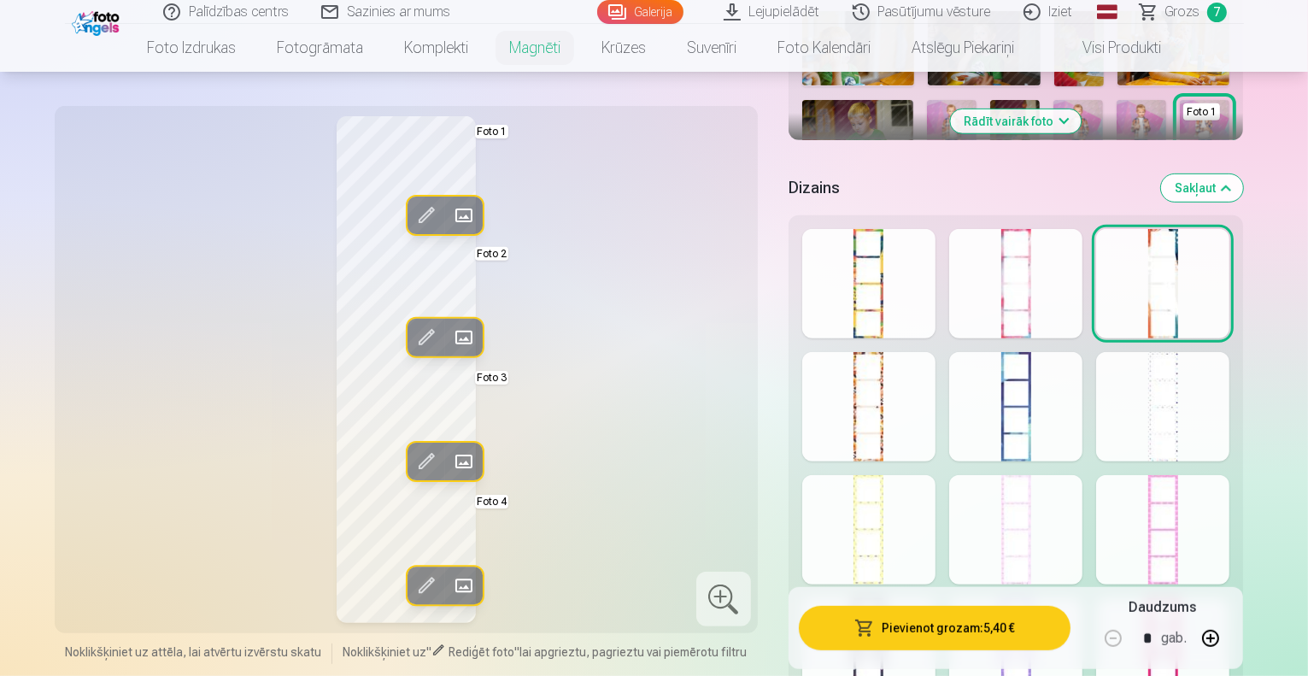
click at [450, 334] on span at bounding box center [463, 337] width 27 height 27
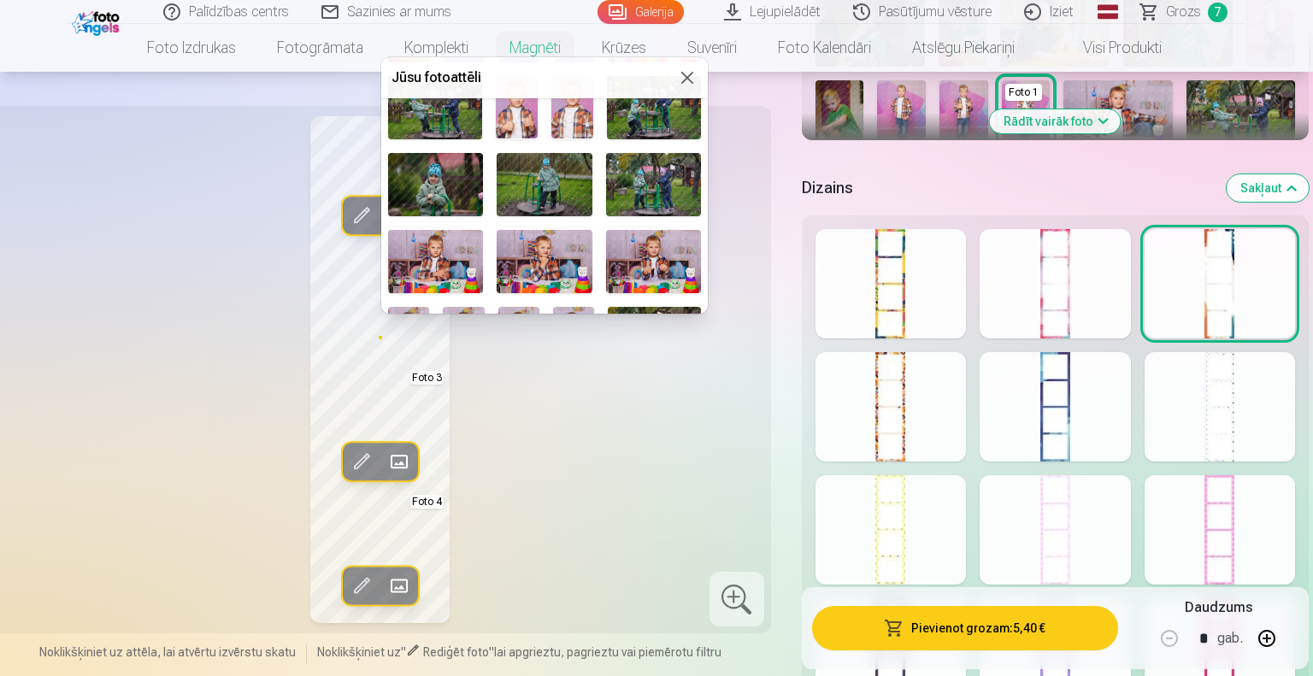
scroll to position [335, 0]
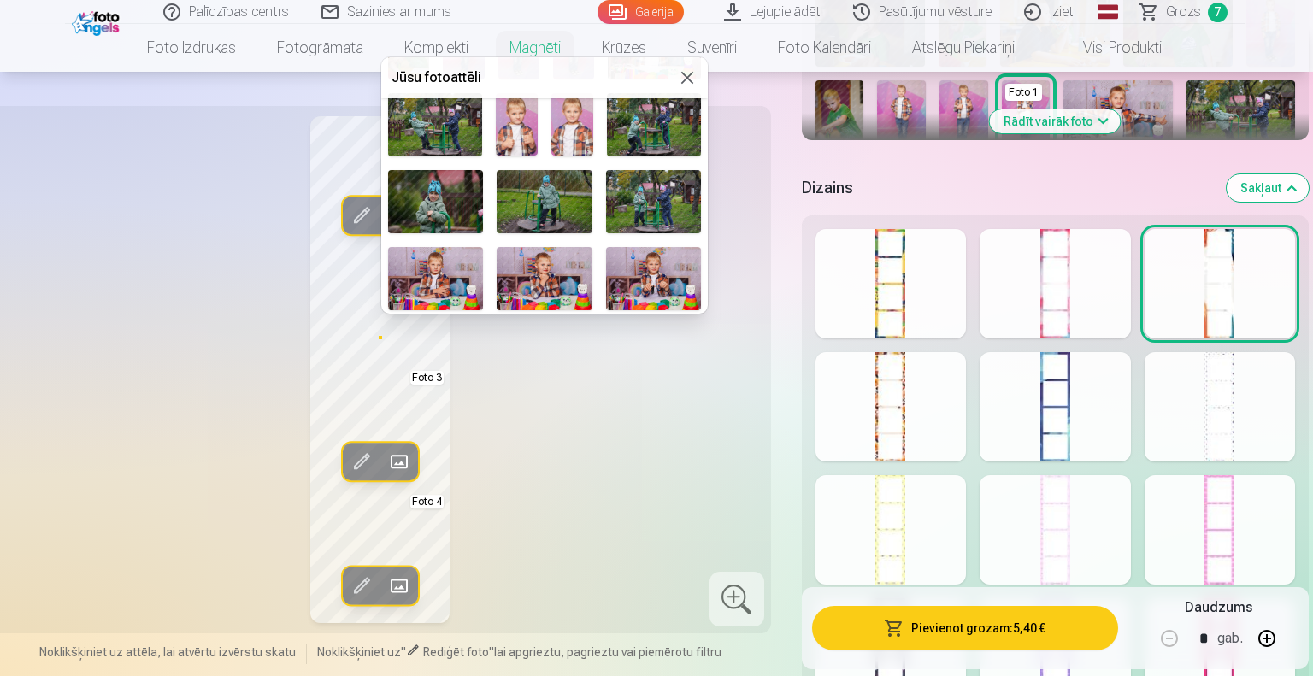
click at [544, 187] on img at bounding box center [544, 201] width 95 height 63
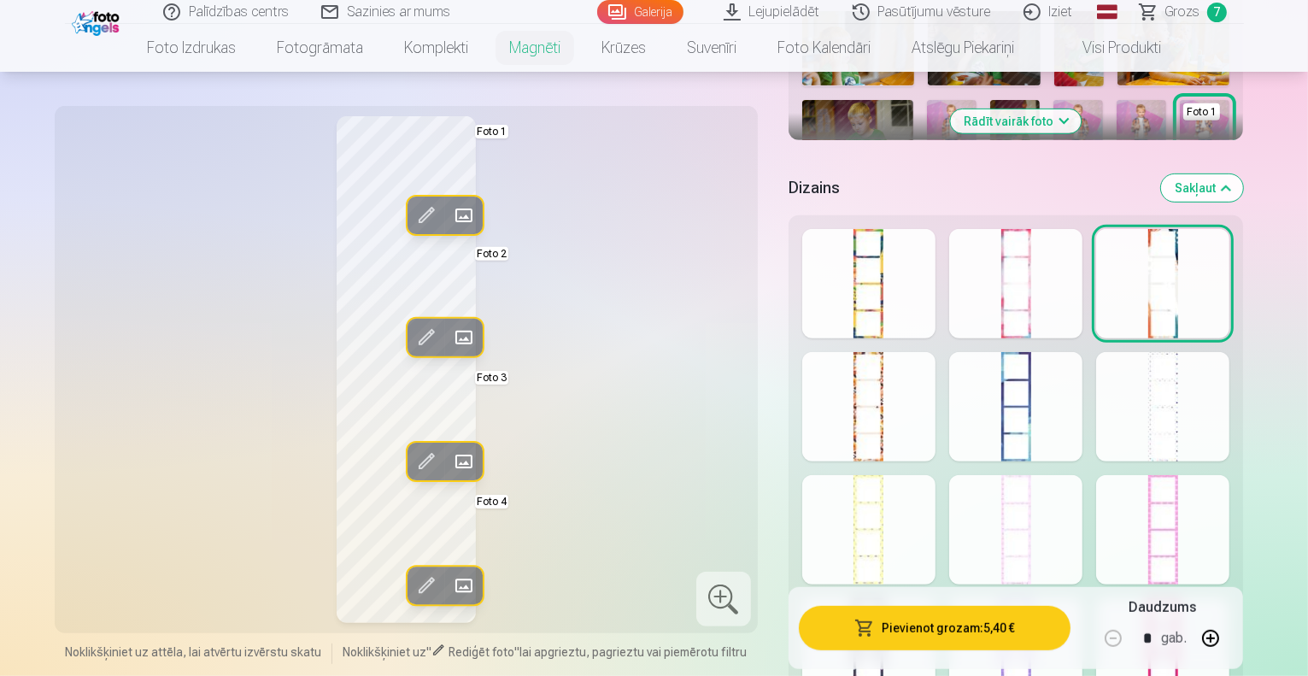
click at [513, 335] on div "Rediģēt foto Aizstāt Foto 1 Rediģēt foto Aizstāt Foto 2 Rediģēt foto Aizstāt Fo…" at bounding box center [406, 369] width 683 height 507
click at [988, 624] on button "Pievienot grozam : 5,40 €" at bounding box center [935, 628] width 273 height 44
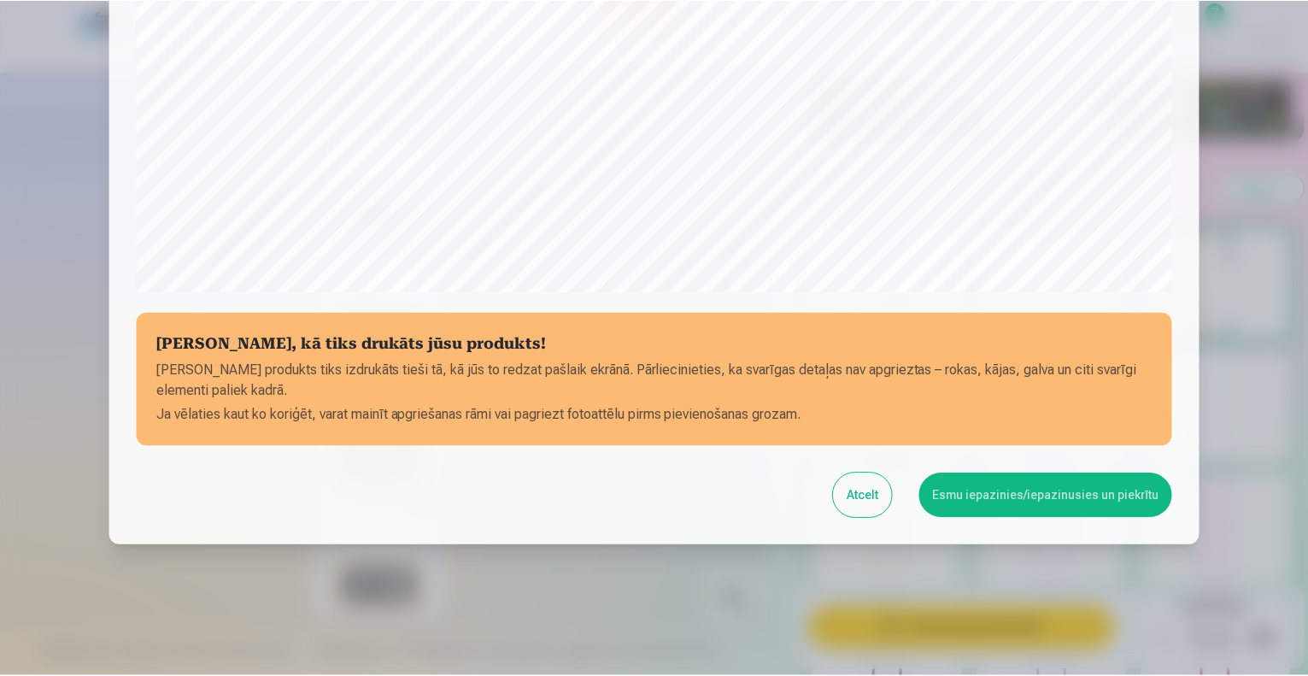
scroll to position [554, 0]
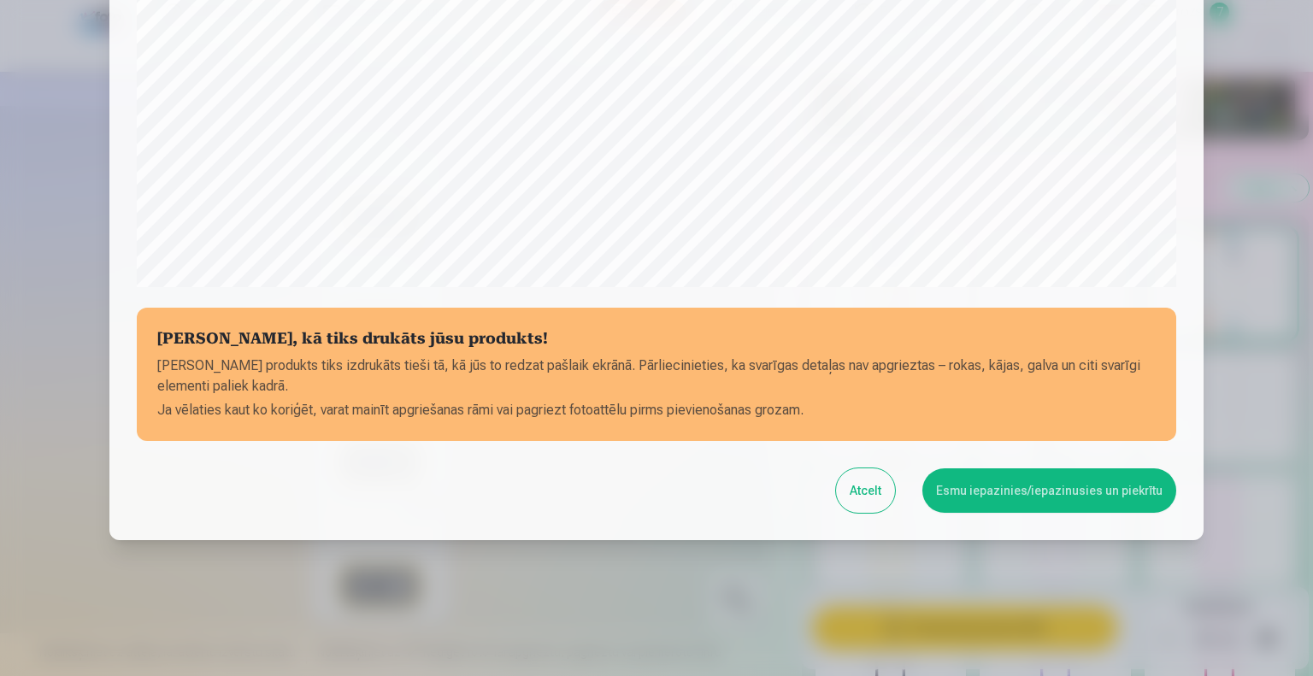
click at [1029, 481] on button "Esmu iepazinies/iepazinusies un piekrītu" at bounding box center [1049, 490] width 254 height 44
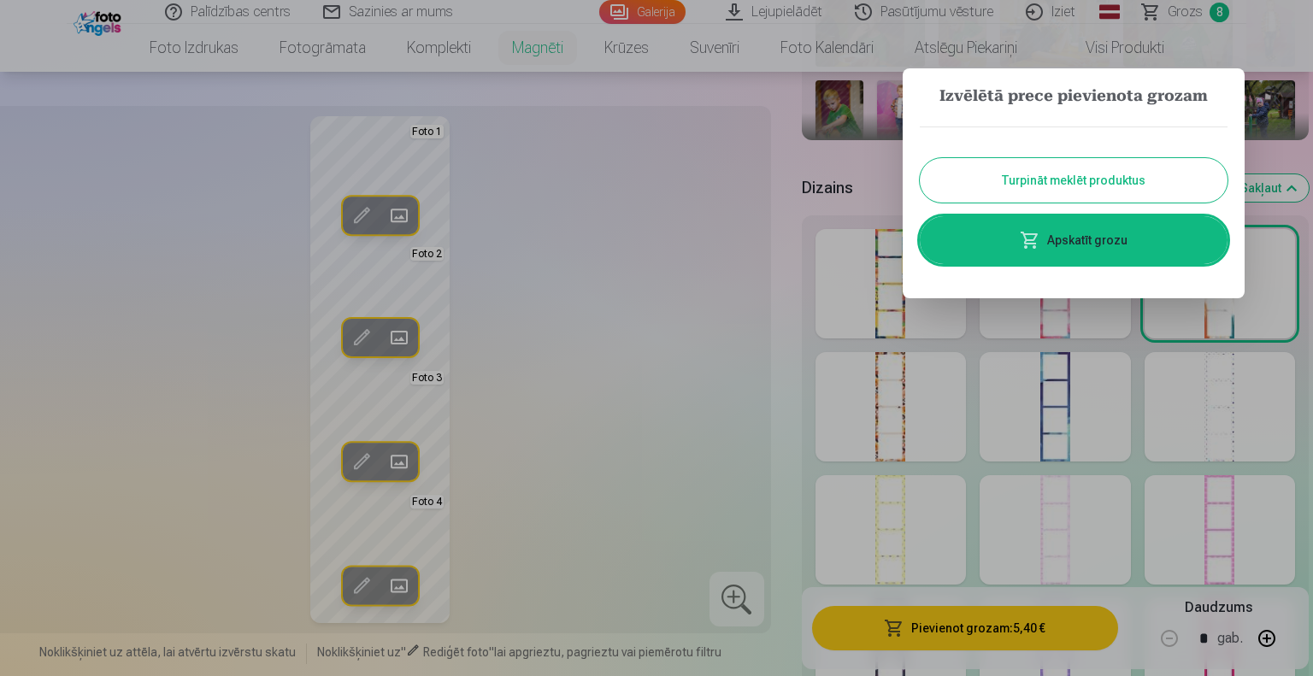
click at [1056, 178] on button "Turpināt meklēt produktus" at bounding box center [1074, 180] width 308 height 44
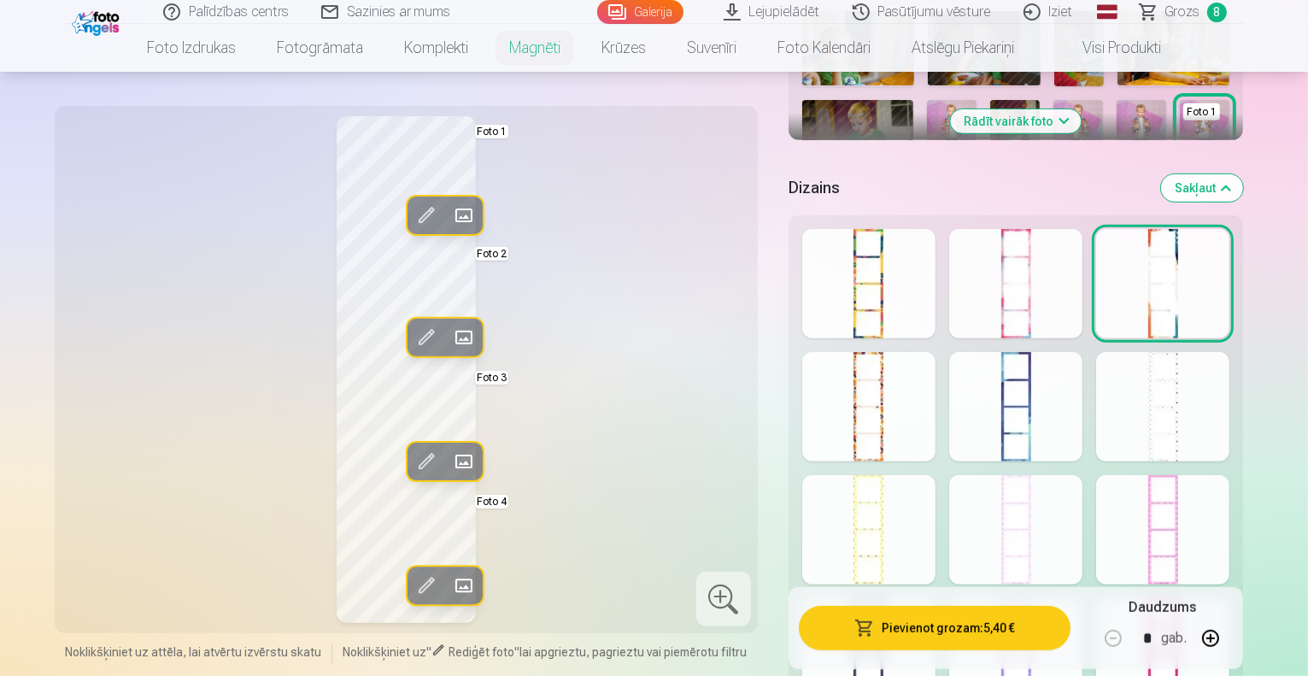
scroll to position [0, 0]
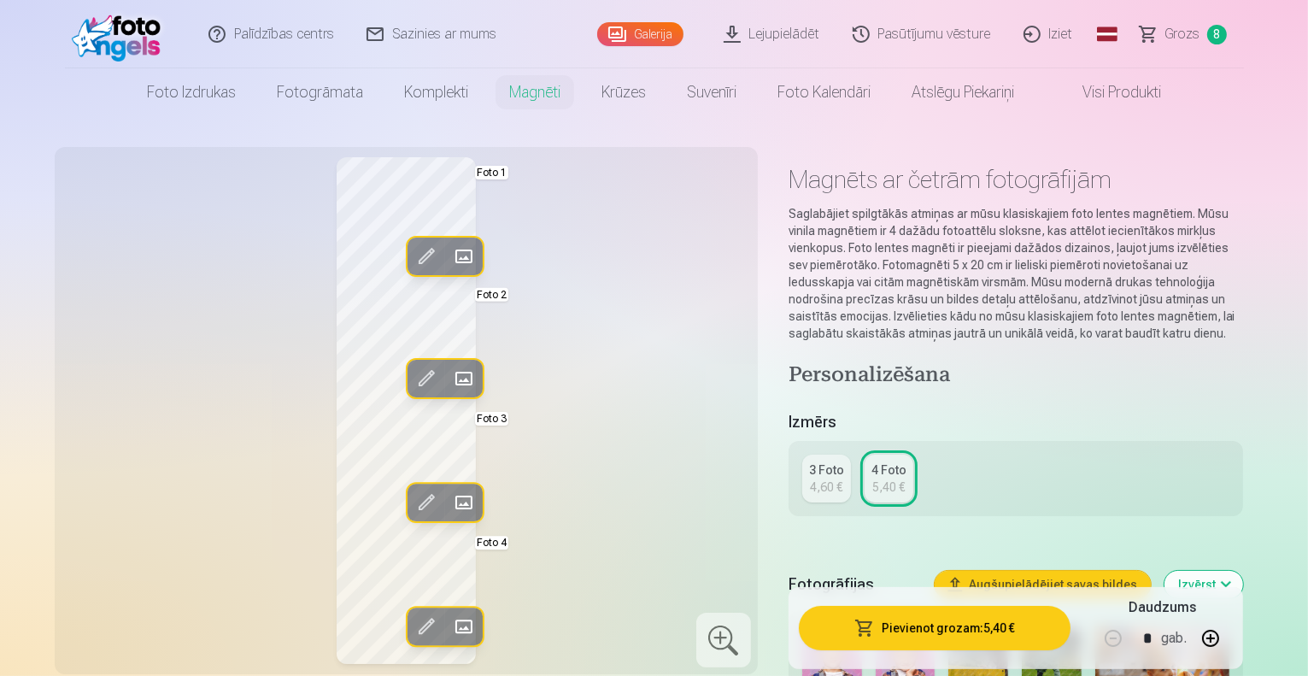
click at [1183, 31] on span "Grozs" at bounding box center [1183, 34] width 35 height 21
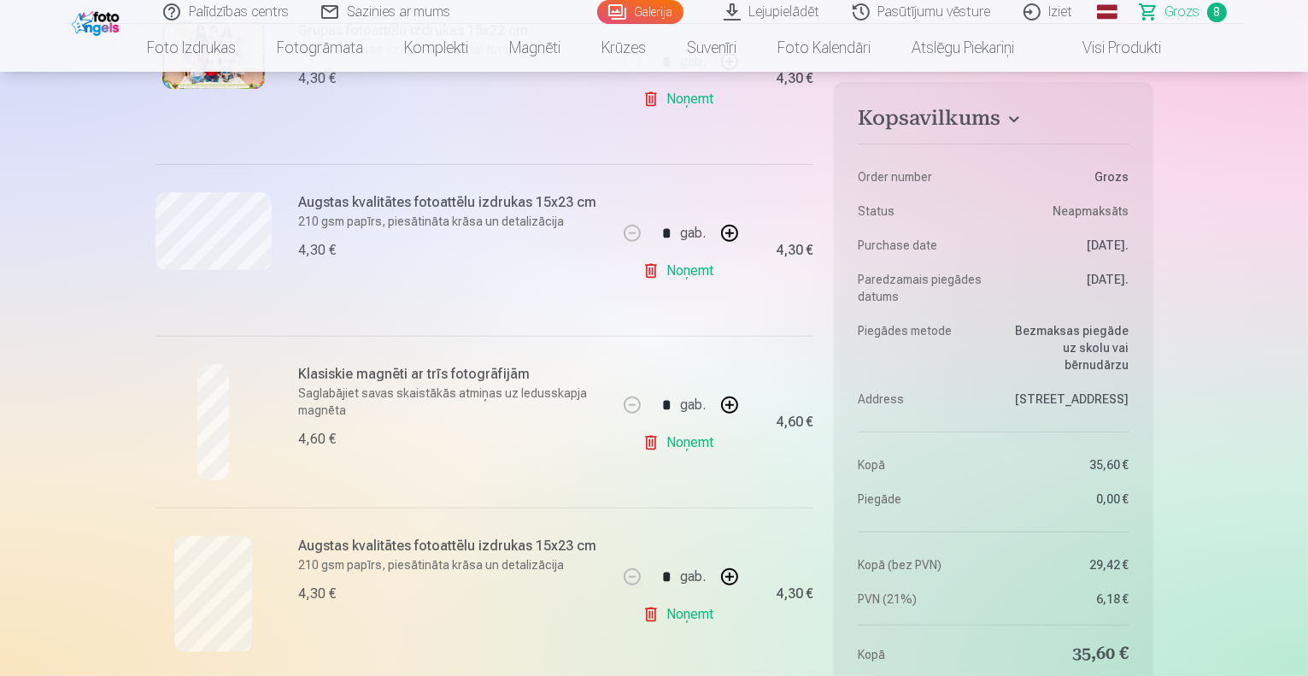
scroll to position [616, 0]
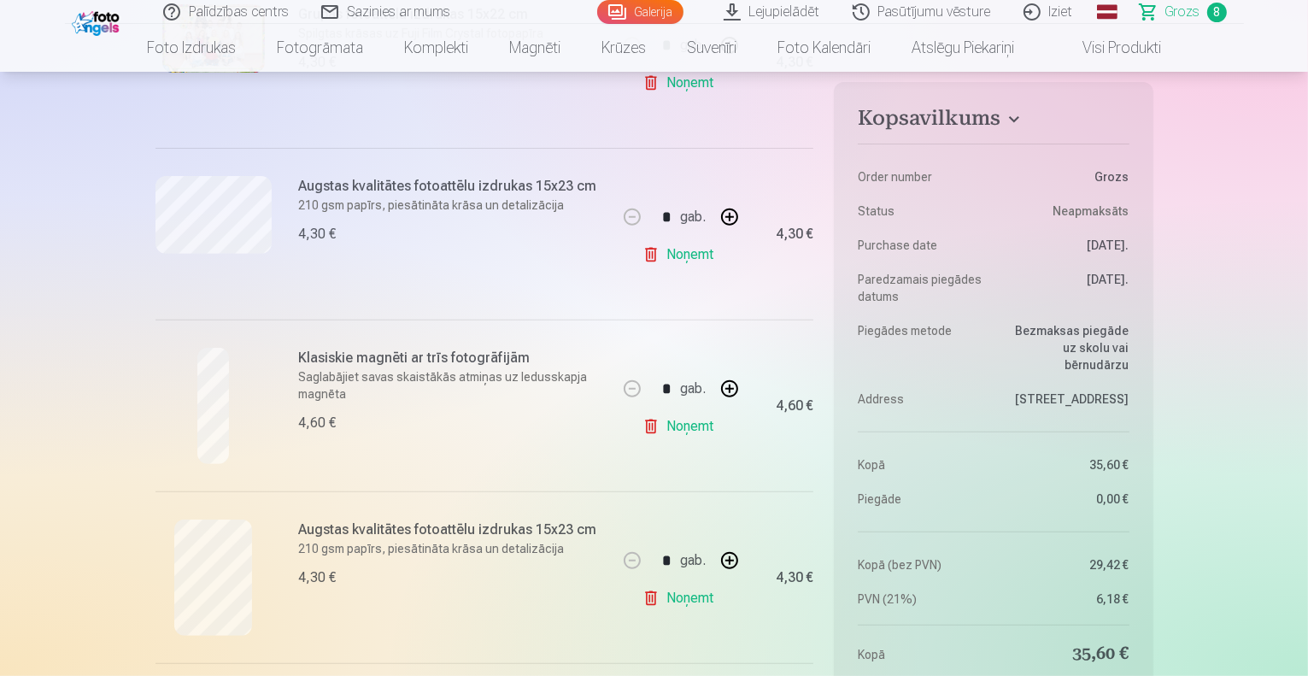
click at [680, 426] on link "Noņemt" at bounding box center [682, 426] width 78 height 34
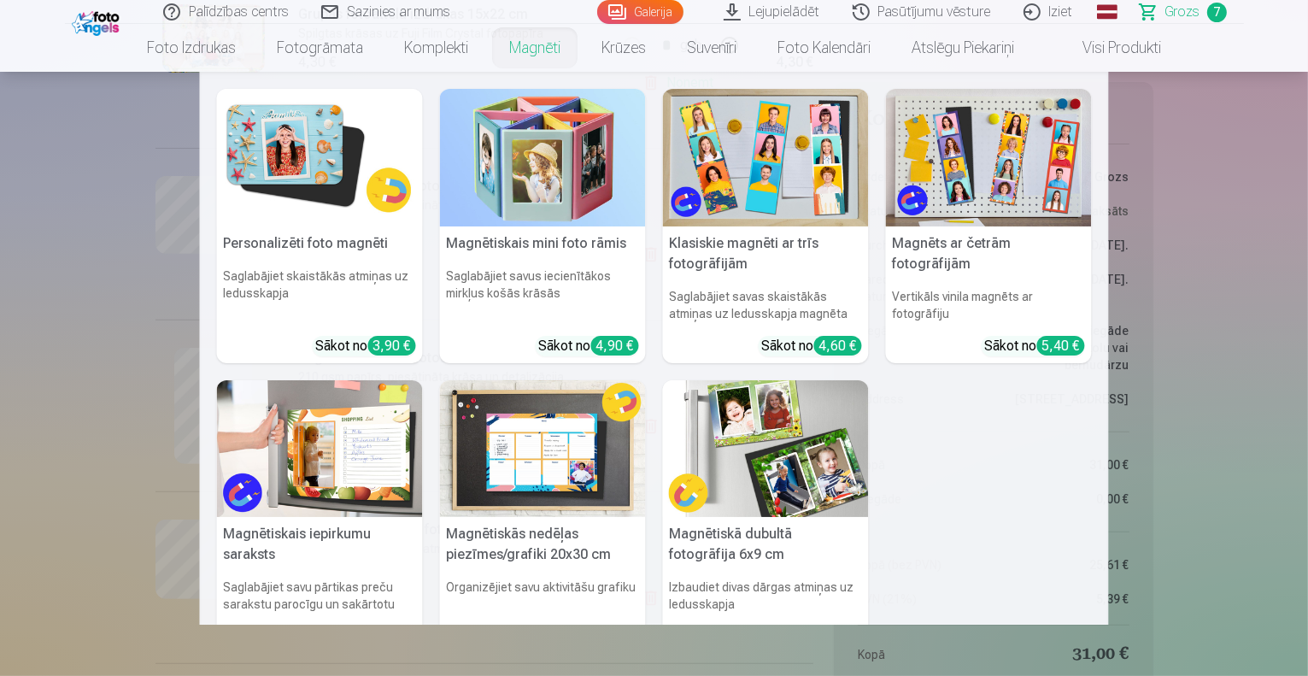
click at [963, 150] on img at bounding box center [989, 158] width 206 height 138
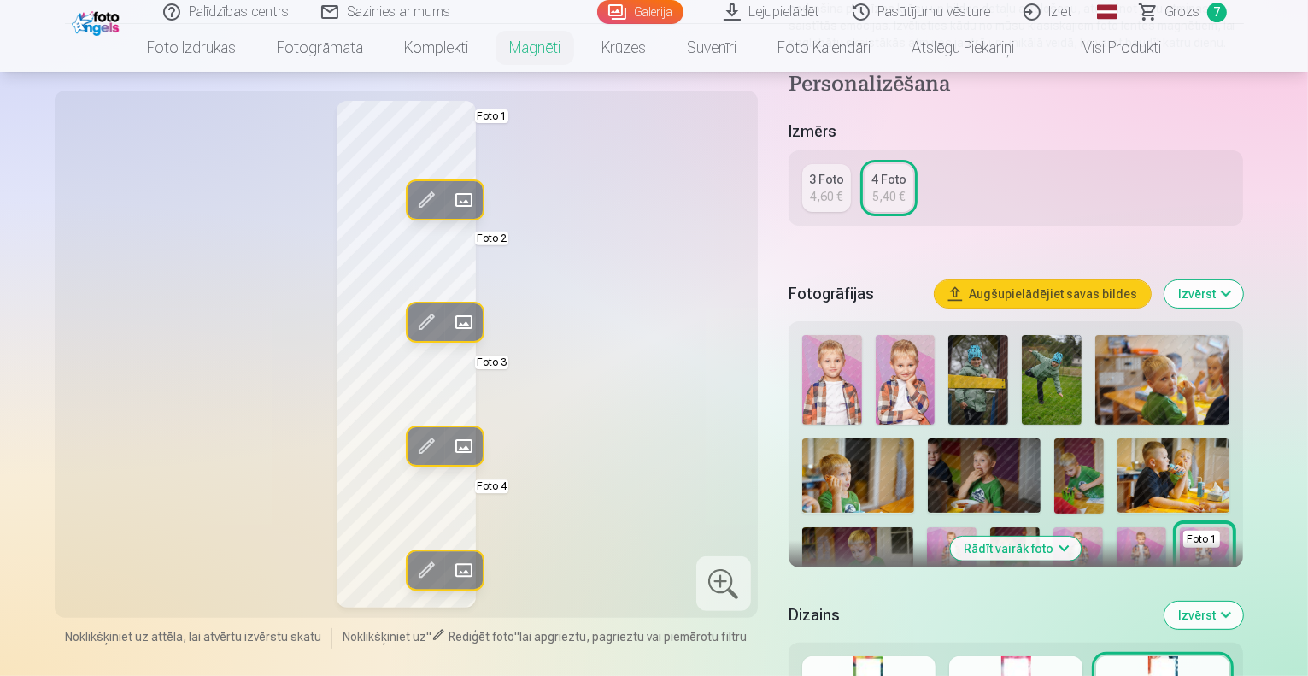
scroll to position [313, 0]
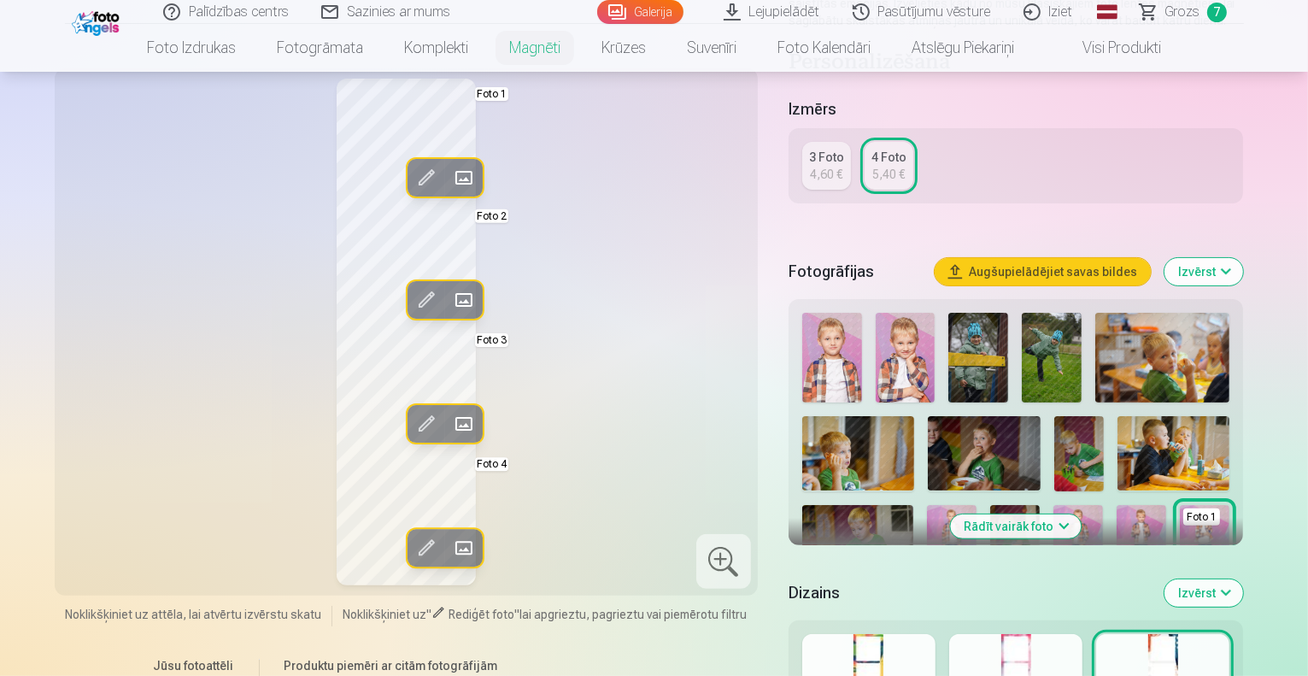
click at [892, 653] on div at bounding box center [868, 688] width 133 height 109
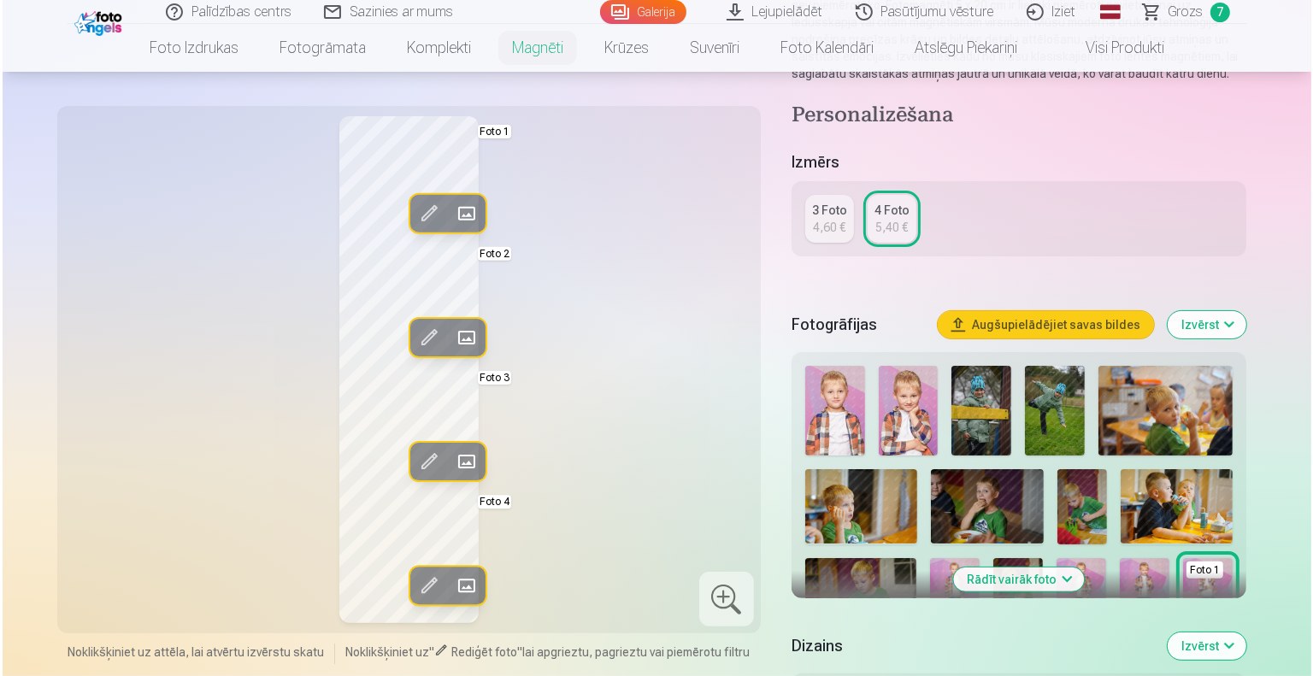
scroll to position [275, 0]
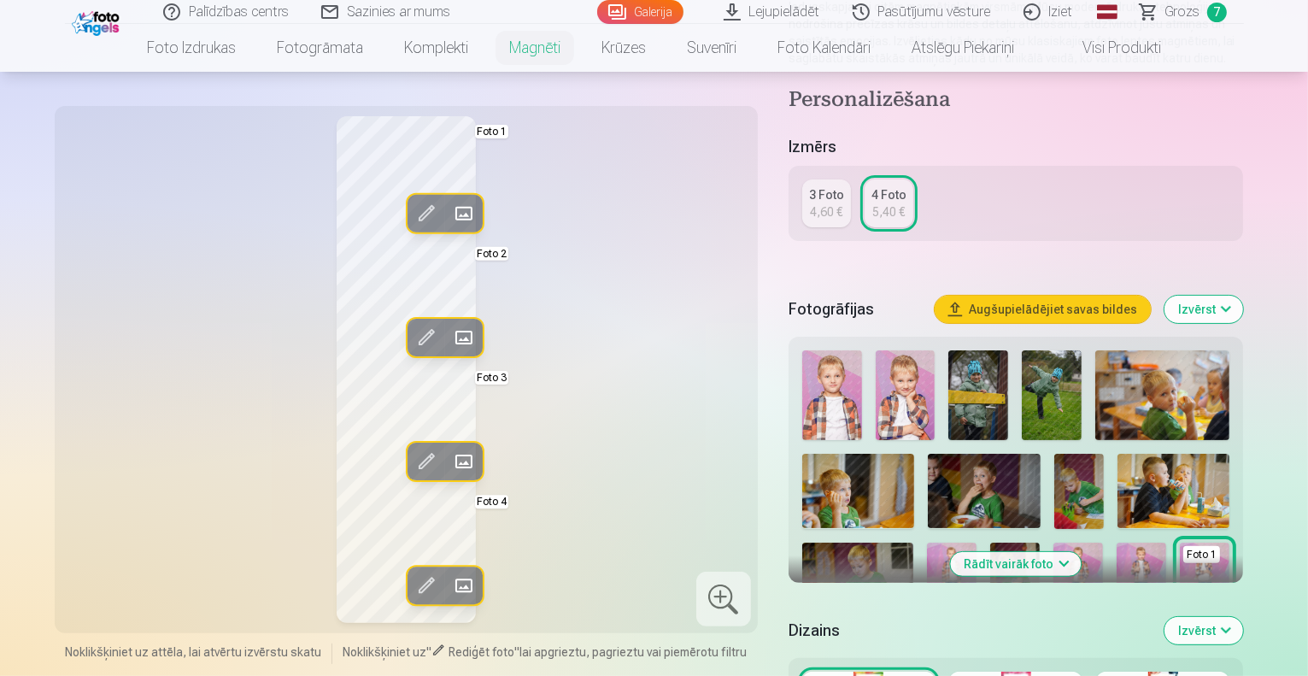
click at [450, 218] on span at bounding box center [463, 213] width 27 height 27
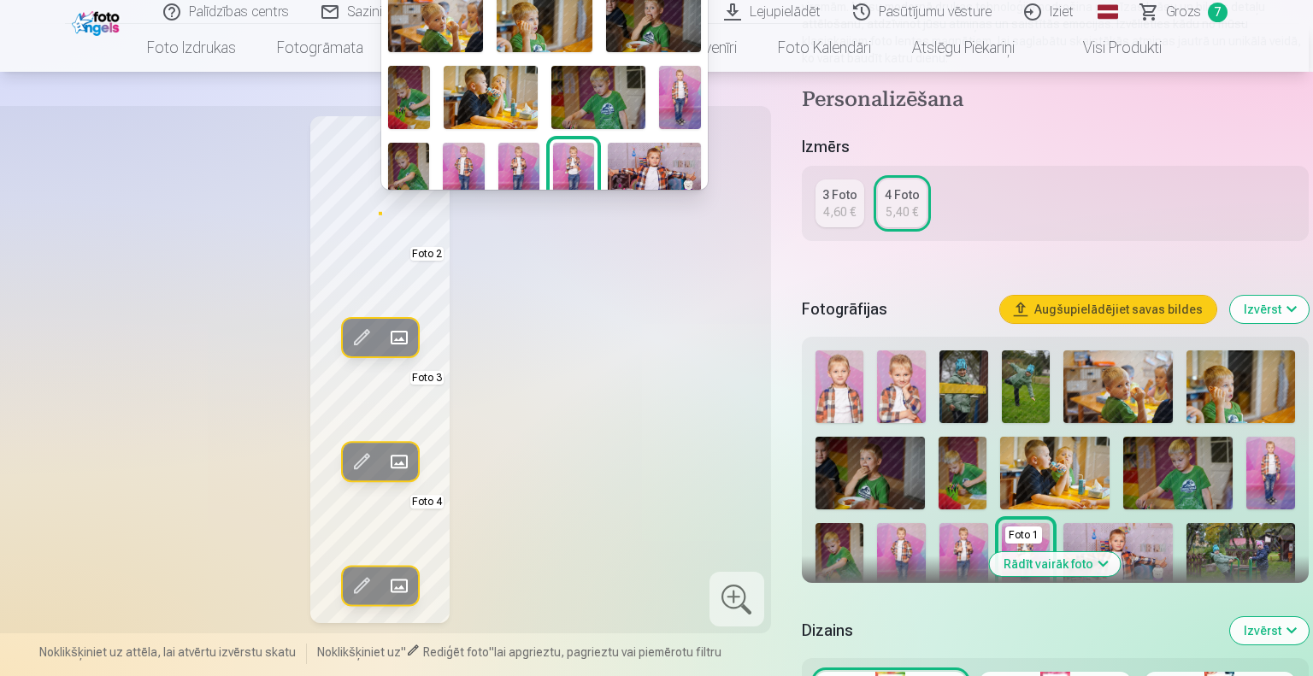
scroll to position [92, 0]
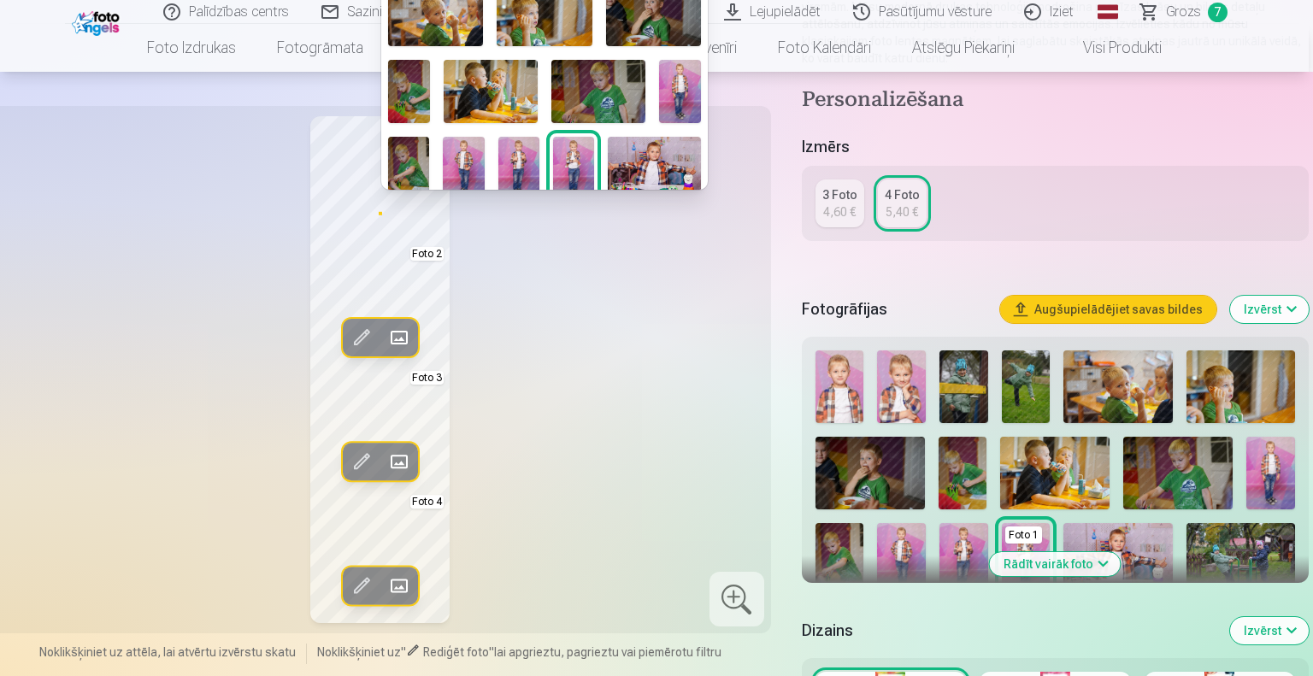
click at [407, 160] on img at bounding box center [408, 168] width 41 height 62
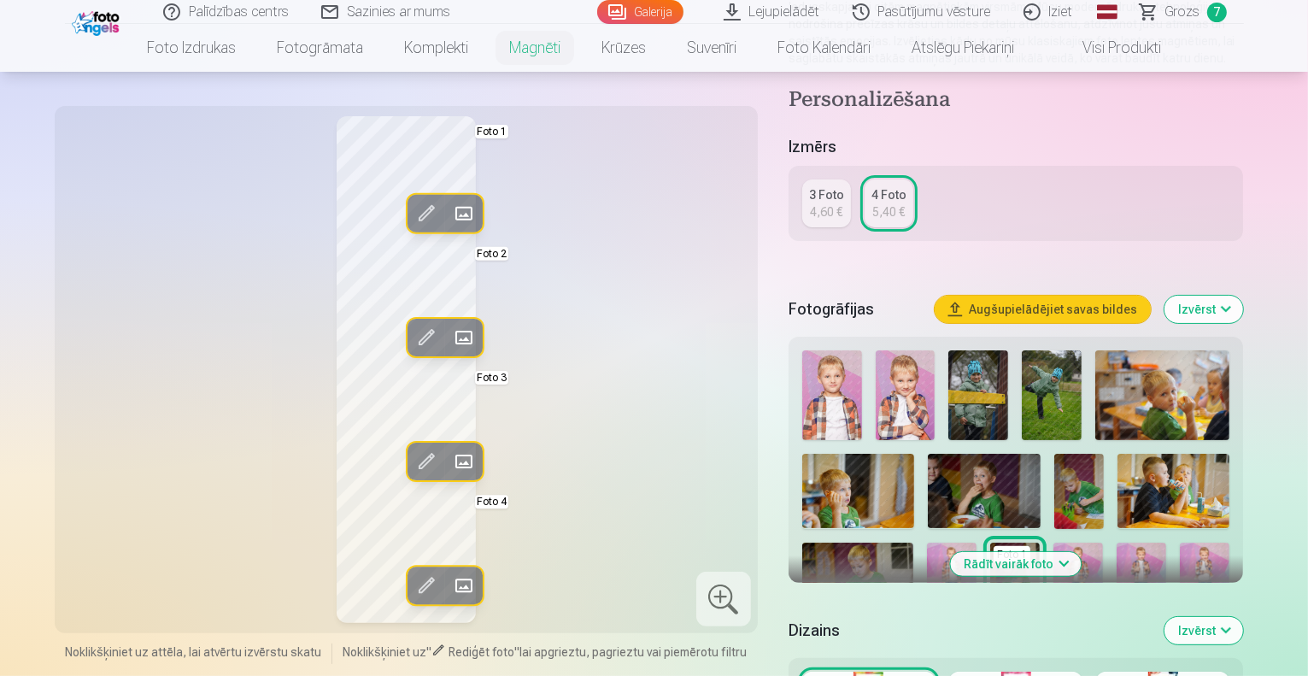
click at [412, 205] on span at bounding box center [425, 213] width 27 height 27
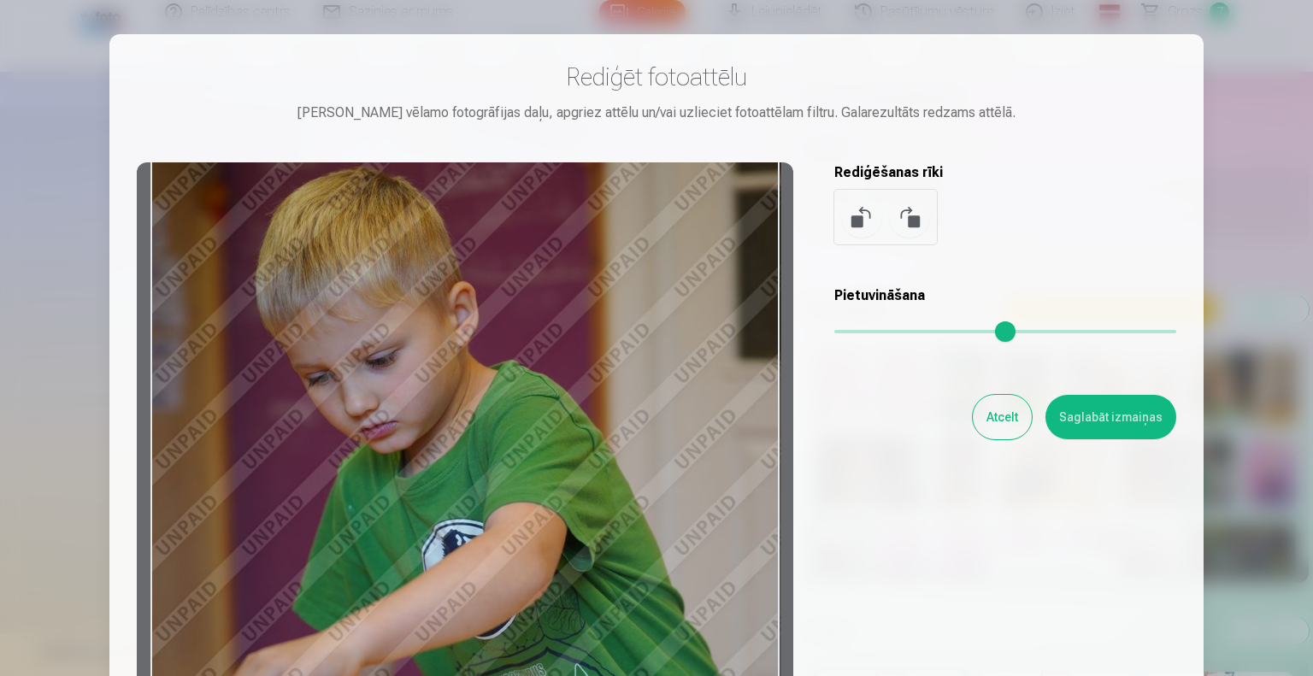
drag, startPoint x: 407, startPoint y: 273, endPoint x: 403, endPoint y: 336, distance: 63.3
click at [403, 336] on div at bounding box center [465, 430] width 656 height 537
click at [1131, 416] on button "Saglabāt izmaiņas" at bounding box center [1110, 417] width 131 height 44
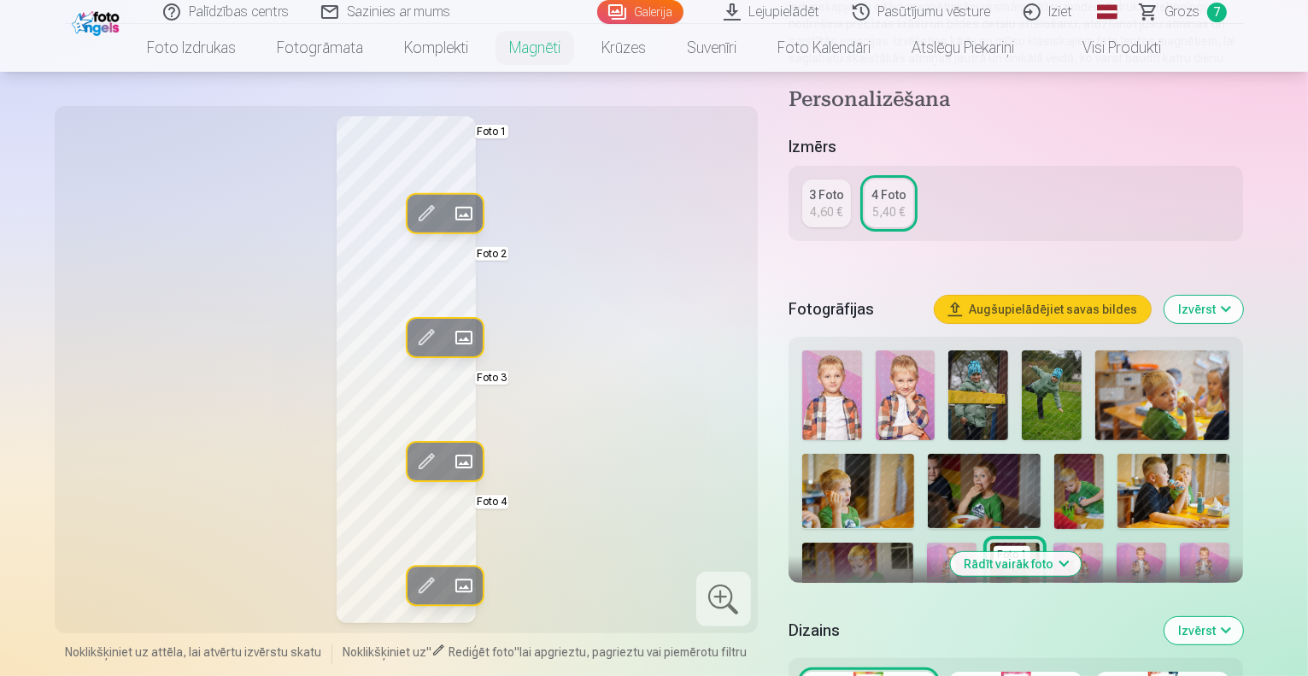
click at [450, 337] on span at bounding box center [463, 337] width 27 height 27
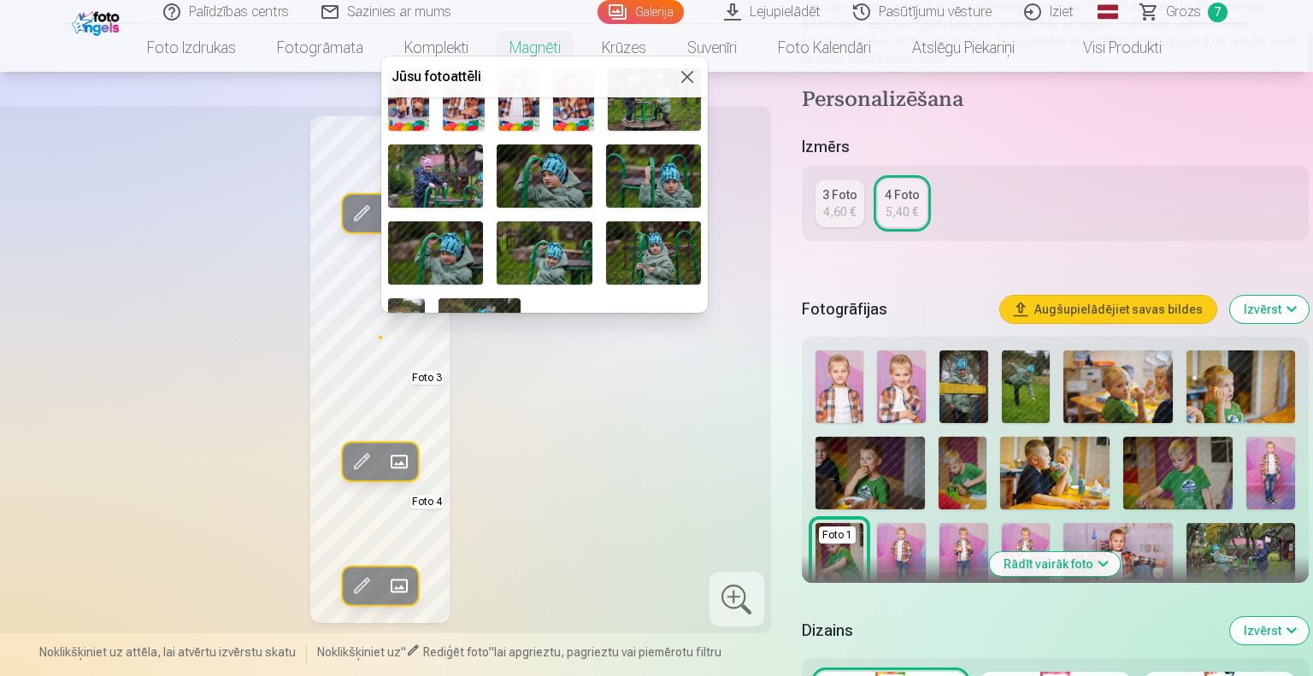
scroll to position [604, 0]
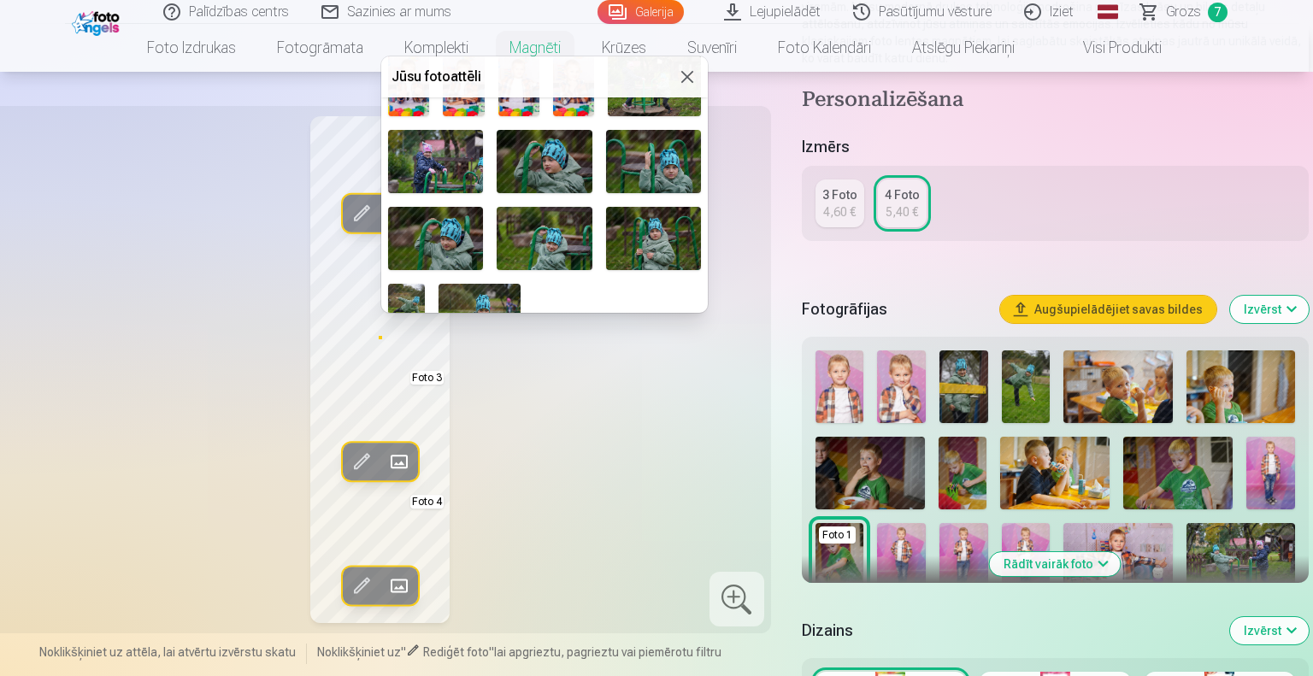
click at [513, 237] on img at bounding box center [544, 238] width 95 height 63
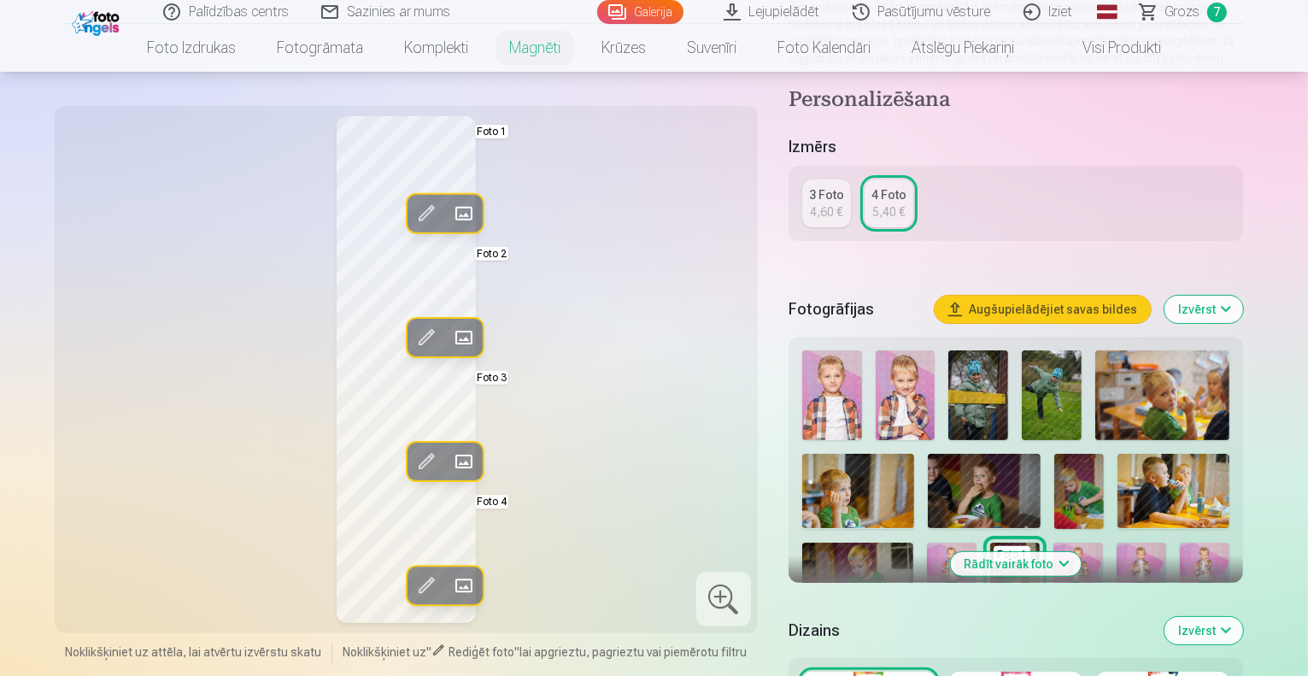
click at [450, 461] on span at bounding box center [463, 461] width 27 height 27
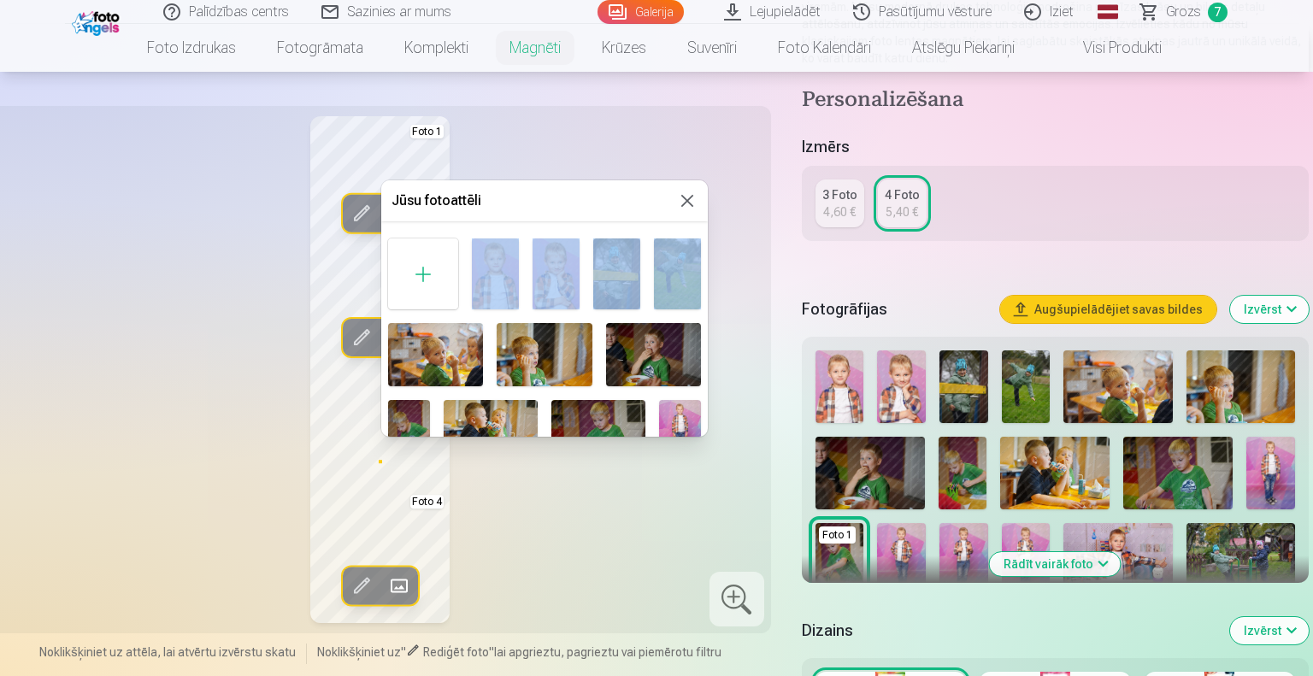
drag, startPoint x: 702, startPoint y: 226, endPoint x: 705, endPoint y: 247, distance: 21.6
click at [705, 247] on div "Jūsu fotoattēli Foto 3" at bounding box center [544, 308] width 326 height 256
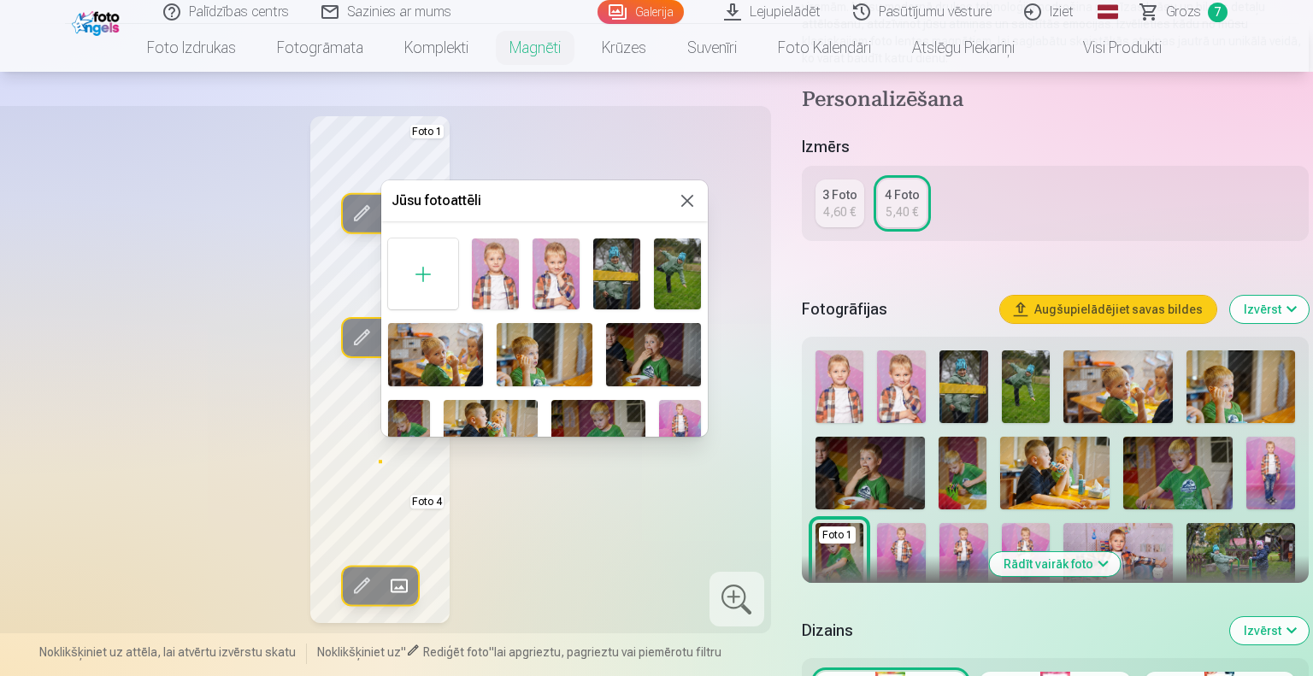
click at [736, 232] on div at bounding box center [656, 338] width 1313 height 676
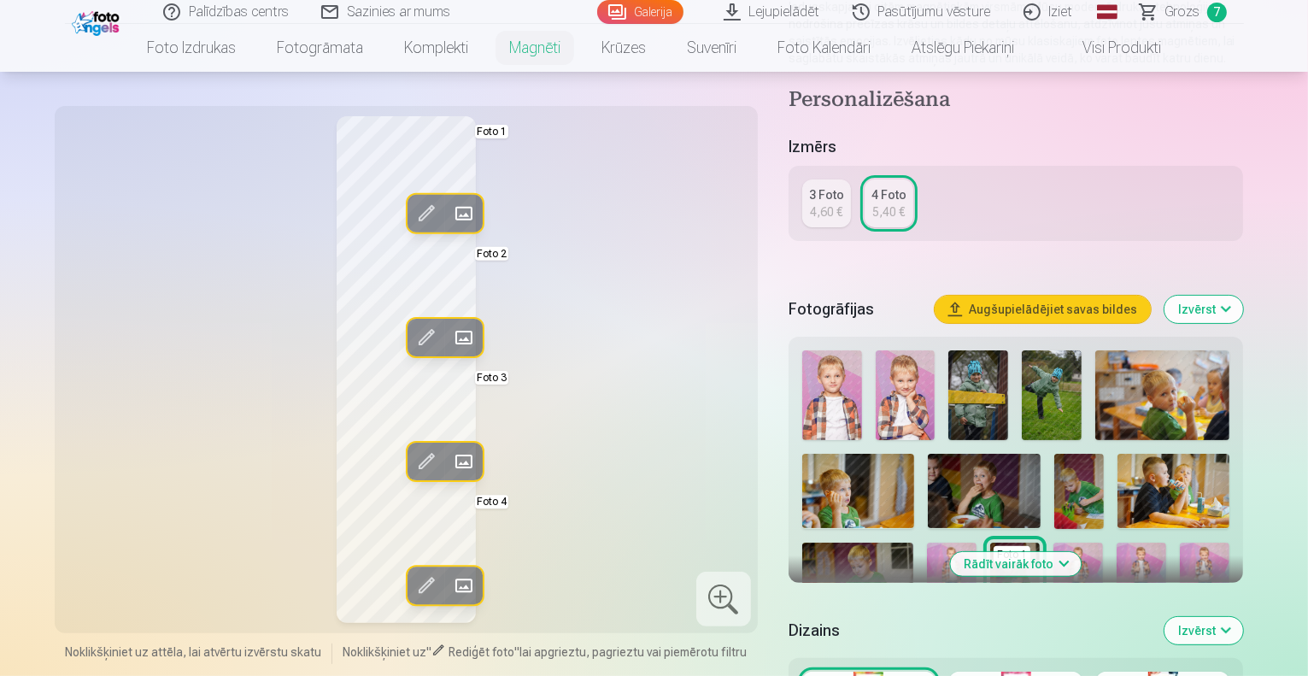
click at [450, 461] on span at bounding box center [463, 461] width 27 height 27
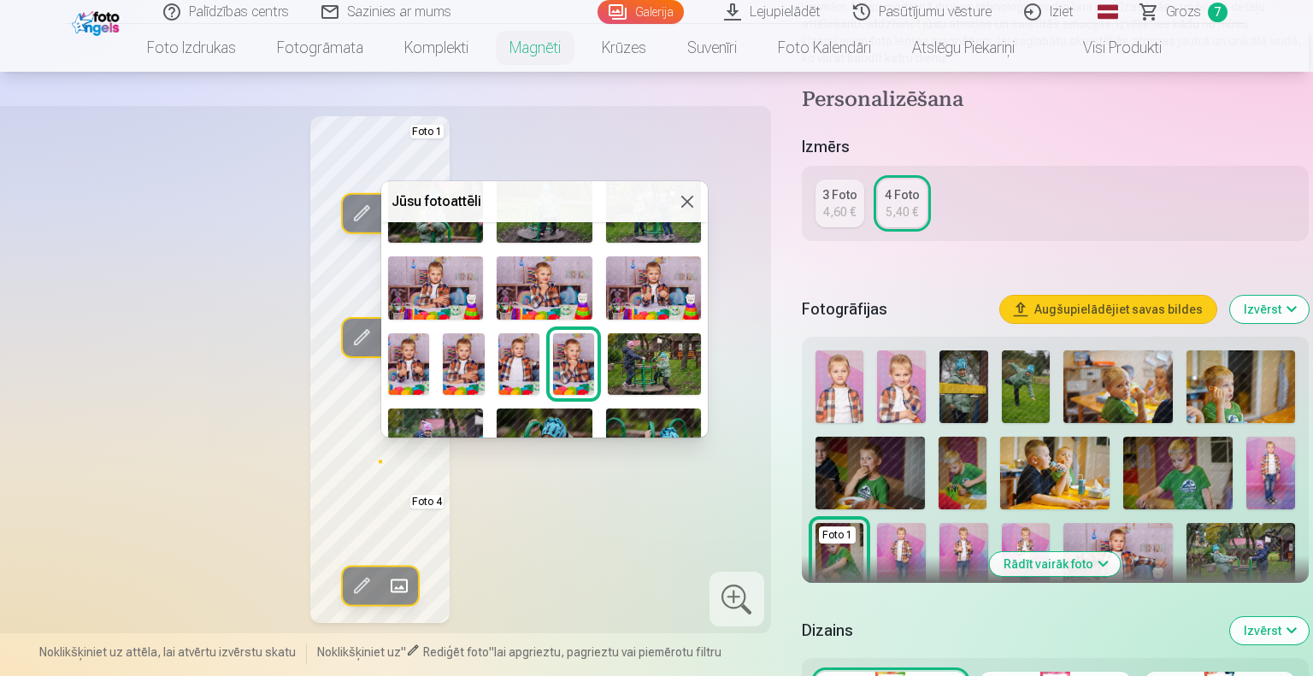
scroll to position [438, 0]
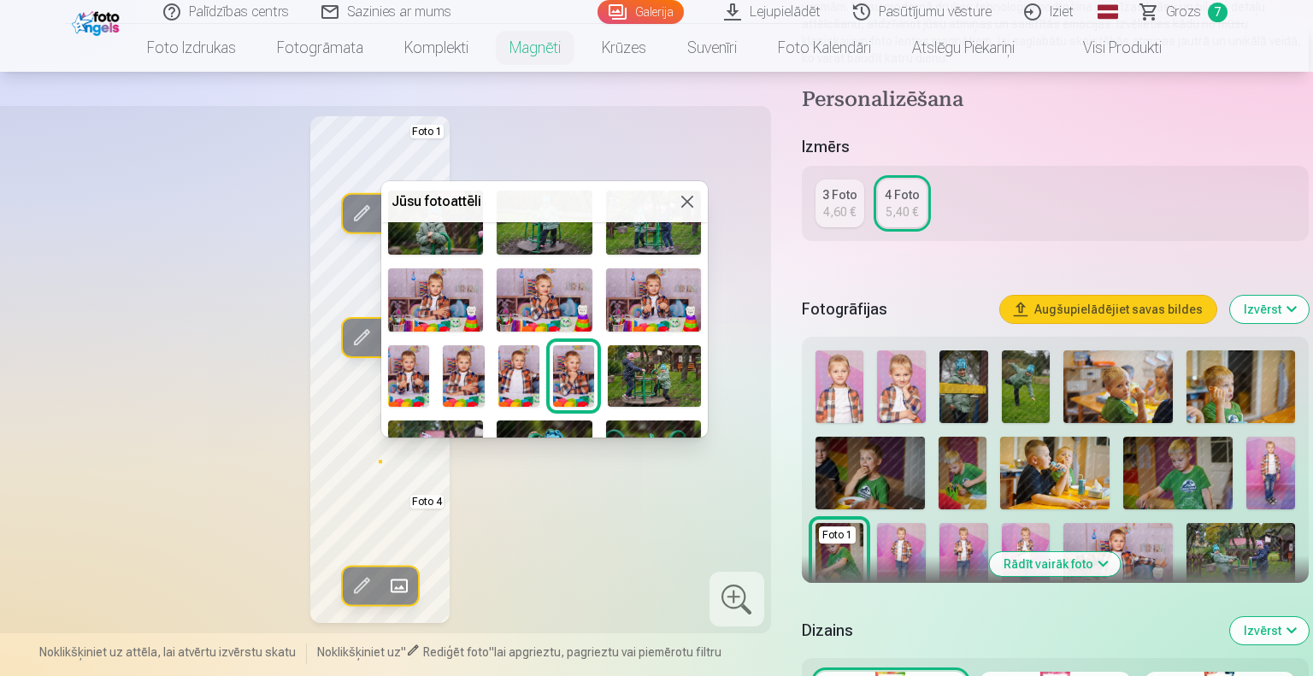
click at [573, 365] on img at bounding box center [573, 376] width 41 height 62
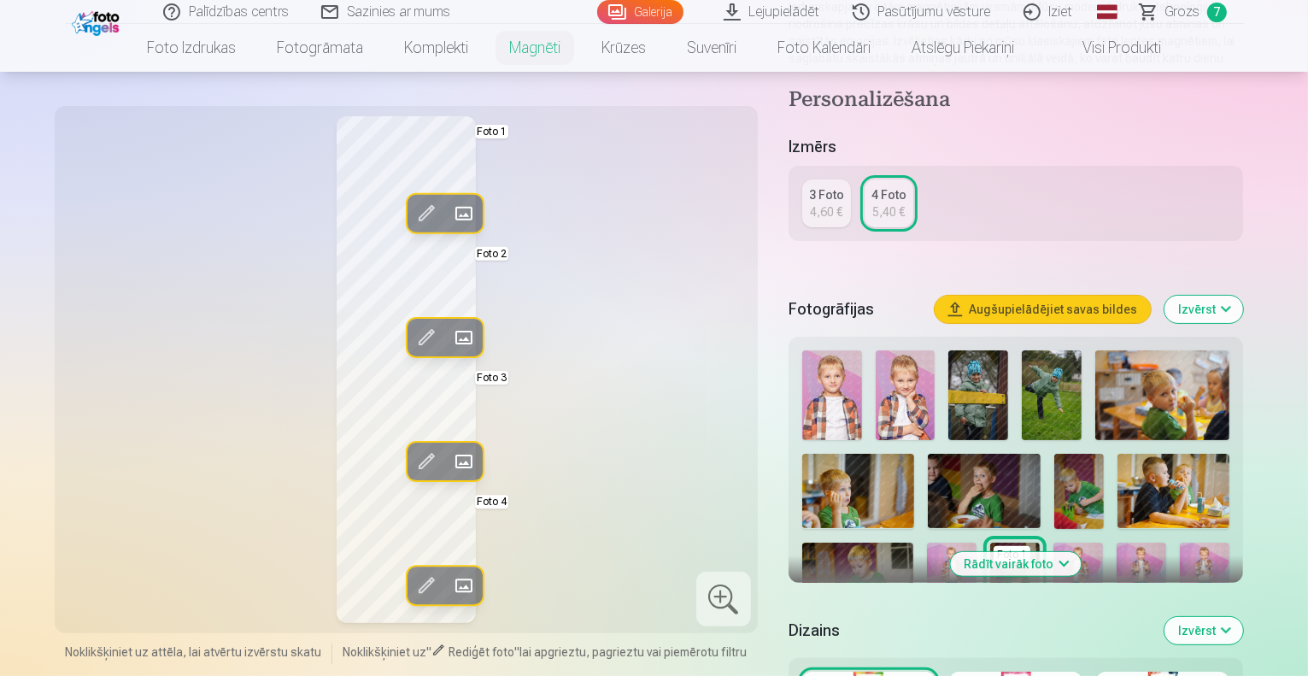
click at [450, 589] on span at bounding box center [463, 585] width 27 height 27
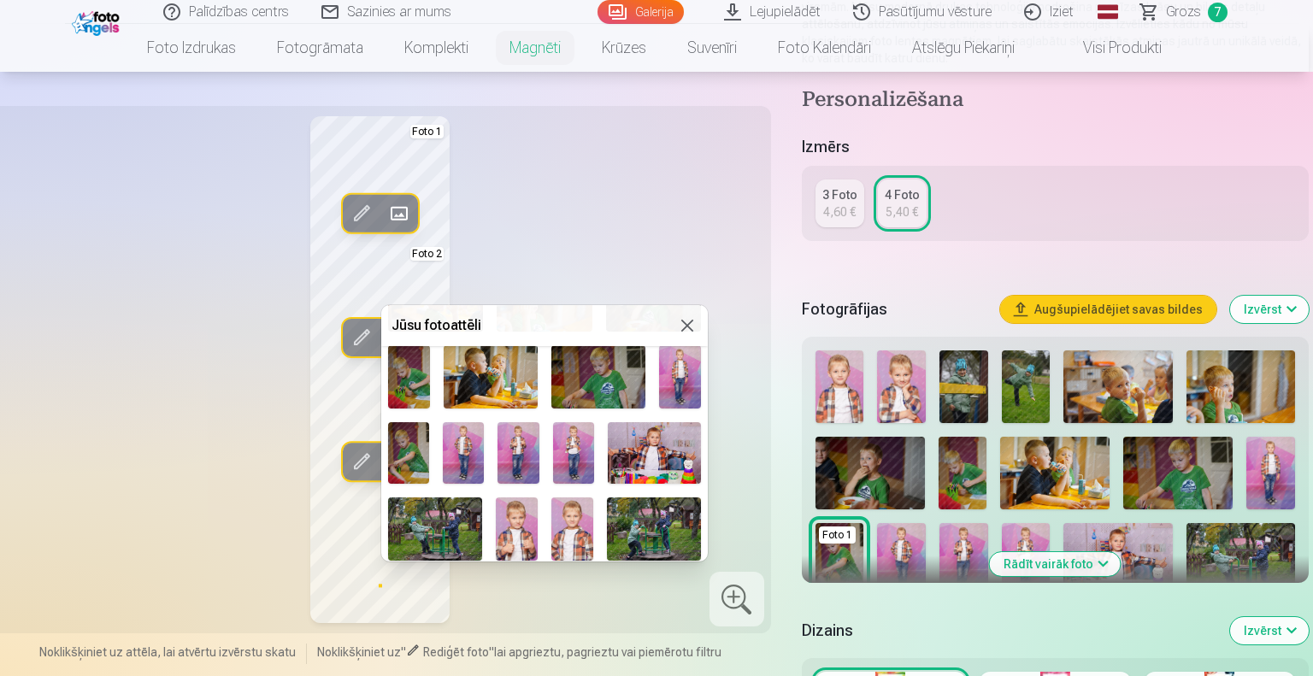
scroll to position [154, 0]
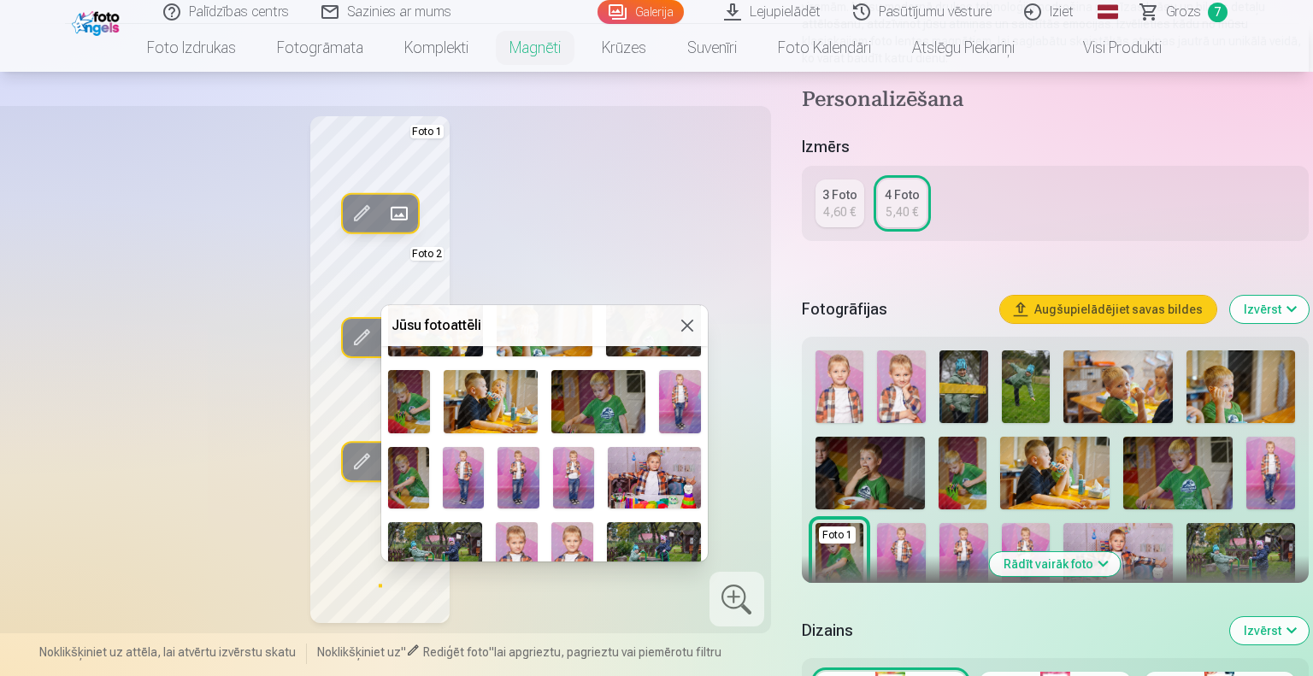
click at [467, 478] on img at bounding box center [463, 478] width 41 height 62
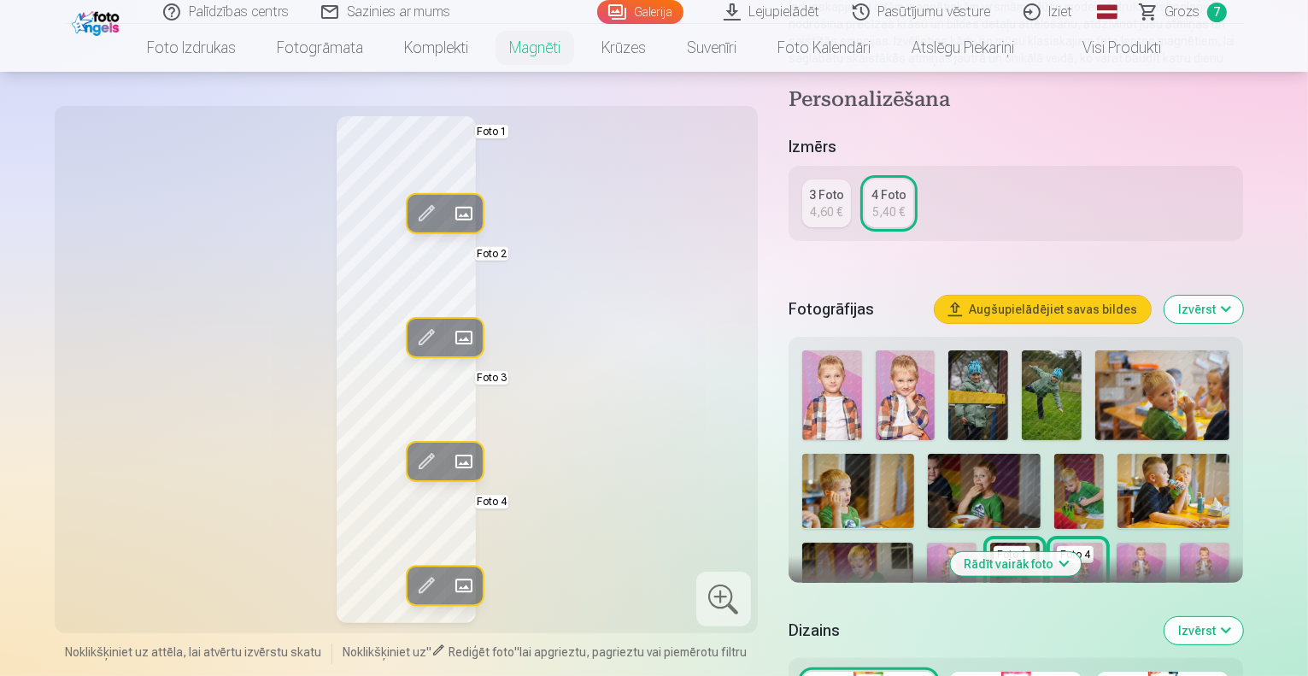
click at [412, 580] on span at bounding box center [425, 585] width 27 height 27
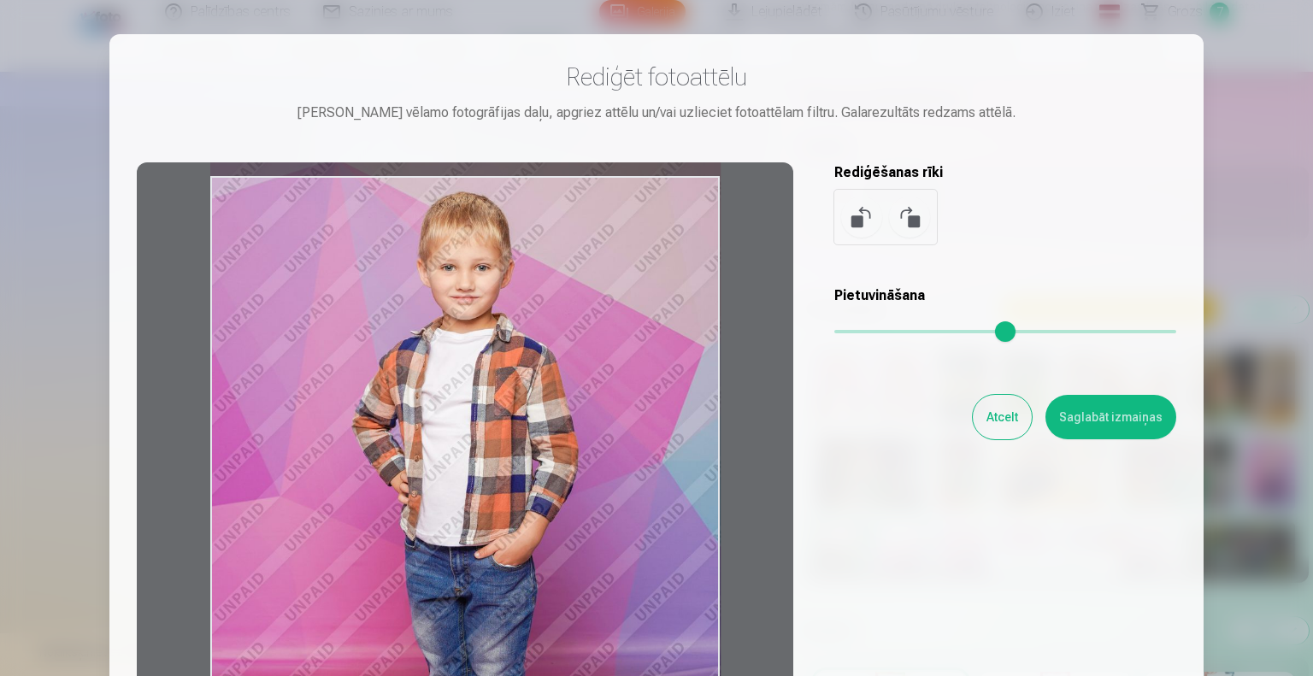
click at [544, 375] on div at bounding box center [465, 430] width 656 height 537
click at [1086, 415] on button "Saglabāt izmaiņas" at bounding box center [1110, 417] width 131 height 44
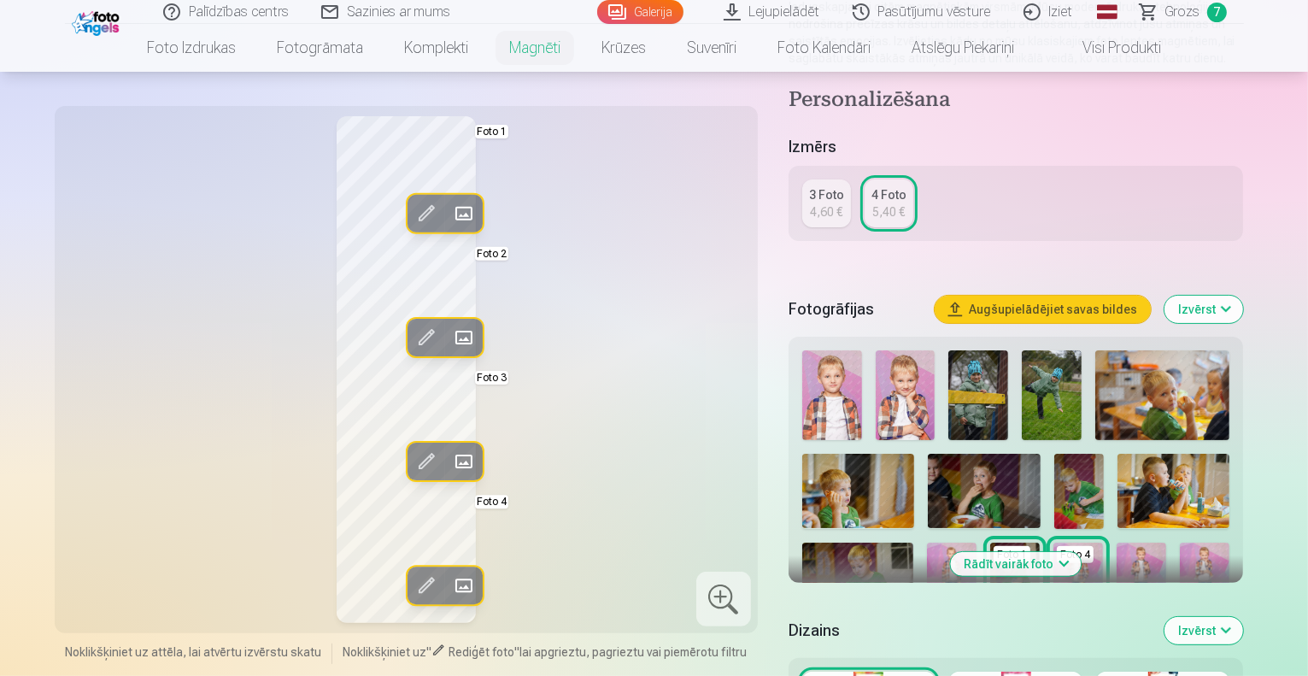
click at [450, 337] on span at bounding box center [463, 337] width 27 height 27
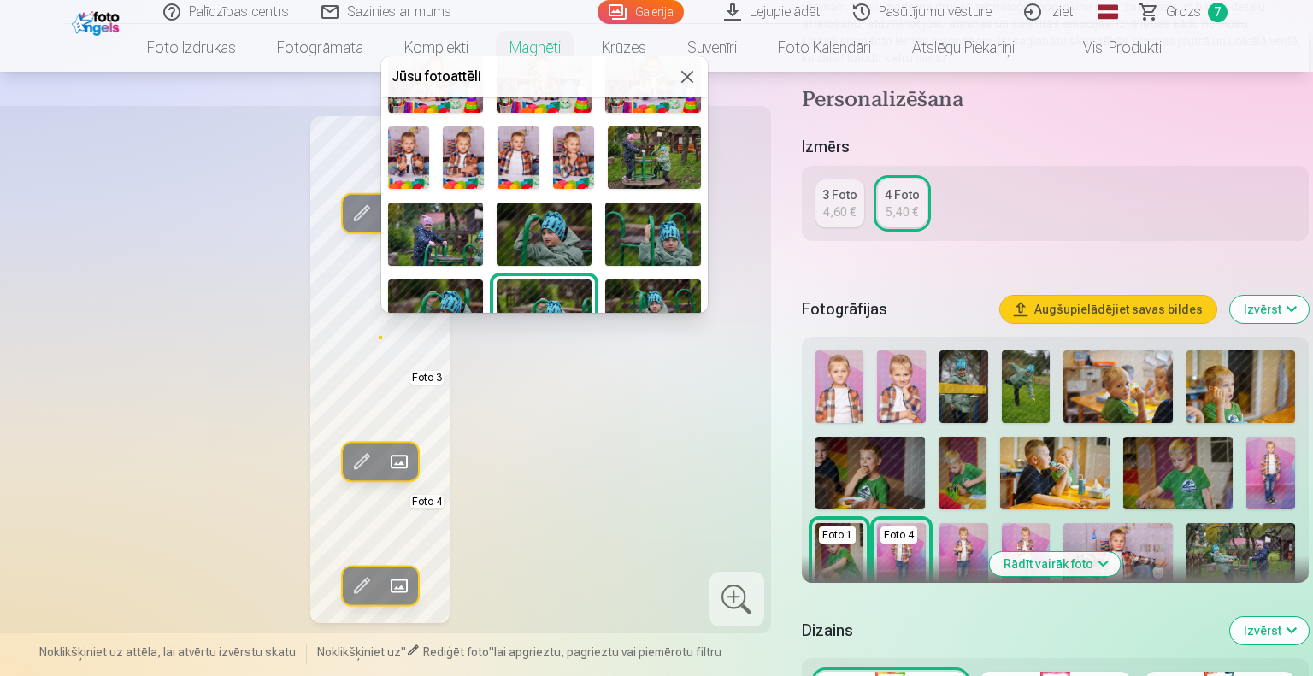
scroll to position [487, 0]
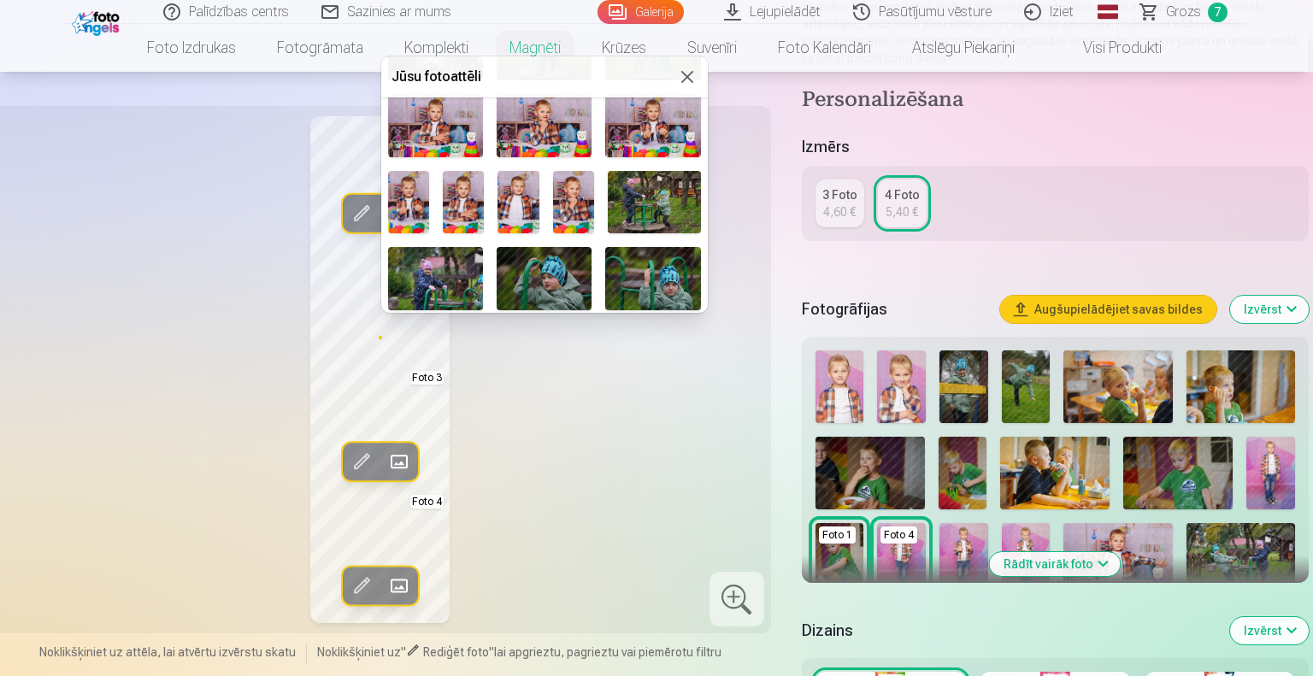
click at [574, 197] on img at bounding box center [573, 202] width 41 height 62
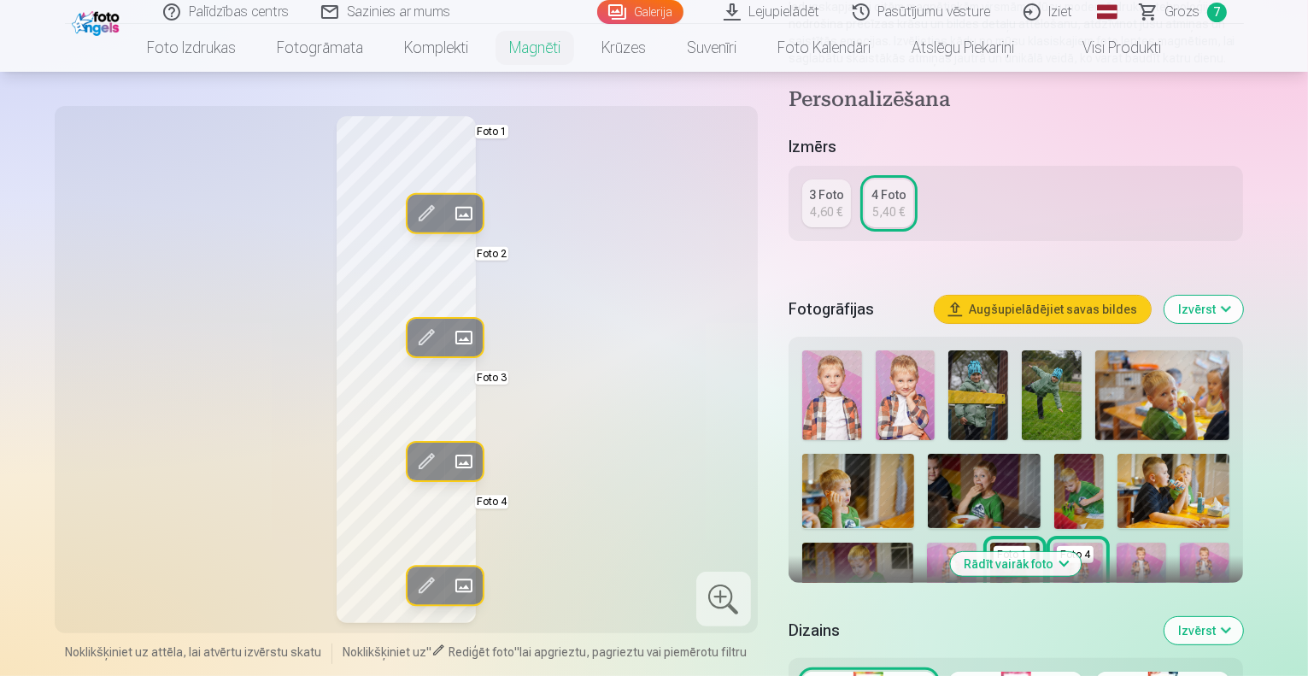
click at [450, 455] on span at bounding box center [463, 461] width 27 height 27
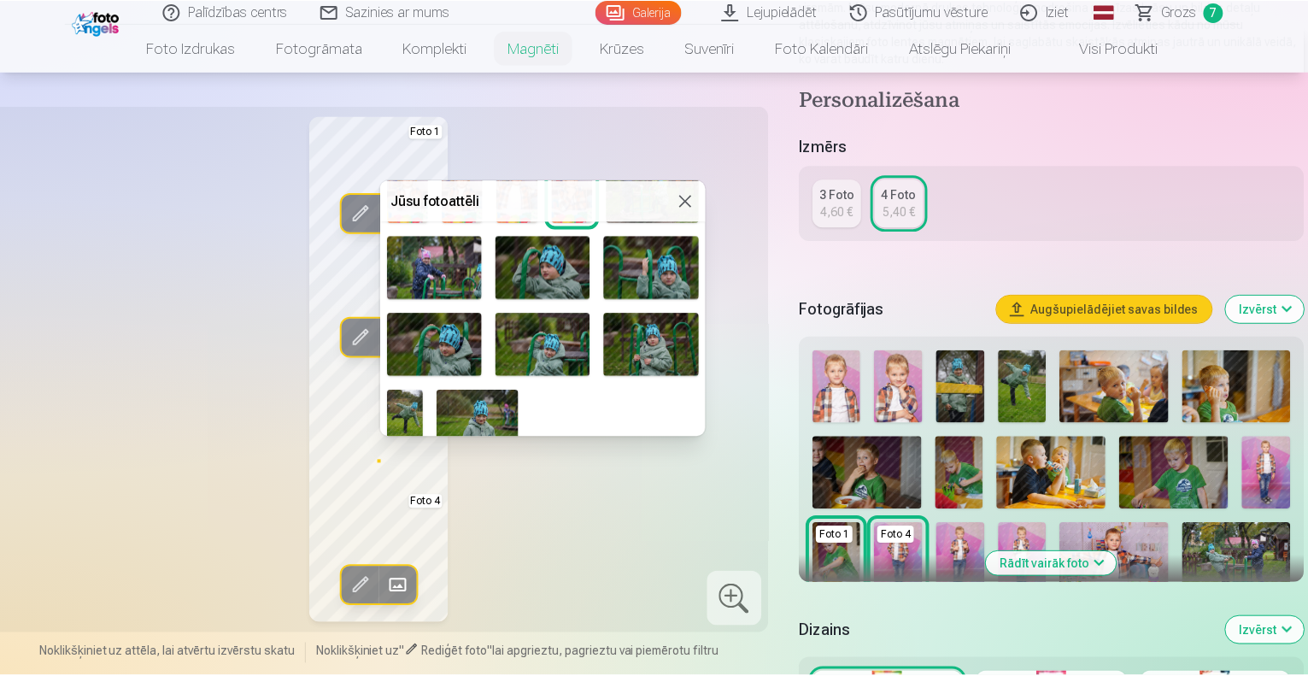
scroll to position [626, 0]
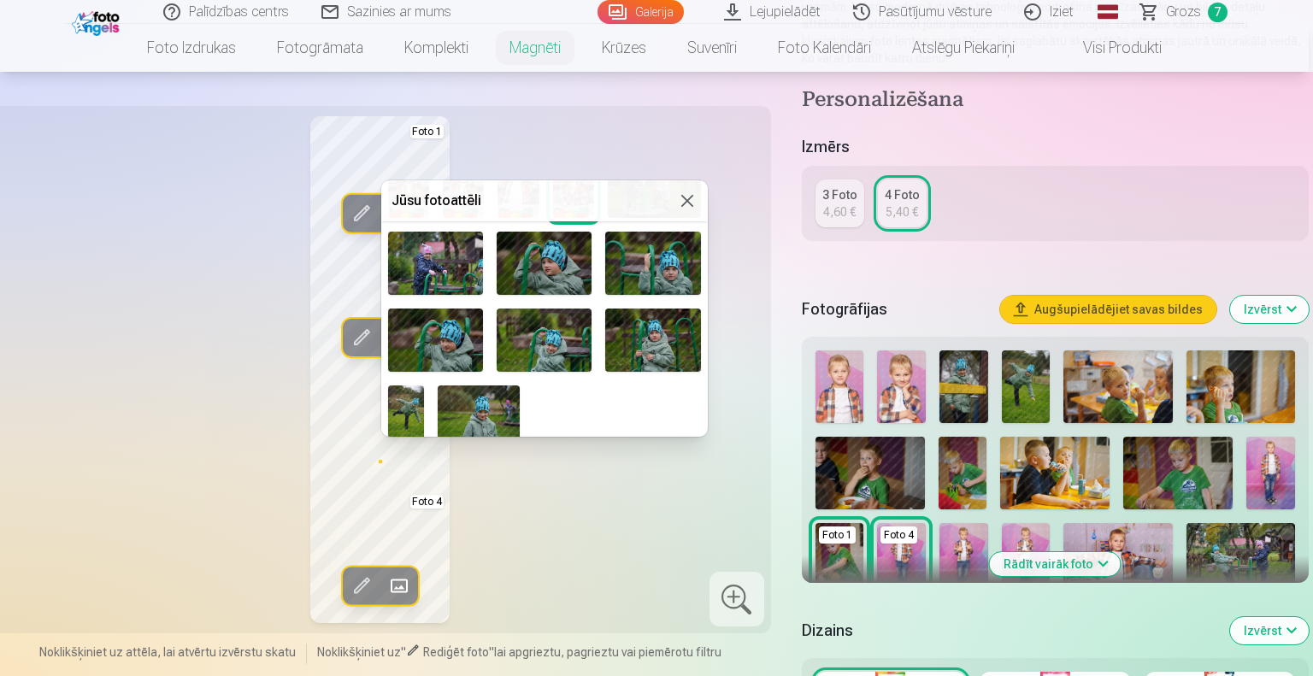
click at [554, 334] on img at bounding box center [544, 340] width 95 height 63
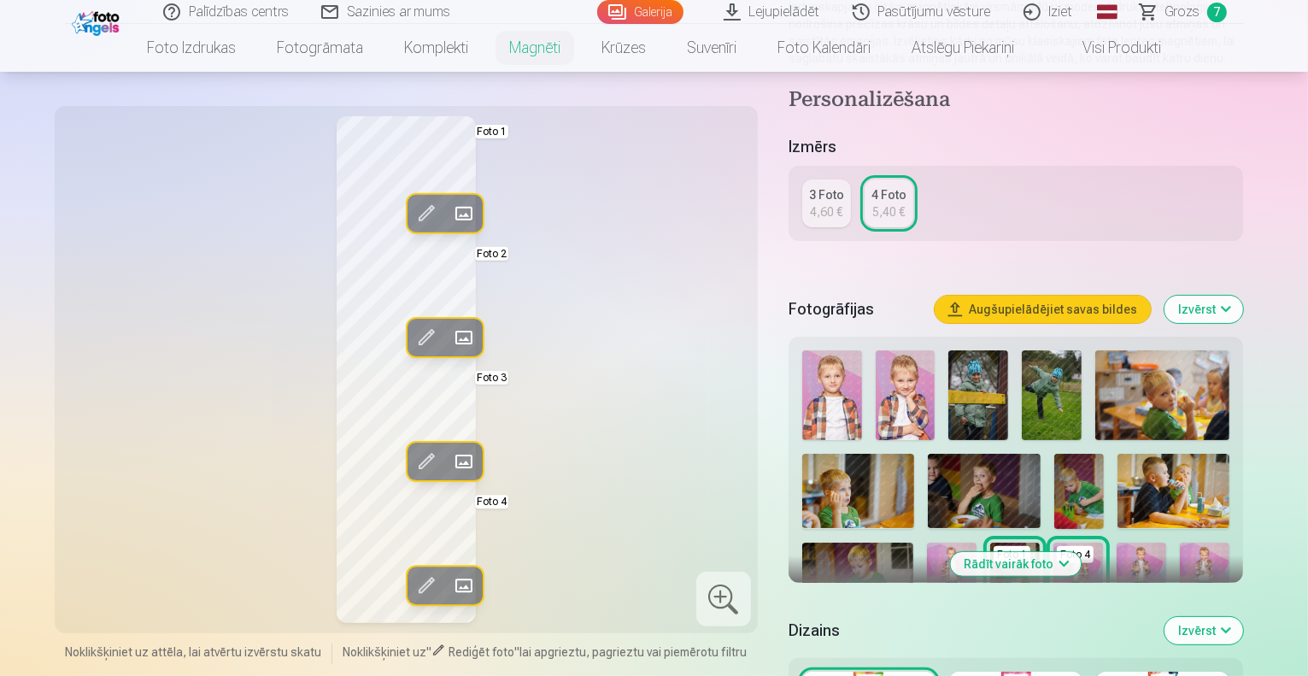
click at [664, 324] on div "Rediģēt foto Aizstāt Foto 1 Rediģēt foto Aizstāt Foto 2 Rediģēt foto Aizstāt Fo…" at bounding box center [406, 369] width 683 height 507
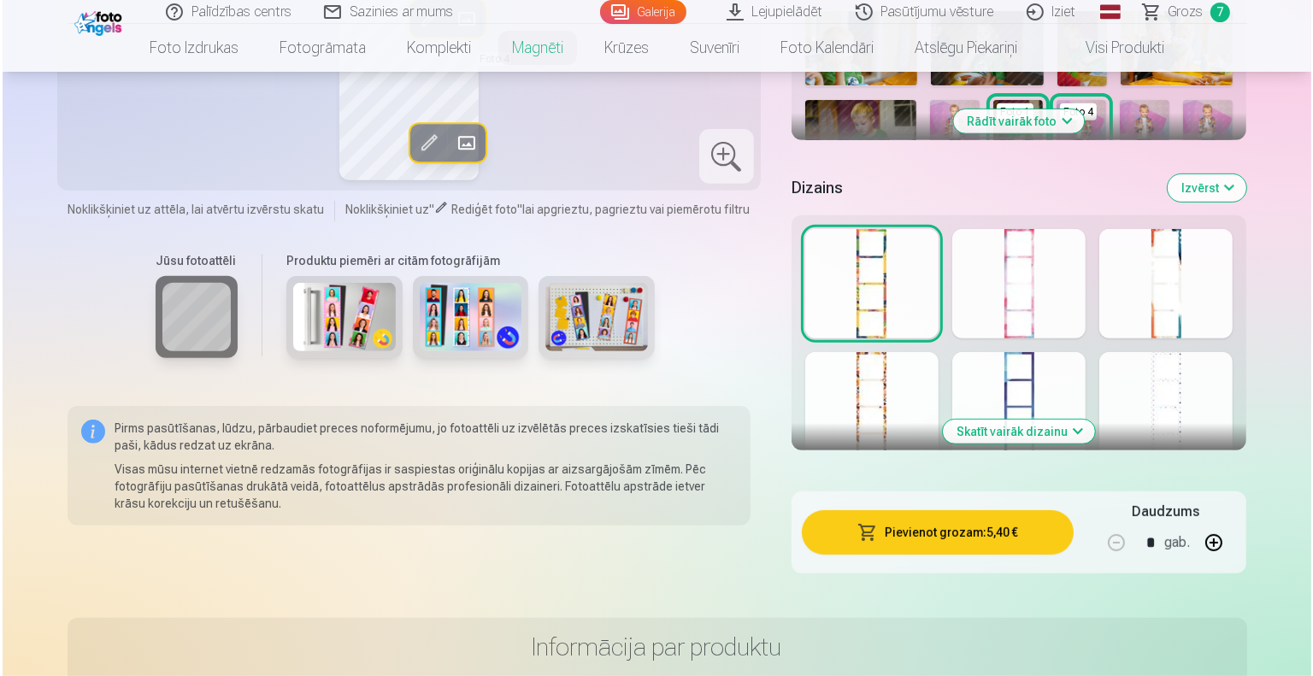
scroll to position [726, 0]
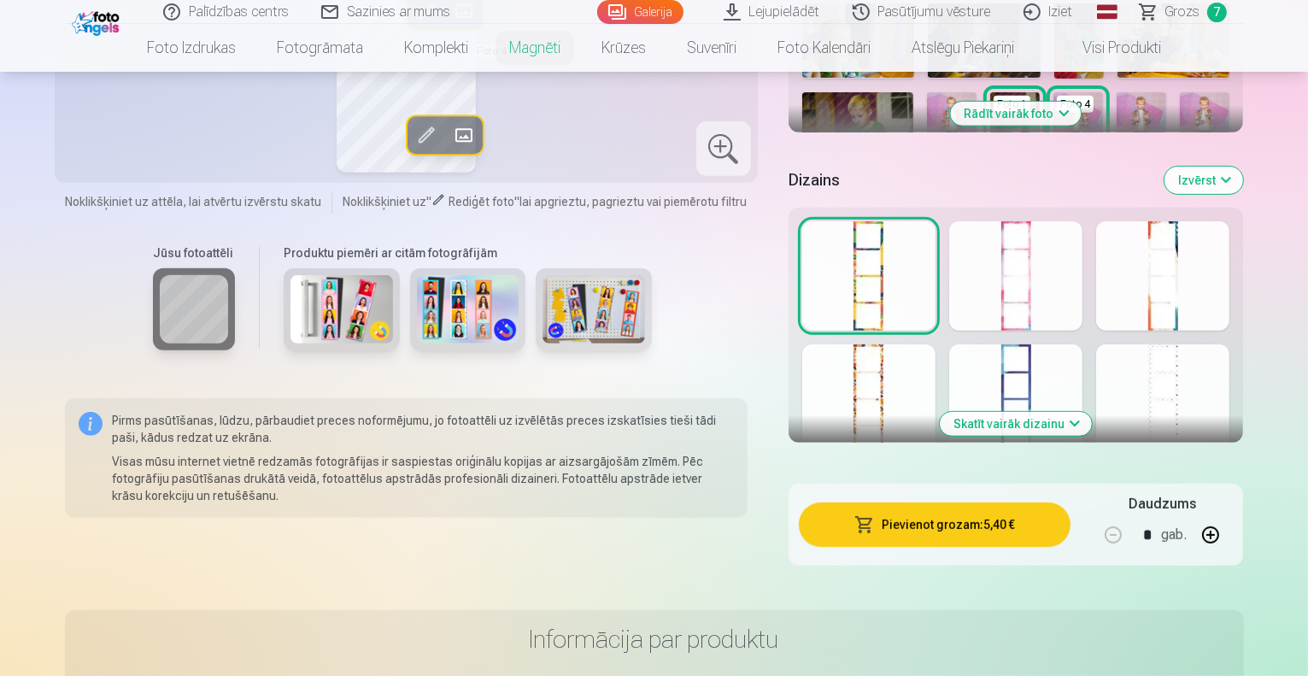
click at [1230, 374] on div at bounding box center [1162, 398] width 133 height 109
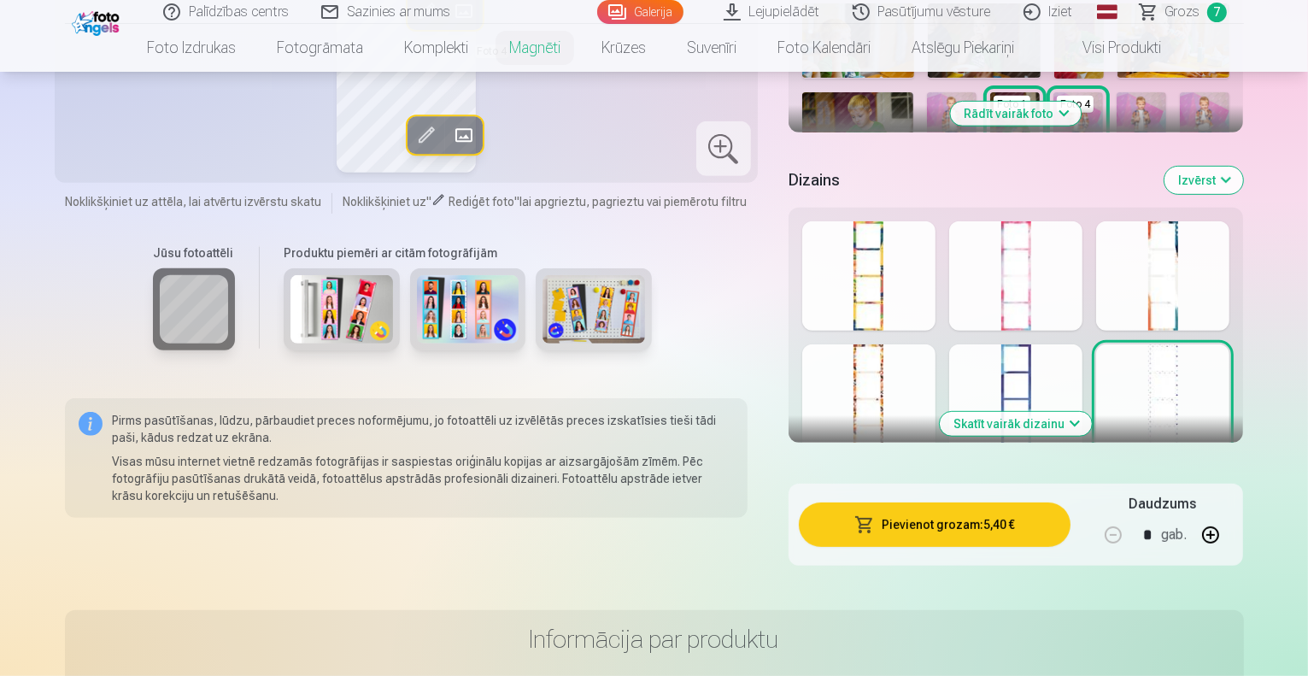
click at [1092, 420] on button "Skatīt vairāk dizainu" at bounding box center [1016, 424] width 152 height 24
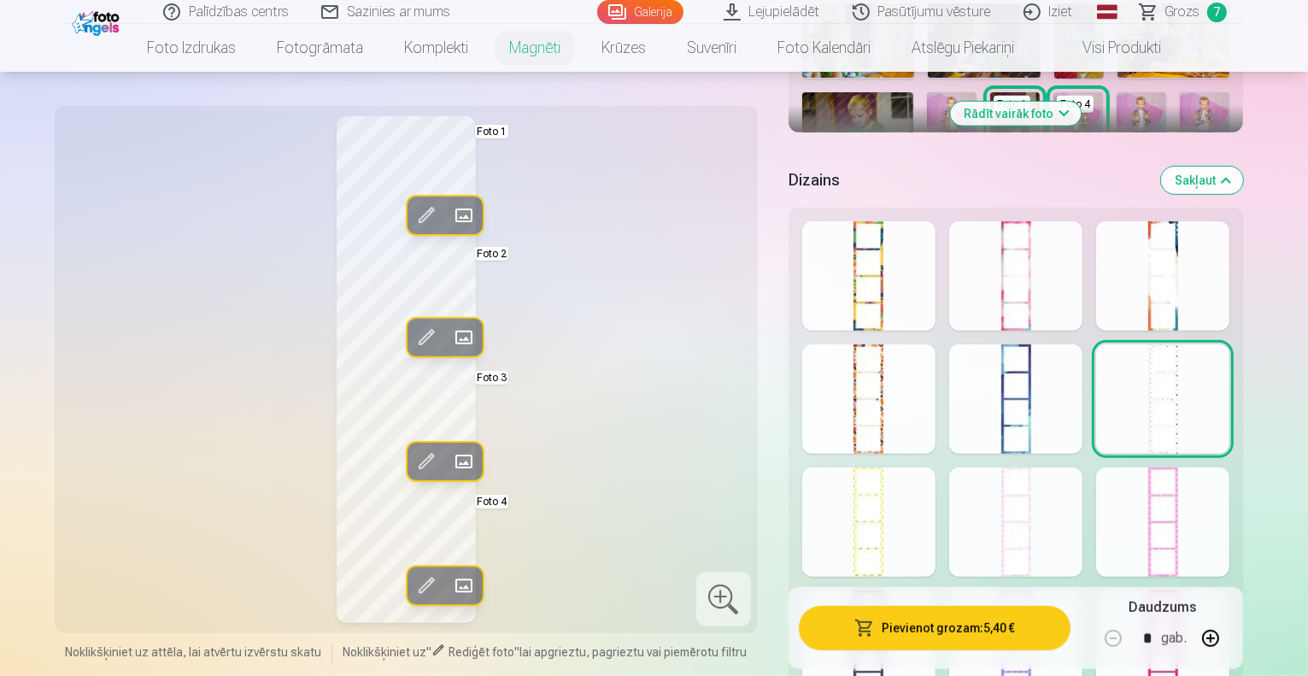
click at [889, 379] on div at bounding box center [868, 398] width 133 height 109
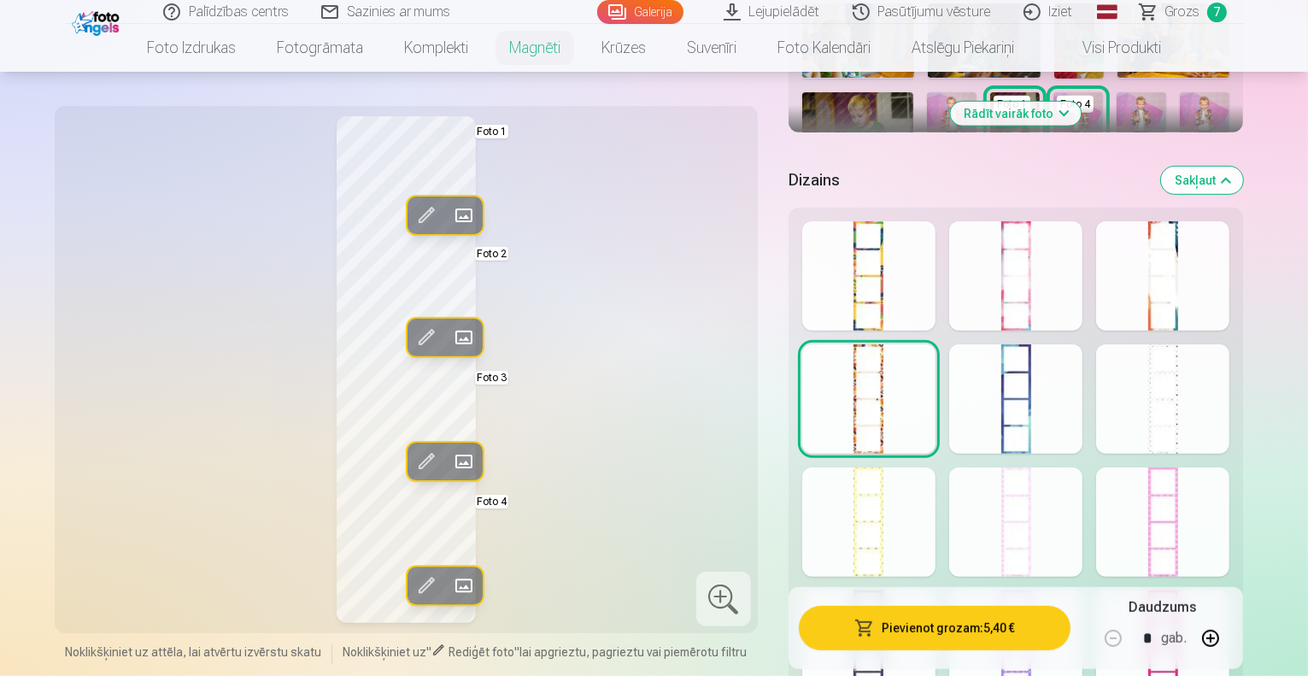
click at [891, 485] on div at bounding box center [868, 521] width 133 height 109
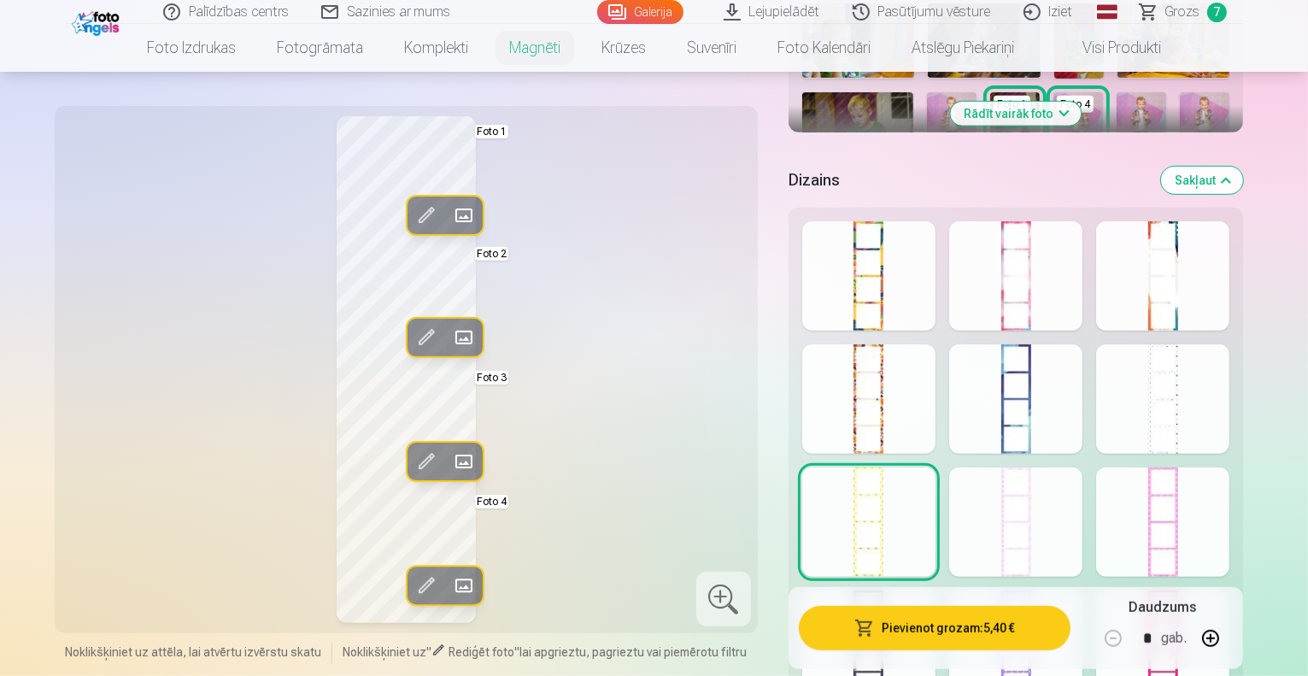
click at [1061, 384] on div at bounding box center [1015, 398] width 133 height 109
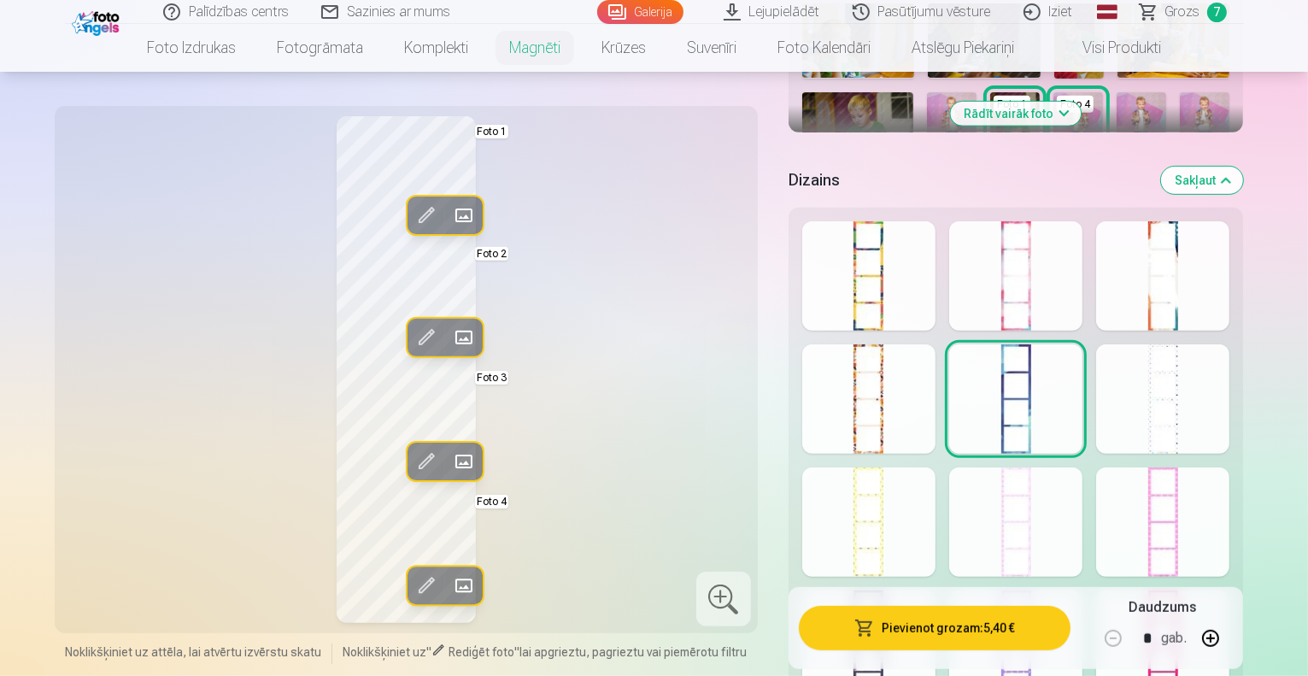
click at [961, 623] on button "Pievienot grozam : 5,40 €" at bounding box center [935, 628] width 273 height 44
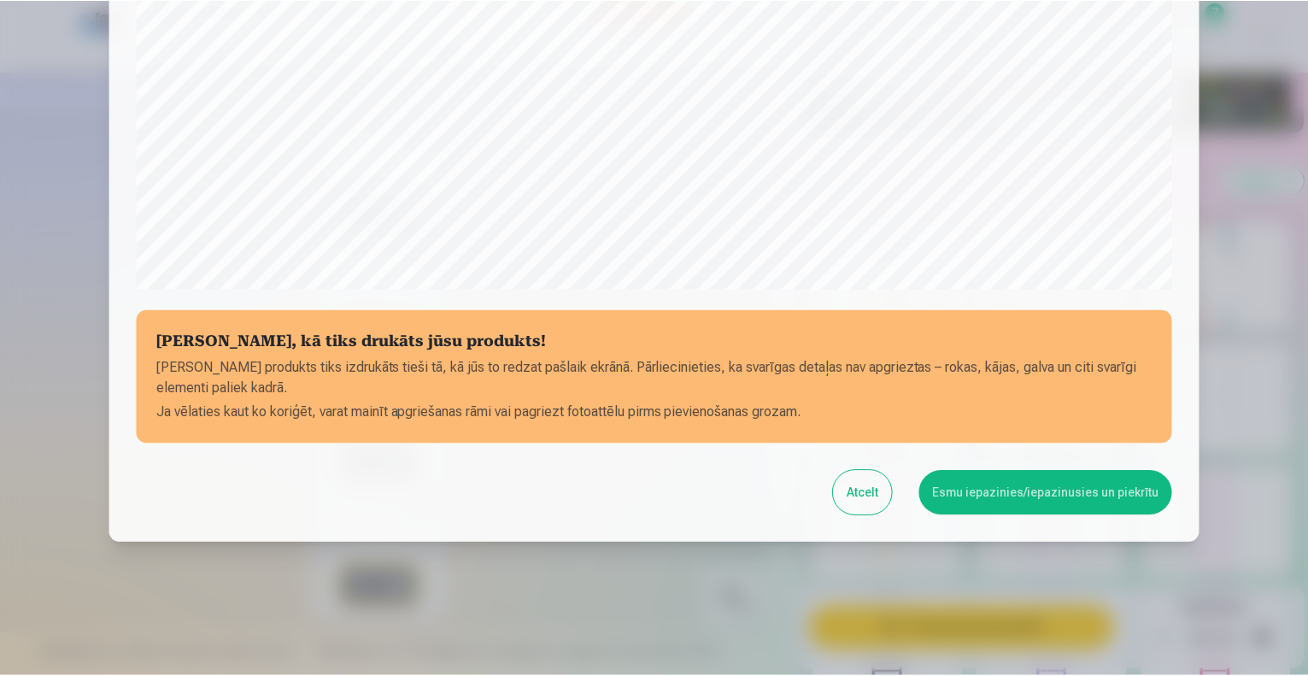
scroll to position [554, 0]
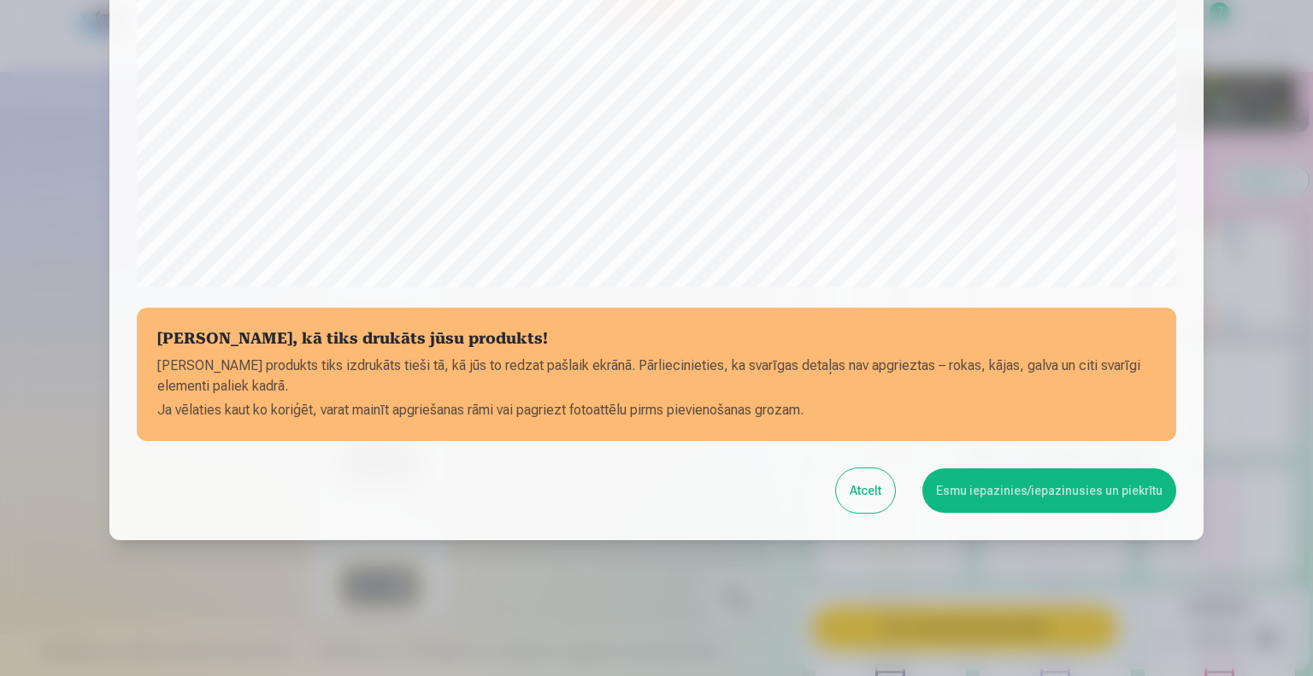
click at [1031, 484] on button "Esmu iepazinies/iepazinusies un piekrītu" at bounding box center [1049, 490] width 254 height 44
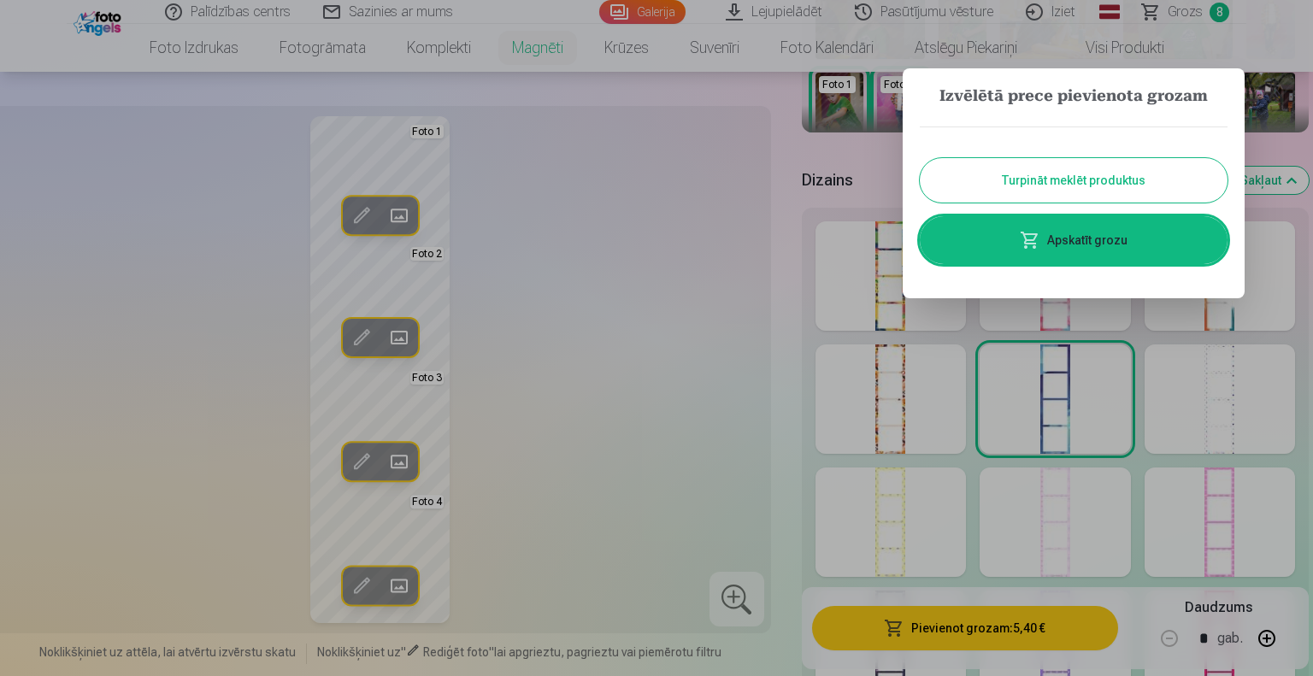
click at [1043, 230] on link "Apskatīt grozu" at bounding box center [1074, 240] width 308 height 48
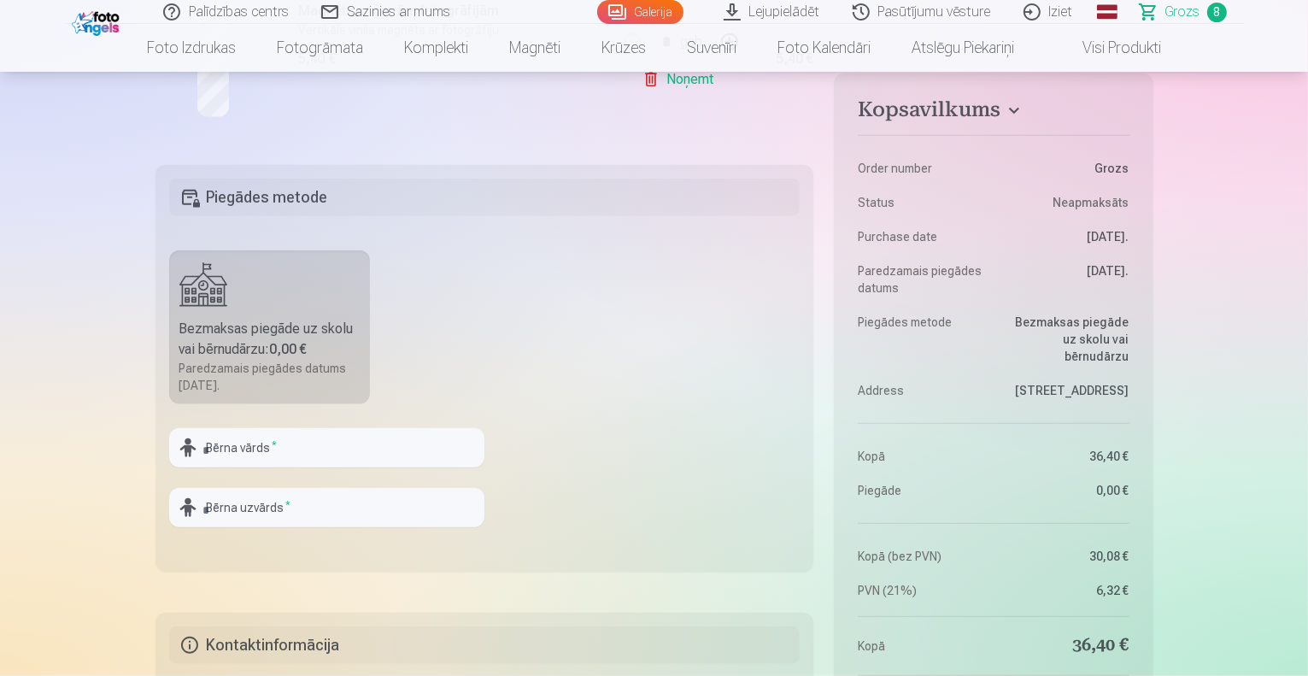
scroll to position [1667, 0]
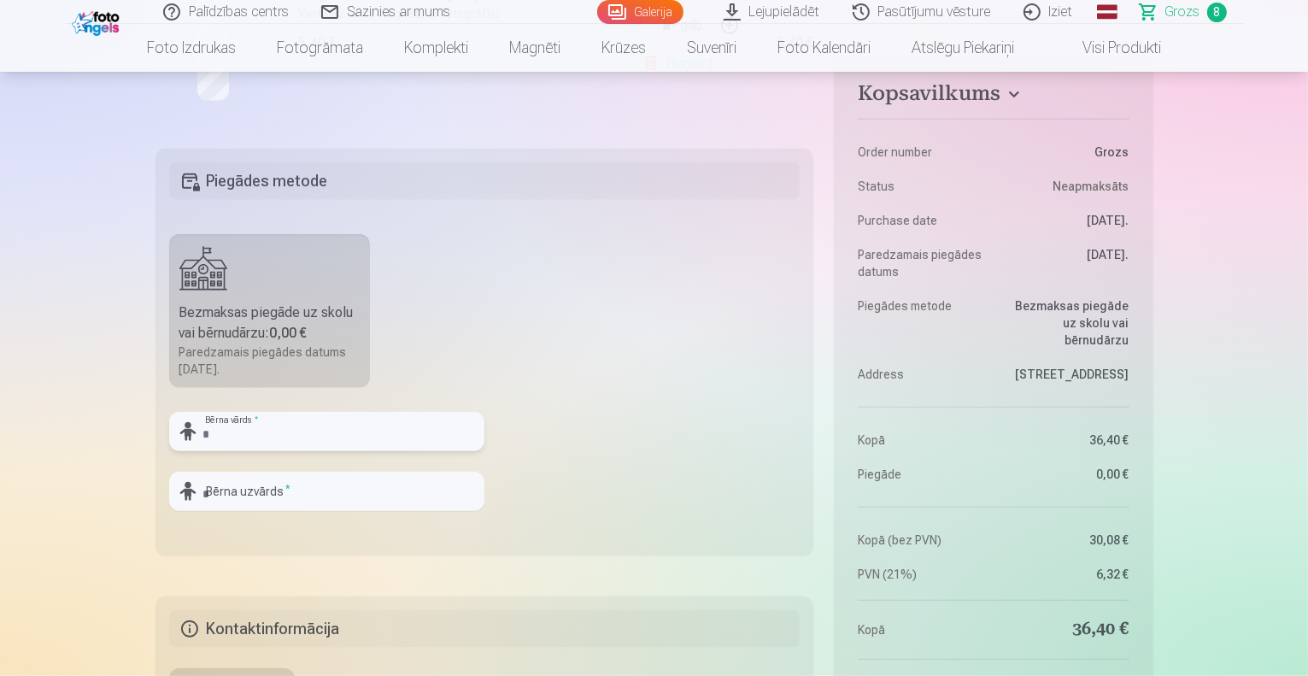
click at [360, 426] on input "text" at bounding box center [326, 431] width 315 height 39
type input "********"
click at [286, 486] on input "text" at bounding box center [326, 491] width 315 height 39
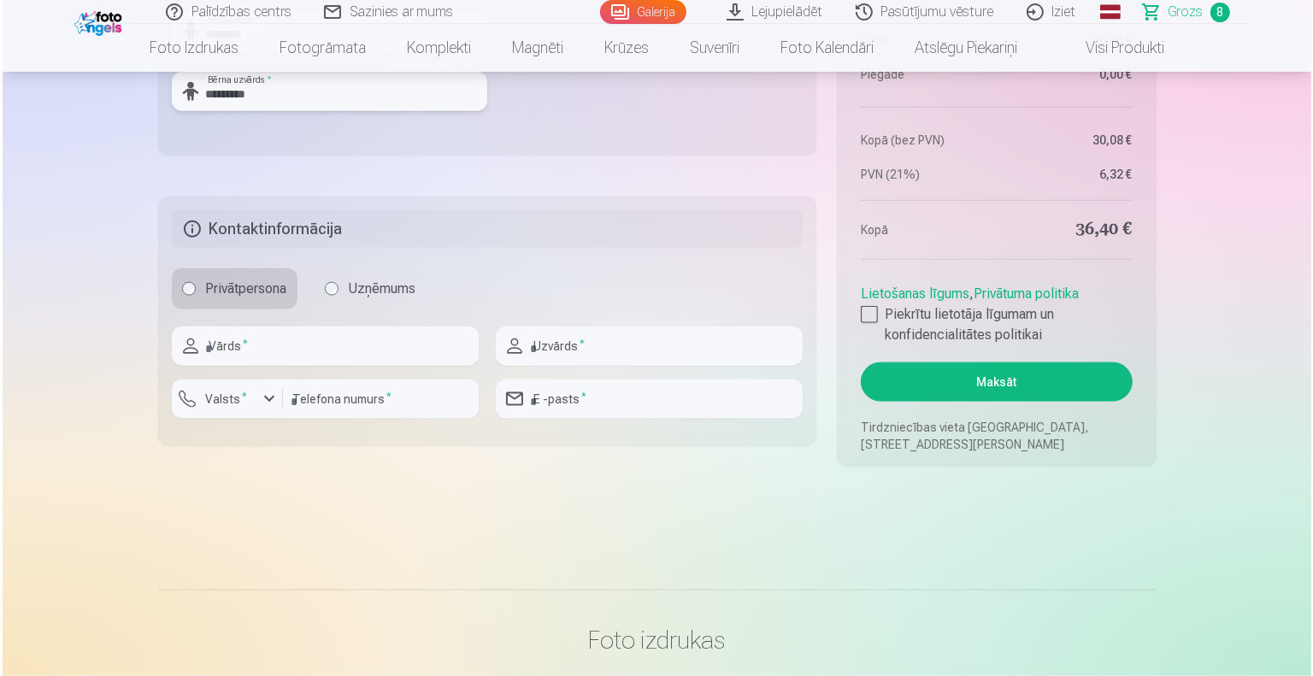
scroll to position [2092, 0]
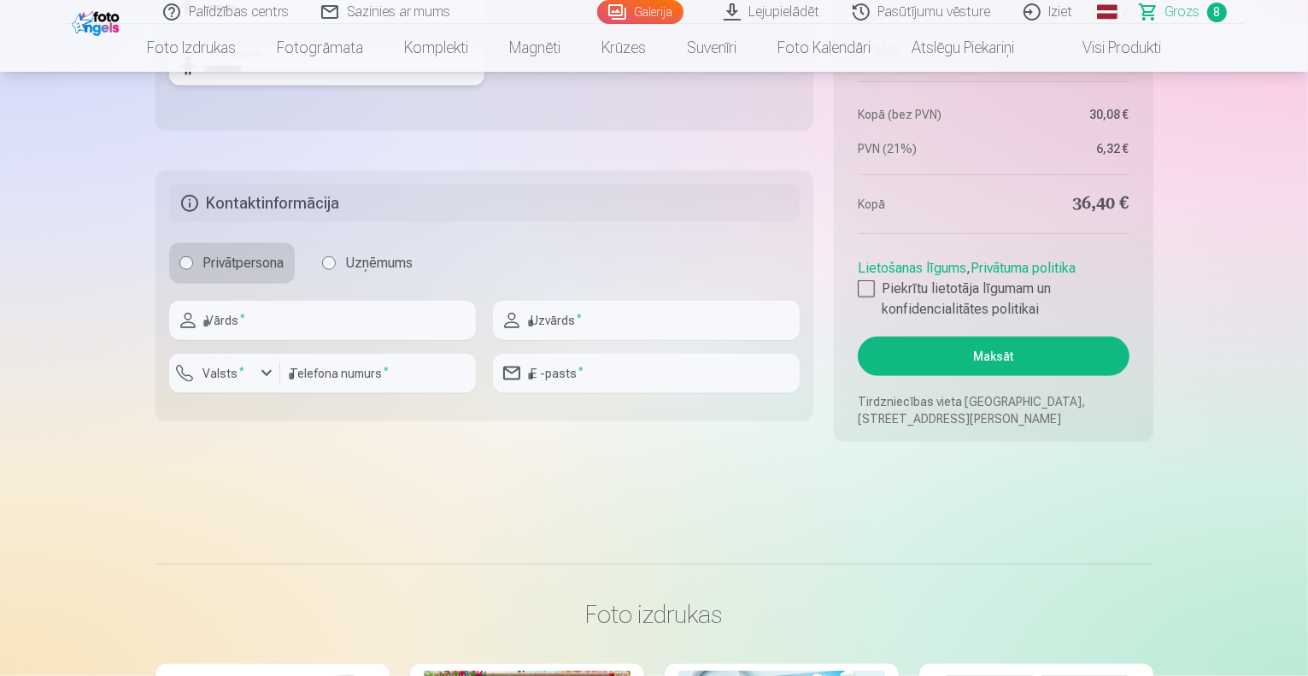
type input "*********"
click at [393, 319] on input "text" at bounding box center [322, 320] width 307 height 39
type input "*****"
click at [556, 310] on input "text" at bounding box center [646, 320] width 307 height 39
type input "*********"
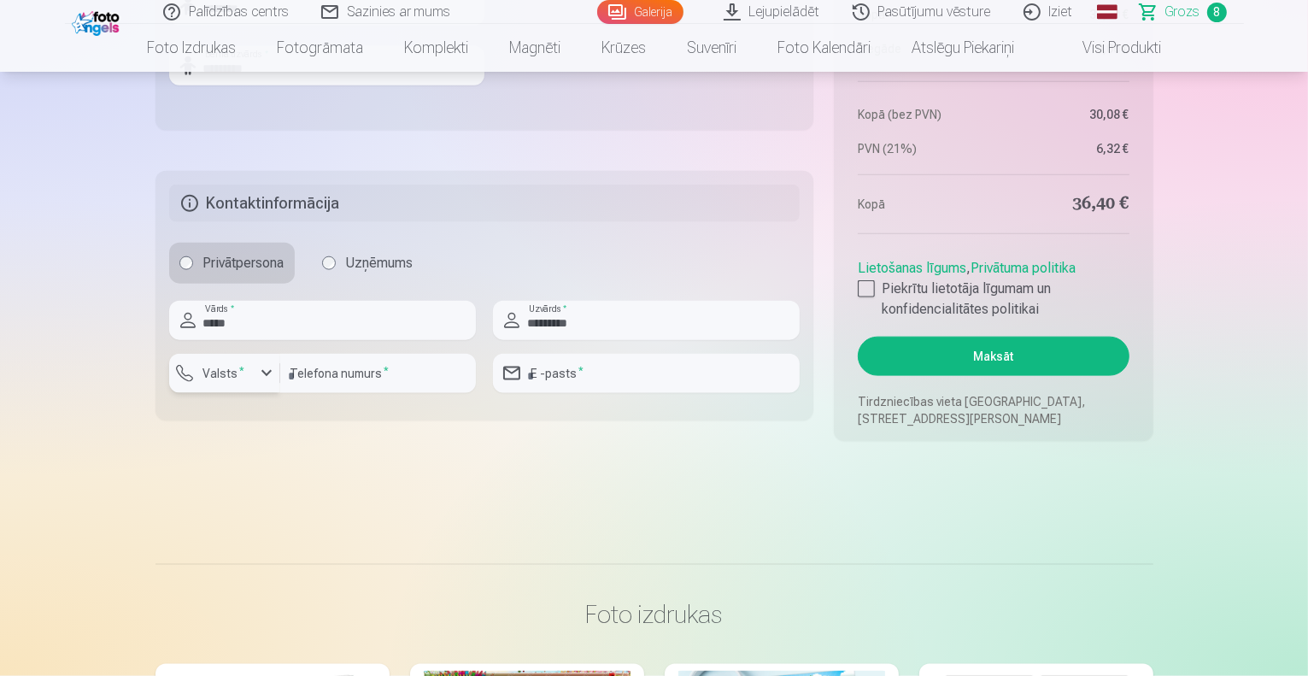
click at [265, 366] on div "button" at bounding box center [266, 373] width 21 height 21
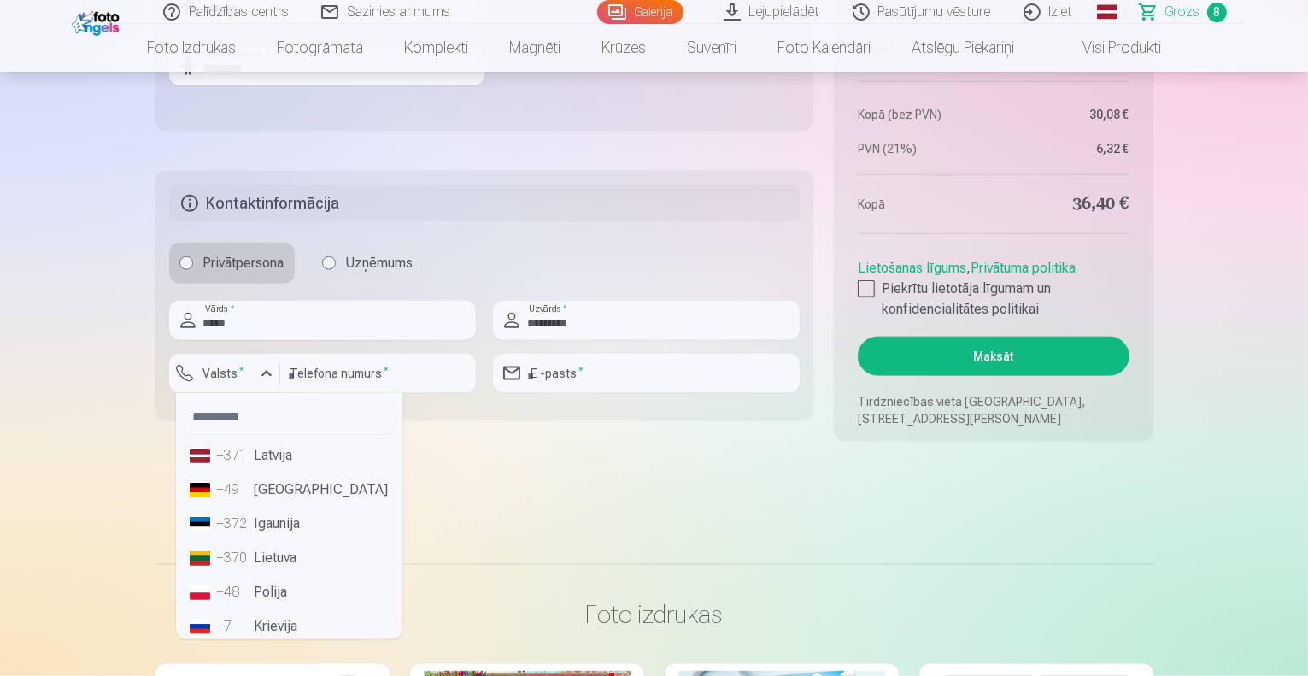
click at [274, 457] on li "+371 Latvija" at bounding box center [289, 455] width 213 height 34
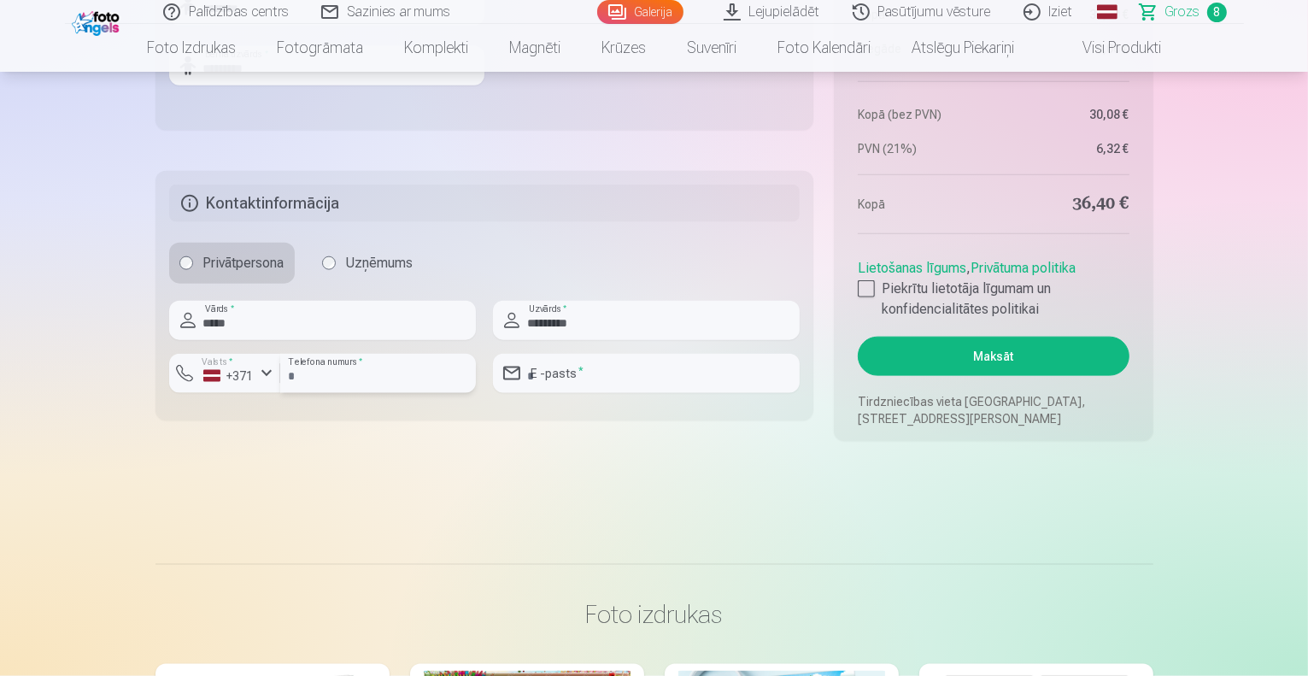
click at [359, 377] on input "number" at bounding box center [378, 373] width 196 height 39
type input "********"
click at [582, 379] on input "email" at bounding box center [646, 373] width 307 height 39
type input "**********"
click at [871, 284] on div at bounding box center [866, 288] width 17 height 17
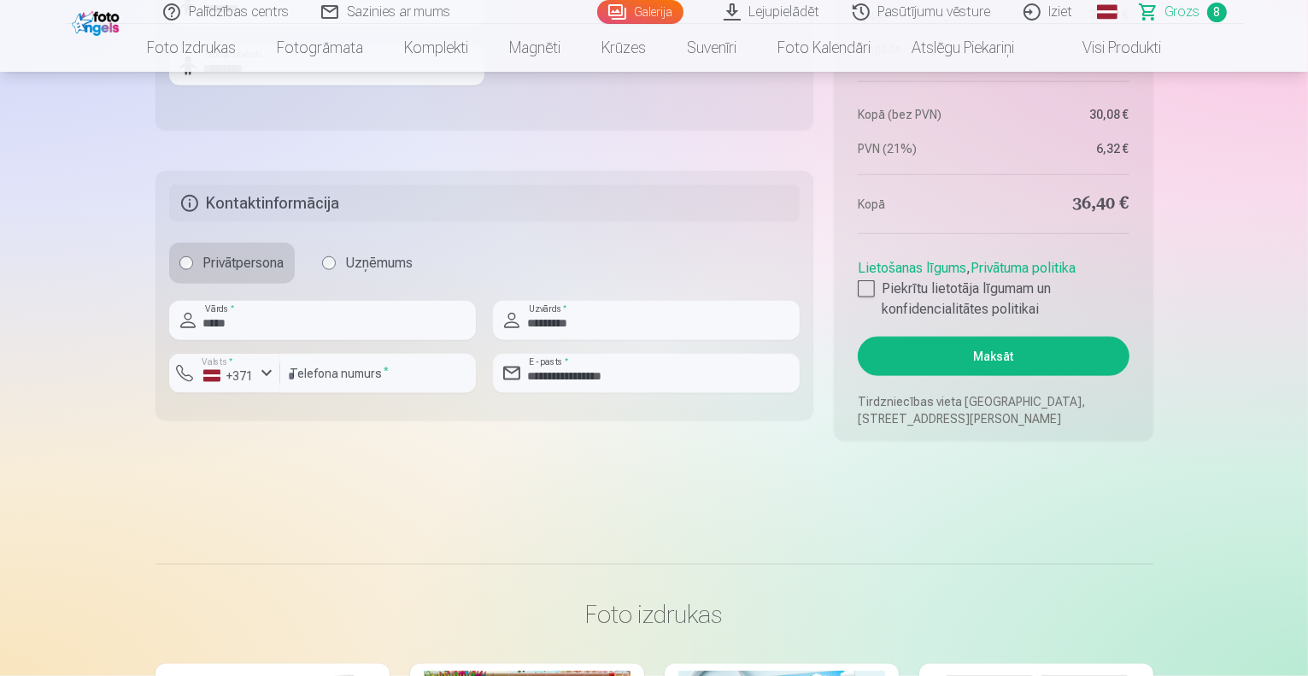
drag, startPoint x: 943, startPoint y: 353, endPoint x: 932, endPoint y: 353, distance: 11.1
click at [932, 353] on button "Maksāt" at bounding box center [993, 356] width 271 height 39
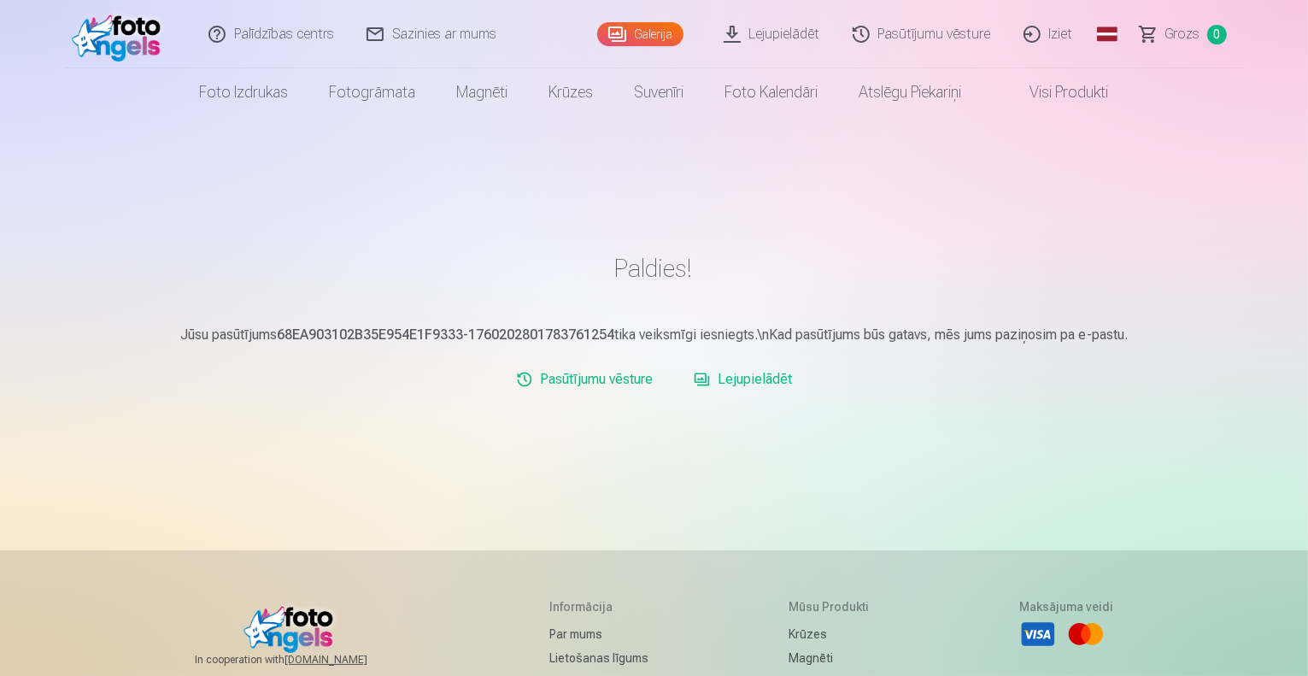
click at [955, 32] on link "Pasūtījumu vēsture" at bounding box center [923, 34] width 171 height 68
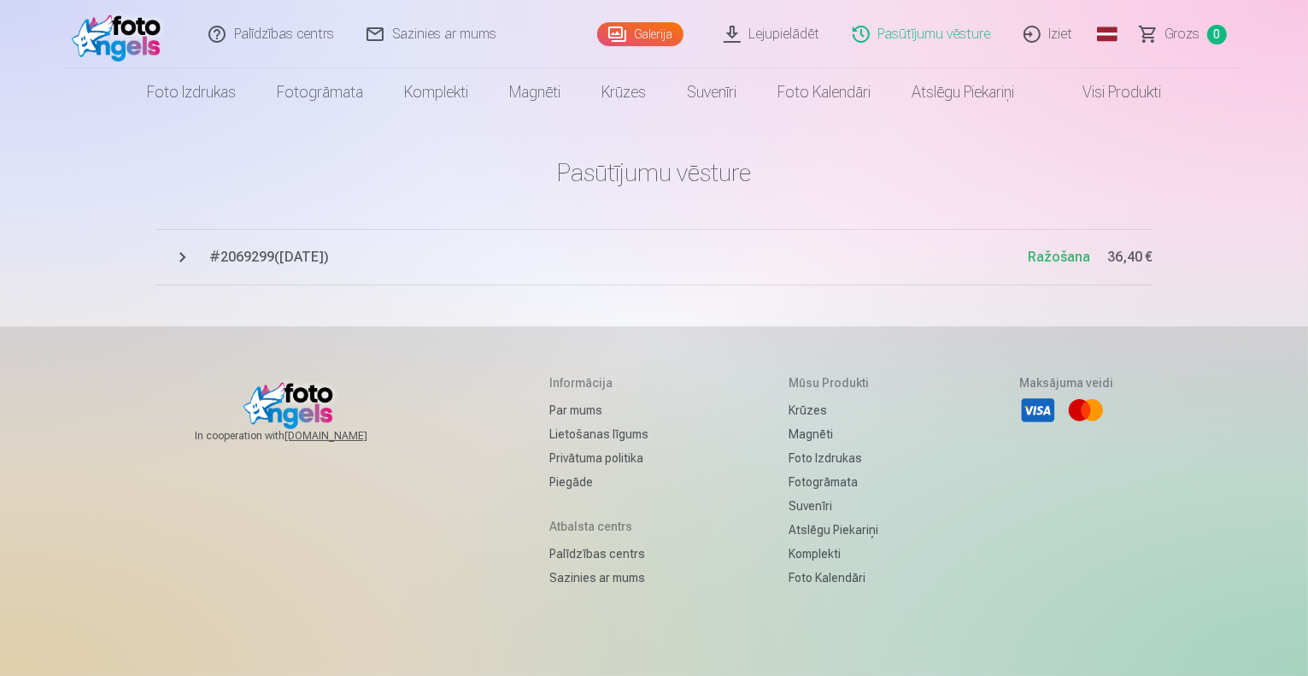
click at [660, 248] on span "# 2069299 ( 11.10.2025 )" at bounding box center [619, 257] width 819 height 21
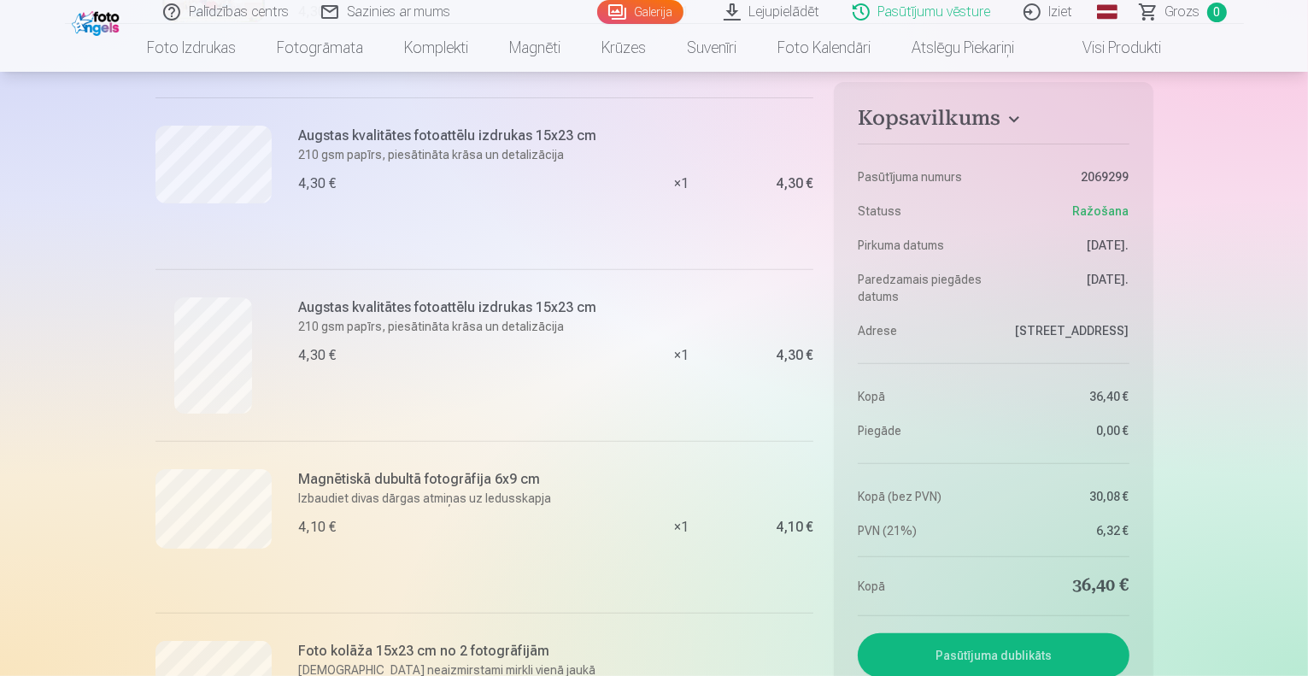
scroll to position [570, 0]
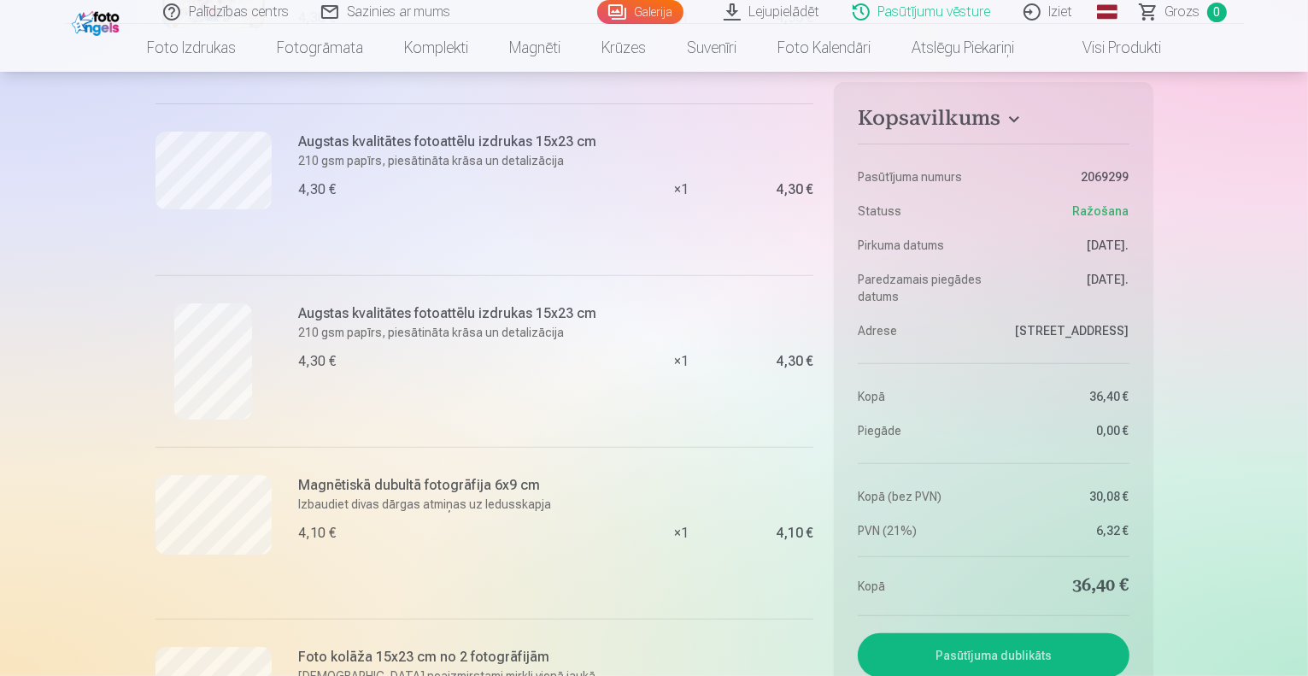
click at [758, 13] on link "Lejupielādēt" at bounding box center [772, 12] width 129 height 24
